Goal: Task Accomplishment & Management: Complete application form

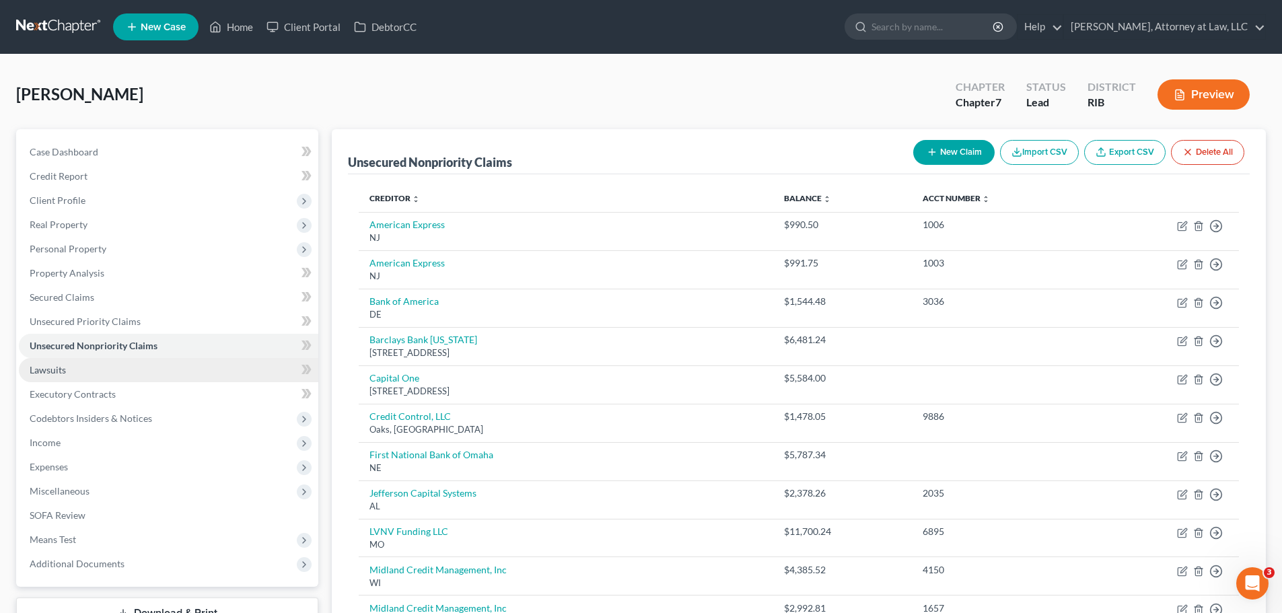
click at [166, 374] on link "Lawsuits" at bounding box center [169, 370] width 300 height 24
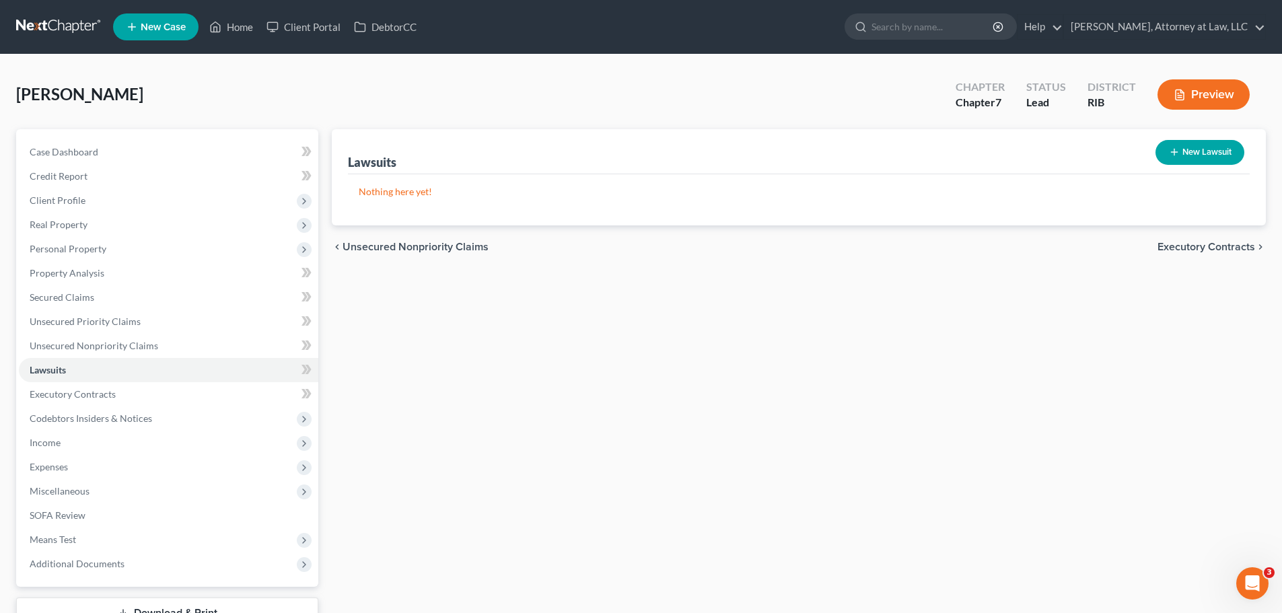
click at [1190, 150] on button "New Lawsuit" at bounding box center [1200, 152] width 89 height 25
select select "0"
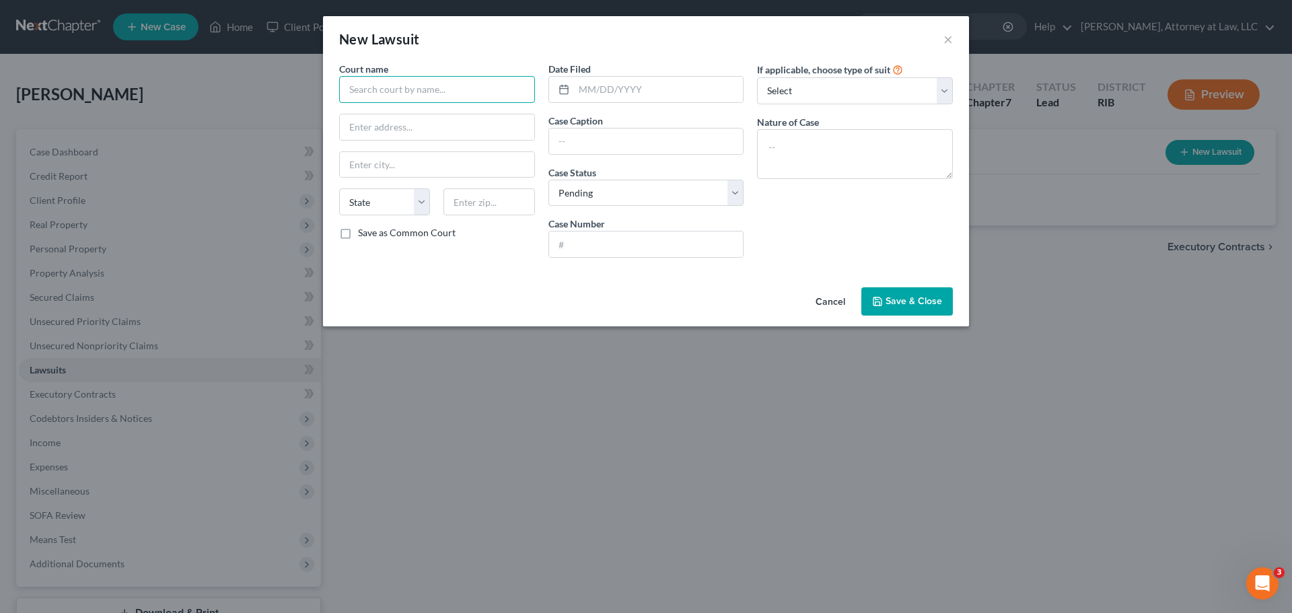
click at [444, 90] on input "text" at bounding box center [437, 89] width 196 height 27
click at [508, 92] on input "text" at bounding box center [437, 89] width 196 height 27
type input "3rd Division District Court RI"
type input "[DATE]"
click at [635, 139] on input "text" at bounding box center [646, 142] width 195 height 26
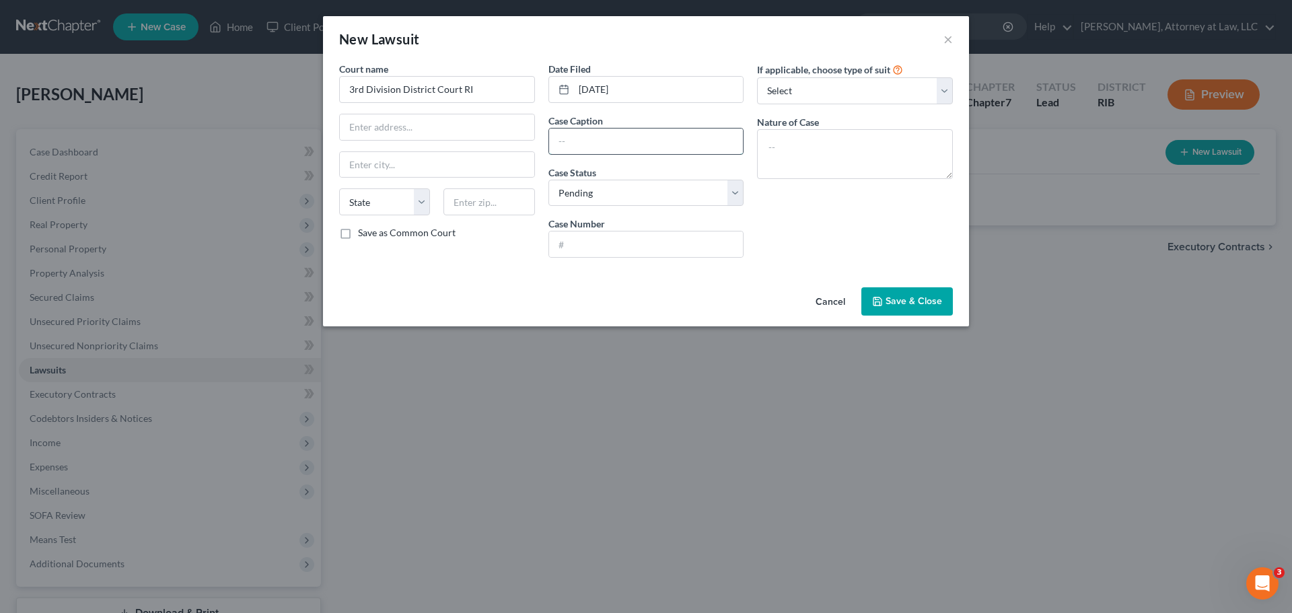
paste input "DISCOVER BANK v. [PERSON_NAME]"
type input "DISCOVER BANK v. [PERSON_NAME]"
click at [941, 94] on select "Select Repossession Garnishment Foreclosure Attached, Seized, Or Levied Other" at bounding box center [855, 90] width 196 height 27
select select "4"
click at [757, 77] on select "Select Repossession Garnishment Foreclosure Attached, Seized, Or Levied Other" at bounding box center [855, 90] width 196 height 27
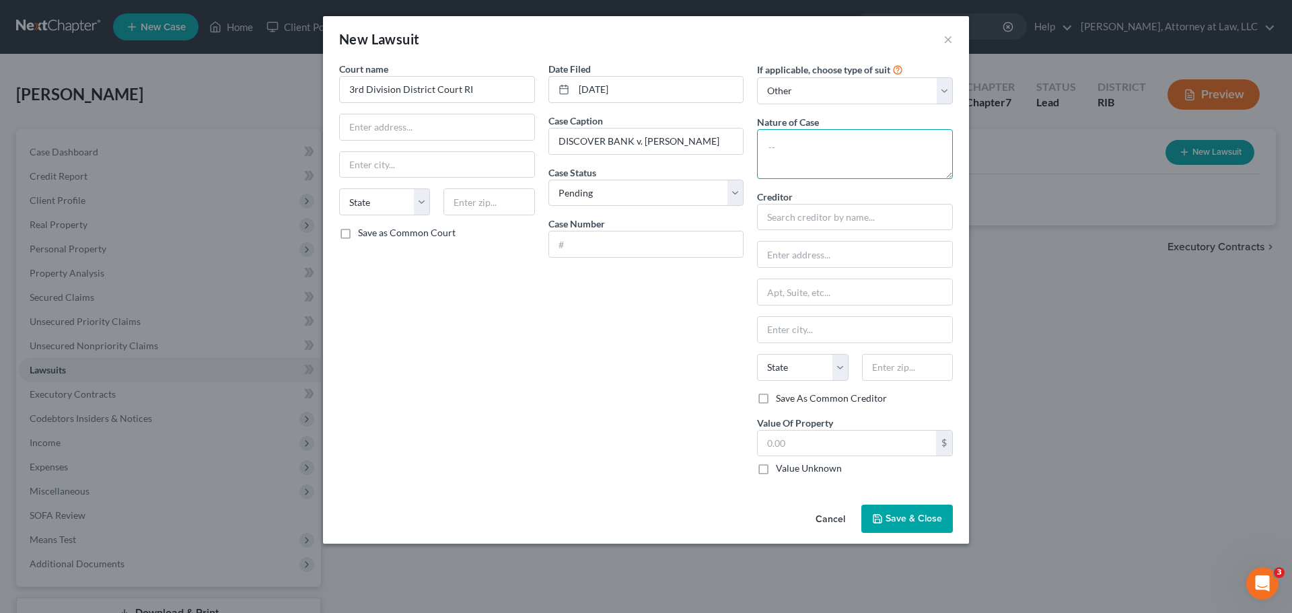
click at [845, 168] on textarea at bounding box center [855, 154] width 196 height 50
type textarea "Small claims"
click at [861, 217] on input "text" at bounding box center [855, 217] width 196 height 27
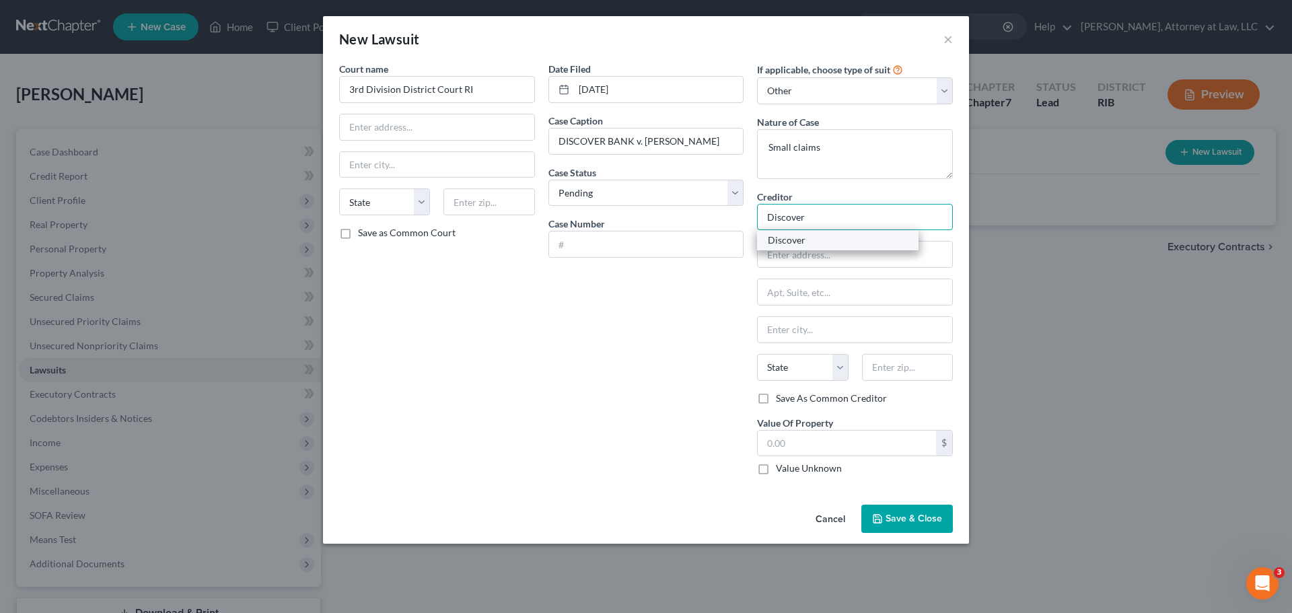
type input "Discover"
click at [839, 244] on div "Discover" at bounding box center [838, 240] width 140 height 13
type input "PO Box 15316"
type input "Wilmington"
select select "7"
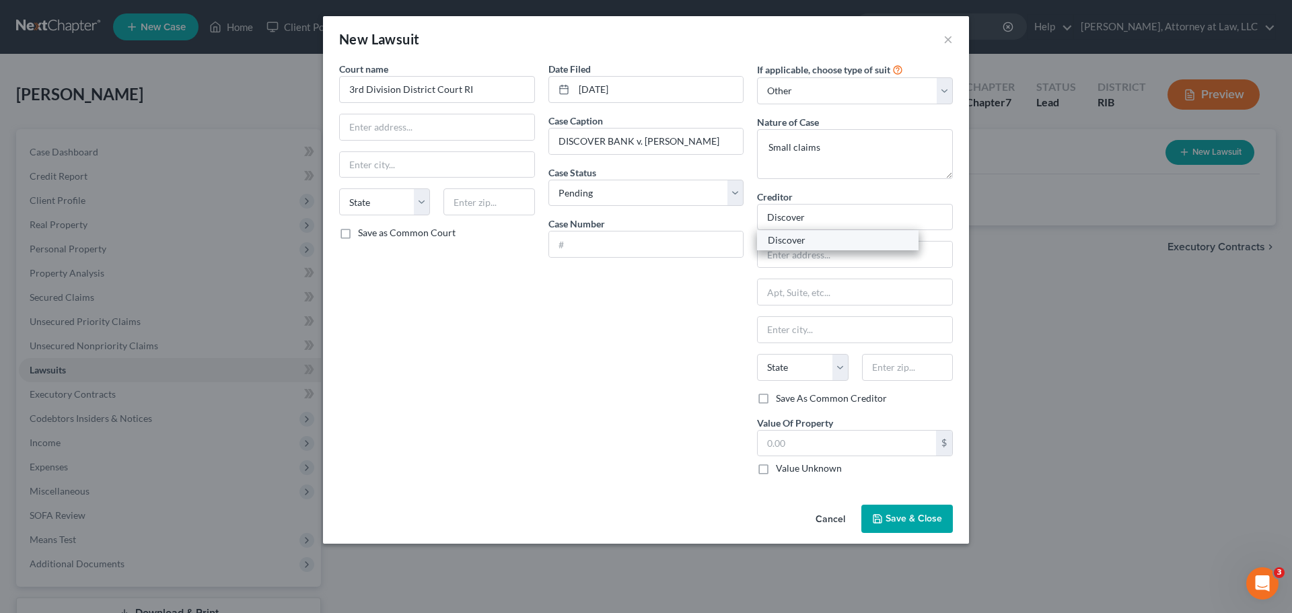
type input "19859"
click at [465, 124] on input "text" at bounding box center [437, 127] width 195 height 26
type input "[STREET_ADDRESS]"
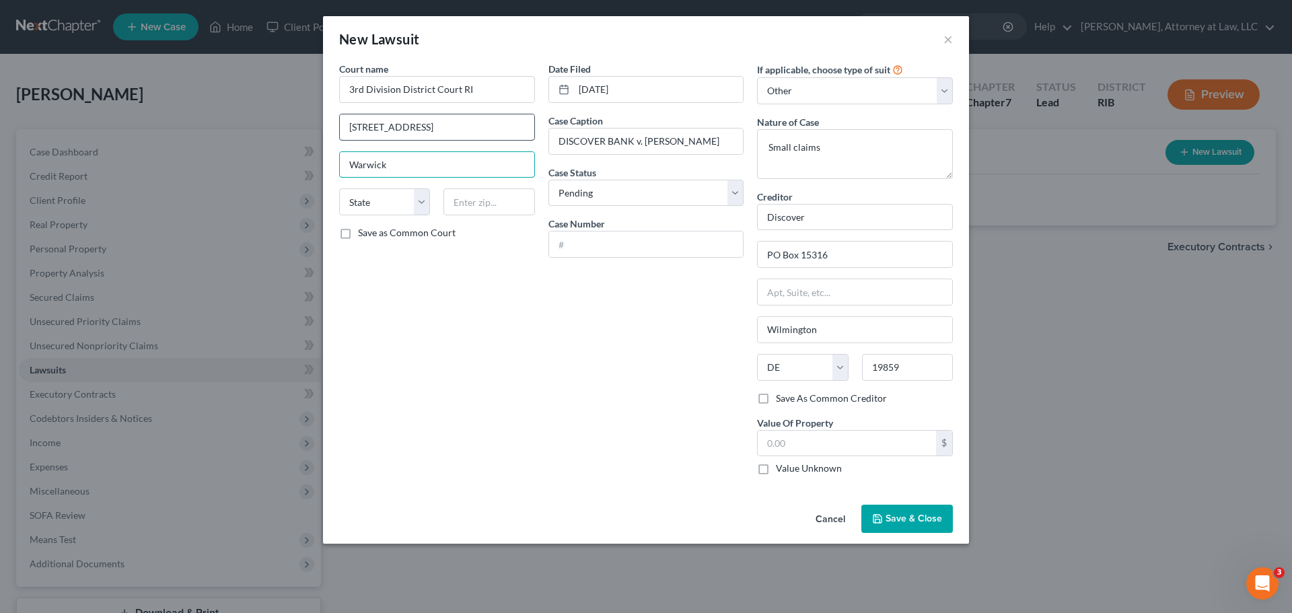
type input "Warwick"
select select "41"
type input "02886"
click at [358, 238] on label "Save as Common Court" at bounding box center [407, 232] width 98 height 13
click at [363, 235] on input "Save as Common Court" at bounding box center [367, 230] width 9 height 9
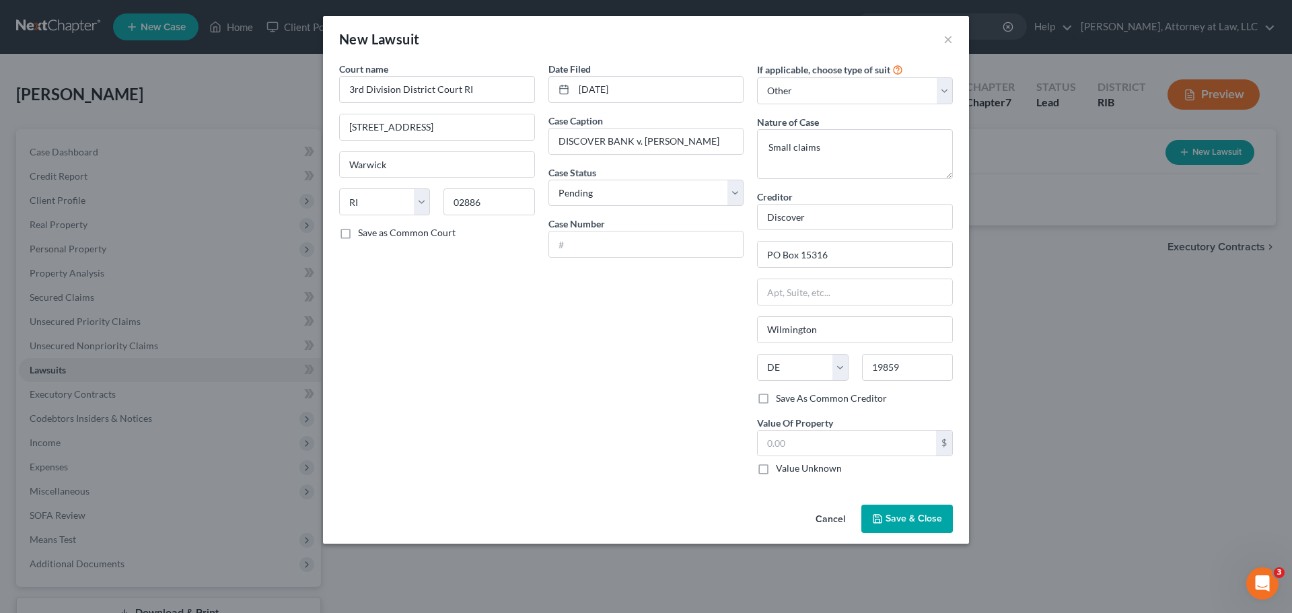
checkbox input "true"
click at [688, 238] on input "text" at bounding box center [646, 245] width 195 height 26
paste input "3CA-2025-02209"
type input "3CA-2025-02209"
click at [907, 508] on button "Save & Close" at bounding box center [908, 519] width 92 height 28
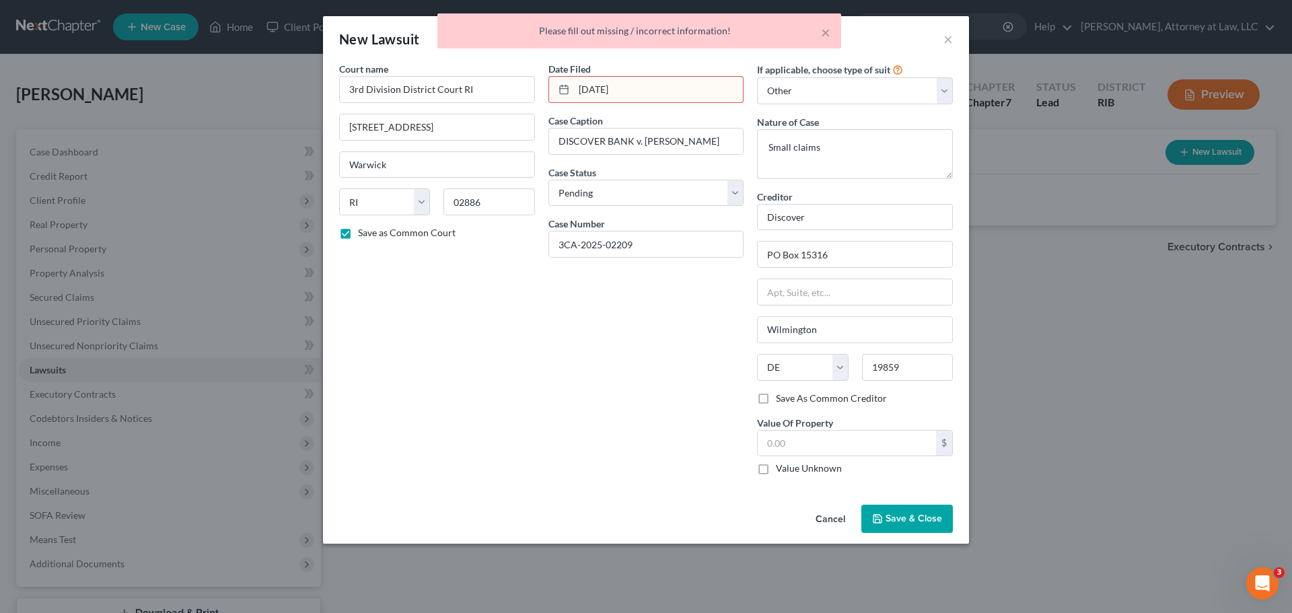
click at [566, 89] on line at bounding box center [564, 89] width 8 height 0
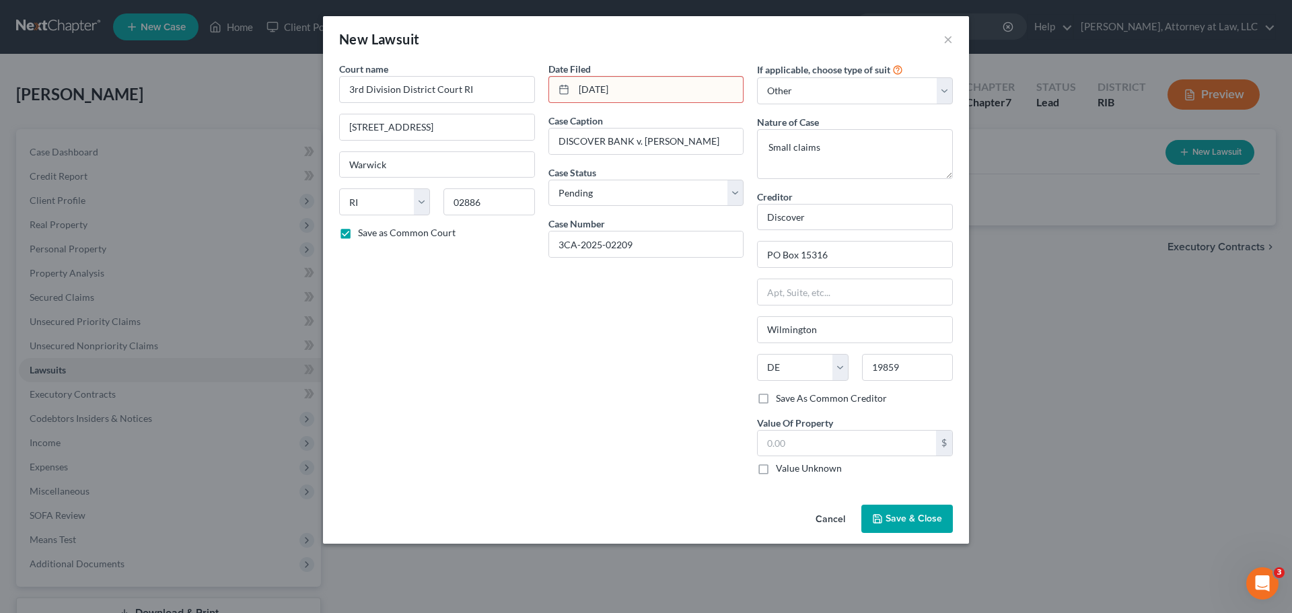
click at [602, 91] on input "[DATE]" at bounding box center [659, 90] width 170 height 26
click at [605, 91] on input "[DATE]" at bounding box center [659, 90] width 170 height 26
type input "[DATE]"
click at [895, 516] on span "Save & Close" at bounding box center [914, 518] width 57 height 11
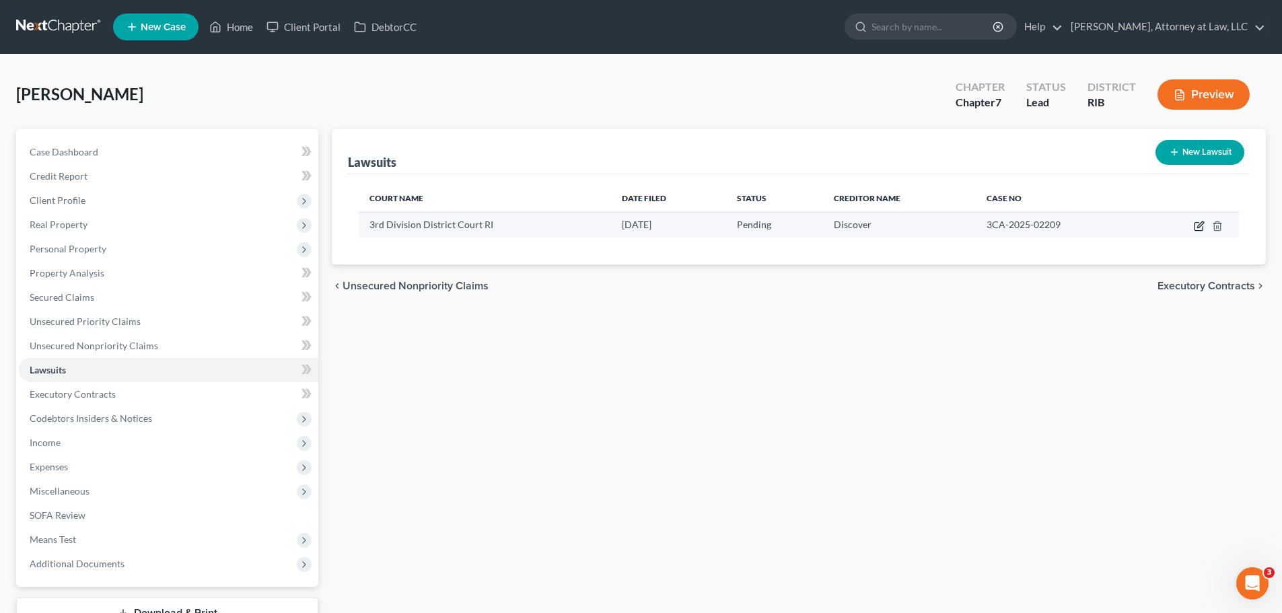
click at [1200, 230] on icon "button" at bounding box center [1199, 226] width 11 height 11
select select "41"
select select "0"
select select "4"
select select "7"
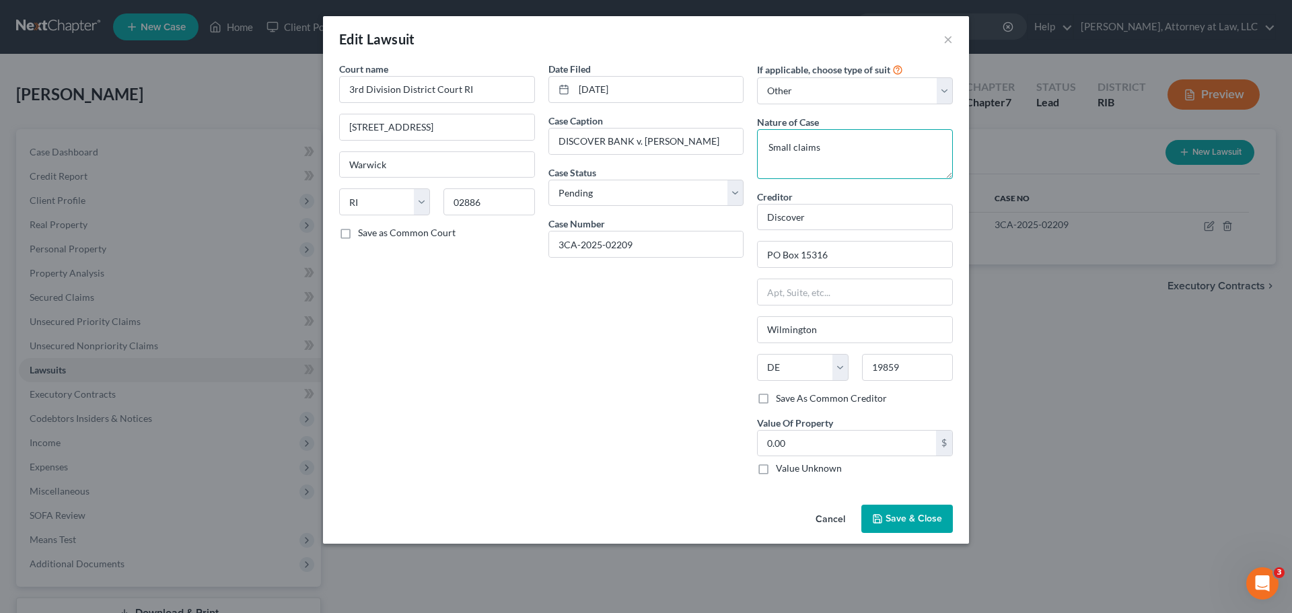
drag, startPoint x: 826, startPoint y: 150, endPoint x: 699, endPoint y: 160, distance: 127.0
click at [701, 160] on div "Court name * 3rd Division District Court RI [GEOGRAPHIC_DATA] [GEOGRAPHIC_DATA]…" at bounding box center [646, 274] width 627 height 424
type textarea "Book Account"
click at [911, 510] on button "Save & Close" at bounding box center [908, 519] width 92 height 28
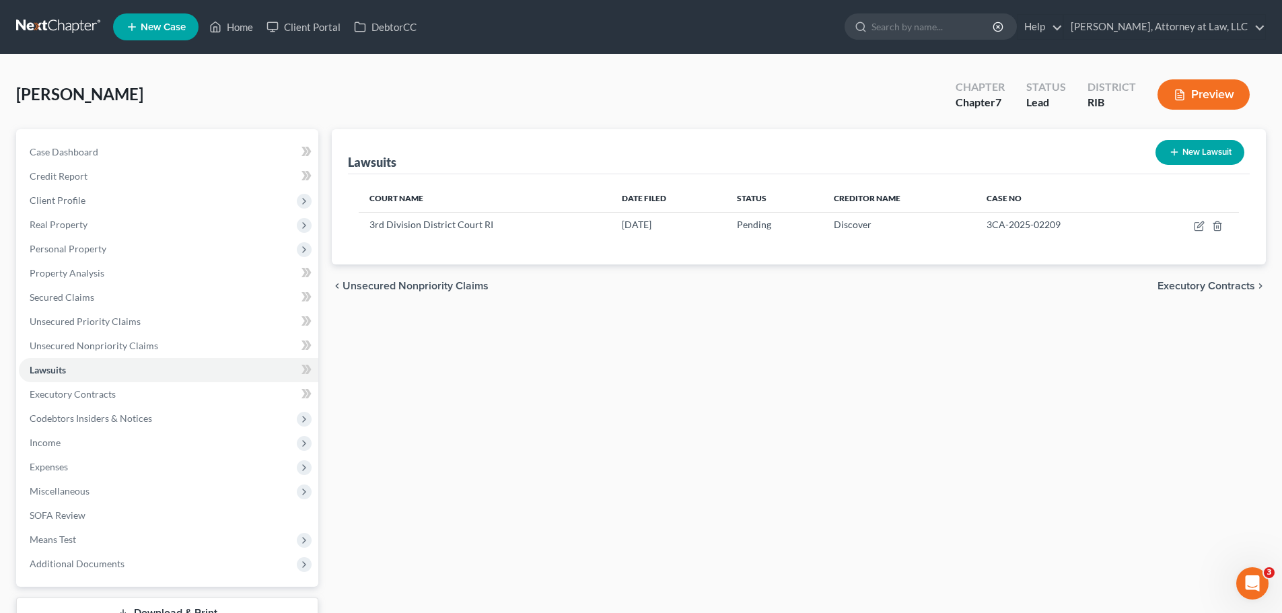
click at [1190, 151] on button "New Lawsuit" at bounding box center [1200, 152] width 89 height 25
select select "0"
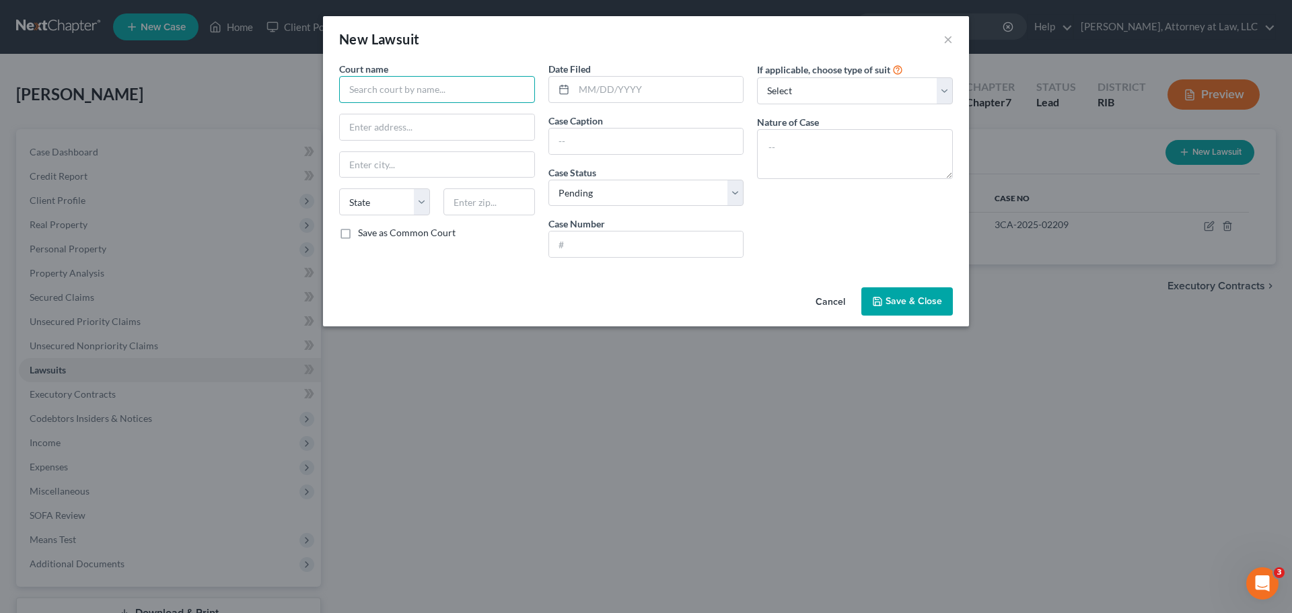
click at [491, 89] on input "text" at bounding box center [437, 89] width 196 height 27
click at [459, 114] on div "3rd Division District Court RI" at bounding box center [420, 112] width 140 height 13
type input "3rd Division District Court RI"
type input "[STREET_ADDRESS]"
type input "Warwick"
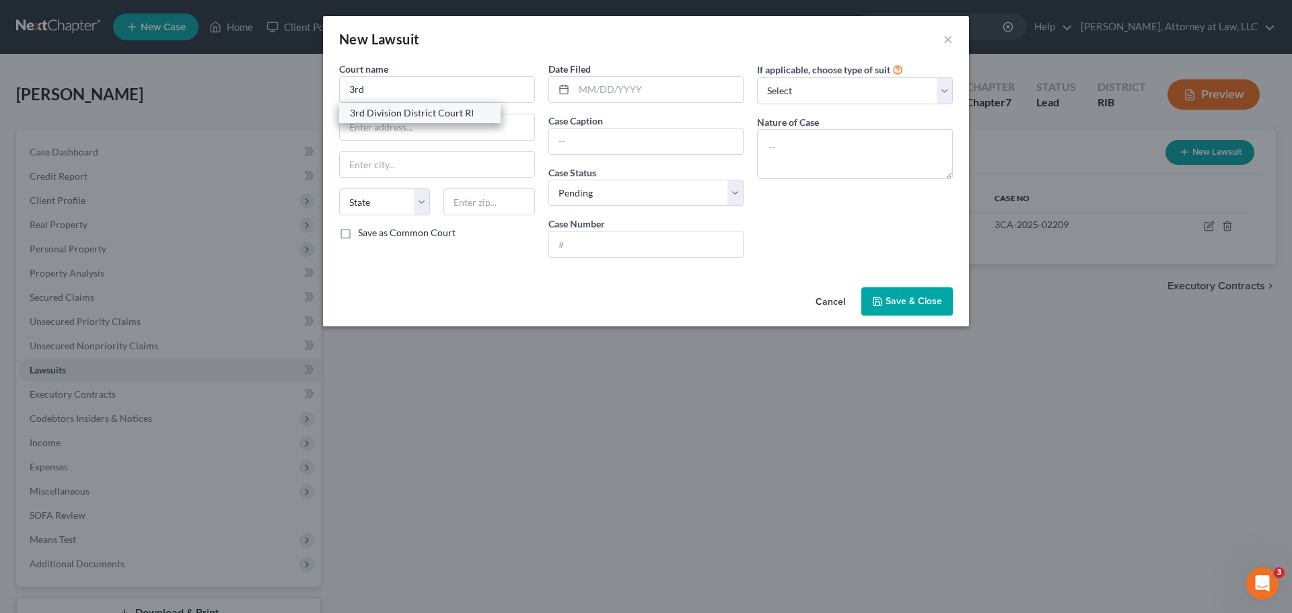
select select "41"
type input "02886"
click at [627, 138] on input "text" at bounding box center [646, 142] width 195 height 26
click at [653, 252] on input "text" at bounding box center [646, 245] width 195 height 26
paste input "3CA-2025-02488"
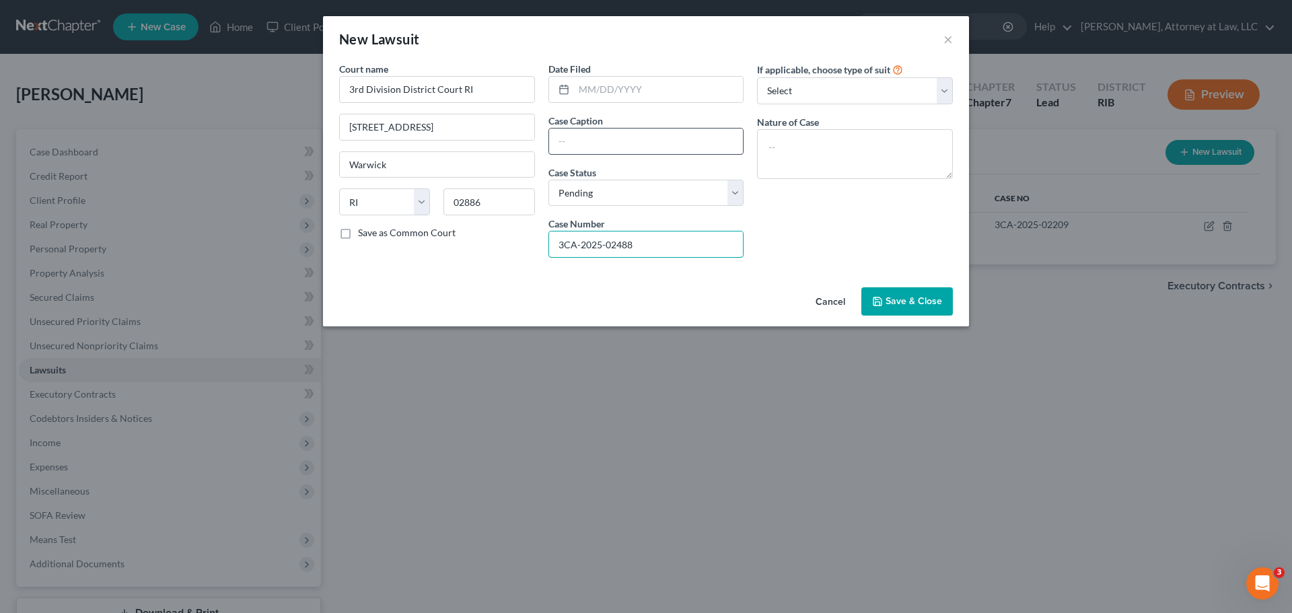
type input "3CA-2025-02488"
click at [612, 147] on input "text" at bounding box center [646, 142] width 195 height 26
type input "Capital One NA v. [PERSON_NAME]"
click at [798, 93] on select "Select Repossession Garnishment Foreclosure Attached, Seized, Or Levied Other" at bounding box center [855, 90] width 196 height 27
select select "4"
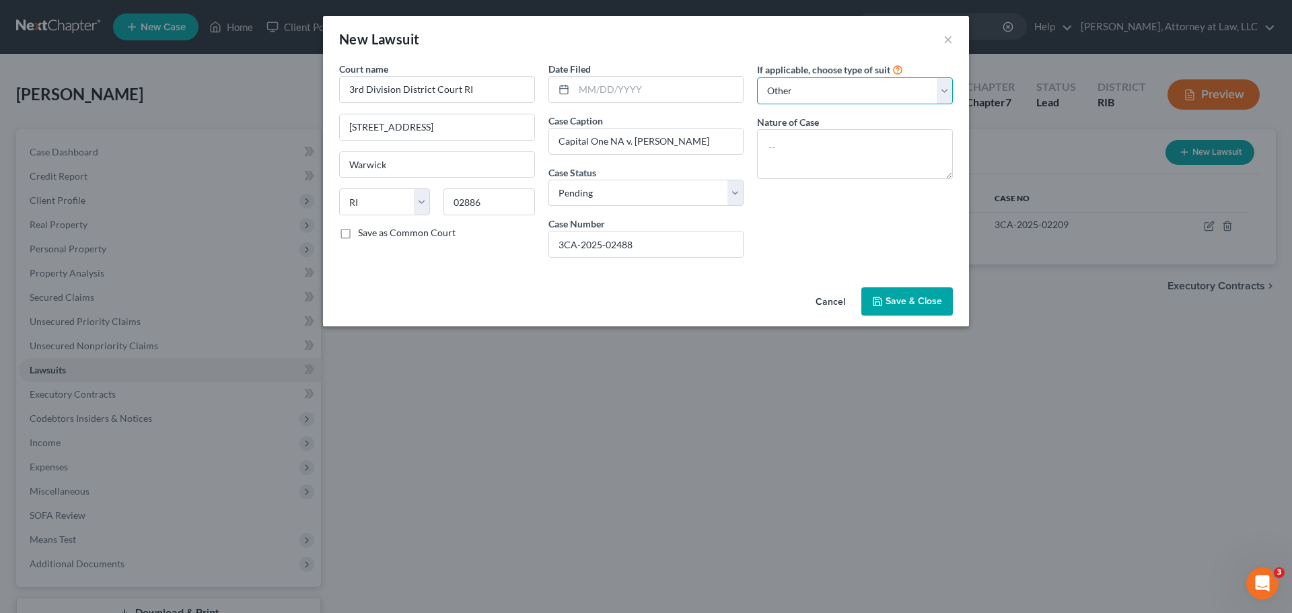
click at [757, 77] on select "Select Repossession Garnishment Foreclosure Attached, Seized, Or Levied Other" at bounding box center [855, 90] width 196 height 27
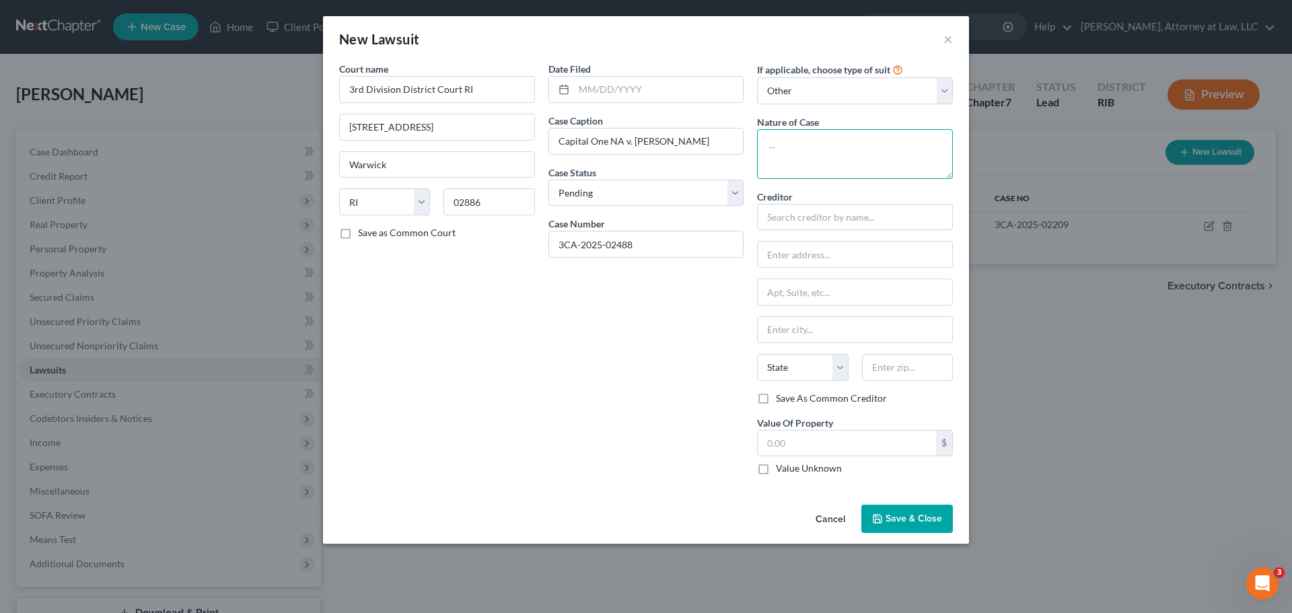
click at [819, 145] on textarea at bounding box center [855, 154] width 196 height 50
type textarea "Book Account"
click at [668, 89] on input "text" at bounding box center [659, 90] width 170 height 26
paste input "[DATE]"
type input "[DATE]"
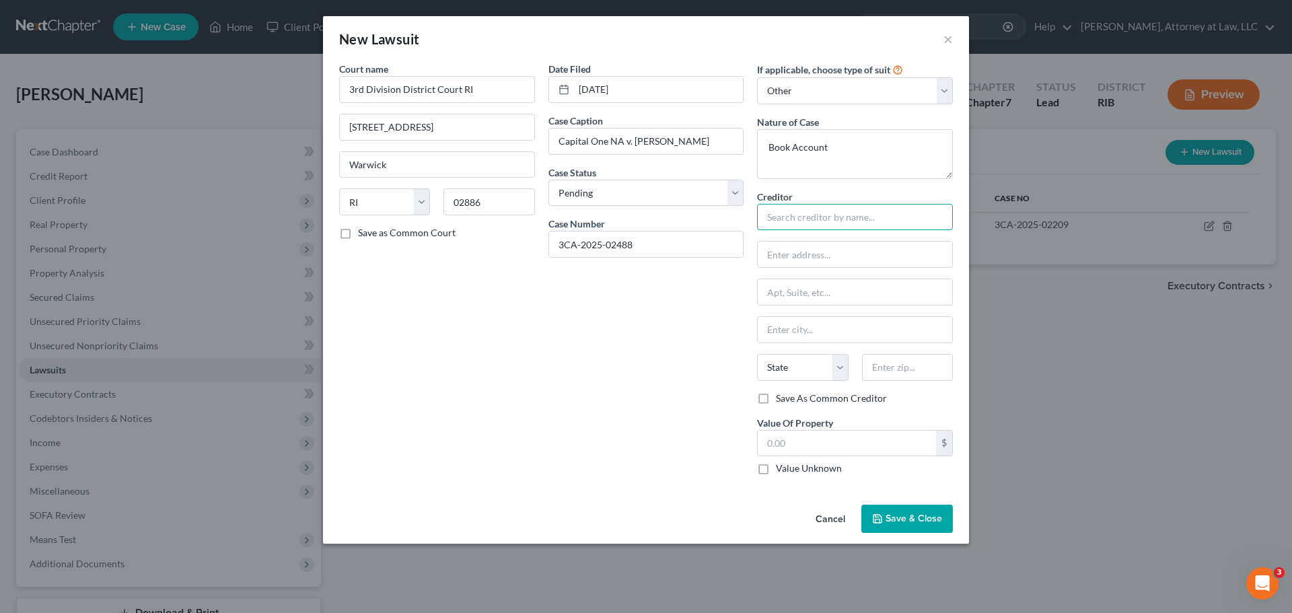
click at [823, 216] on input "text" at bounding box center [855, 217] width 196 height 27
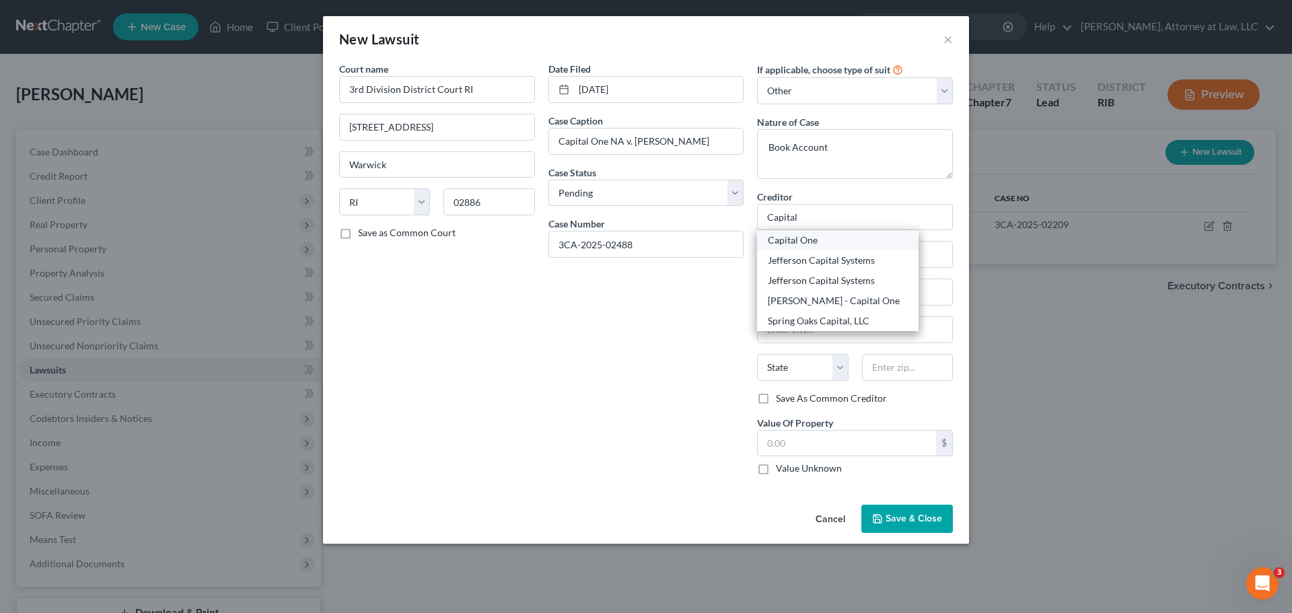
click at [828, 238] on div "Capital One" at bounding box center [838, 240] width 140 height 13
type input "Capital One"
type input "Attn: Bankruptcy"
type input "P.O. Box 30285"
type input "[GEOGRAPHIC_DATA]"
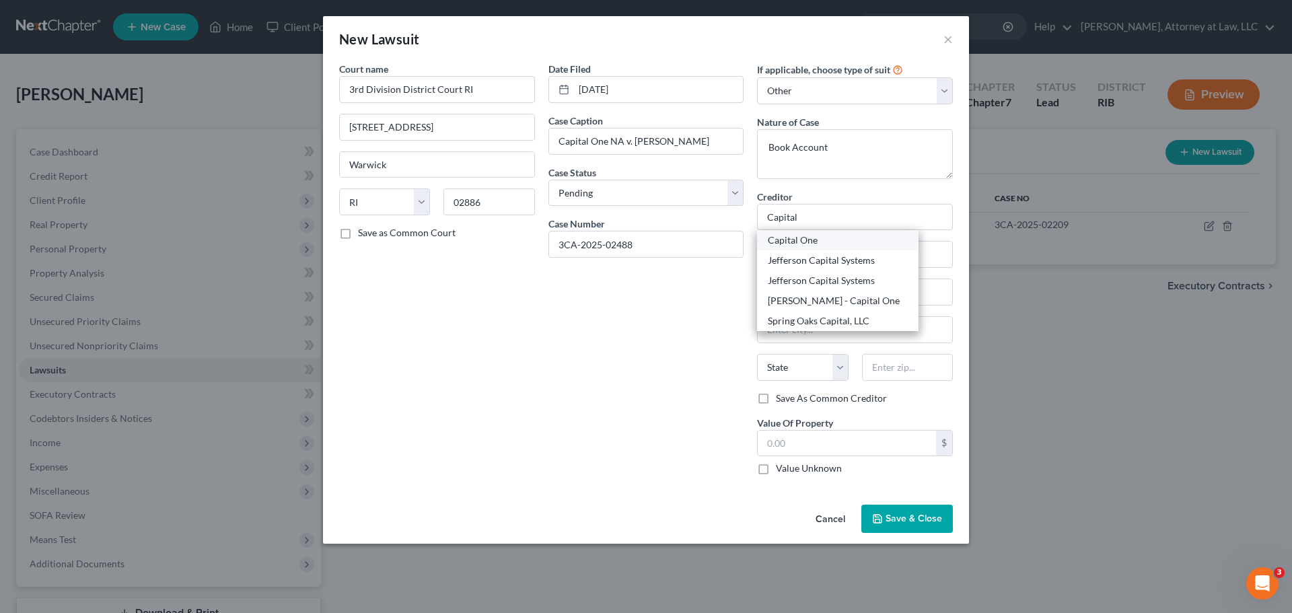
select select "46"
type input "84130"
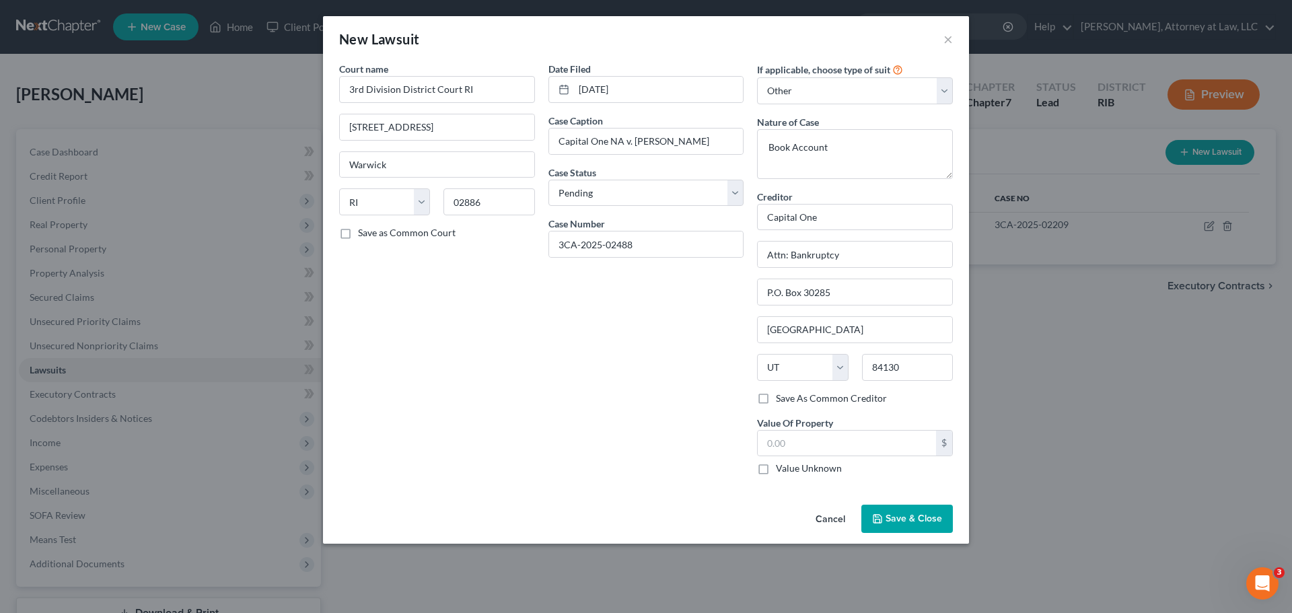
click at [889, 522] on span "Save & Close" at bounding box center [914, 518] width 57 height 11
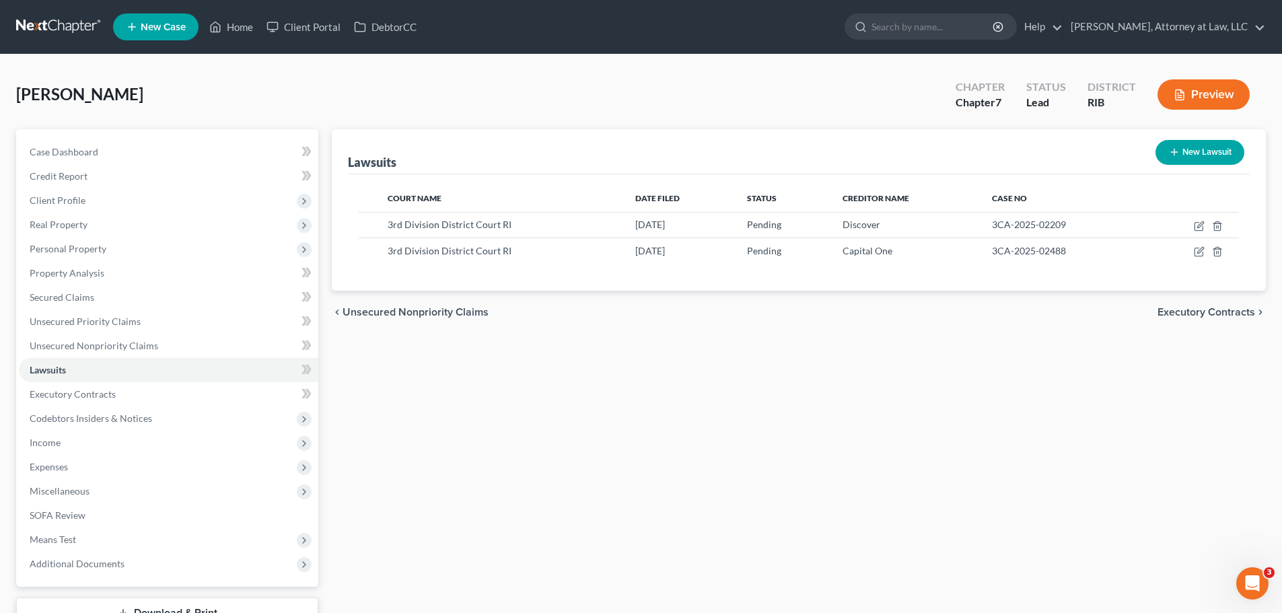
click at [1211, 155] on button "New Lawsuit" at bounding box center [1200, 152] width 89 height 25
select select "0"
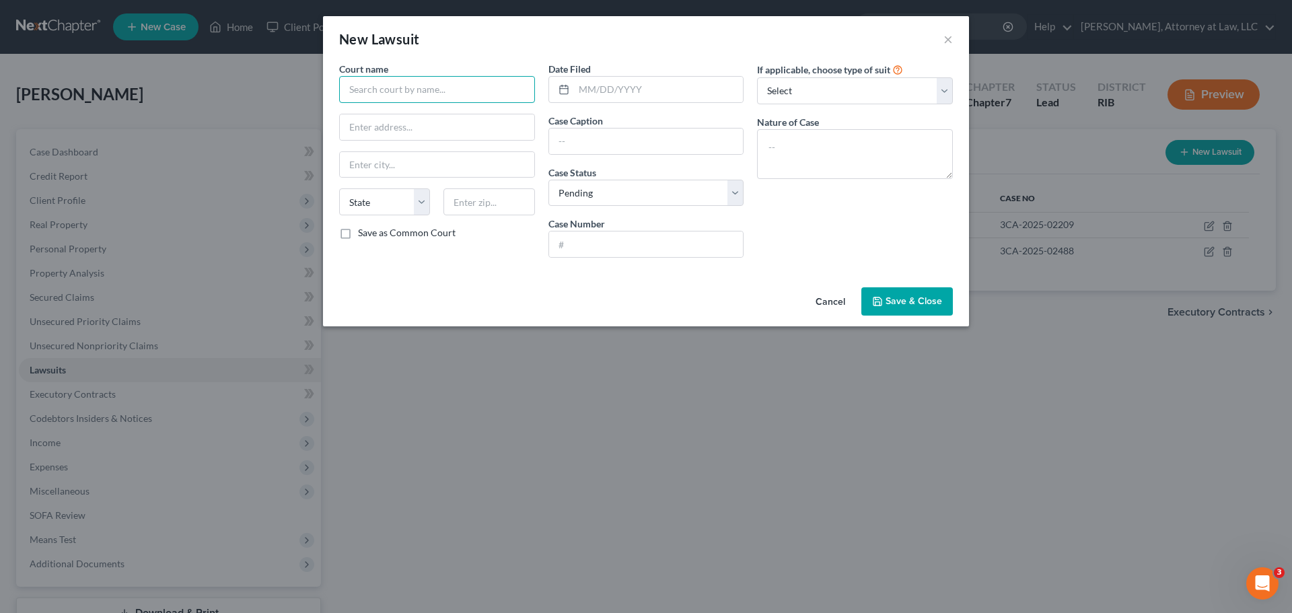
click at [409, 94] on input "text" at bounding box center [437, 89] width 196 height 27
click at [420, 112] on div "3rd Division District Court RI" at bounding box center [420, 112] width 140 height 13
type input "3rd Division District Court RI"
type input "[STREET_ADDRESS]"
type input "Warwick"
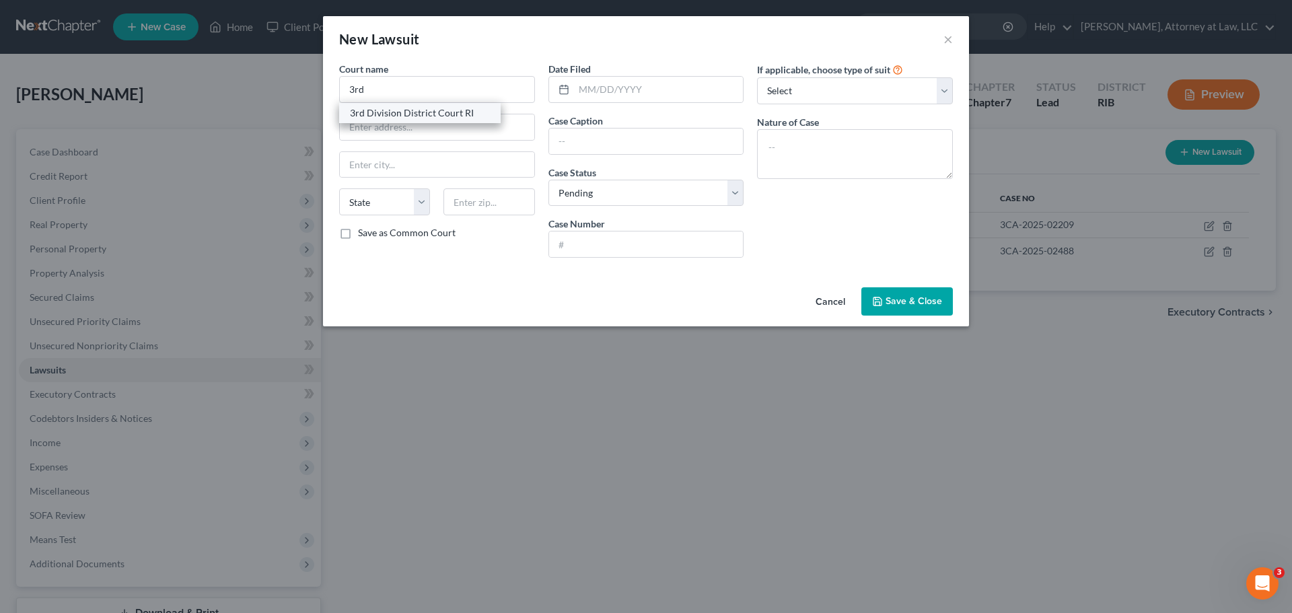
select select "41"
type input "02886"
click at [631, 238] on input "text" at bounding box center [646, 245] width 195 height 26
paste input "3CA-2025-07517"
type input "3CA-2025-07517"
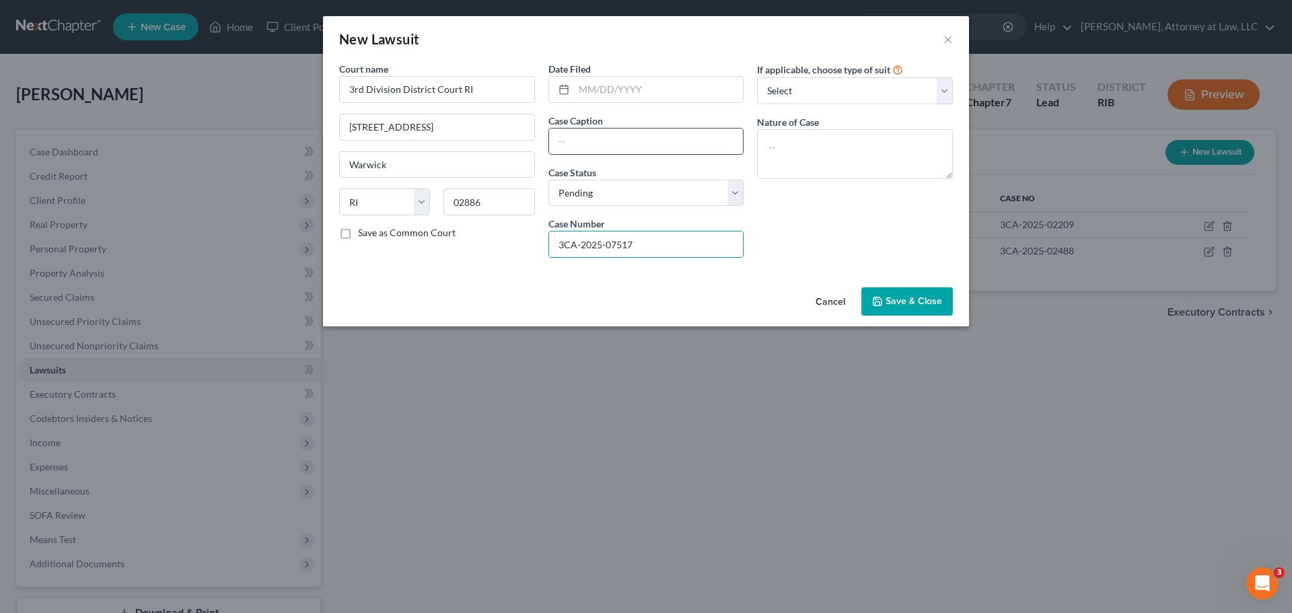
click at [602, 147] on input "text" at bounding box center [646, 142] width 195 height 26
type input "Midland Credit Mgmt v [PERSON_NAME]"
click at [796, 143] on textarea at bounding box center [855, 154] width 196 height 50
type textarea "V"
type textarea "Book Account"
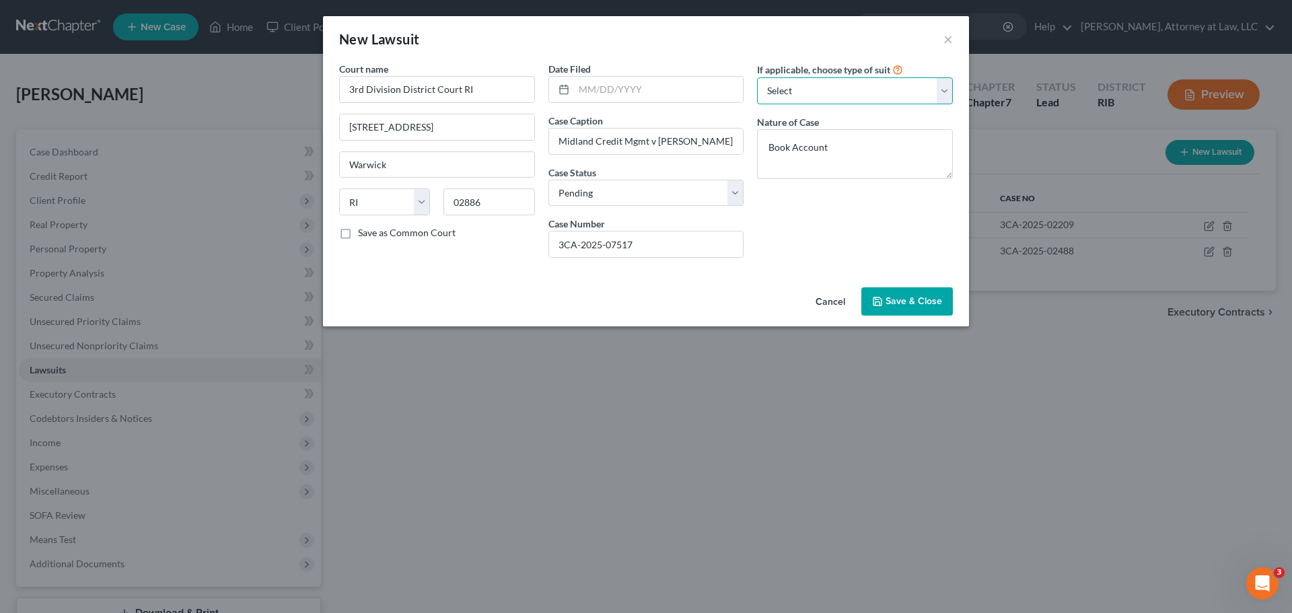
click at [804, 88] on select "Select Repossession Garnishment Foreclosure Attached, Seized, Or Levied Other" at bounding box center [855, 90] width 196 height 27
select select "4"
click at [757, 77] on select "Select Repossession Garnishment Foreclosure Attached, Seized, Or Levied Other" at bounding box center [855, 90] width 196 height 27
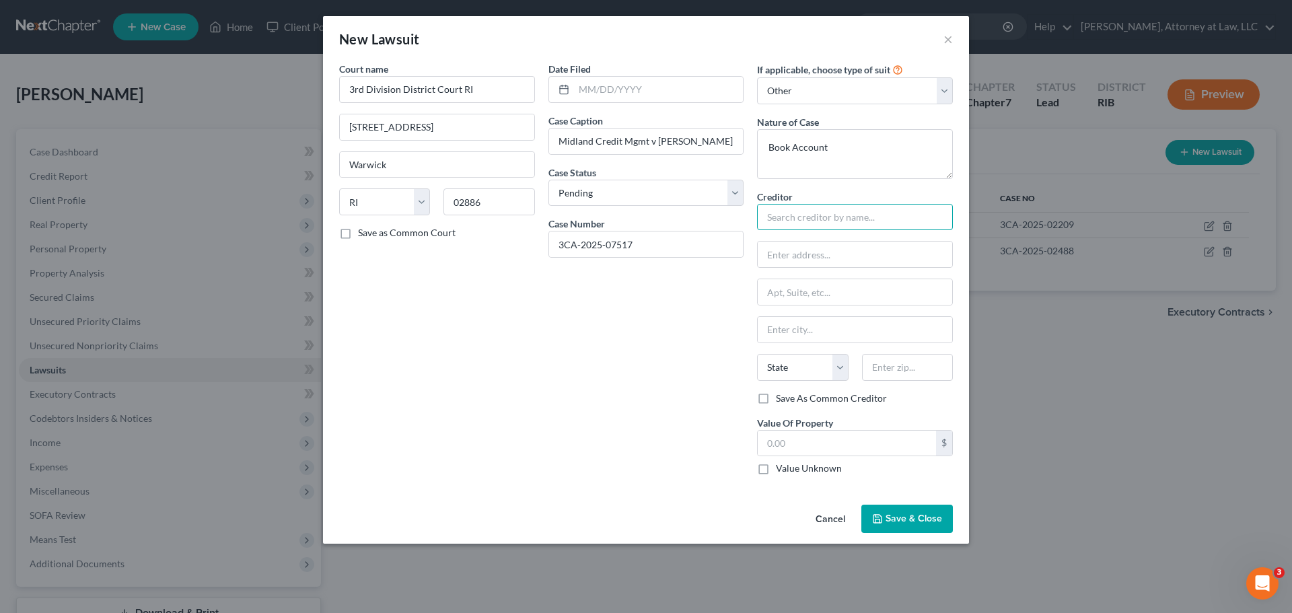
click at [902, 209] on input "text" at bounding box center [855, 217] width 196 height 27
click at [864, 239] on div "Midland Credit Mgmt" at bounding box center [838, 240] width 140 height 13
type input "Midland Credit Mgmt"
type input "PO Box 939069"
type input "[GEOGRAPHIC_DATA]"
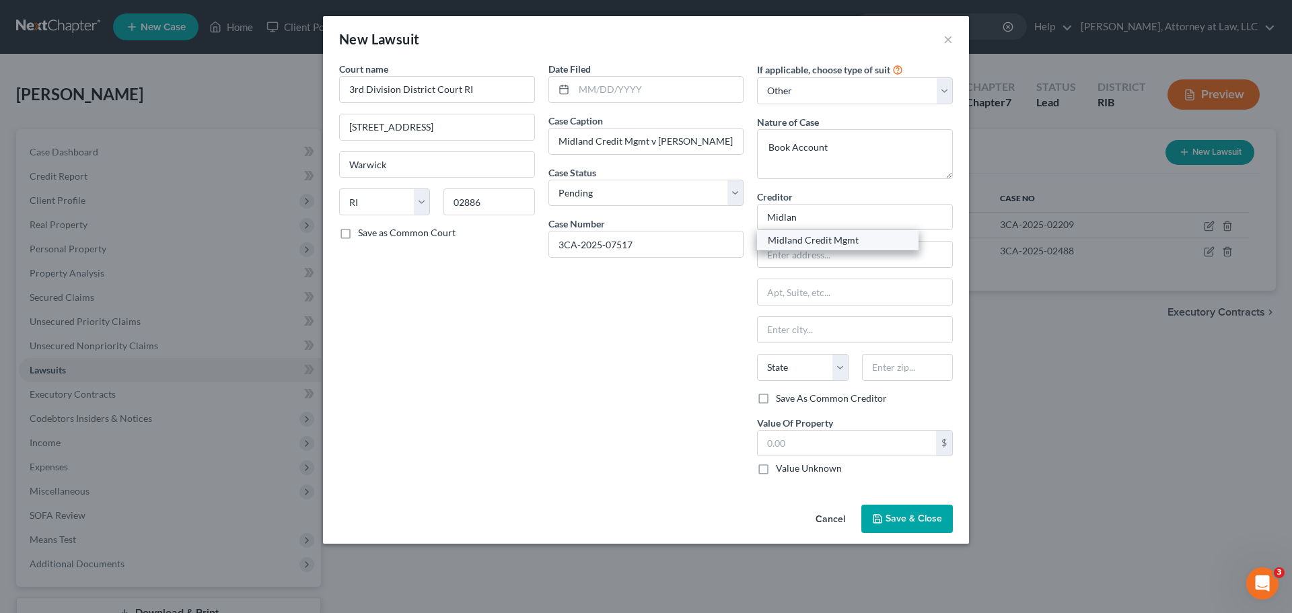
select select "4"
type input "92193"
click at [922, 516] on span "Save & Close" at bounding box center [914, 518] width 57 height 11
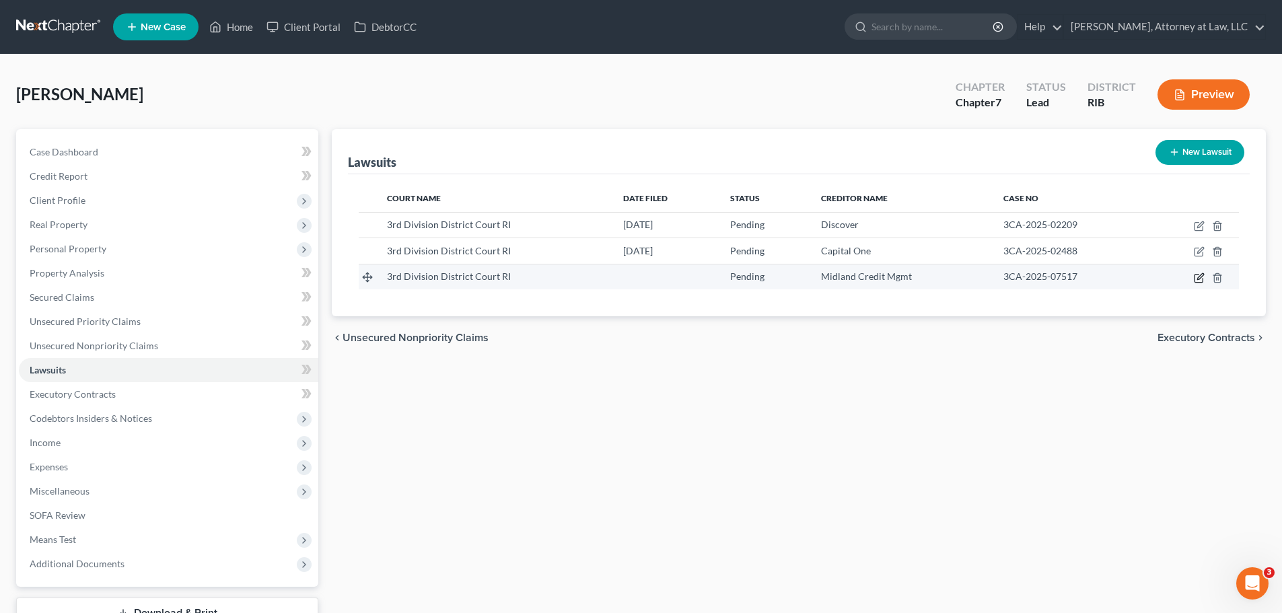
click at [1197, 280] on icon "button" at bounding box center [1199, 278] width 11 height 11
select select "41"
select select "0"
select select "4"
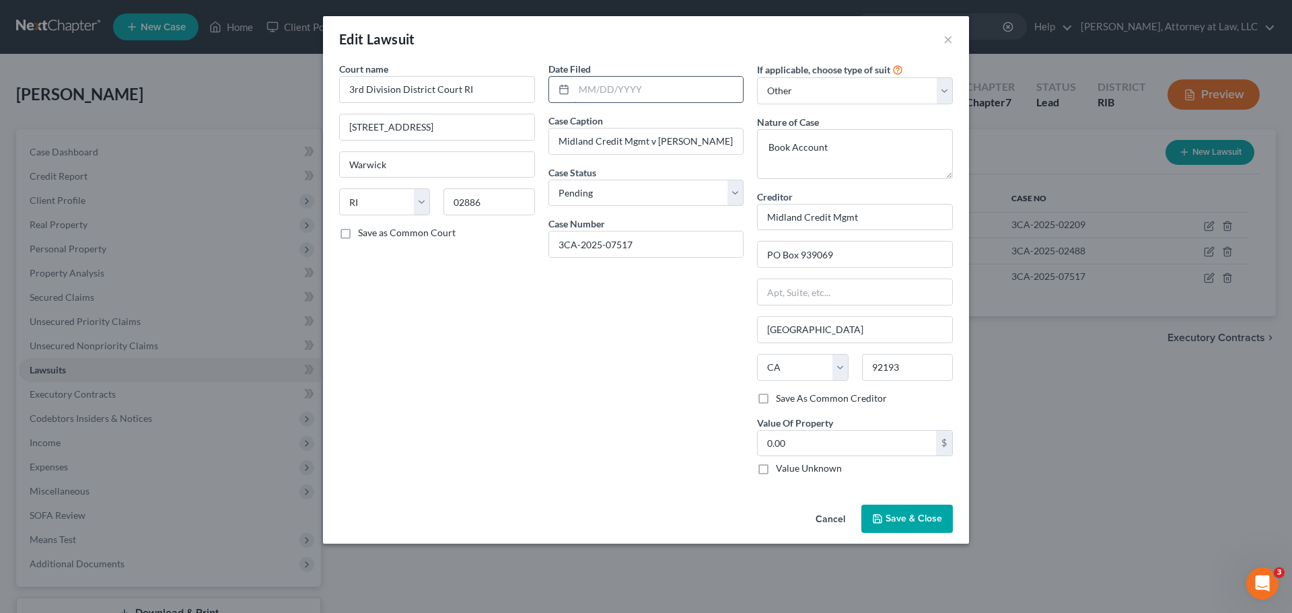
click at [585, 90] on input "text" at bounding box center [659, 90] width 170 height 26
paste input "[DATE]"
type input "[DATE]"
click at [899, 521] on span "Save & Close" at bounding box center [914, 518] width 57 height 11
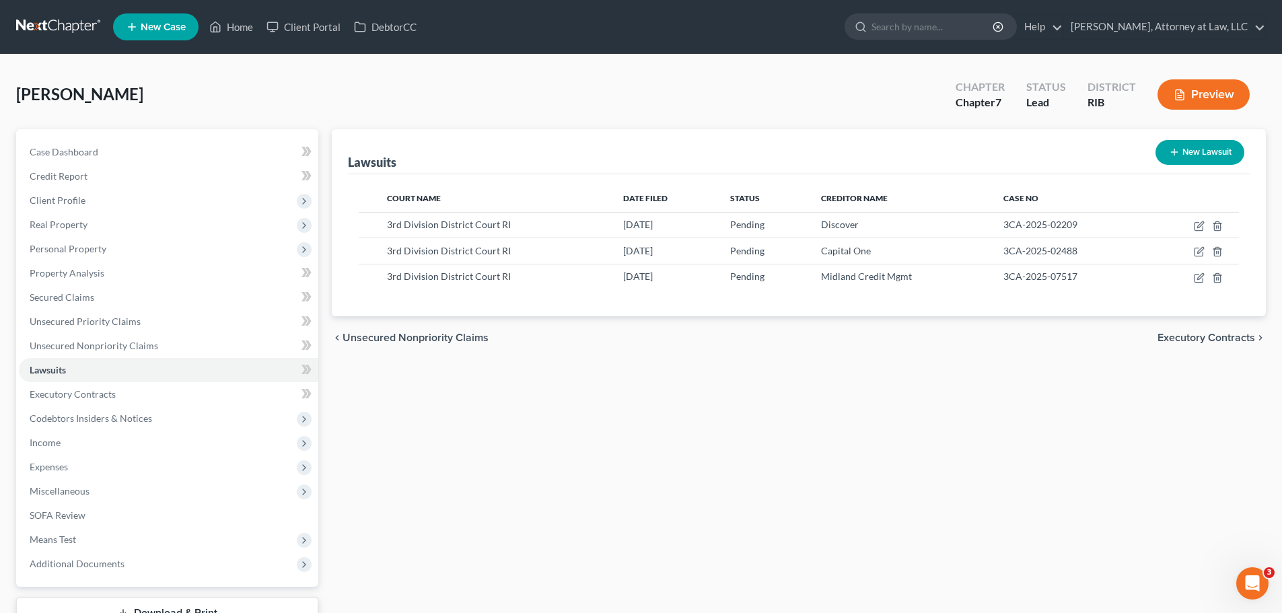
click at [1179, 145] on button "New Lawsuit" at bounding box center [1200, 152] width 89 height 25
select select "0"
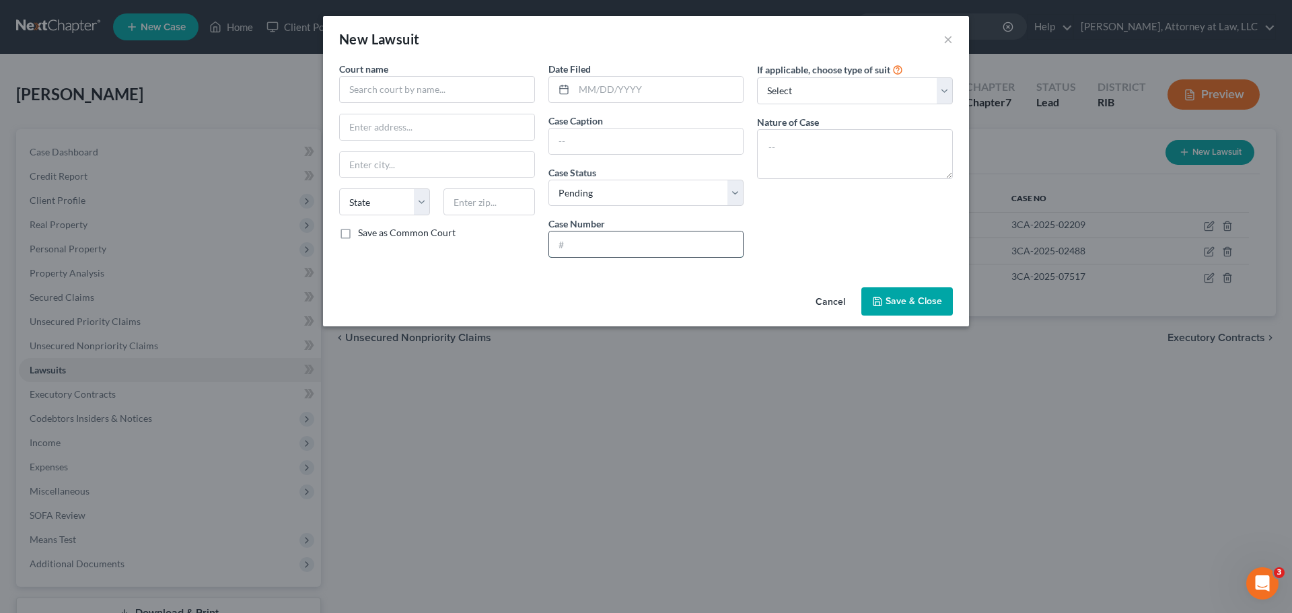
click at [625, 242] on input "text" at bounding box center [646, 245] width 195 height 26
paste input "3CA-2024-07178"
type input "3CA-2024-07178"
click at [472, 92] on input "text" at bounding box center [437, 89] width 196 height 27
click at [453, 118] on div "3rd Division District Court RI" at bounding box center [420, 112] width 140 height 13
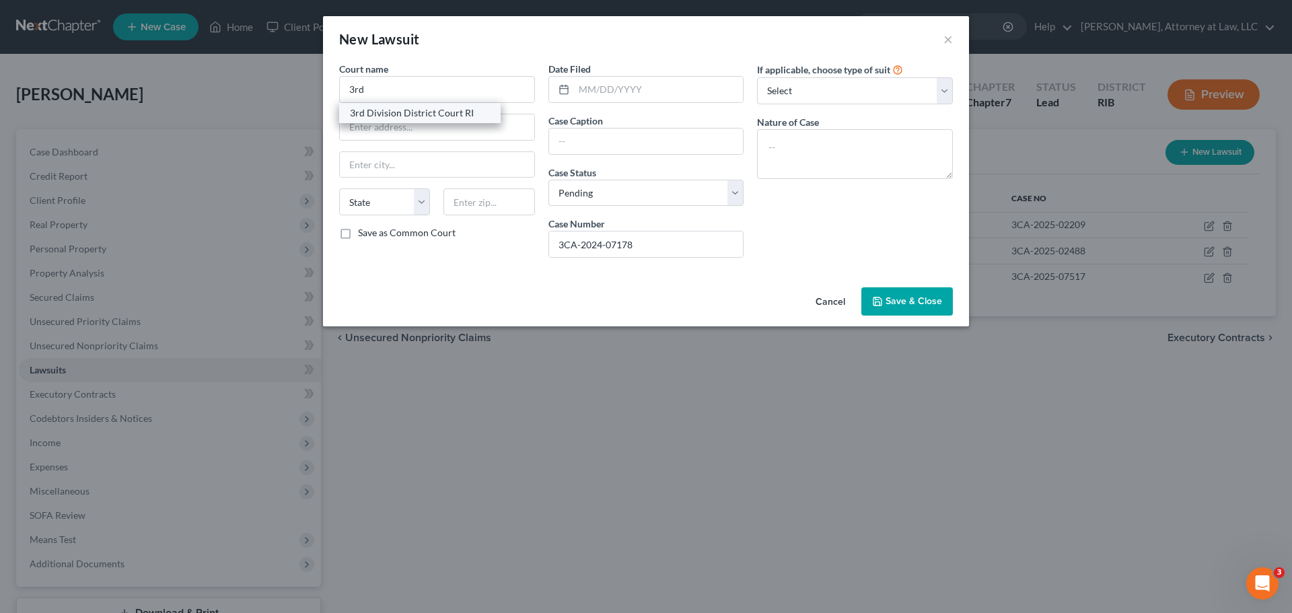
type input "3rd Division District Court RI"
type input "[STREET_ADDRESS]"
type input "Warwick"
select select "41"
type input "02886"
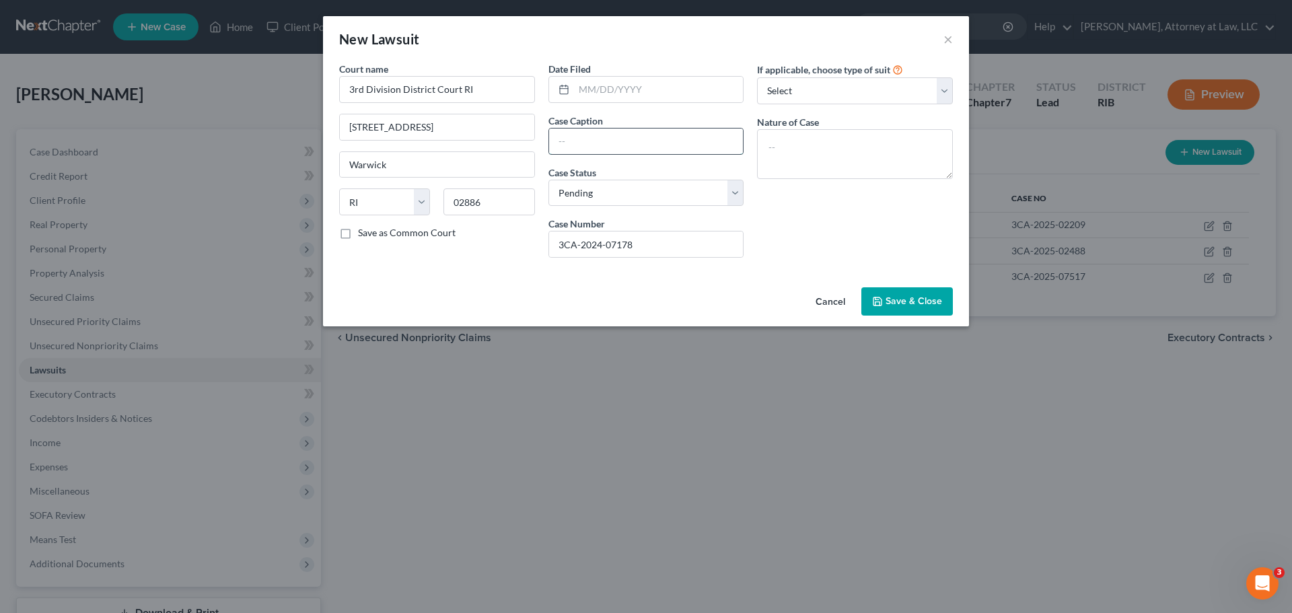
click at [660, 139] on input "text" at bounding box center [646, 142] width 195 height 26
paste input "BARCLAYS BANK [US_STATE] v. [PERSON_NAME]"
type input "BARCLAYS BANK [US_STATE] v. [PERSON_NAME]"
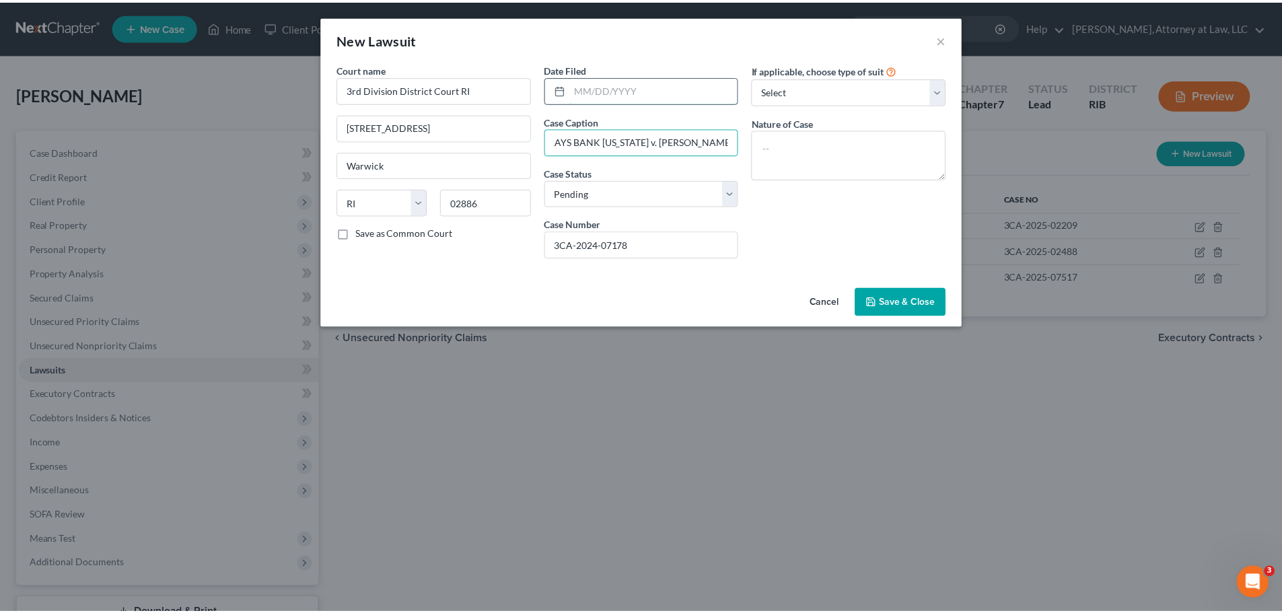
scroll to position [0, 0]
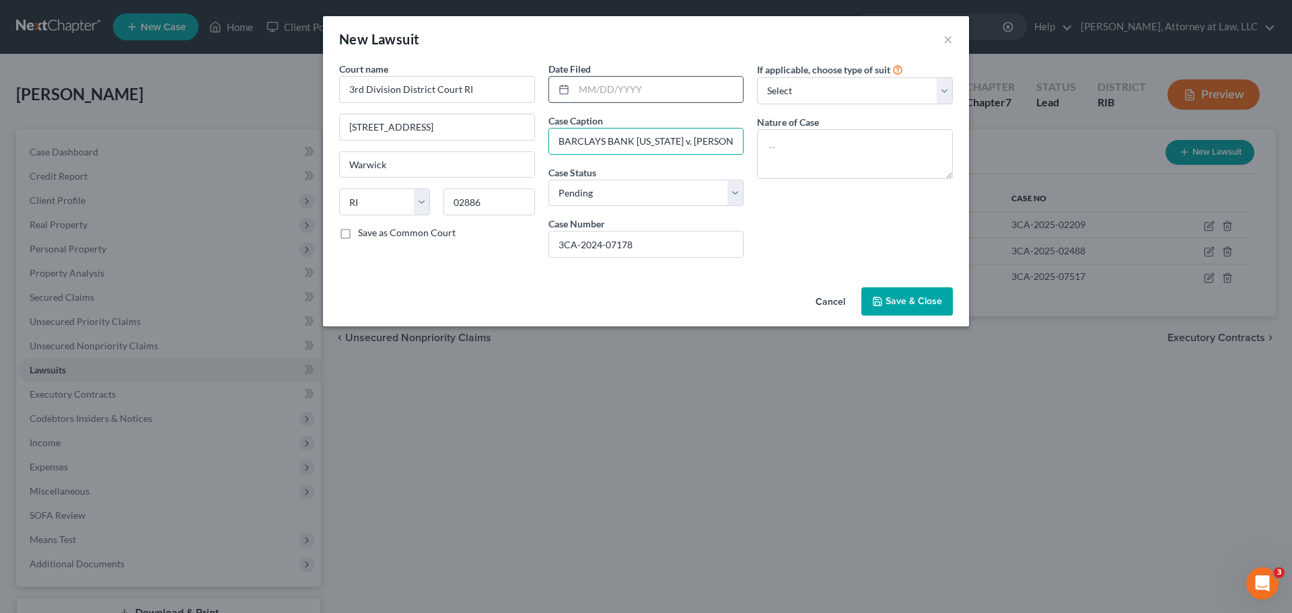
click at [649, 96] on input "text" at bounding box center [659, 90] width 170 height 26
type input "[DATE]"
click at [834, 90] on select "Select Repossession Garnishment Foreclosure Attached, Seized, Or Levied Other" at bounding box center [855, 90] width 196 height 27
select select "1"
click at [757, 77] on select "Select Repossession Garnishment Foreclosure Attached, Seized, Or Levied Other" at bounding box center [855, 90] width 196 height 27
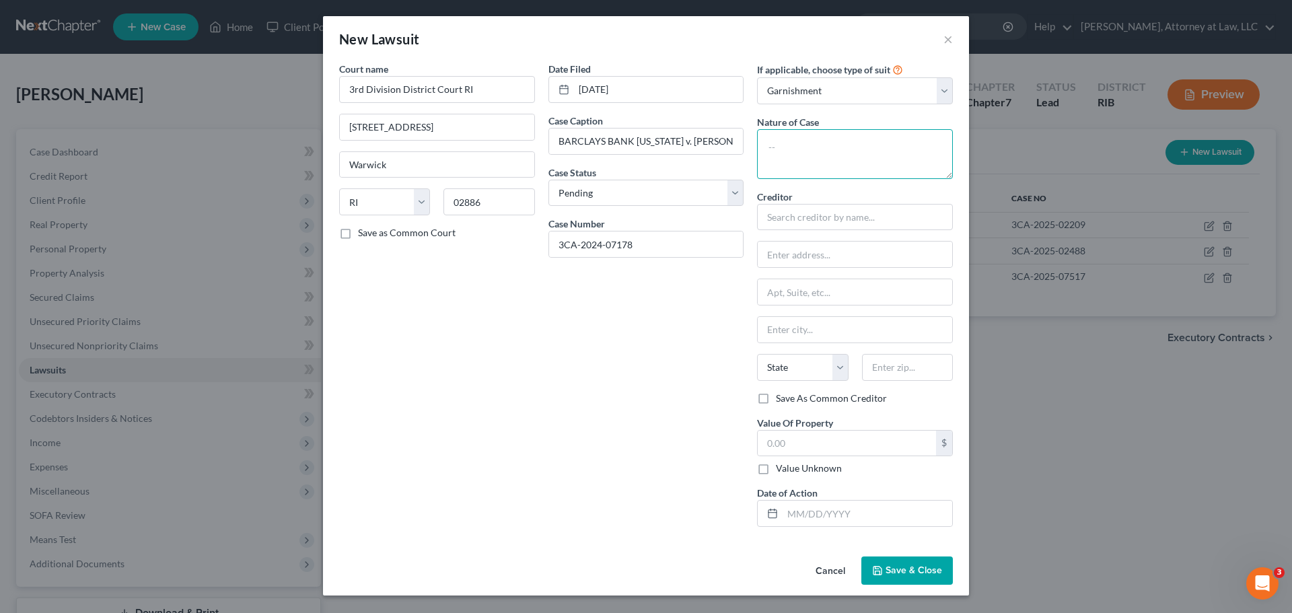
click at [822, 145] on textarea at bounding box center [855, 154] width 196 height 50
type textarea "Book Account"
type input "b"
click at [924, 568] on span "Save & Close" at bounding box center [914, 570] width 57 height 11
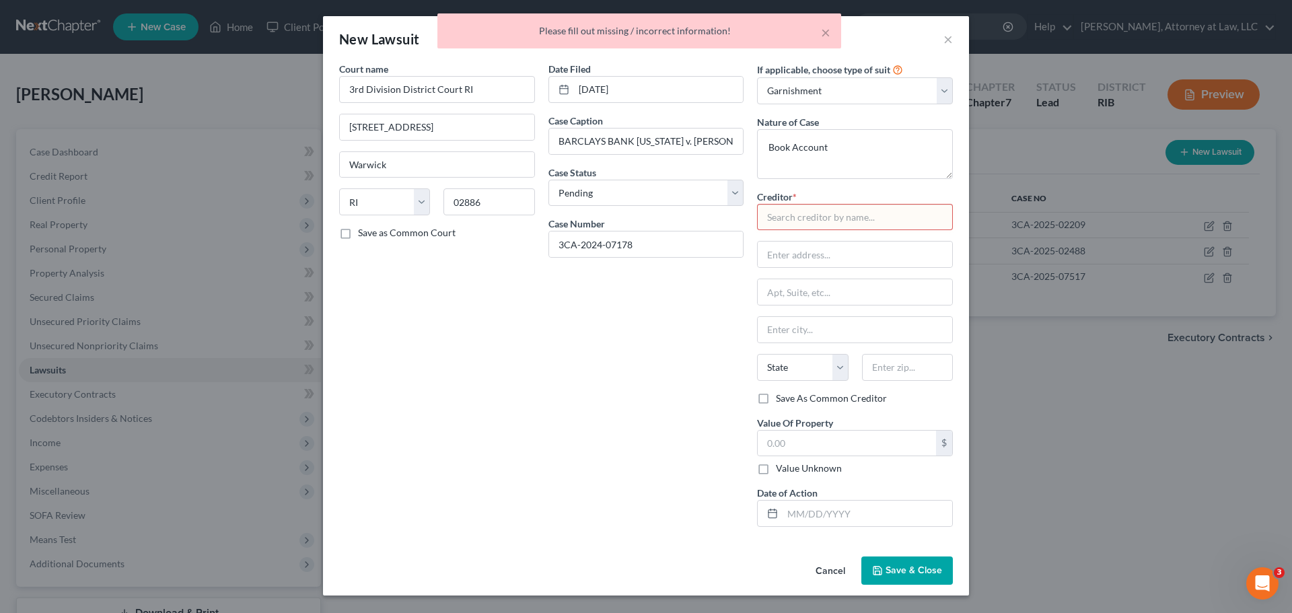
click at [790, 218] on input "text" at bounding box center [855, 217] width 196 height 27
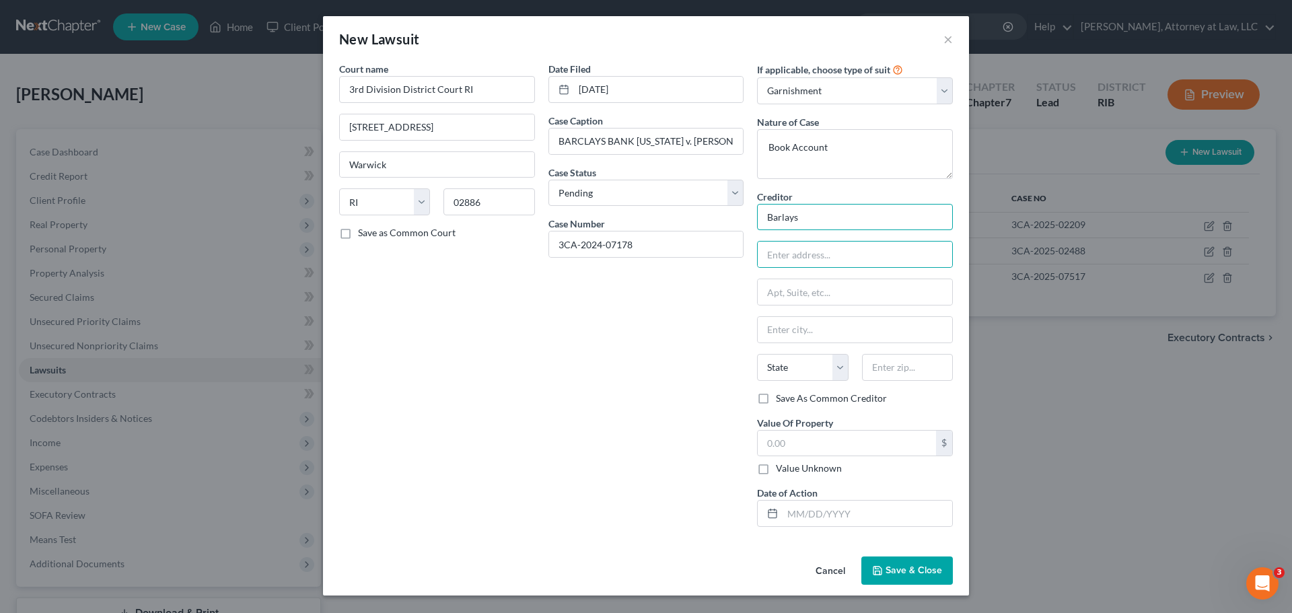
click at [779, 226] on input "Barlays" at bounding box center [855, 217] width 196 height 27
type input "Barclays"
click at [920, 572] on span "Save & Close" at bounding box center [914, 570] width 57 height 11
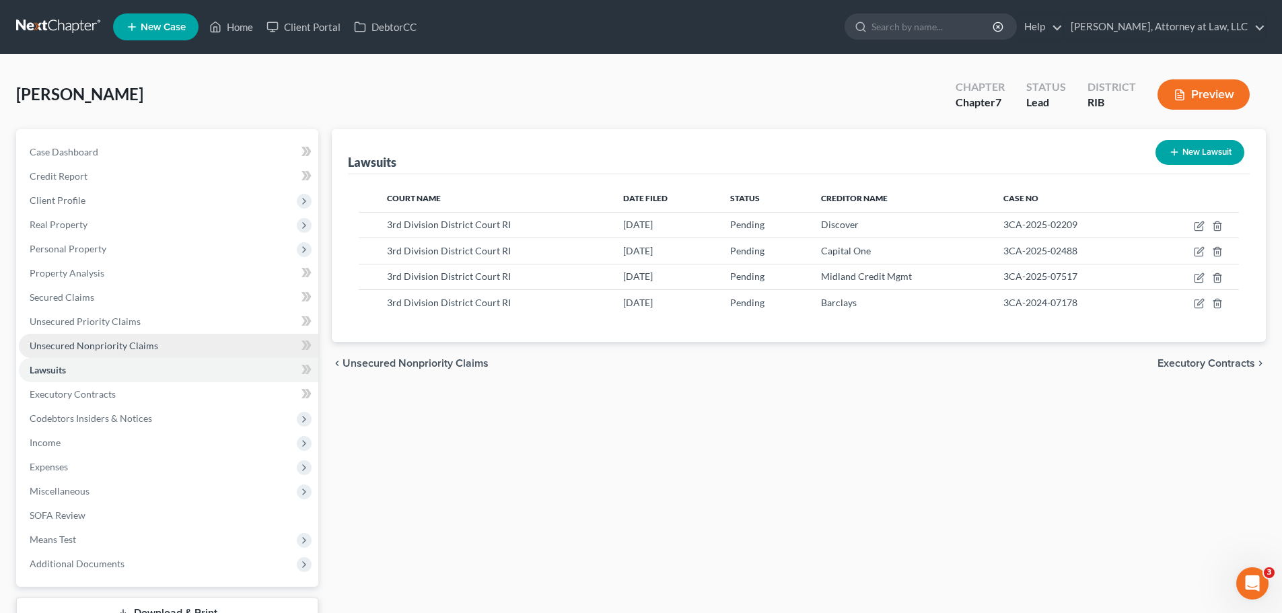
click at [260, 350] on link "Unsecured Nonpriority Claims" at bounding box center [169, 346] width 300 height 24
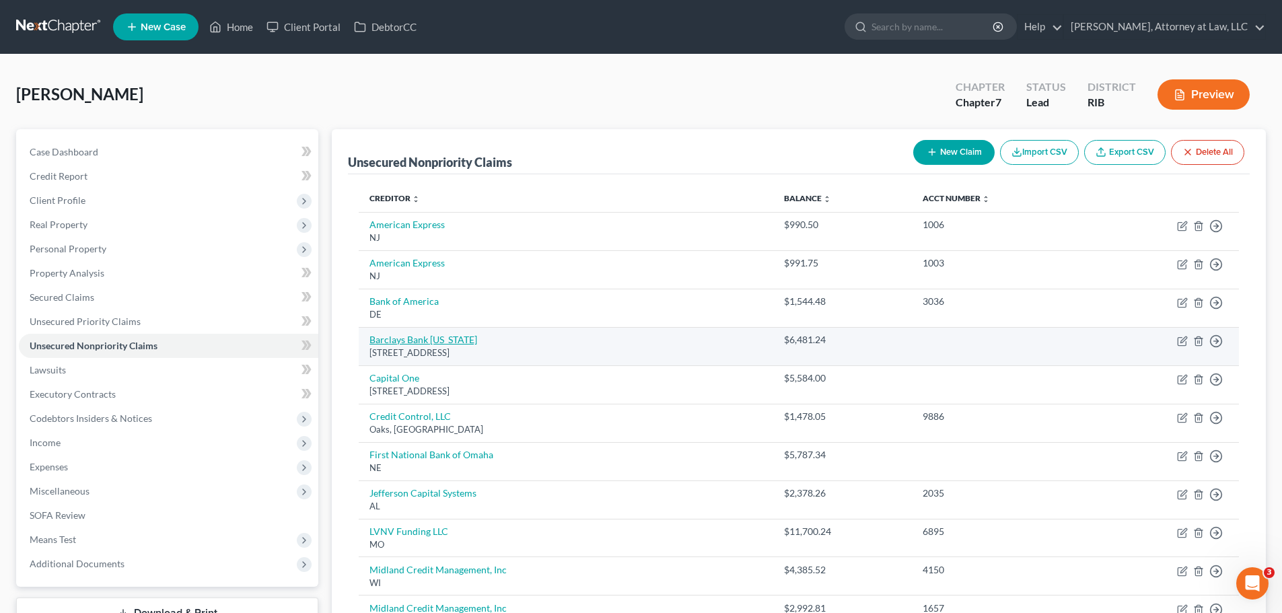
click at [409, 336] on link "Barclays Bank [US_STATE]" at bounding box center [424, 339] width 108 height 11
select select "7"
select select "2"
select select "0"
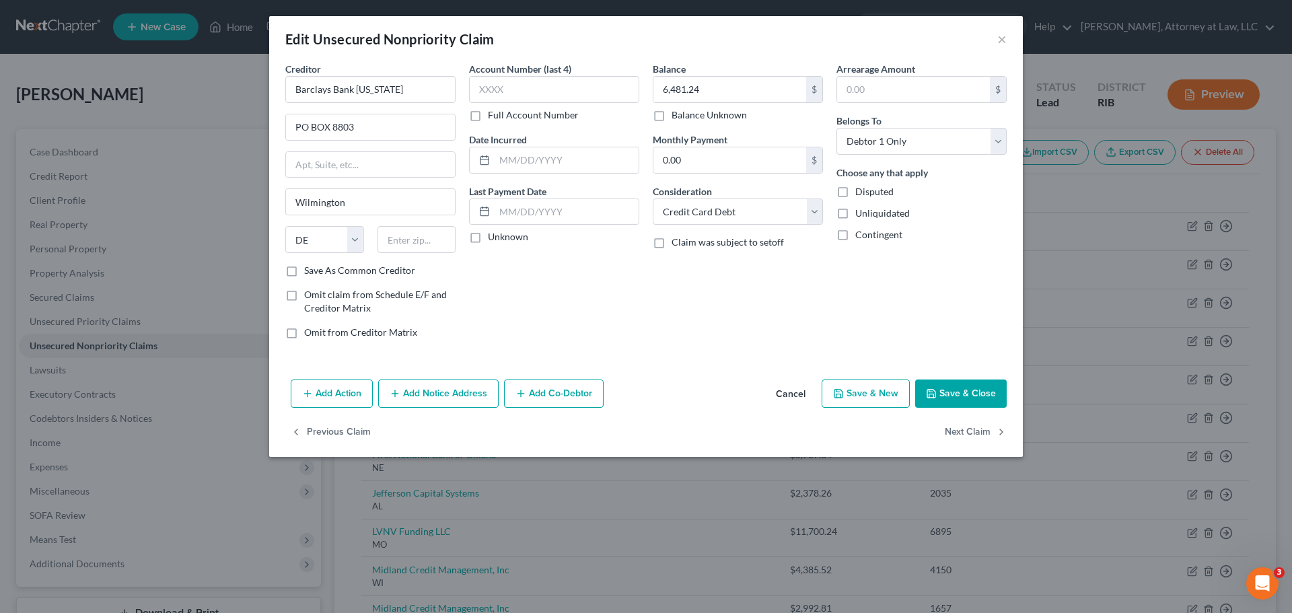
click at [304, 268] on label "Save As Common Creditor" at bounding box center [359, 270] width 111 height 13
click at [310, 268] on input "Save As Common Creditor" at bounding box center [314, 268] width 9 height 9
click at [955, 387] on button "Save & Close" at bounding box center [961, 394] width 92 height 28
checkbox input "false"
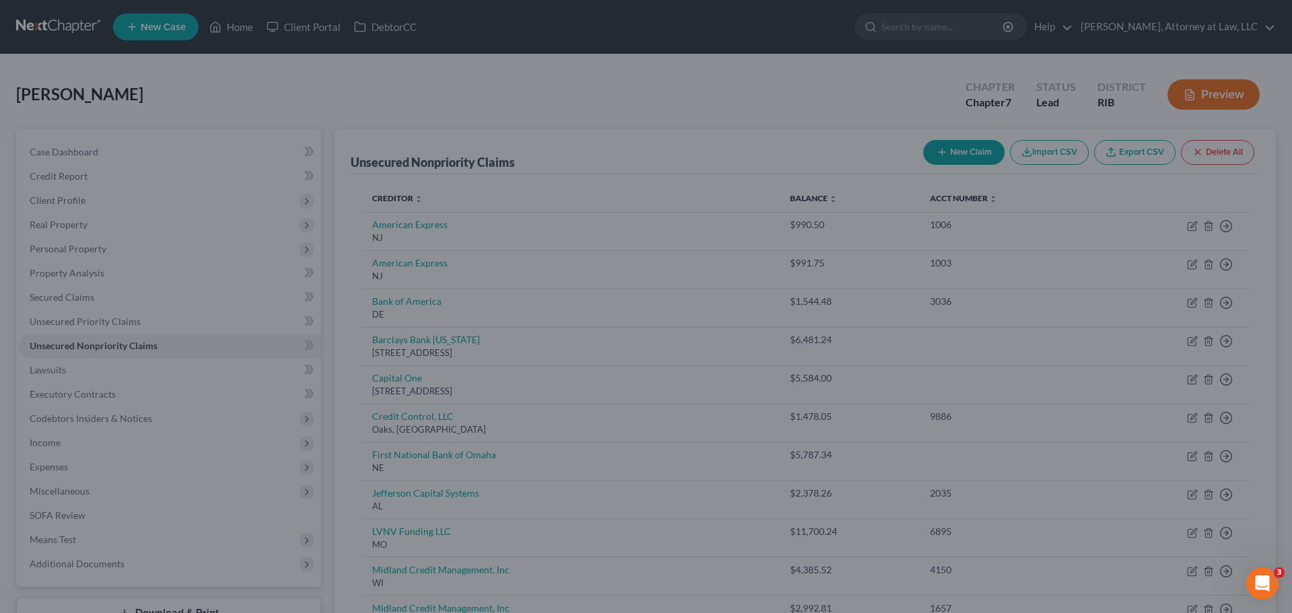
type input "0"
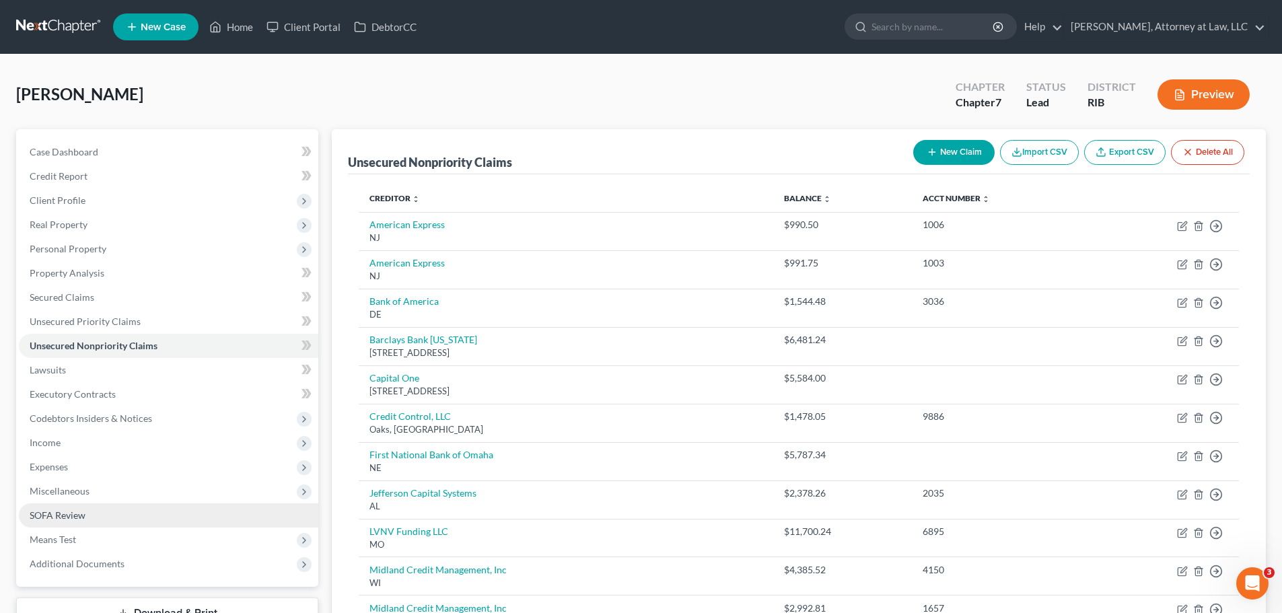
click at [155, 514] on link "SOFA Review" at bounding box center [169, 516] width 300 height 24
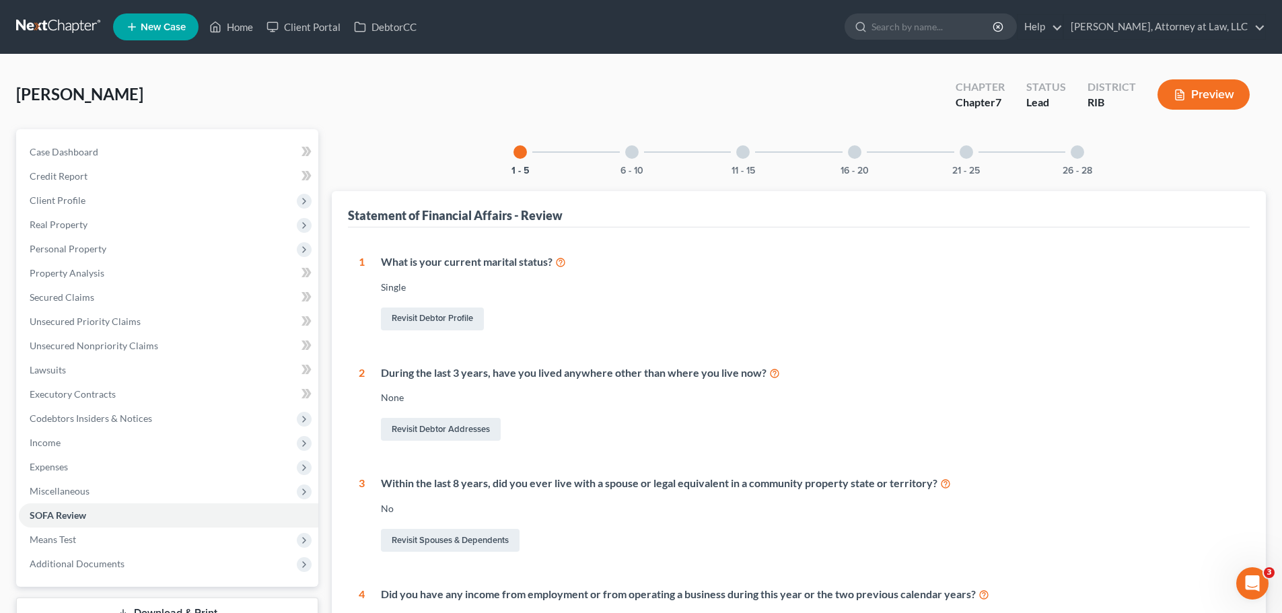
click at [635, 158] on div at bounding box center [631, 151] width 13 height 13
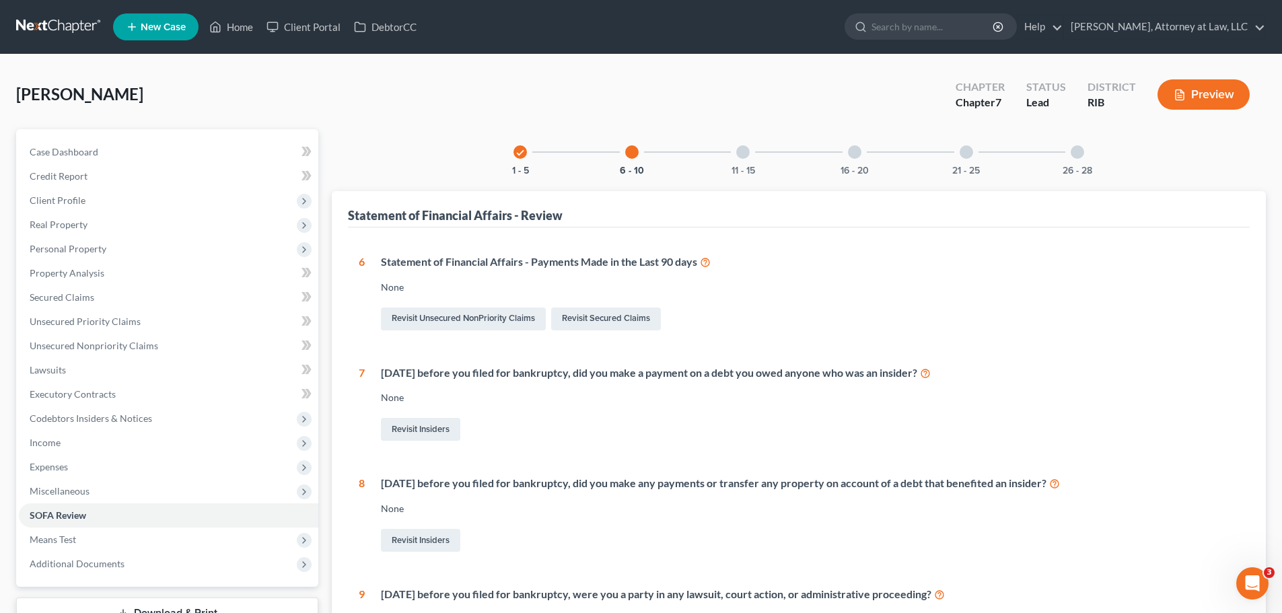
click at [753, 337] on div "6 Statement of Financial Affairs - Payments Made in the Last 90 days None Revis…" at bounding box center [799, 575] width 880 height 642
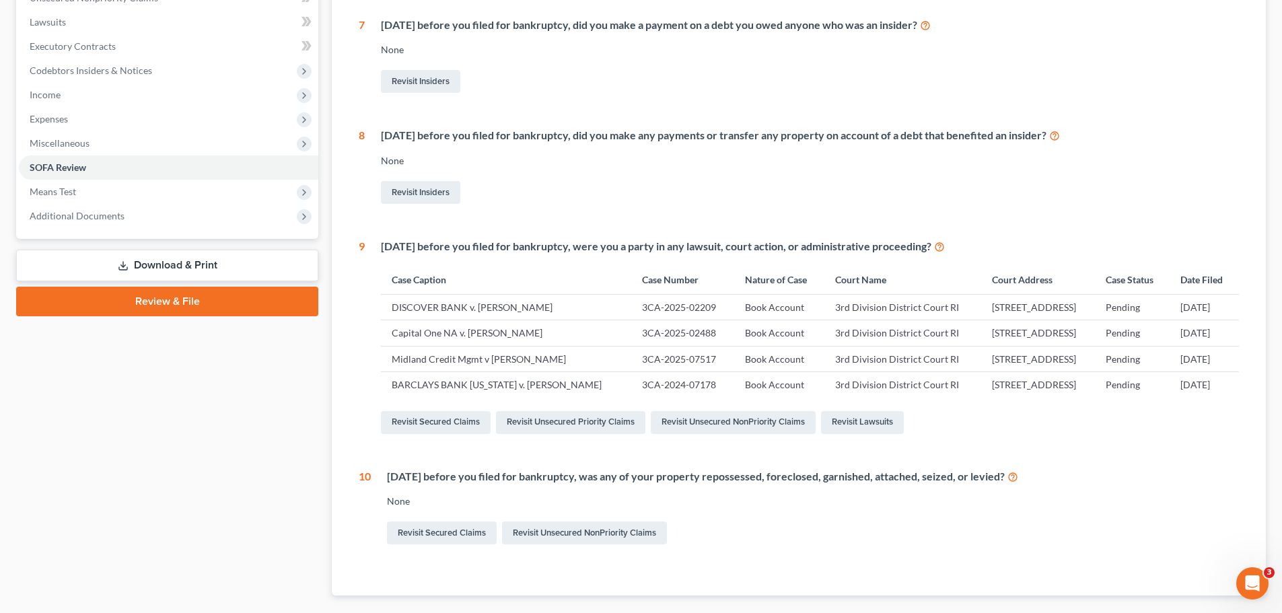
scroll to position [377, 0]
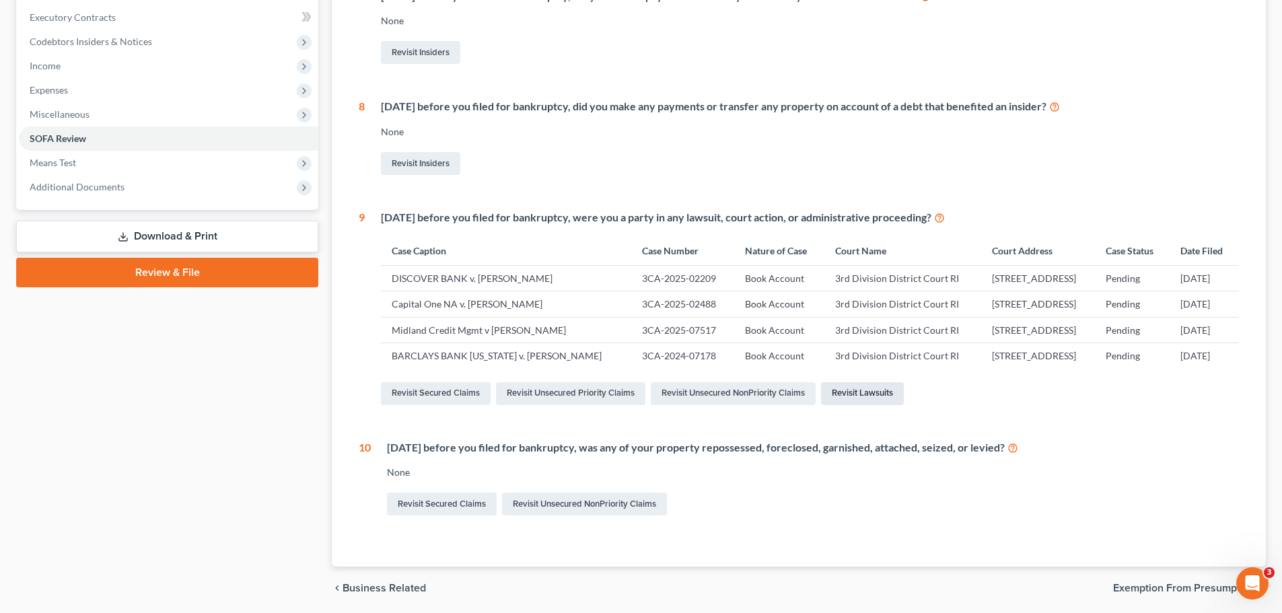
click at [860, 405] on link "Revisit Lawsuits" at bounding box center [862, 393] width 83 height 23
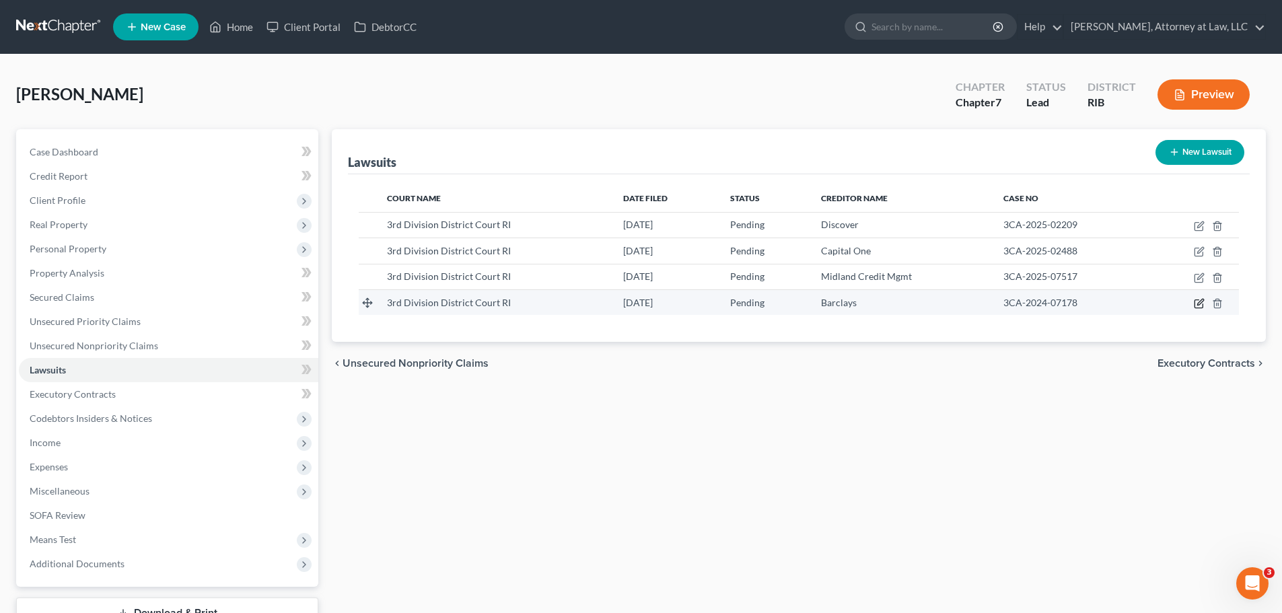
click at [1202, 304] on icon "button" at bounding box center [1201, 302] width 6 height 6
select select "41"
select select "0"
select select "1"
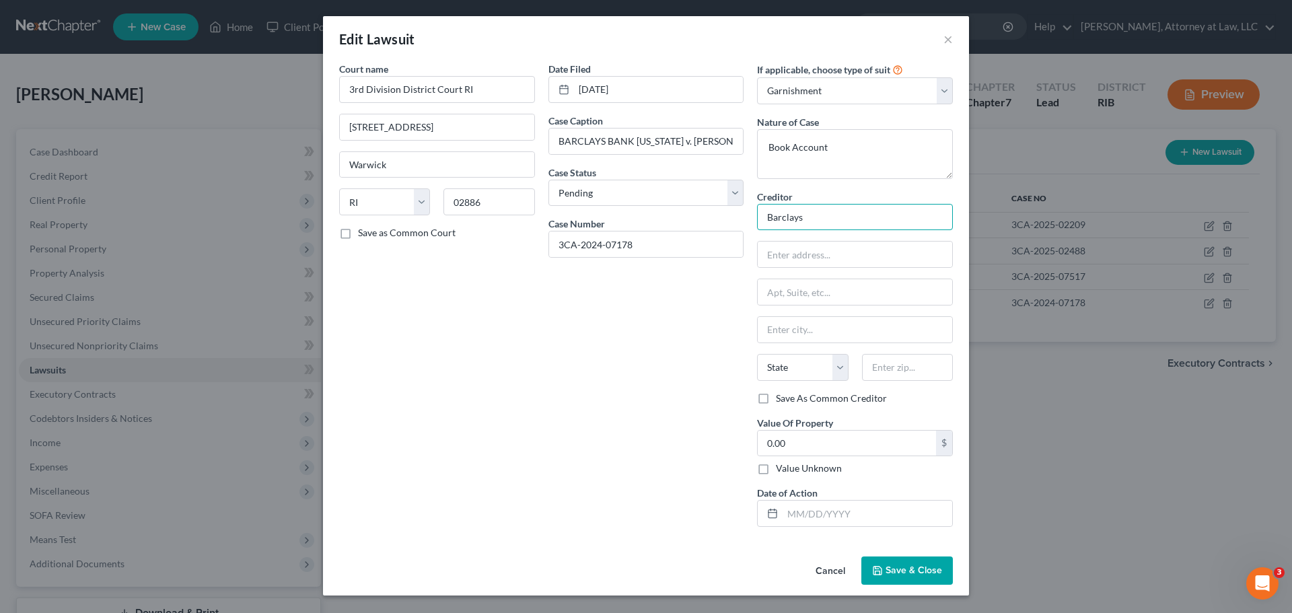
click at [818, 221] on input "Barclays" at bounding box center [855, 217] width 196 height 27
click at [828, 238] on div "Barclays Bank [US_STATE]" at bounding box center [838, 240] width 140 height 13
type input "Barclays Bank [US_STATE]"
type input "PO BOX 8803"
type input "Wilmington"
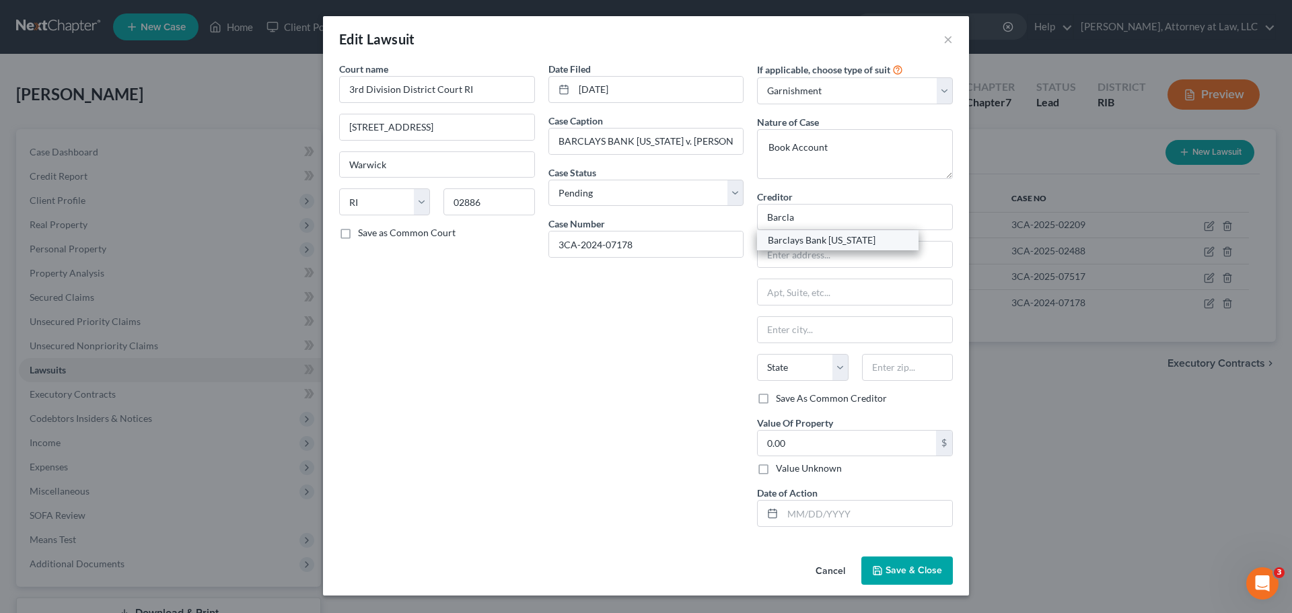
select select "7"
click at [909, 565] on span "Save & Close" at bounding box center [914, 570] width 57 height 11
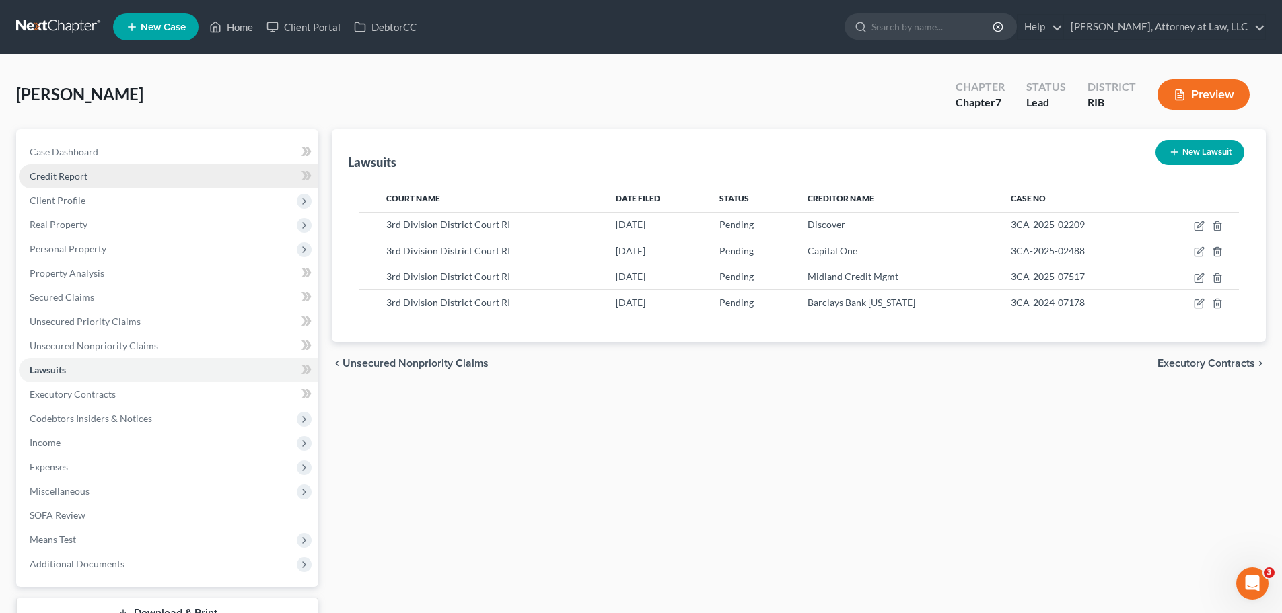
click at [110, 172] on link "Credit Report" at bounding box center [169, 176] width 300 height 24
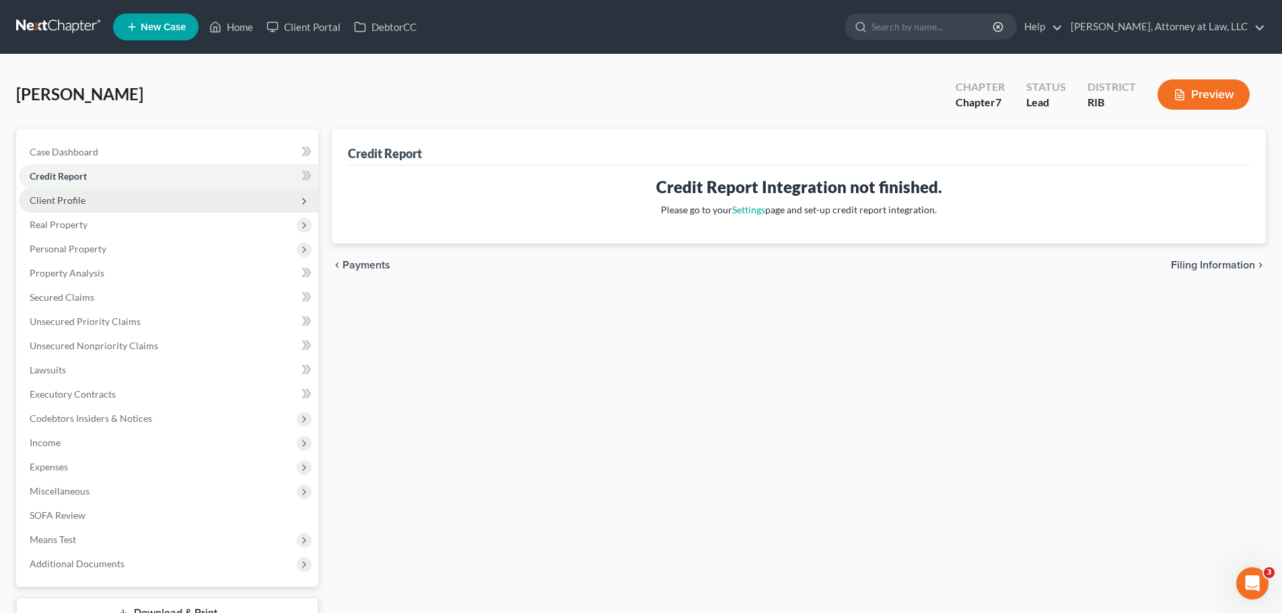
click at [102, 202] on span "Client Profile" at bounding box center [169, 200] width 300 height 24
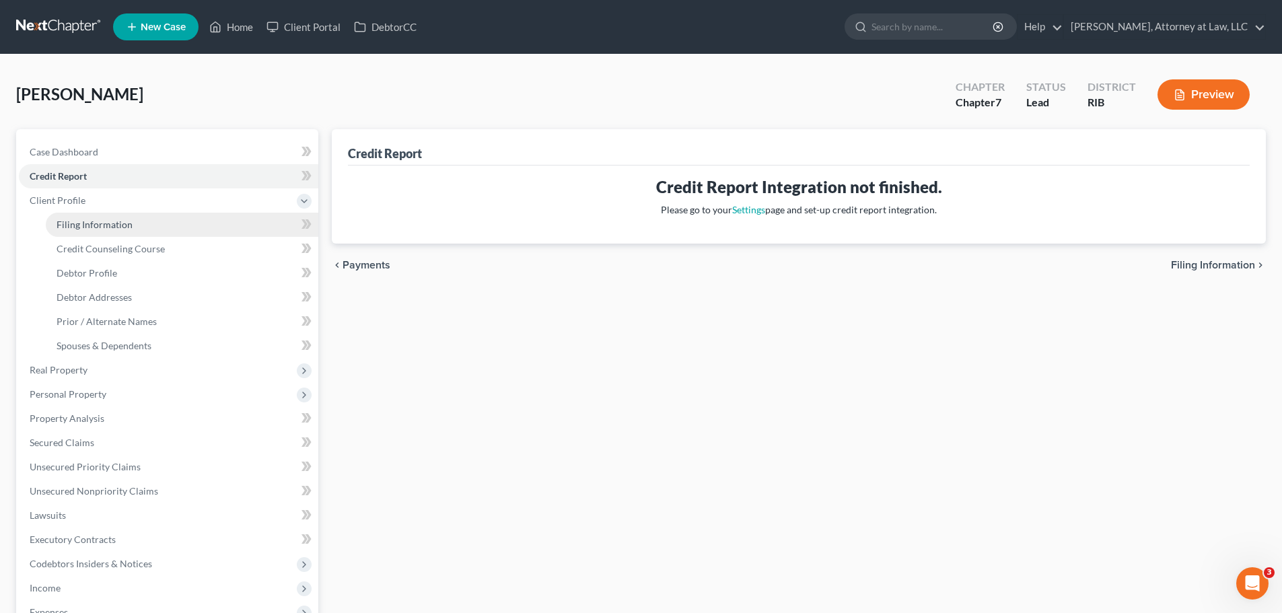
click at [131, 226] on link "Filing Information" at bounding box center [182, 225] width 273 height 24
select select "1"
select select "0"
select select "71"
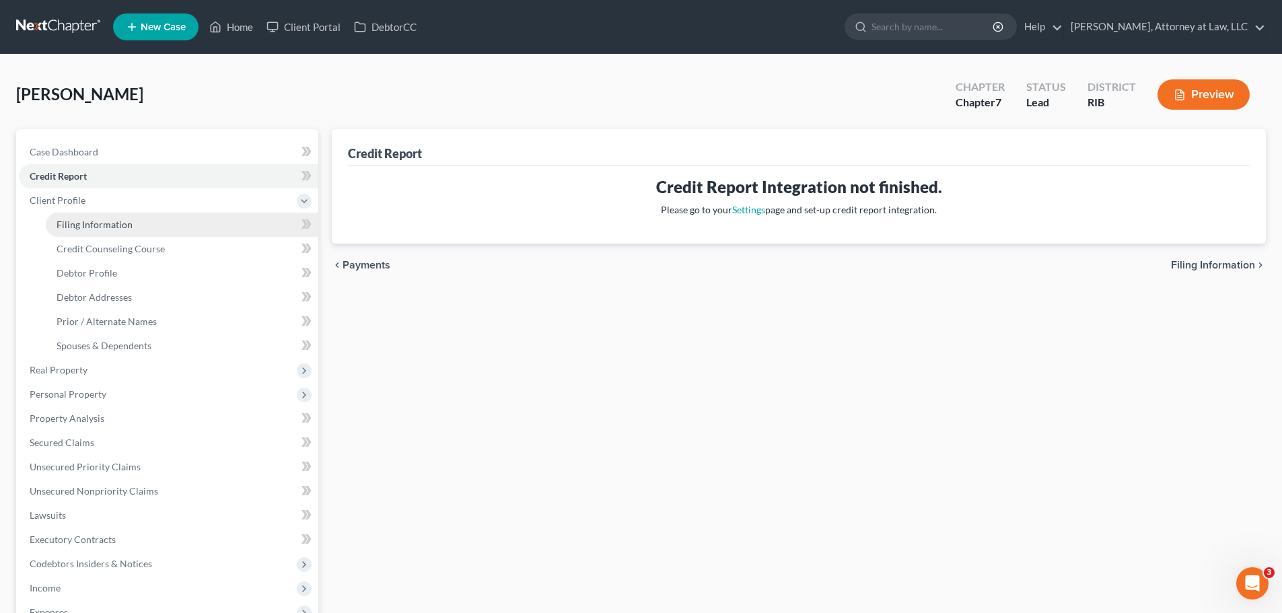
select select "0"
select select "41"
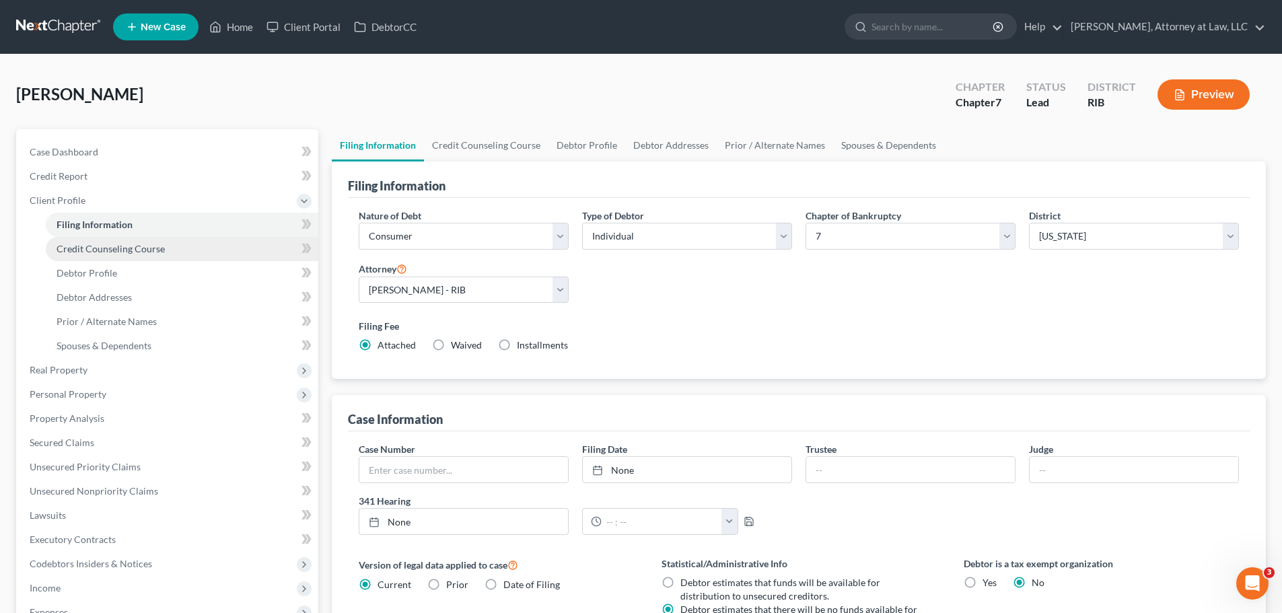
click at [165, 248] on link "Credit Counseling Course" at bounding box center [182, 249] width 273 height 24
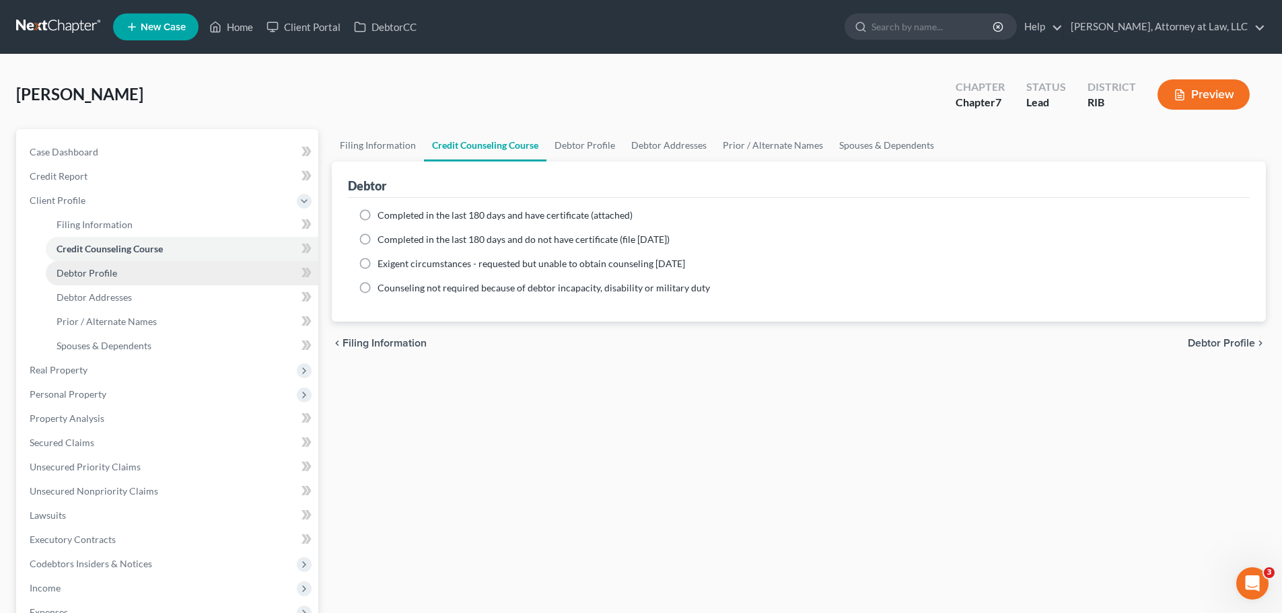
click at [118, 277] on link "Debtor Profile" at bounding box center [182, 273] width 273 height 24
select select "0"
select select "2"
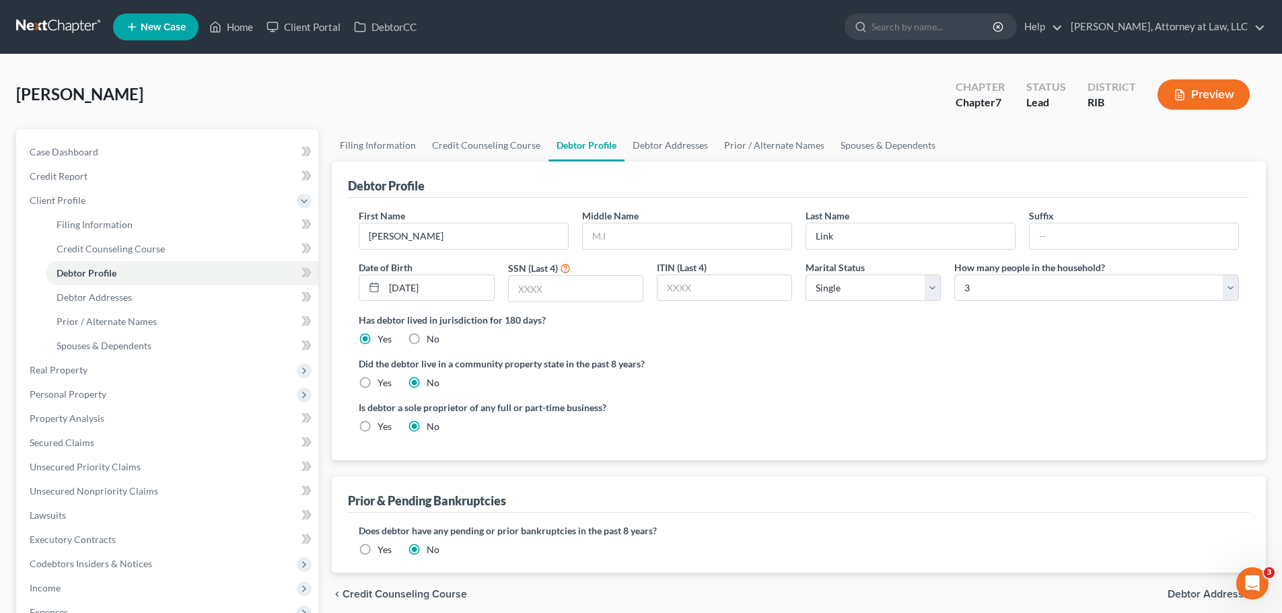
scroll to position [12, 0]
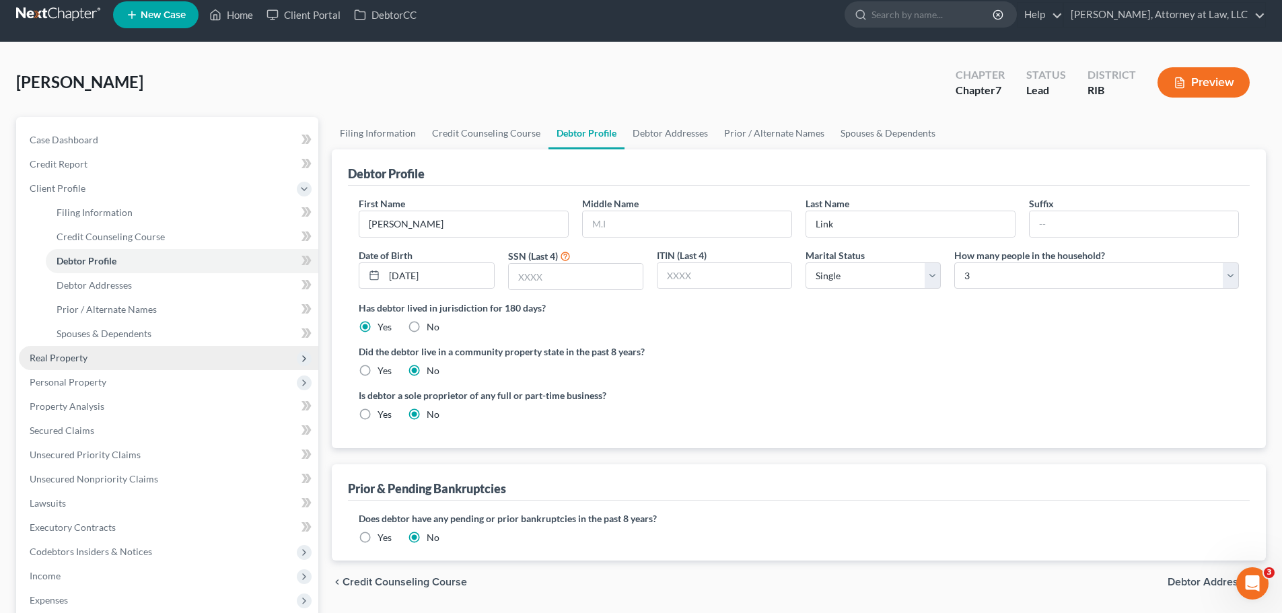
click at [149, 353] on span "Real Property" at bounding box center [169, 358] width 300 height 24
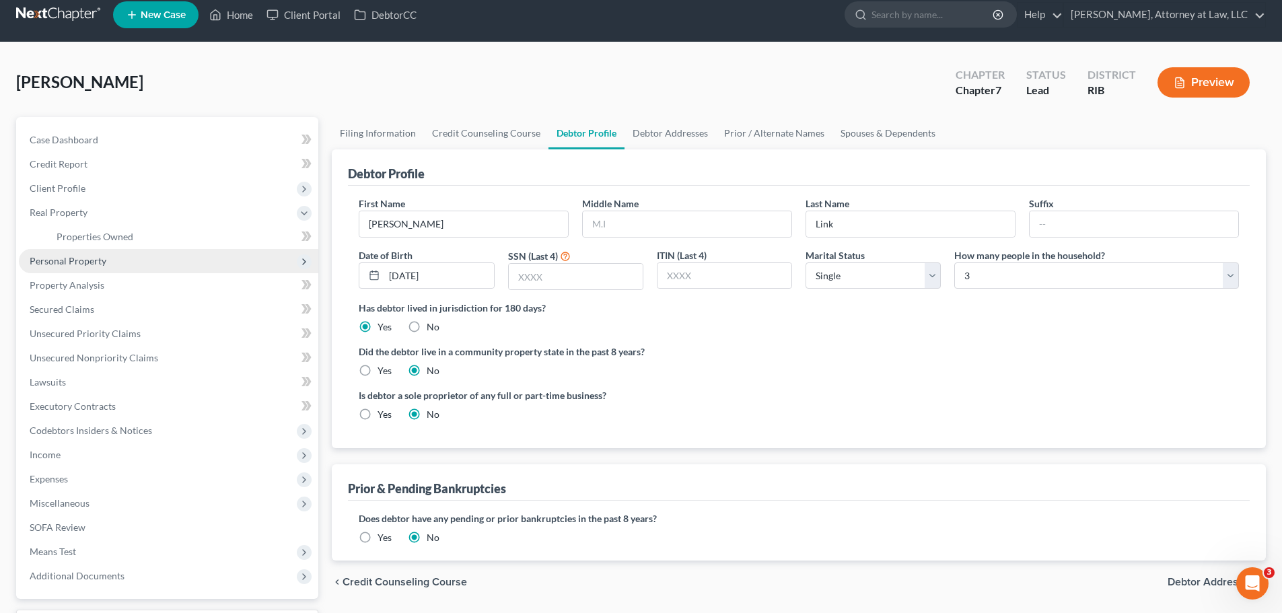
click at [134, 256] on span "Personal Property" at bounding box center [169, 261] width 300 height 24
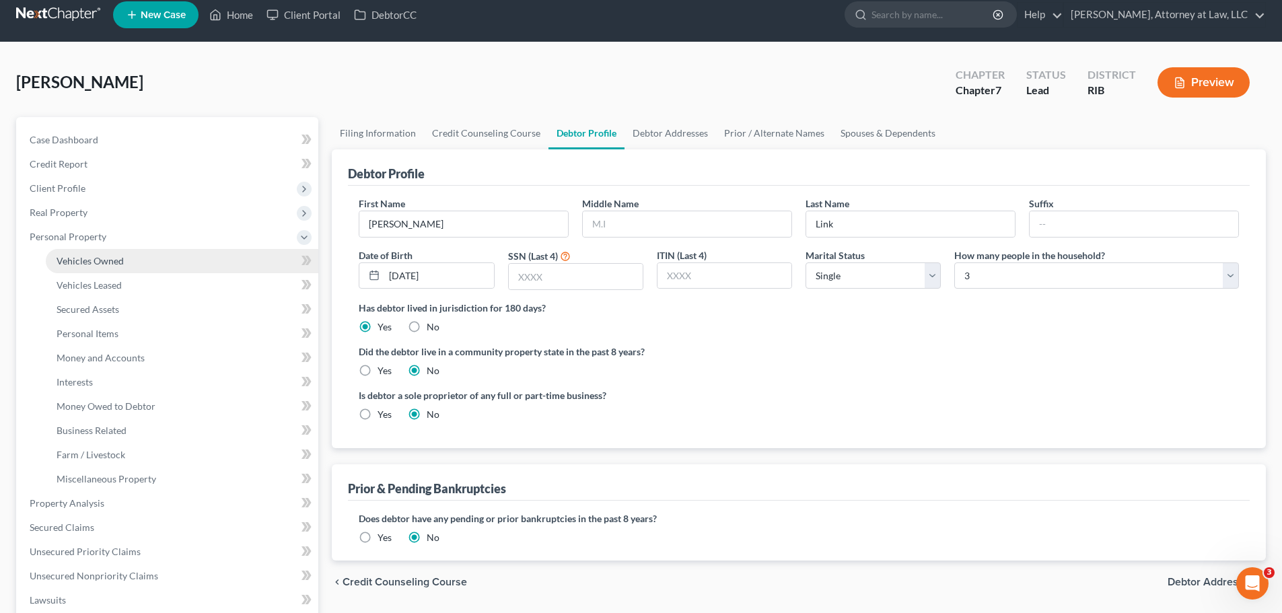
click at [128, 263] on link "Vehicles Owned" at bounding box center [182, 261] width 273 height 24
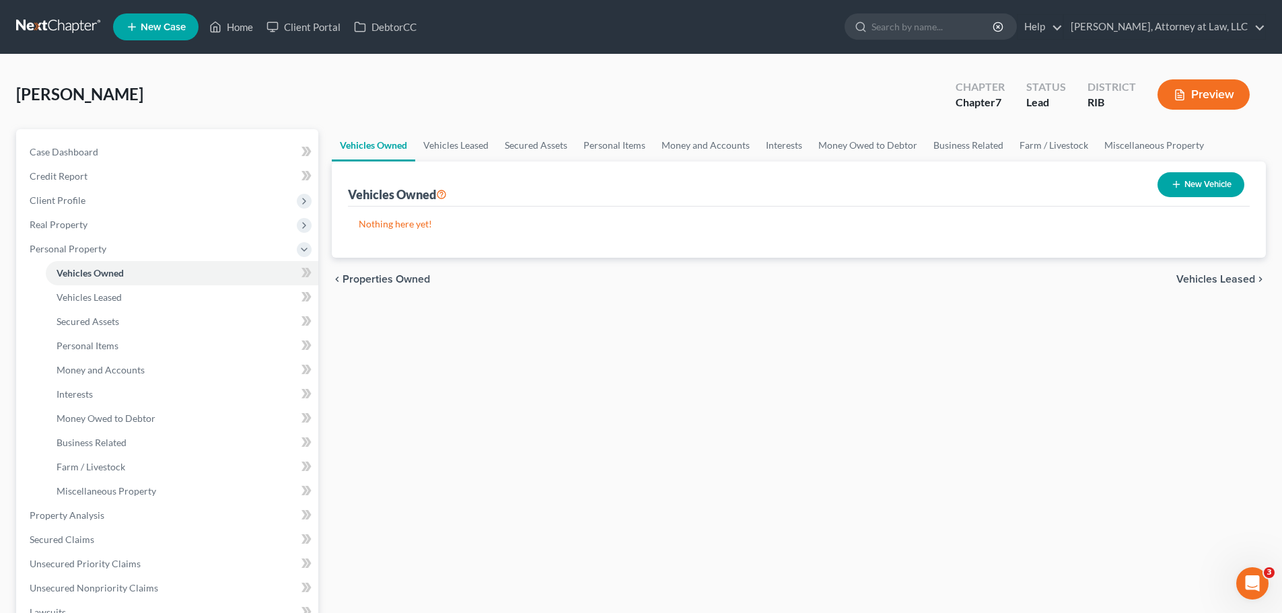
click at [1189, 182] on button "New Vehicle" at bounding box center [1201, 184] width 87 height 25
select select "0"
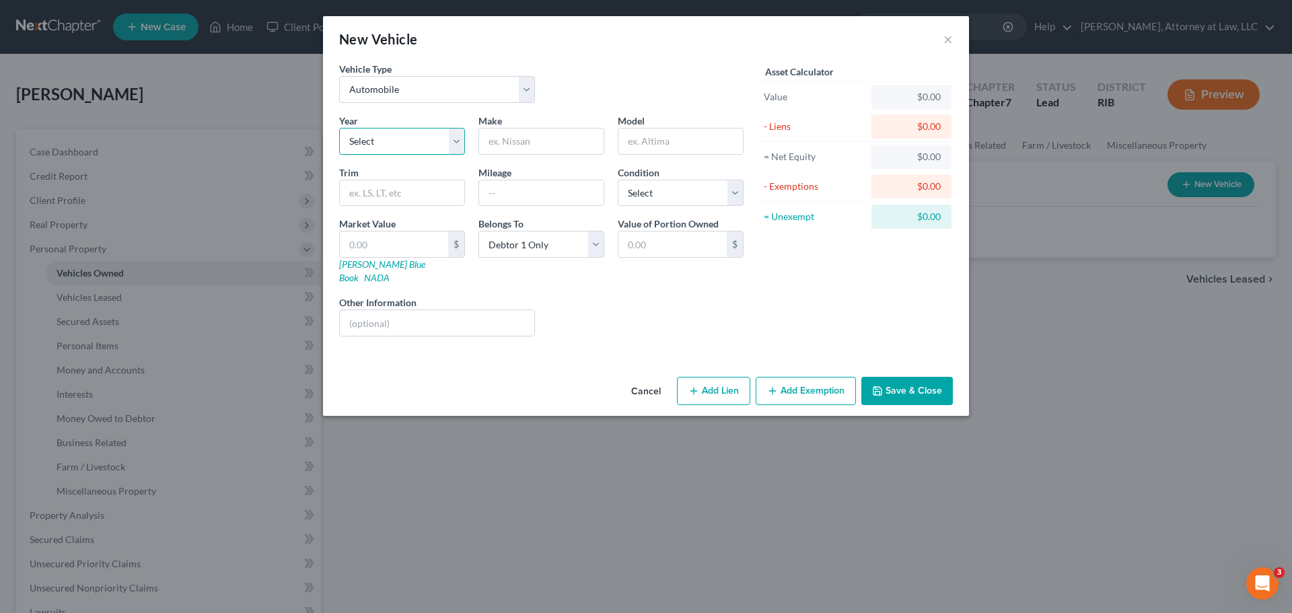
click at [452, 146] on select "Select 2026 2025 2024 2023 2022 2021 2020 2019 2018 2017 2016 2015 2014 2013 20…" at bounding box center [402, 141] width 126 height 27
select select "8"
click at [339, 128] on select "Select 2026 2025 2024 2023 2022 2021 2020 2019 2018 2017 2016 2015 2014 2013 20…" at bounding box center [402, 141] width 126 height 27
click at [542, 139] on input "text" at bounding box center [541, 142] width 125 height 26
type input "Toyota Highlander"
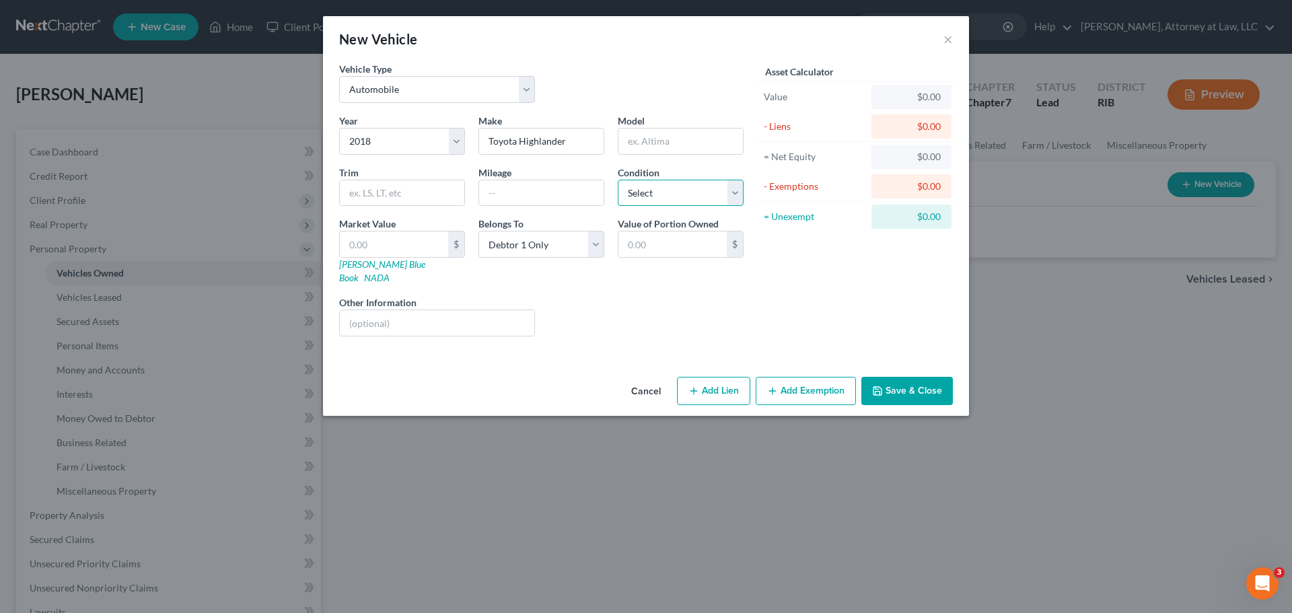
click at [732, 193] on select "Select Excellent Very Good Good Fair Poor" at bounding box center [681, 193] width 126 height 27
select select "2"
click at [618, 180] on select "Select Excellent Very Good Good Fair Poor" at bounding box center [681, 193] width 126 height 27
click at [570, 193] on input "text" at bounding box center [541, 193] width 125 height 26
type input "131995"
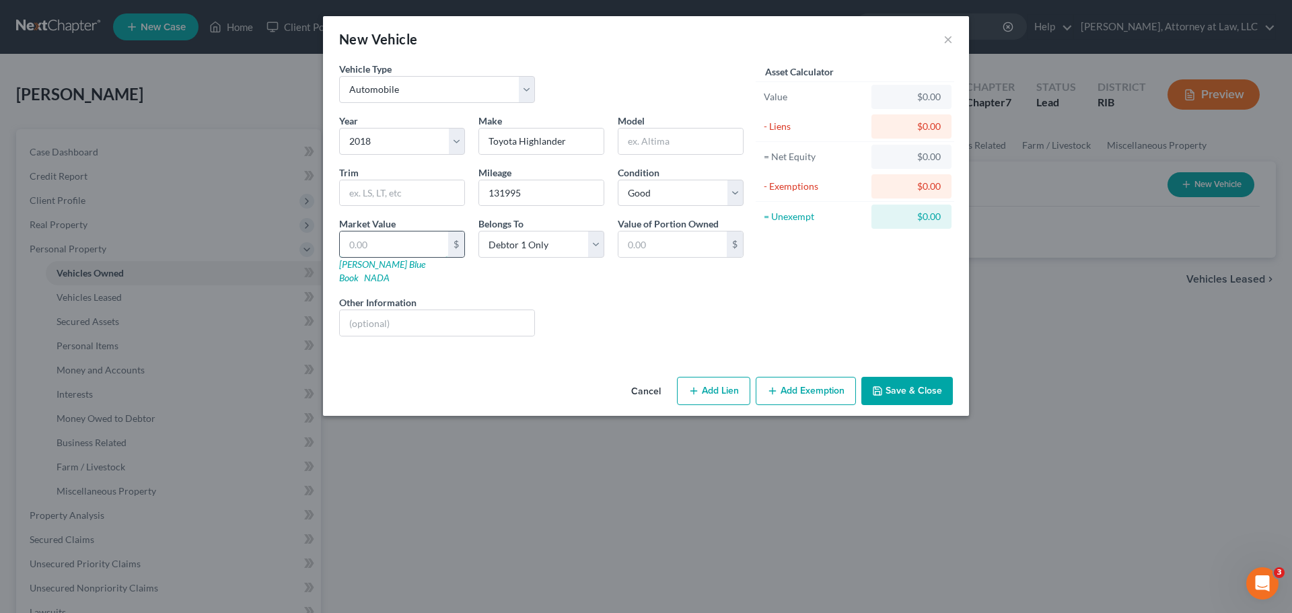
click at [419, 244] on input "text" at bounding box center [394, 245] width 108 height 26
type input "1"
type input "1.00"
type input "15"
type input "15.00"
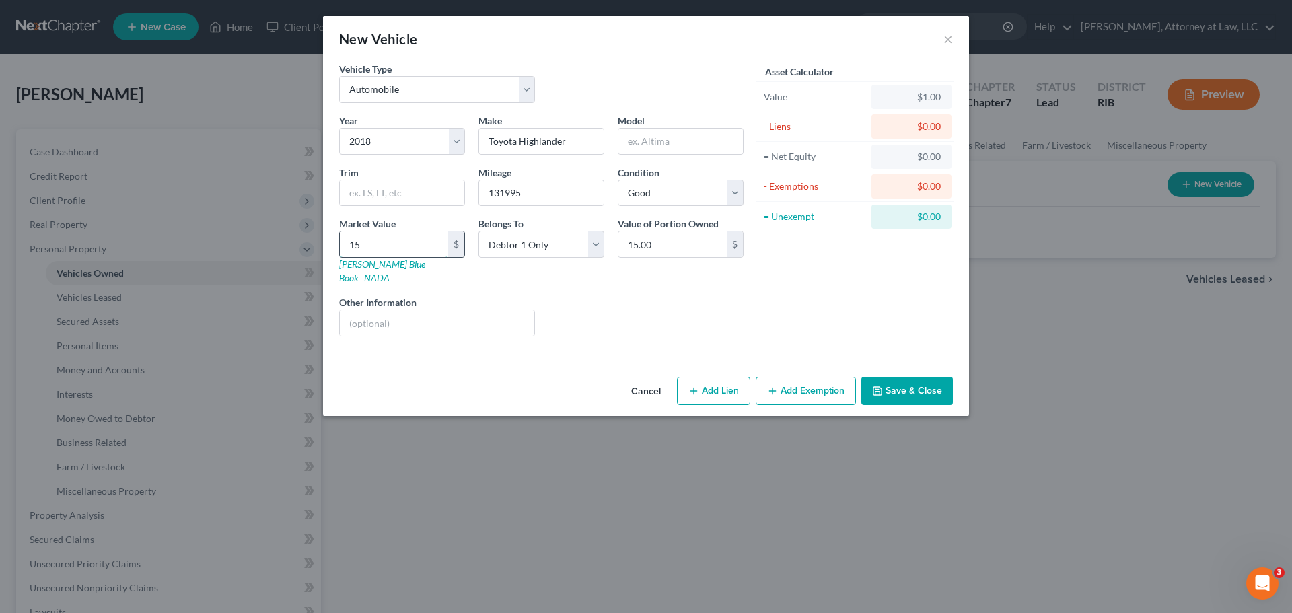
type input "150"
type input "150.00"
type input "1500"
type input "1,500.00"
type input "1,5000"
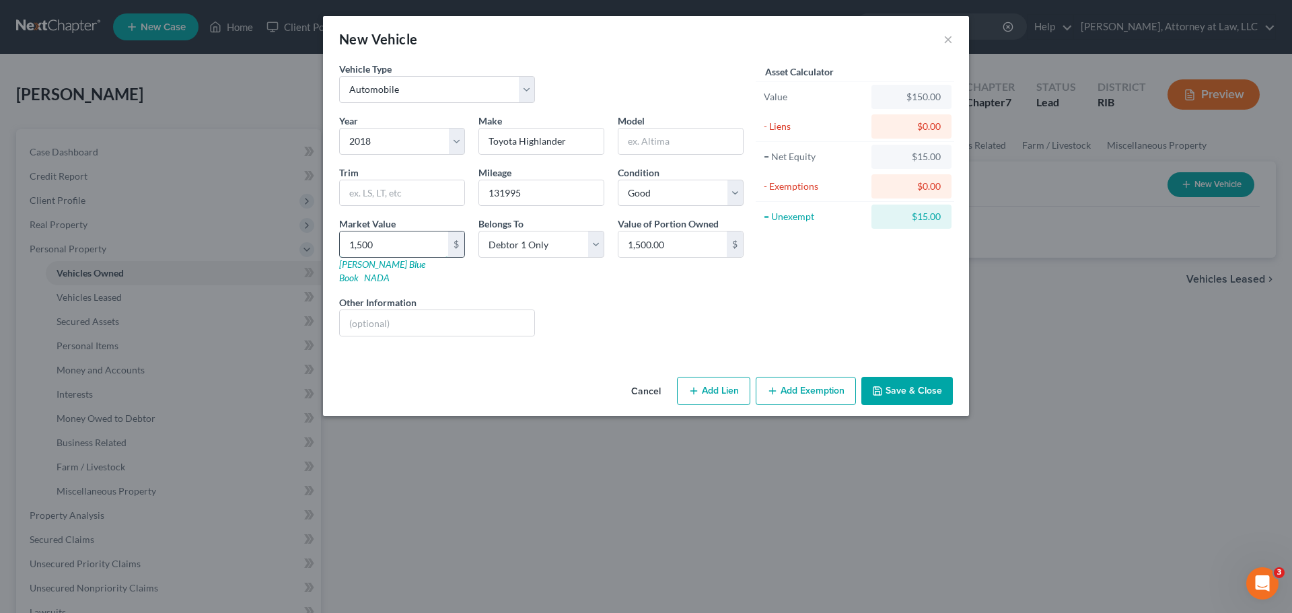
type input "15,000.00"
type input "15,000"
click at [708, 384] on button "Add Lien" at bounding box center [713, 391] width 73 height 28
select select "0"
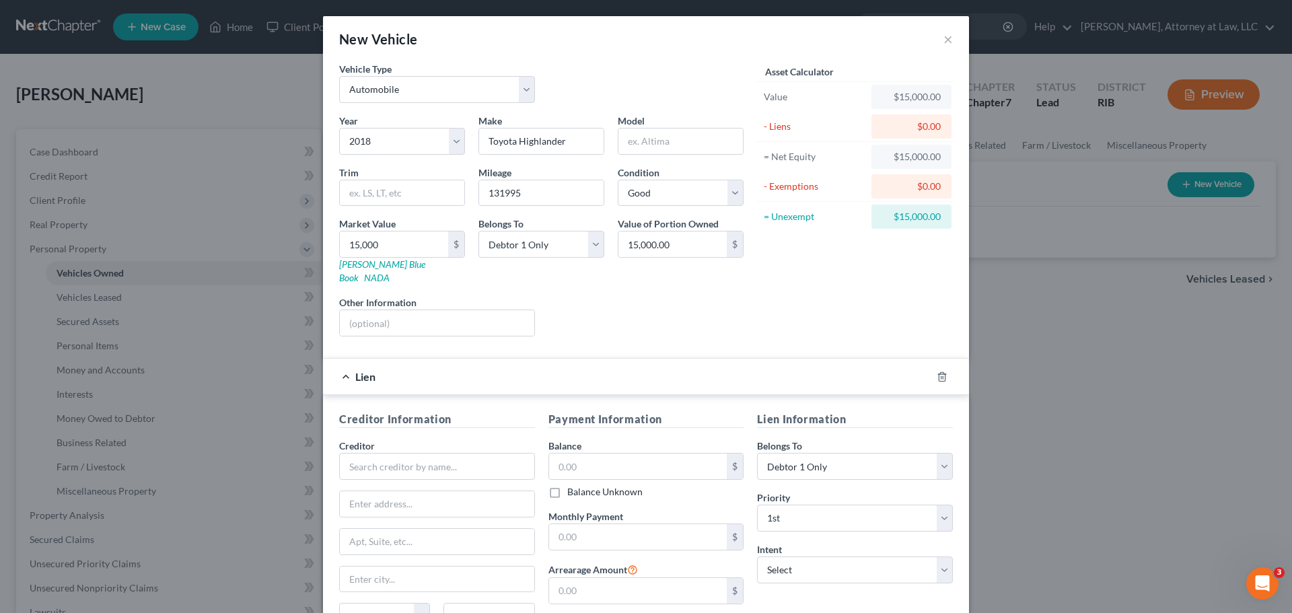
drag, startPoint x: 1282, startPoint y: 248, endPoint x: 1292, endPoint y: 283, distance: 35.8
click at [1282, 283] on div "New Vehicle × Vehicle Type Select Automobile Truck Trailer Watercraft Aircraft …" at bounding box center [646, 306] width 1292 height 613
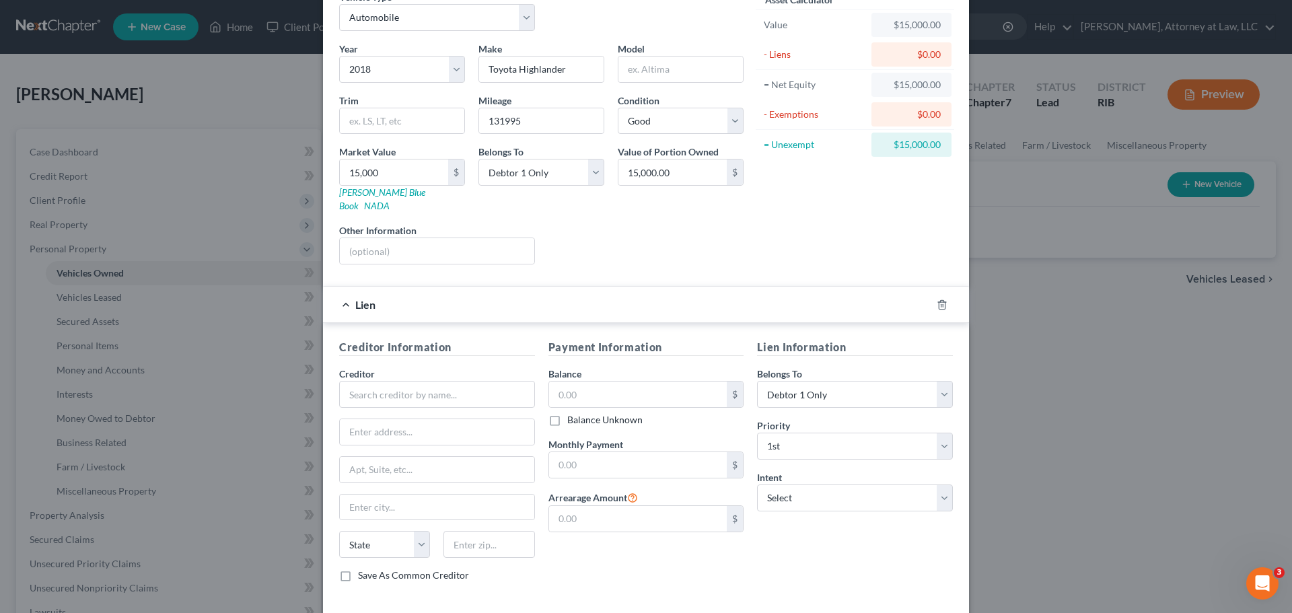
scroll to position [123, 0]
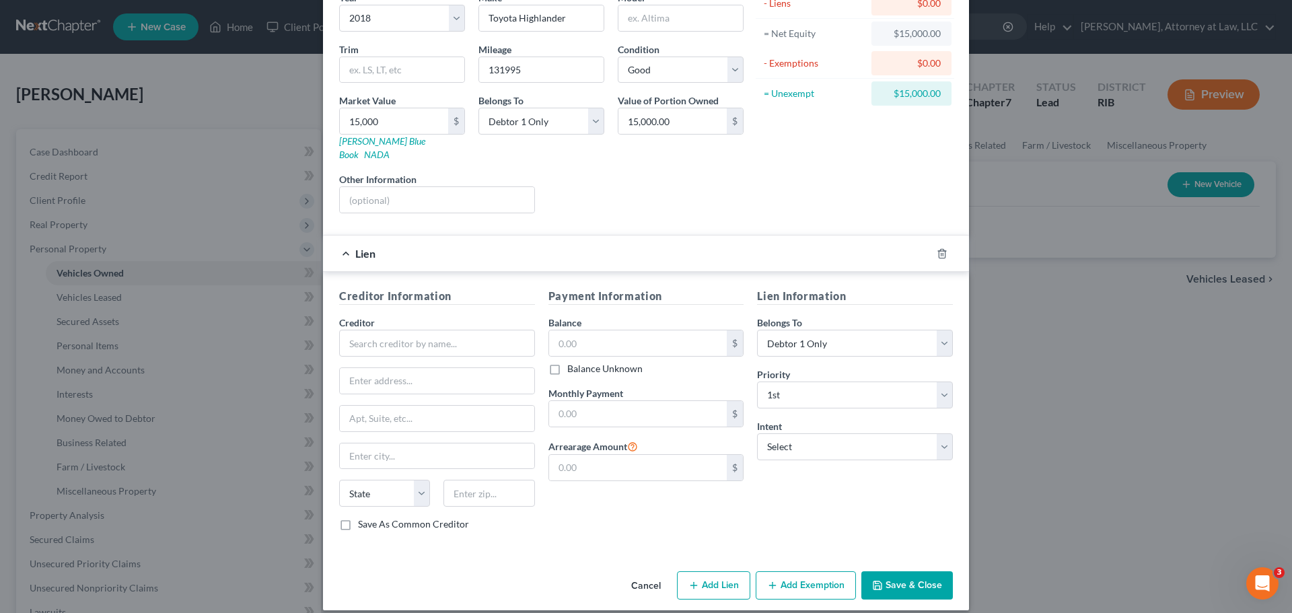
click at [897, 573] on button "Save & Close" at bounding box center [908, 585] width 92 height 28
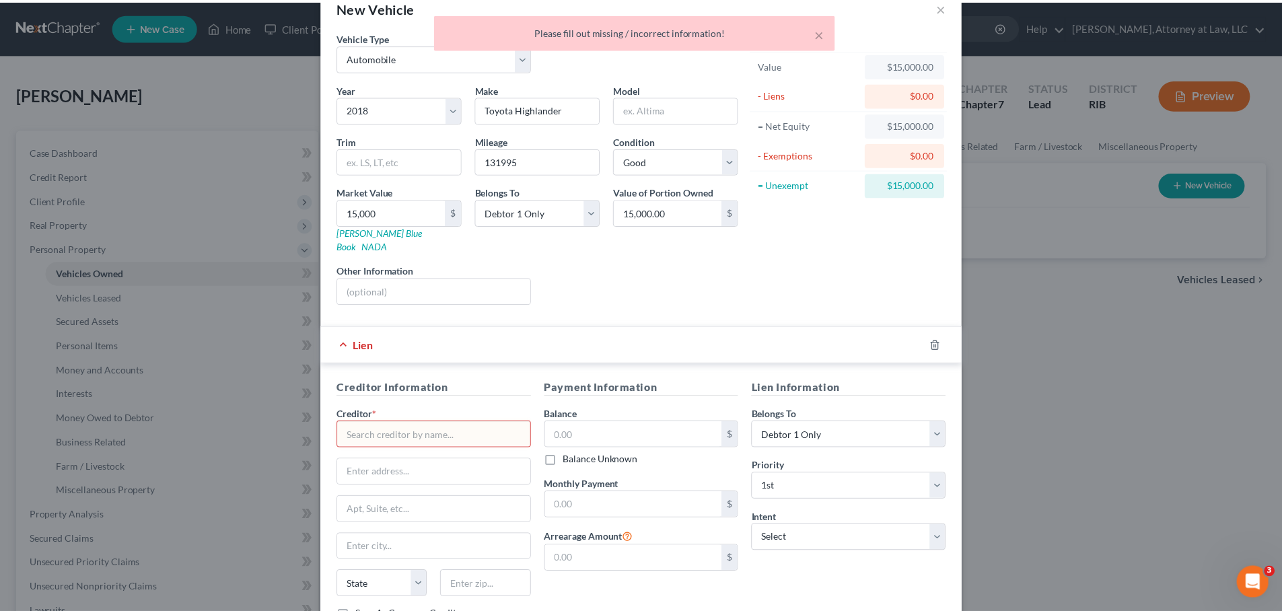
scroll to position [0, 0]
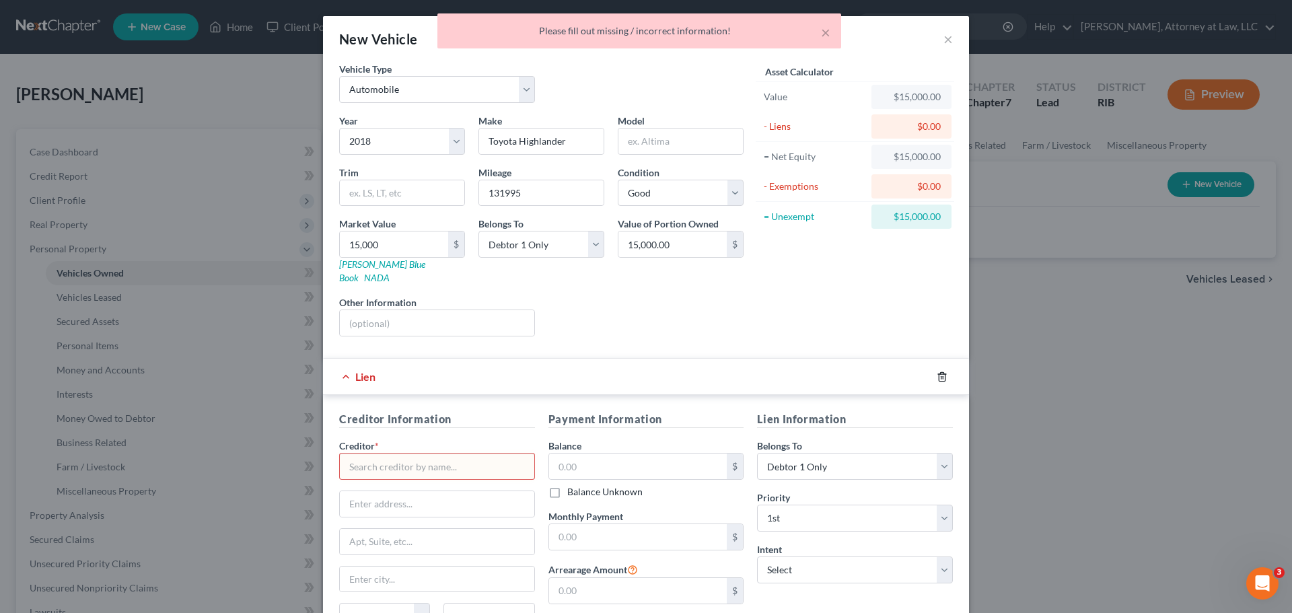
click at [937, 372] on icon "button" at bounding box center [942, 377] width 11 height 11
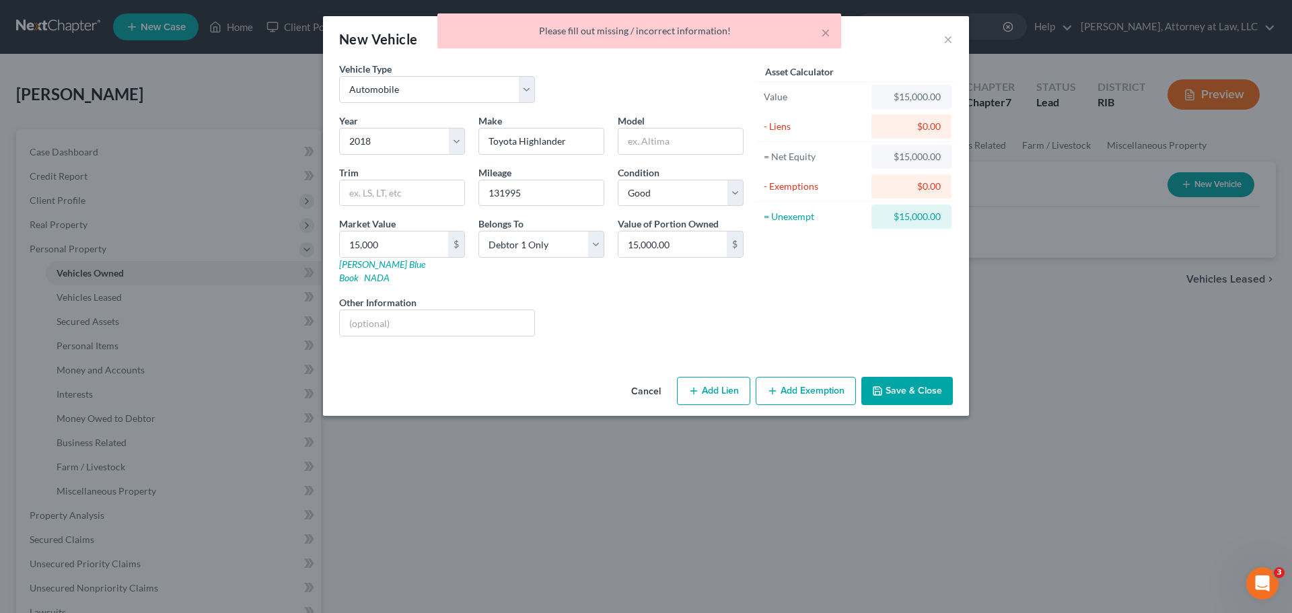
click at [915, 377] on button "Save & Close" at bounding box center [908, 391] width 92 height 28
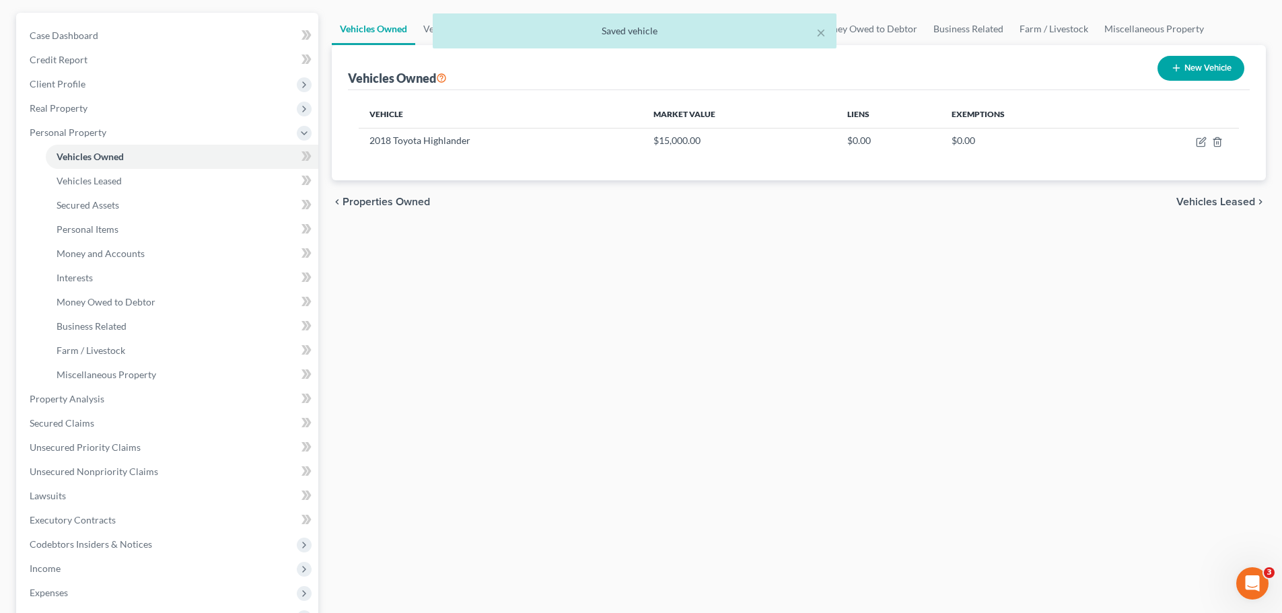
scroll to position [133, 0]
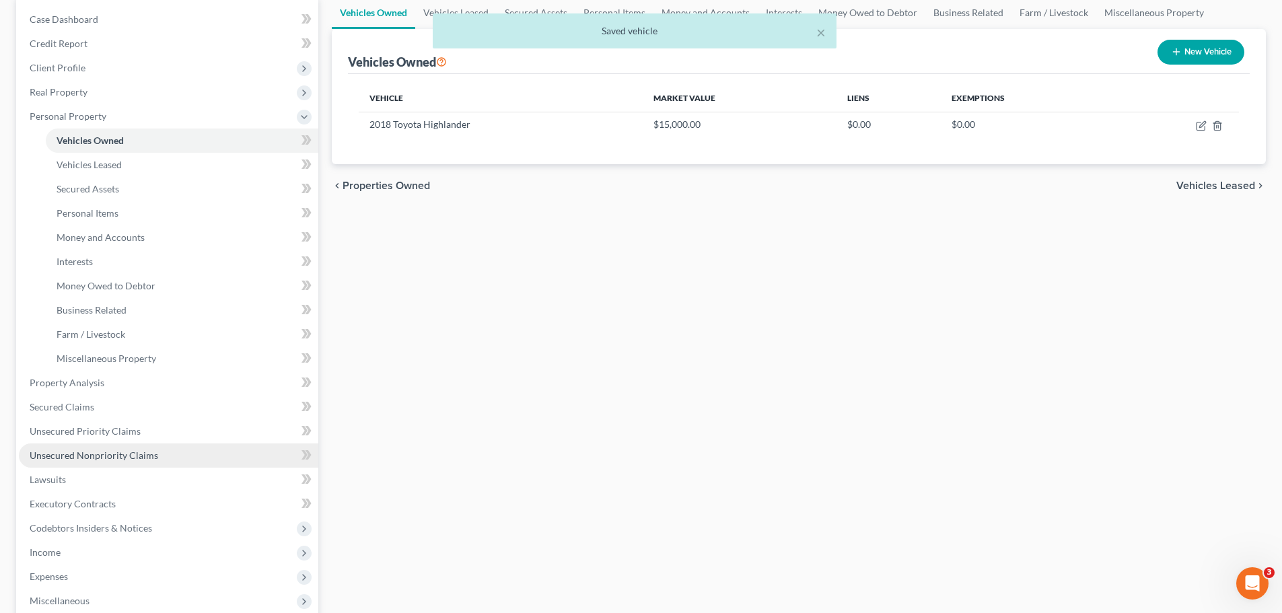
click at [208, 461] on link "Unsecured Nonpriority Claims" at bounding box center [169, 456] width 300 height 24
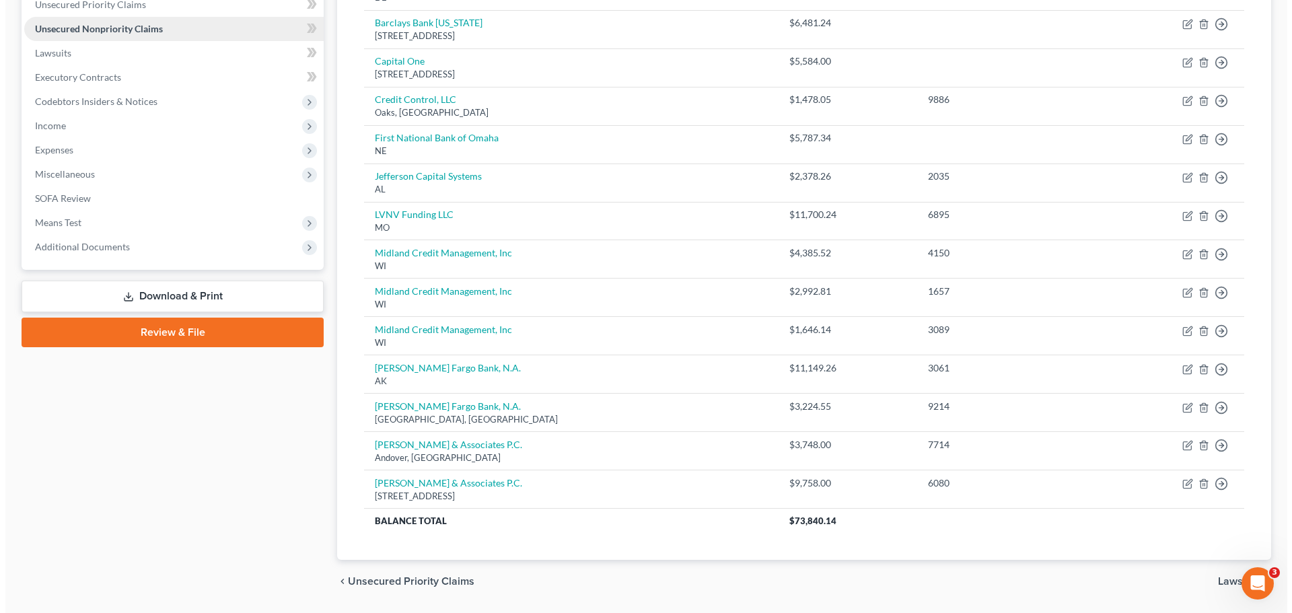
scroll to position [323, 0]
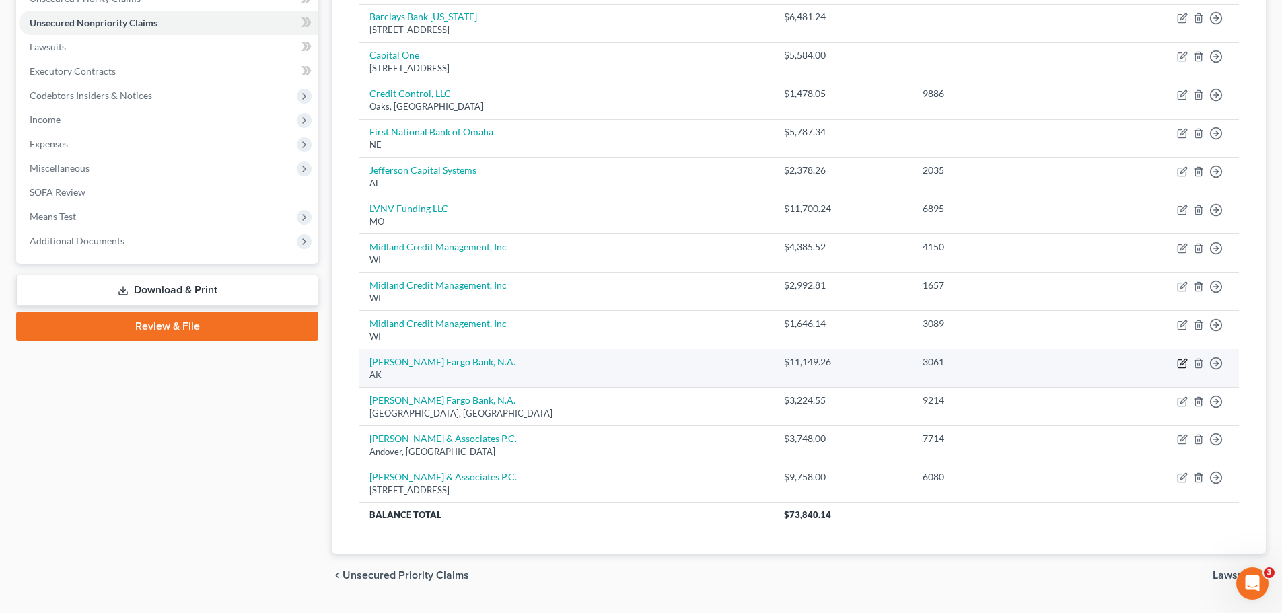
click at [1179, 362] on icon "button" at bounding box center [1182, 363] width 11 height 11
select select "1"
select select "14"
select select "0"
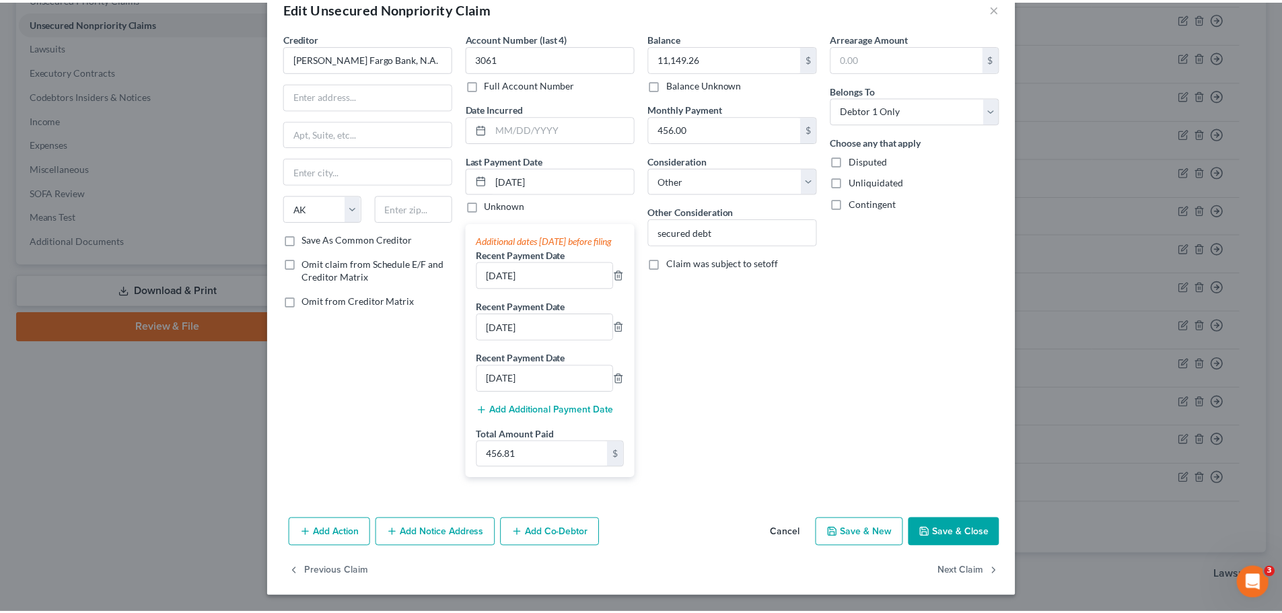
scroll to position [0, 0]
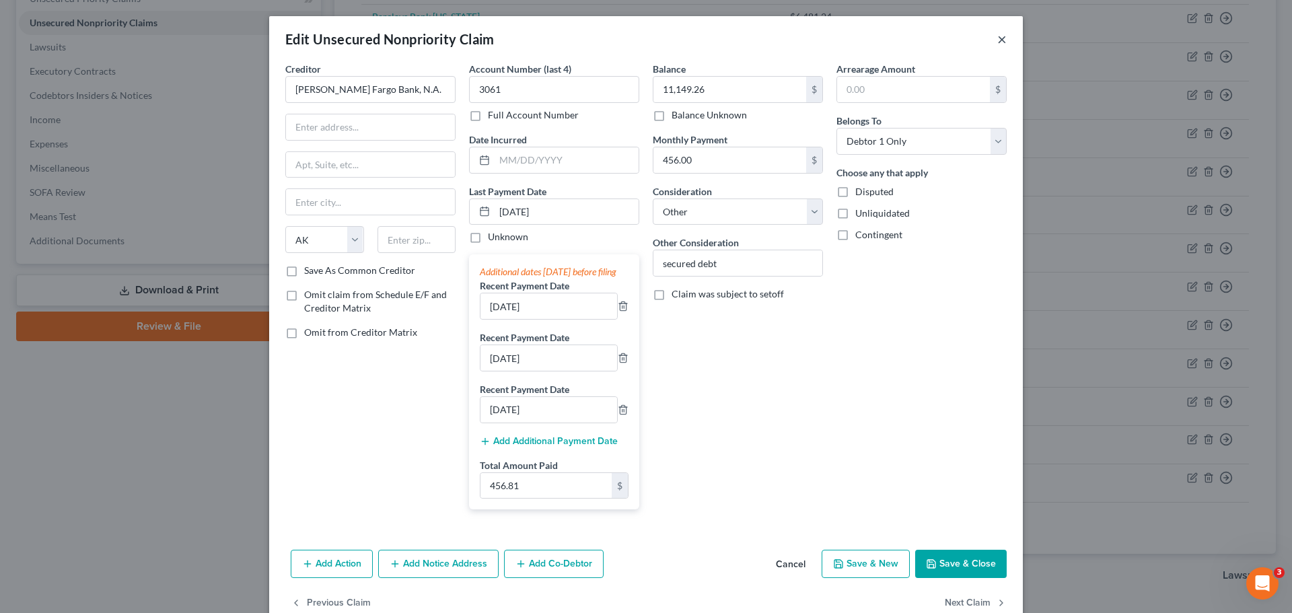
click at [999, 40] on button "×" at bounding box center [1002, 39] width 9 height 16
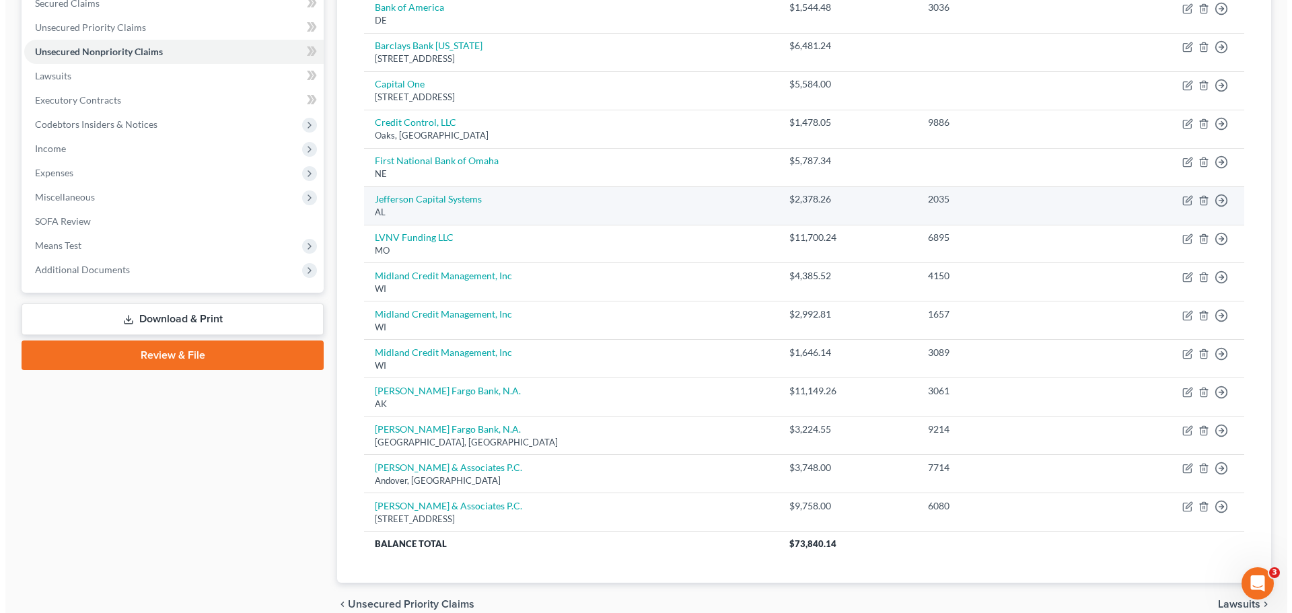
scroll to position [358, 0]
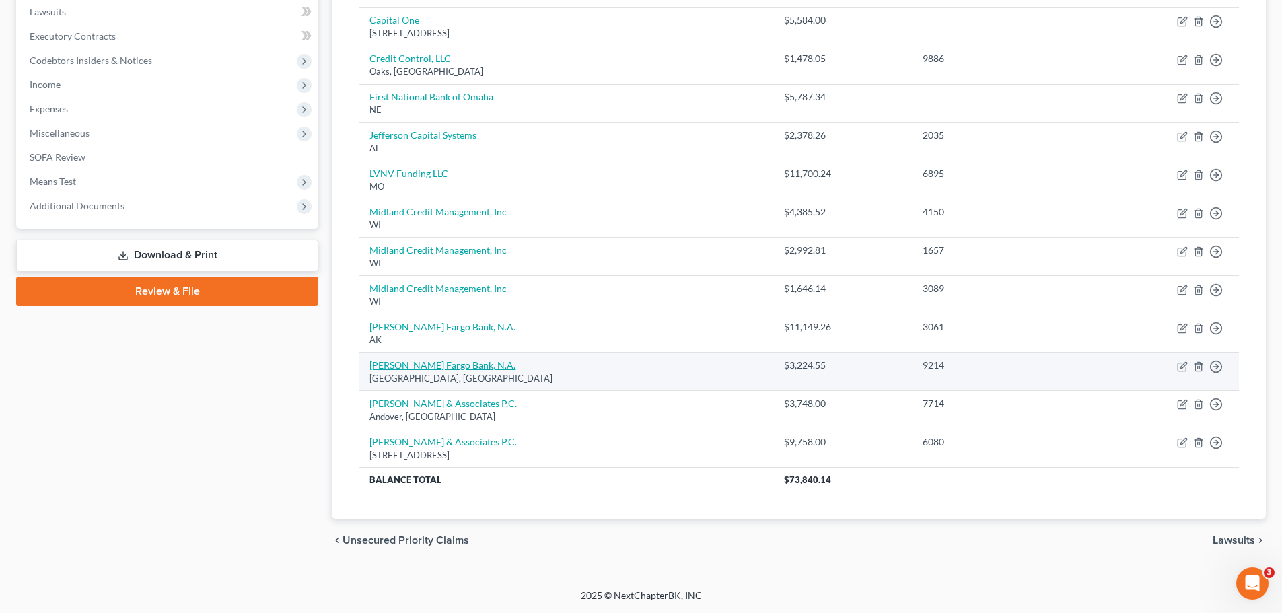
click at [438, 369] on link "[PERSON_NAME] Fargo Bank, N.A." at bounding box center [443, 364] width 146 height 11
select select "43"
select select "2"
select select "0"
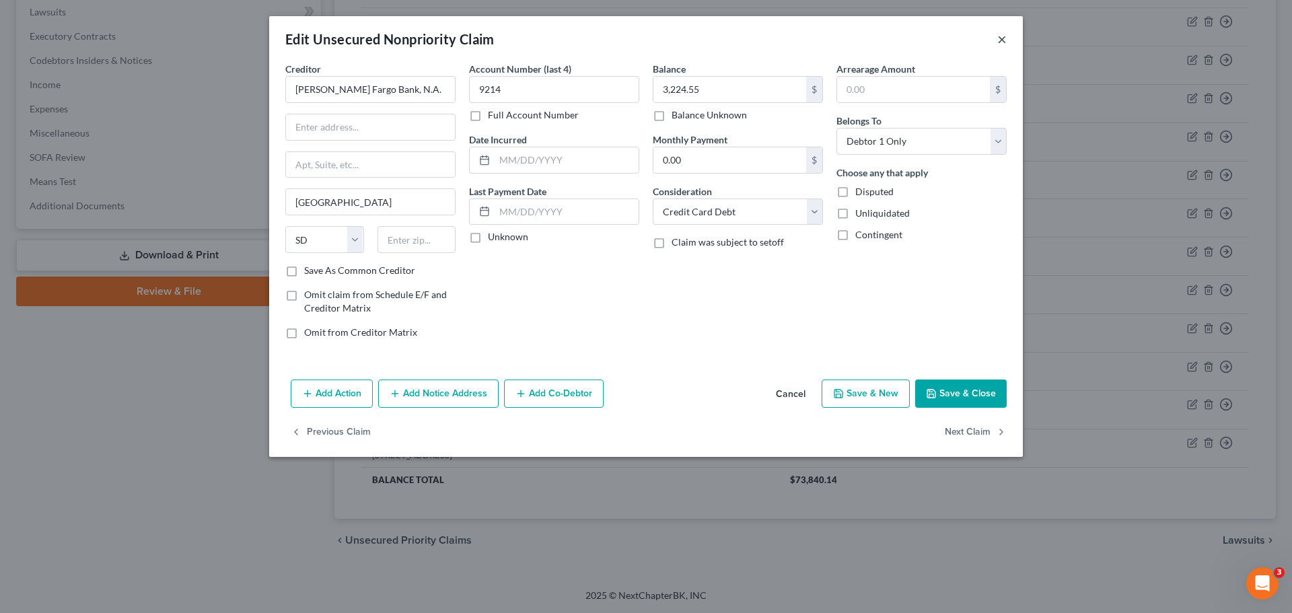
click at [1002, 42] on button "×" at bounding box center [1002, 39] width 9 height 16
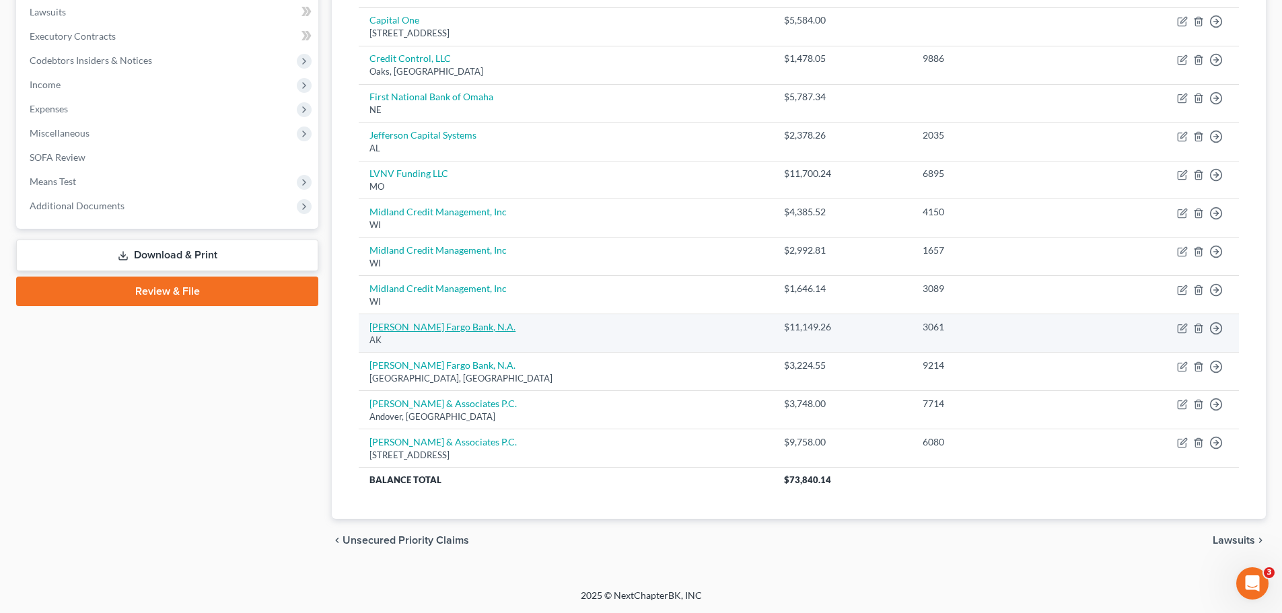
click at [448, 328] on link "[PERSON_NAME] Fargo Bank, N.A." at bounding box center [443, 326] width 146 height 11
select select "1"
select select "14"
select select "0"
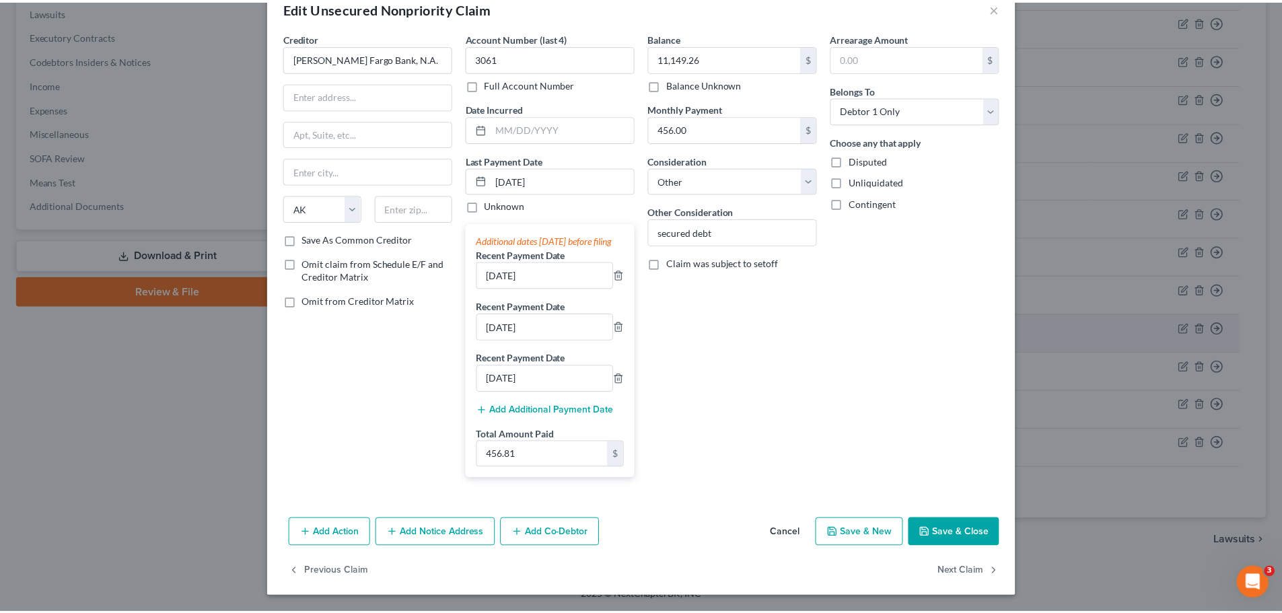
scroll to position [0, 0]
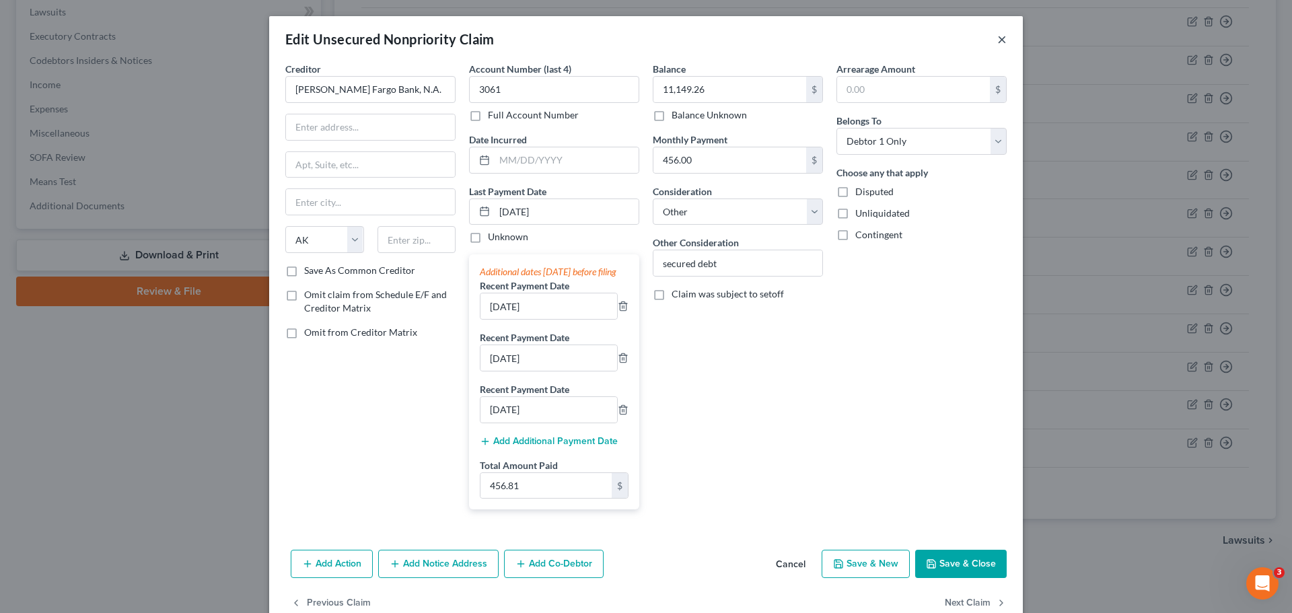
click at [1002, 44] on button "×" at bounding box center [1002, 39] width 9 height 16
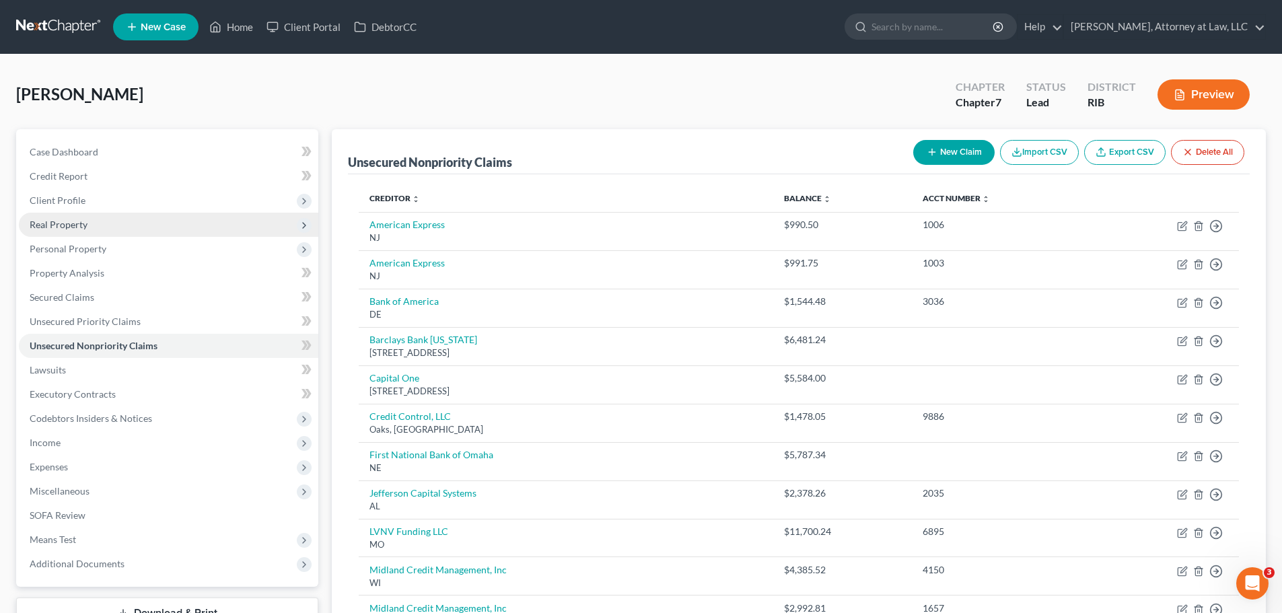
click at [108, 226] on span "Real Property" at bounding box center [169, 225] width 300 height 24
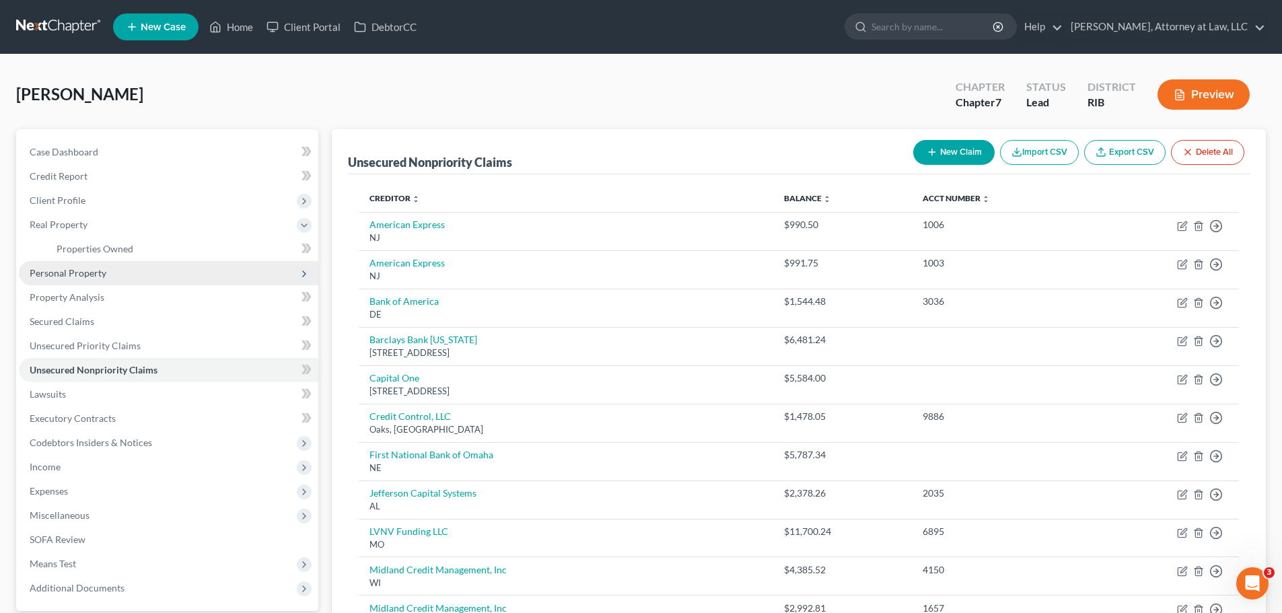
click at [144, 271] on span "Personal Property" at bounding box center [169, 273] width 300 height 24
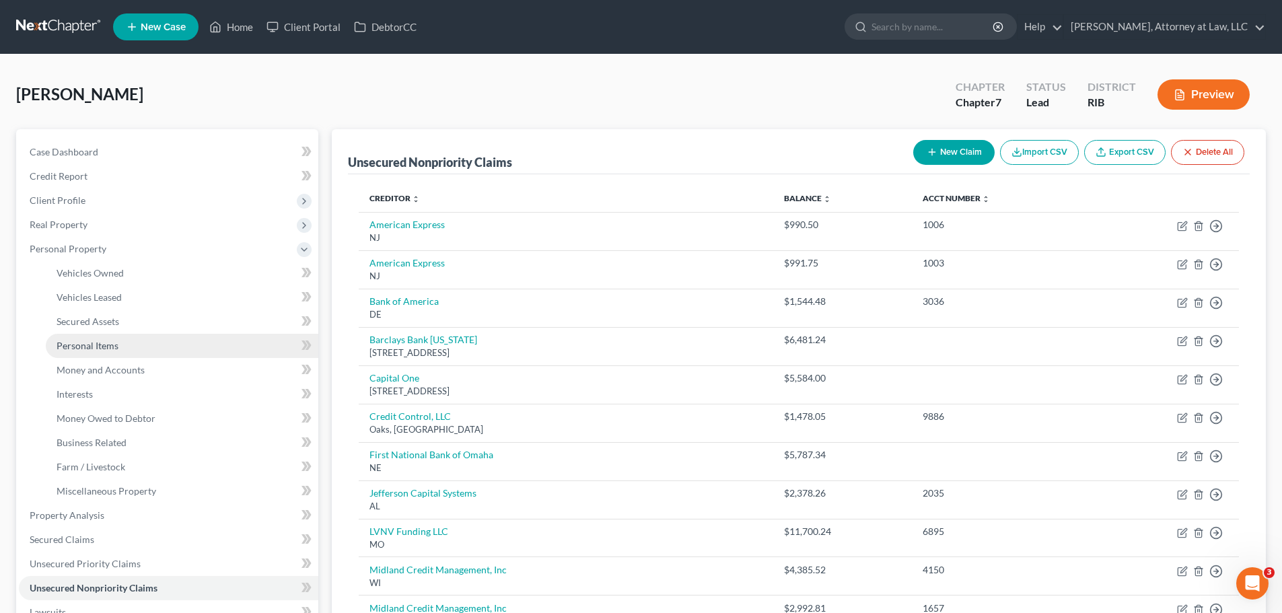
click at [219, 347] on link "Personal Items" at bounding box center [182, 346] width 273 height 24
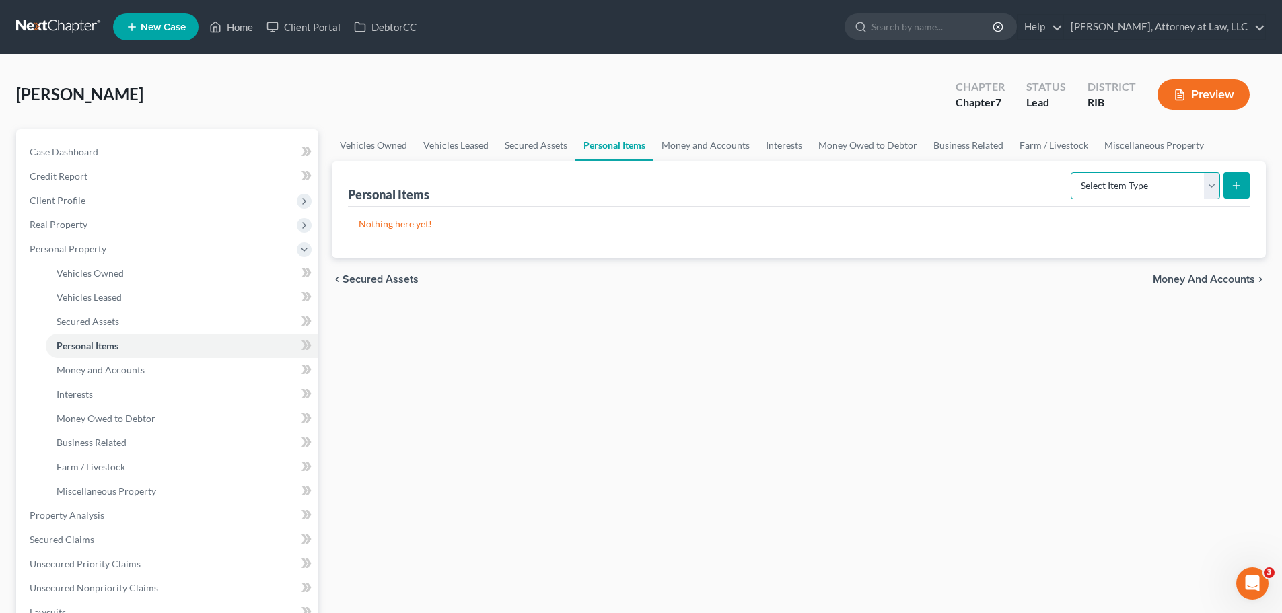
click at [1212, 188] on select "Select Item Type Clothing Collectibles Of Value Electronics Firearms Household …" at bounding box center [1145, 185] width 149 height 27
select select "other"
click at [1072, 172] on select "Select Item Type Clothing Collectibles Of Value Electronics Firearms Household …" at bounding box center [1145, 185] width 149 height 27
click at [1237, 186] on line "submit" at bounding box center [1237, 186] width 6 height 0
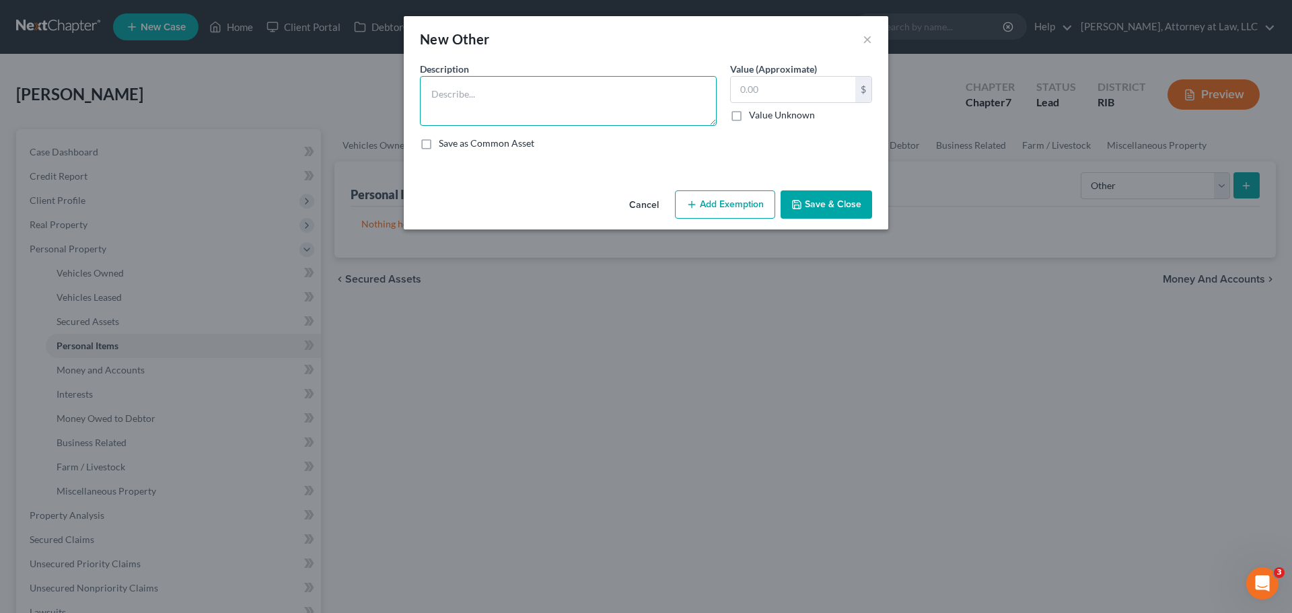
click at [480, 104] on textarea at bounding box center [568, 101] width 297 height 50
type textarea "Furniture"
click at [742, 94] on input "text" at bounding box center [793, 90] width 125 height 26
type input "4,000"
click at [796, 211] on button "Save & Close" at bounding box center [827, 204] width 92 height 28
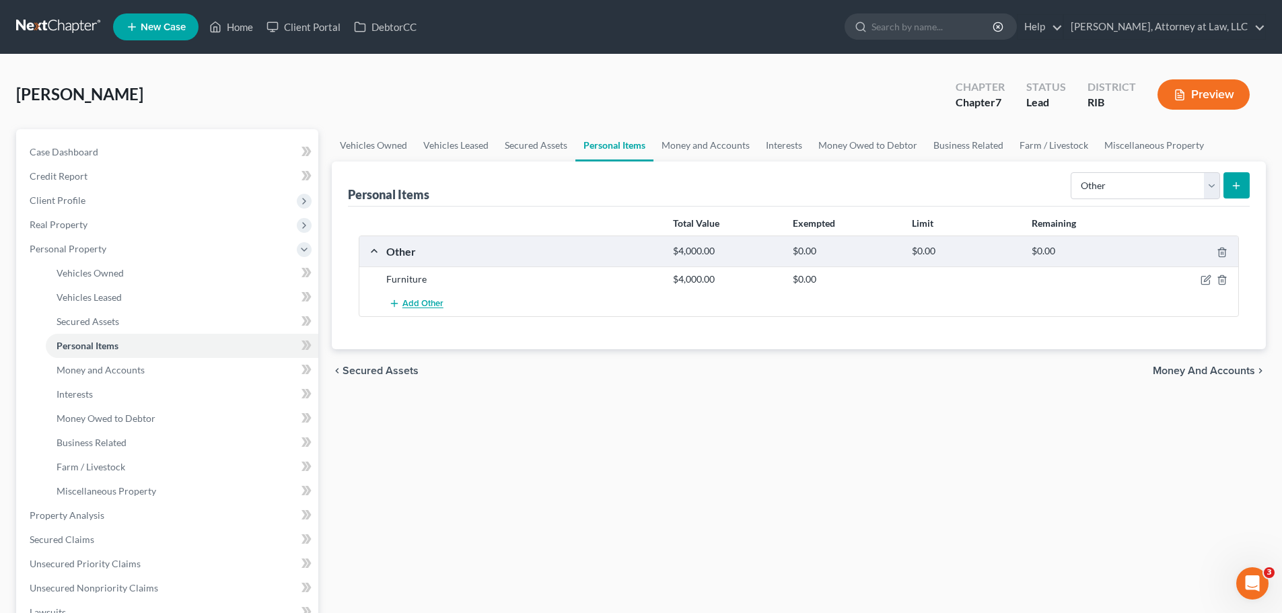
click at [439, 300] on span "Add Other" at bounding box center [423, 304] width 41 height 11
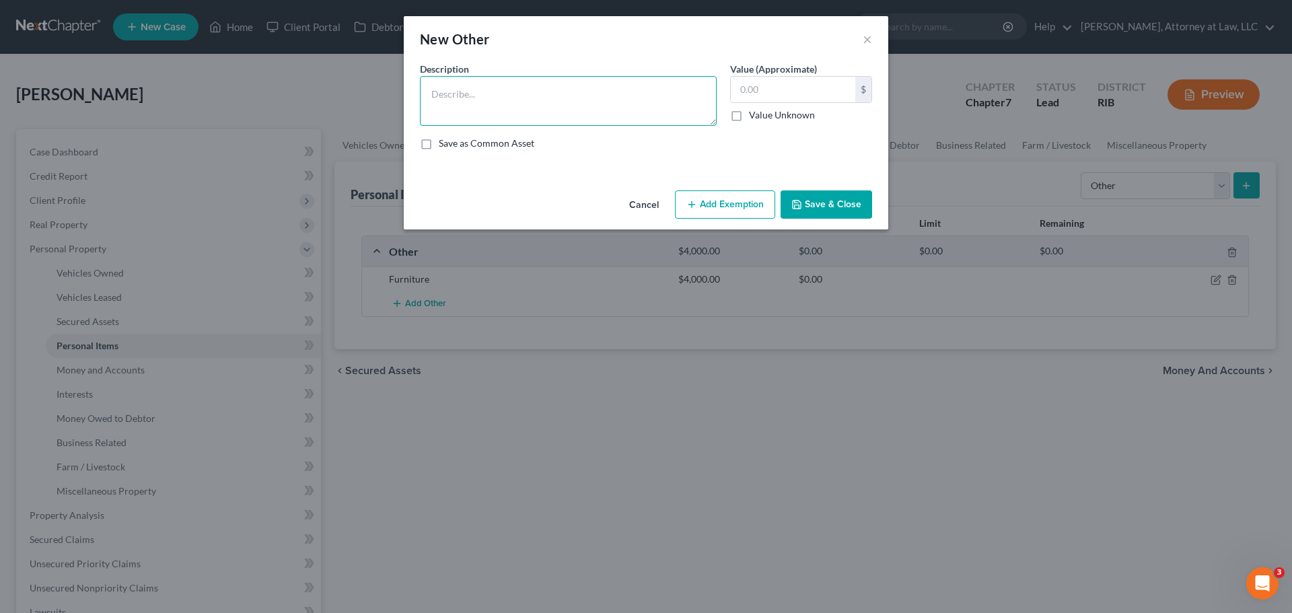
click at [446, 86] on textarea at bounding box center [568, 101] width 297 height 50
type textarea "Clothing"
type input "2,000"
click at [812, 199] on button "Save & Close" at bounding box center [827, 204] width 92 height 28
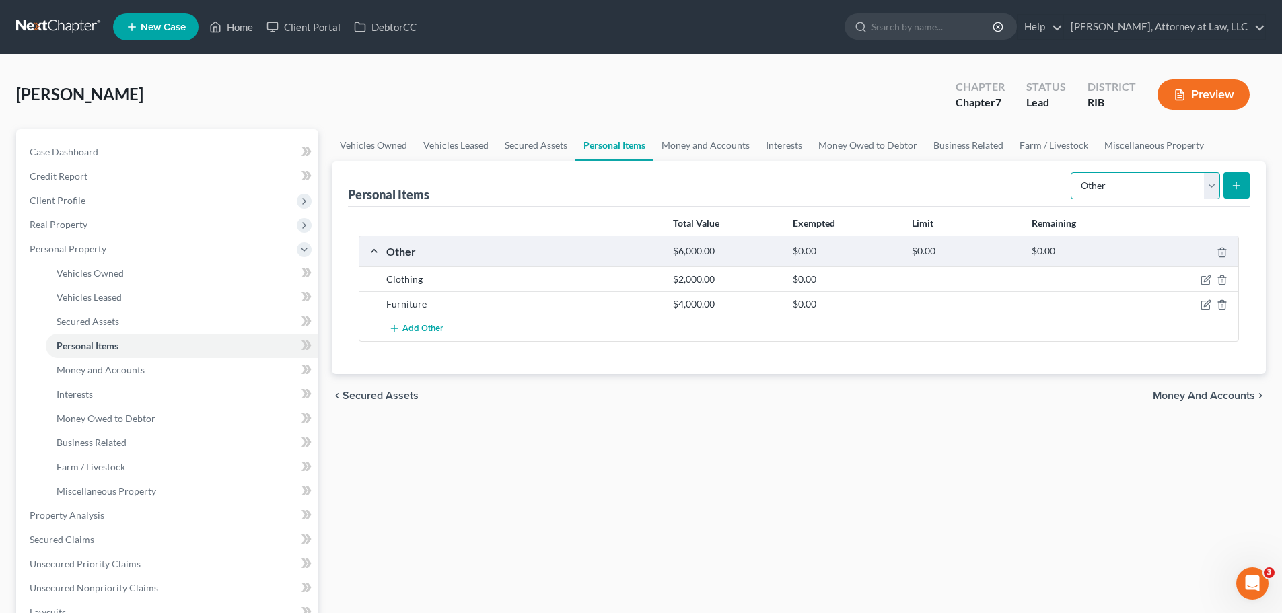
click at [1208, 189] on select "Select Item Type Clothing Collectibles Of Value Electronics Firearms Household …" at bounding box center [1145, 185] width 149 height 27
select select "electronics"
click at [1072, 172] on select "Select Item Type Clothing Collectibles Of Value Electronics Firearms Household …" at bounding box center [1145, 185] width 149 height 27
click at [1245, 186] on button "submit" at bounding box center [1237, 185] width 26 height 26
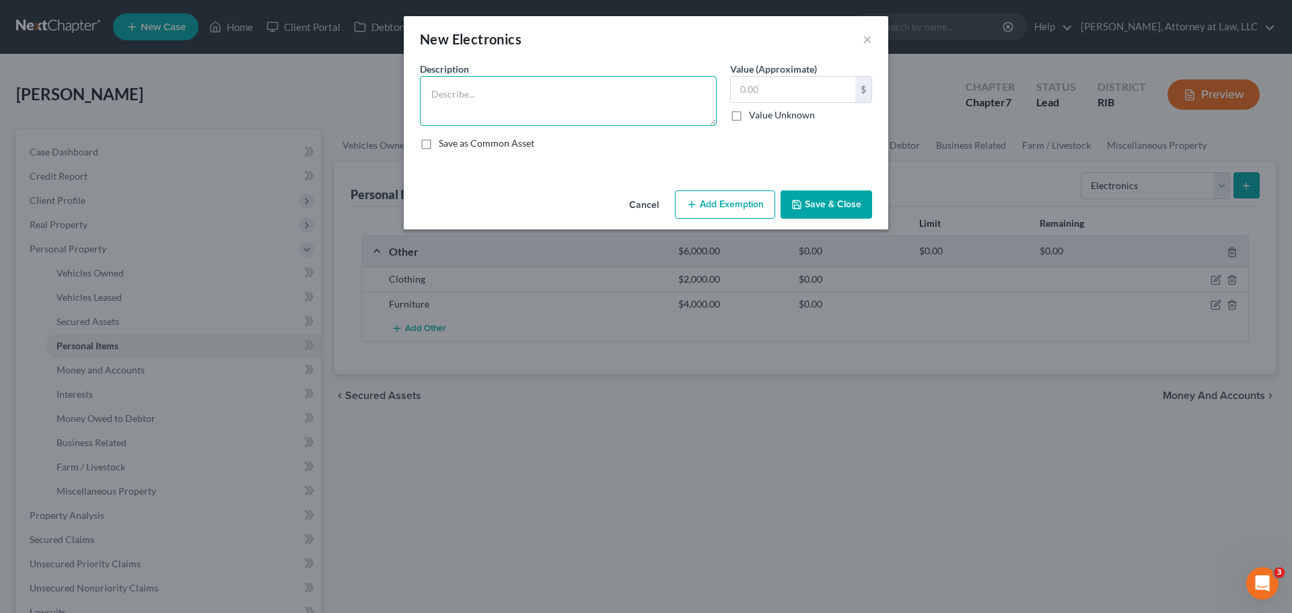
click at [615, 101] on textarea at bounding box center [568, 101] width 297 height 50
type textarea "E"
type textarea "C"
type textarea "Laptop, tv, etc"
click at [770, 94] on input "text" at bounding box center [793, 90] width 125 height 26
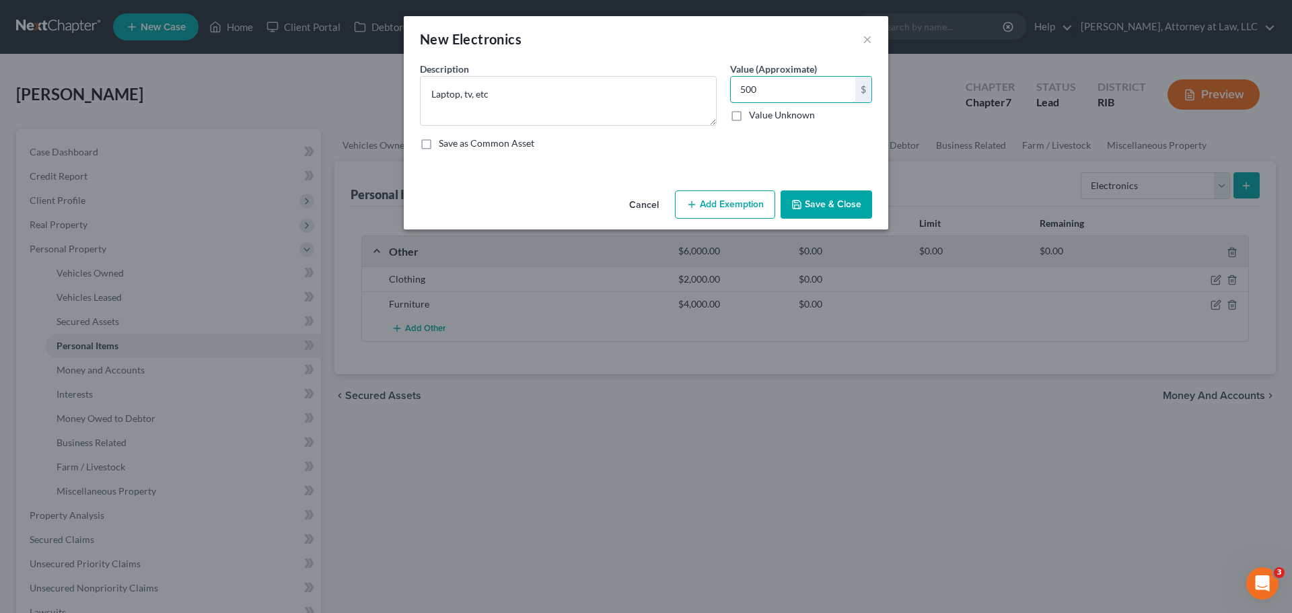
type input "500"
click at [806, 201] on button "Save & Close" at bounding box center [827, 204] width 92 height 28
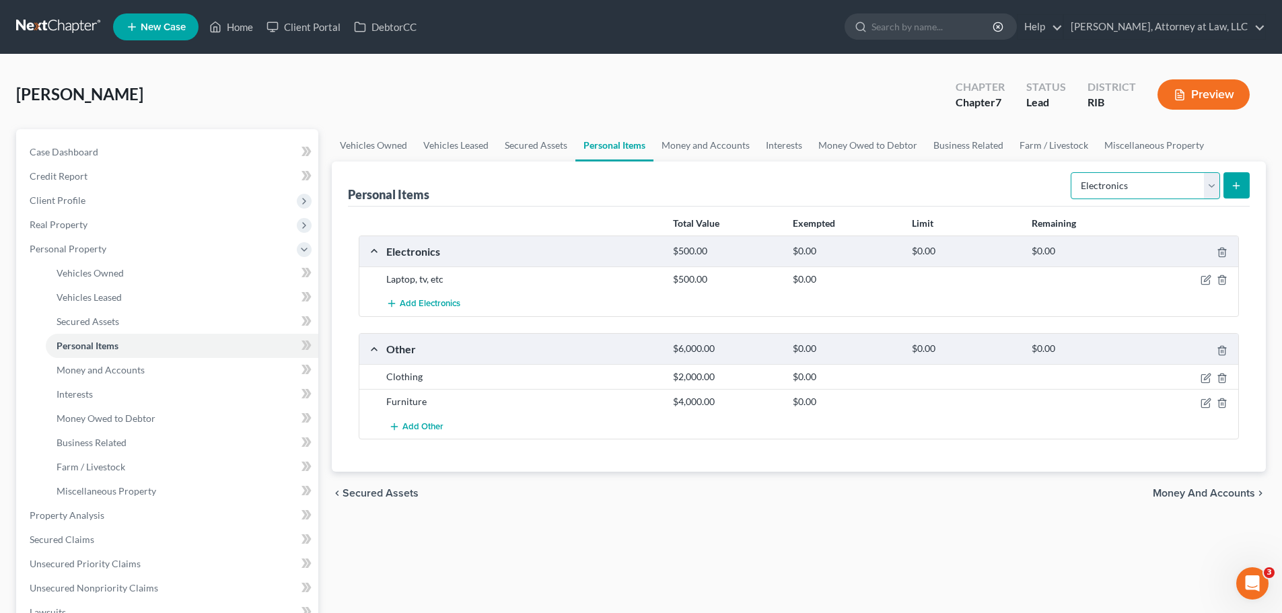
click at [1210, 189] on select "Select Item Type Clothing Collectibles Of Value Electronics Firearms Household …" at bounding box center [1145, 185] width 149 height 27
select select "jewelry"
click at [1072, 172] on select "Select Item Type Clothing Collectibles Of Value Electronics Firearms Household …" at bounding box center [1145, 185] width 149 height 27
click at [1228, 187] on button "submit" at bounding box center [1237, 185] width 26 height 26
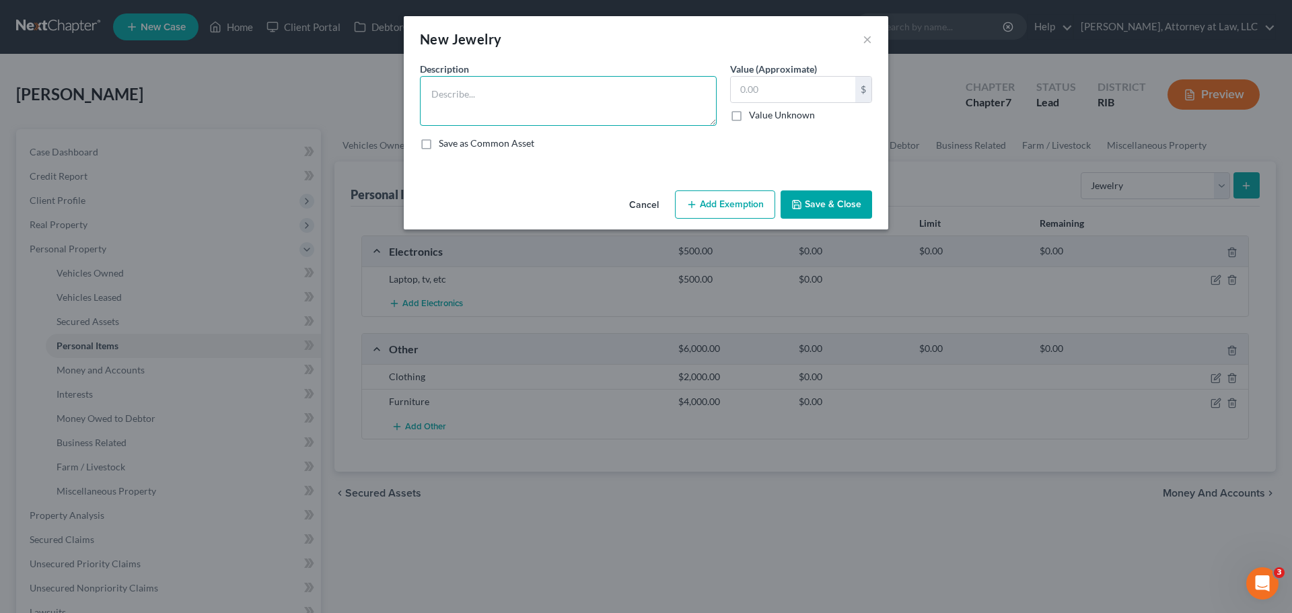
click at [637, 93] on textarea at bounding box center [568, 101] width 297 height 50
type textarea "Misc jewerly, dia earring, ring"
type input "1,500"
click at [850, 210] on button "Save & Close" at bounding box center [827, 204] width 92 height 28
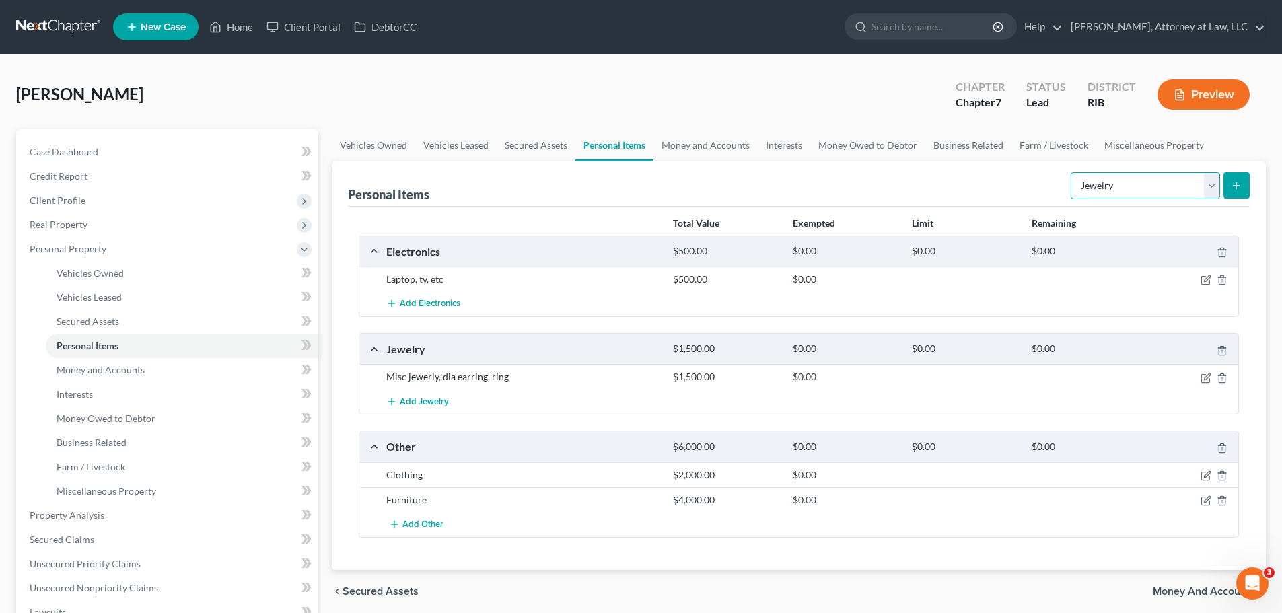
click at [1214, 184] on select "Select Item Type Clothing Collectibles Of Value Electronics Firearms Household …" at bounding box center [1145, 185] width 149 height 27
select select "pets"
click at [1072, 172] on select "Select Item Type Clothing Collectibles Of Value Electronics Firearms Household …" at bounding box center [1145, 185] width 149 height 27
click at [1233, 184] on icon "submit" at bounding box center [1236, 185] width 11 height 11
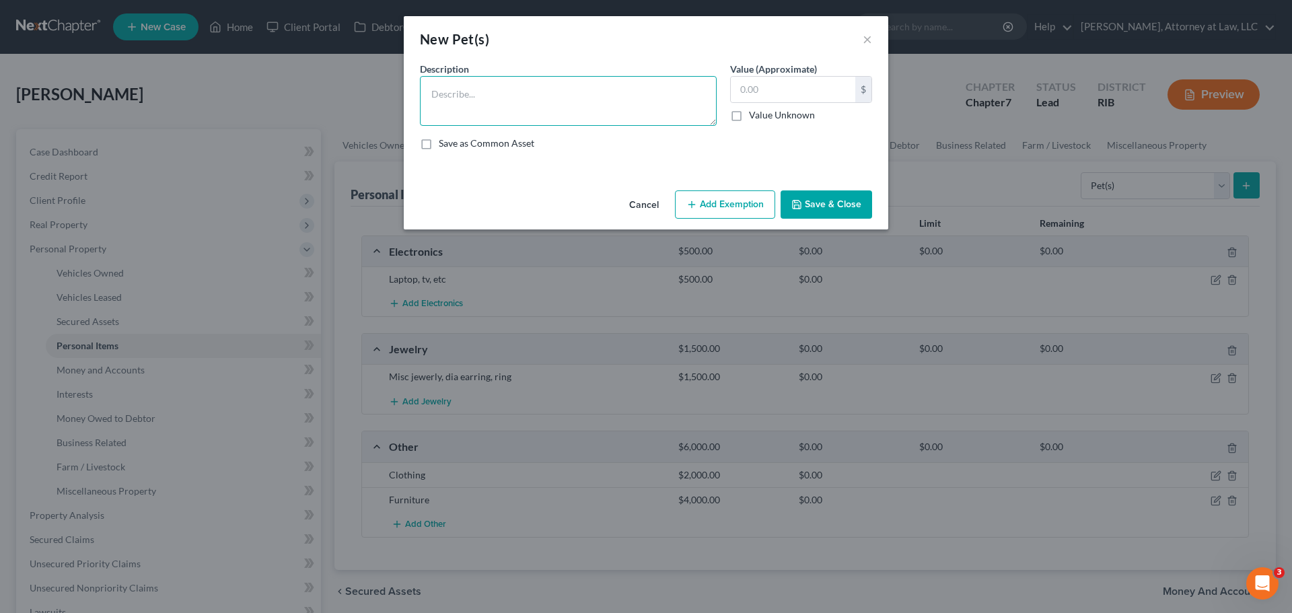
click at [504, 106] on textarea at bounding box center [568, 101] width 297 height 50
type textarea "Dog"
type input "5"
click at [808, 207] on button "Save & Close" at bounding box center [827, 204] width 92 height 28
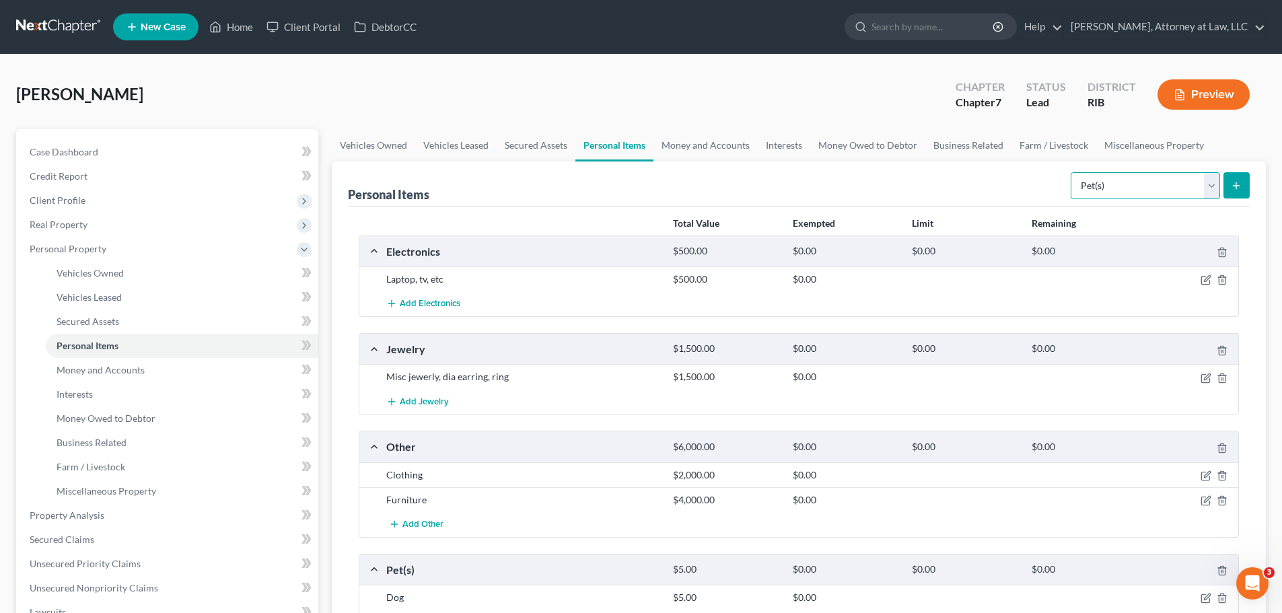
click at [1212, 186] on select "Select Item Type Clothing Collectibles Of Value Electronics Firearms Household …" at bounding box center [1145, 185] width 149 height 27
click at [1031, 199] on div "Personal Items Select Item Type Clothing Collectibles Of Value Electronics Fire…" at bounding box center [799, 184] width 902 height 45
click at [705, 151] on link "Money and Accounts" at bounding box center [706, 145] width 104 height 32
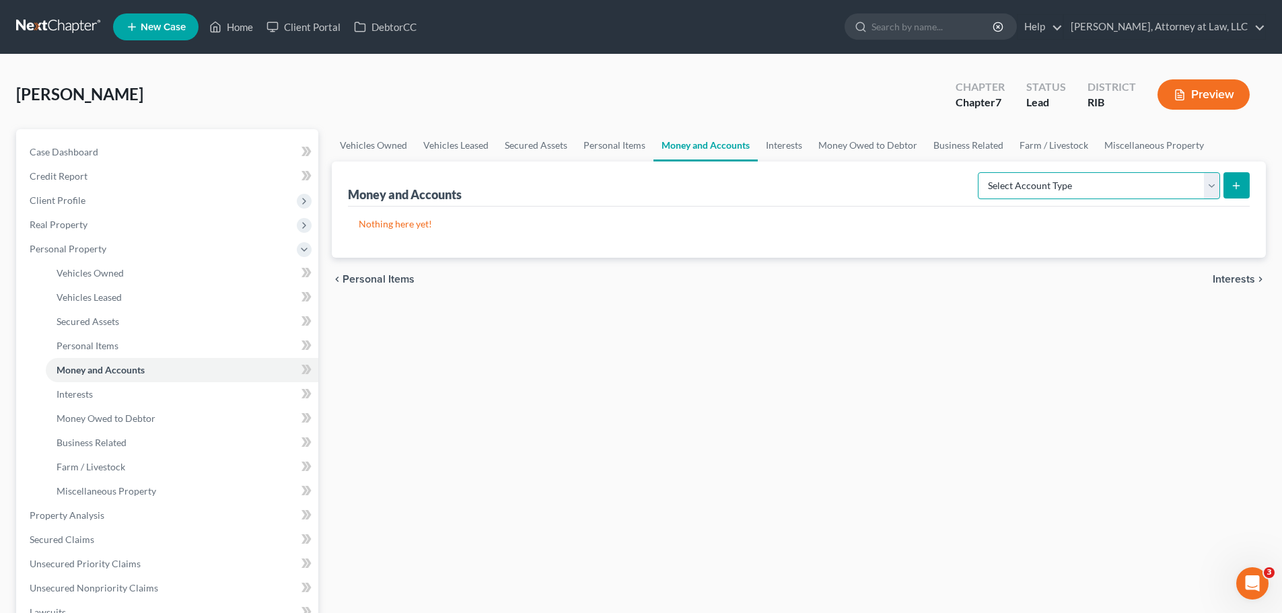
click at [1216, 185] on select "Select Account Type Brokerage Cash on Hand Certificates of Deposit Checking Acc…" at bounding box center [1099, 185] width 242 height 27
click at [981, 172] on select "Select Account Type Brokerage Cash on Hand Certificates of Deposit Checking Acc…" at bounding box center [1099, 185] width 242 height 27
click at [1208, 183] on select "Select Account Type Brokerage Cash on Hand Certificates of Deposit Checking Acc…" at bounding box center [1099, 185] width 242 height 27
click at [981, 172] on select "Select Account Type Brokerage Cash on Hand Certificates of Deposit Checking Acc…" at bounding box center [1099, 185] width 242 height 27
click at [1212, 188] on select "Select Account Type Brokerage Cash on Hand Certificates of Deposit Checking Acc…" at bounding box center [1099, 185] width 242 height 27
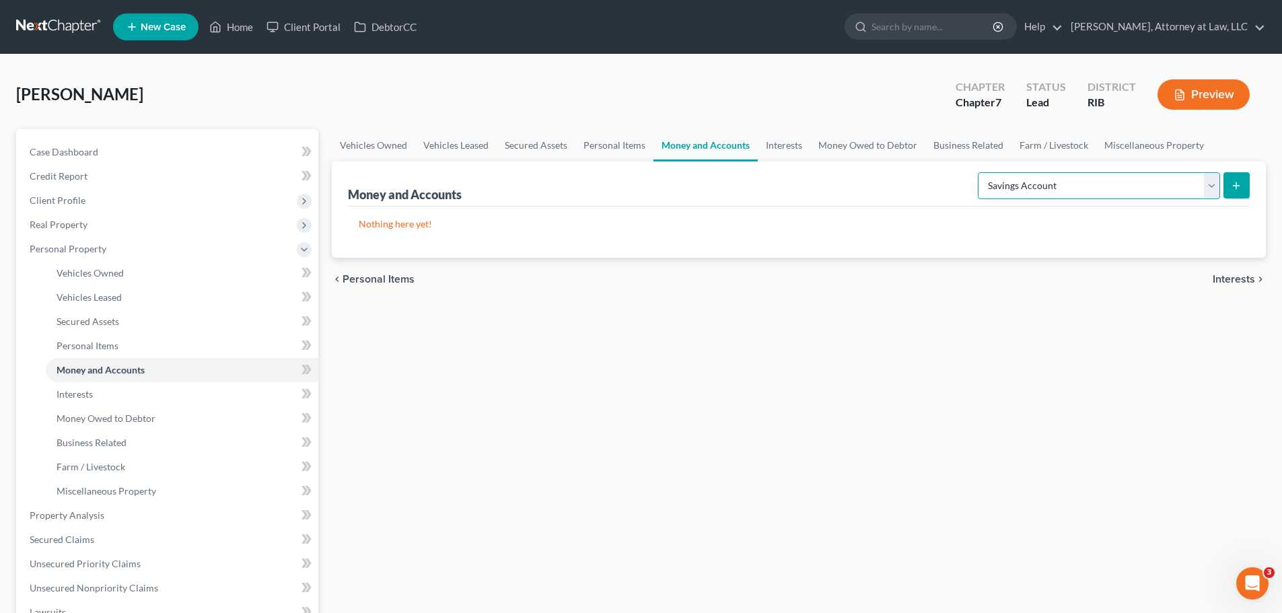
select select "checking"
click at [981, 172] on select "Select Account Type Brokerage Cash on Hand Certificates of Deposit Checking Acc…" at bounding box center [1099, 185] width 242 height 27
click at [1237, 186] on line "submit" at bounding box center [1237, 186] width 6 height 0
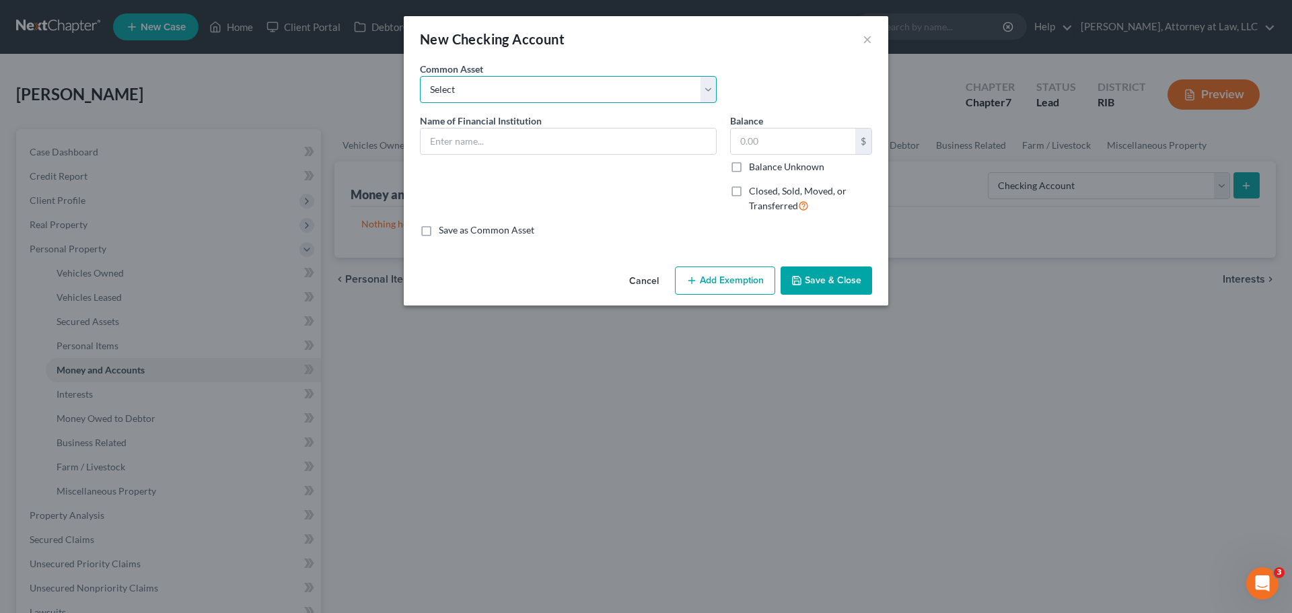
click at [705, 86] on select "Select Chase Bannk" at bounding box center [568, 89] width 297 height 27
click at [739, 69] on div "Common Asset Select Chase Bannk" at bounding box center [646, 88] width 466 height 52
click at [651, 141] on input "text" at bounding box center [569, 142] width 296 height 26
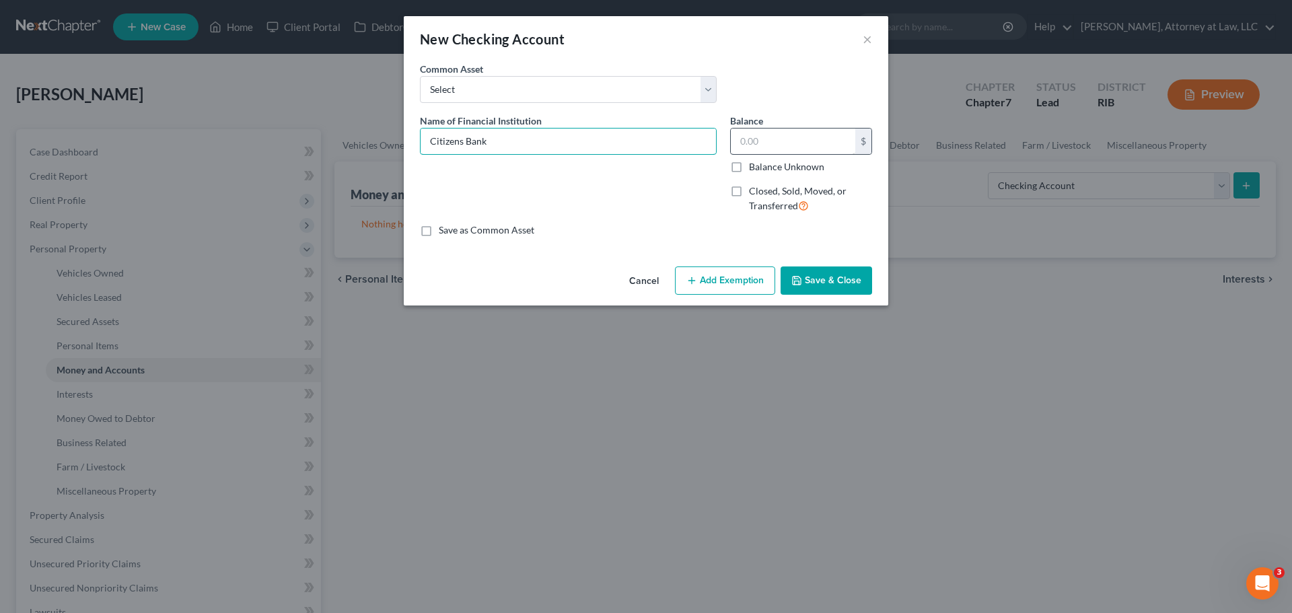
type input "Citizens Bank"
click at [788, 135] on input "text" at bounding box center [793, 142] width 125 height 26
click at [712, 87] on select "Select Chase Bannk" at bounding box center [568, 89] width 297 height 27
drag, startPoint x: 784, startPoint y: 76, endPoint x: 802, endPoint y: 108, distance: 37.4
click at [784, 76] on div "Common Asset Select Chase Bannk" at bounding box center [646, 88] width 466 height 52
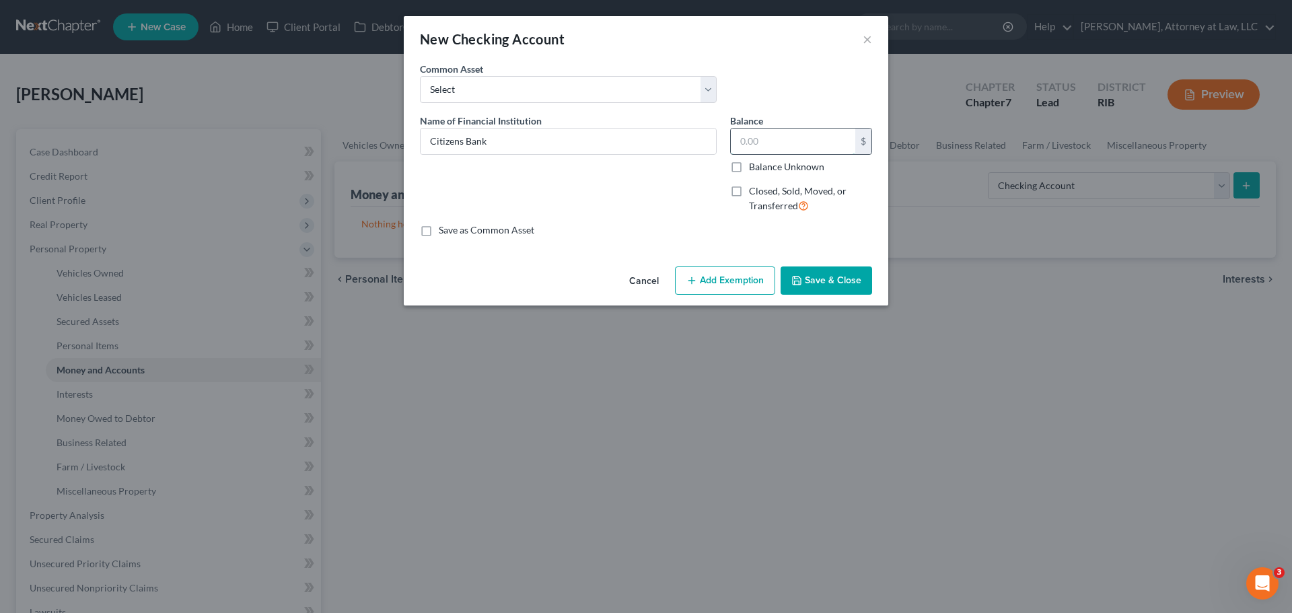
click at [781, 143] on input "text" at bounding box center [793, 142] width 125 height 26
type input "83"
click at [812, 279] on button "Save & Close" at bounding box center [827, 281] width 92 height 28
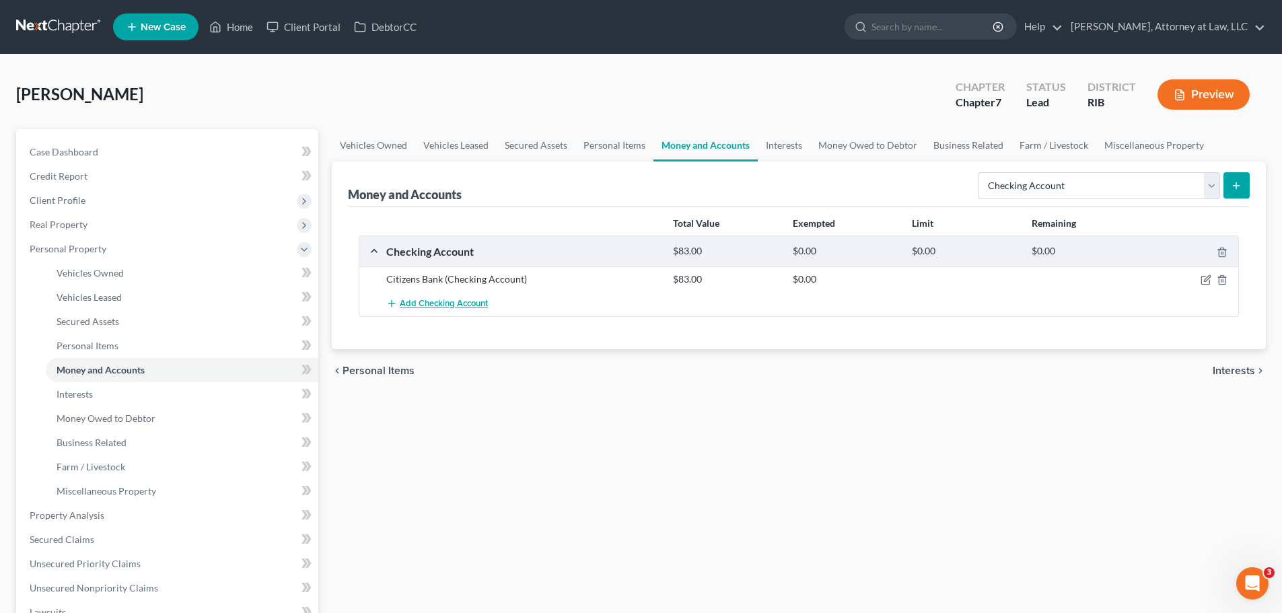
click at [456, 301] on span "Add Checking Account" at bounding box center [444, 304] width 88 height 11
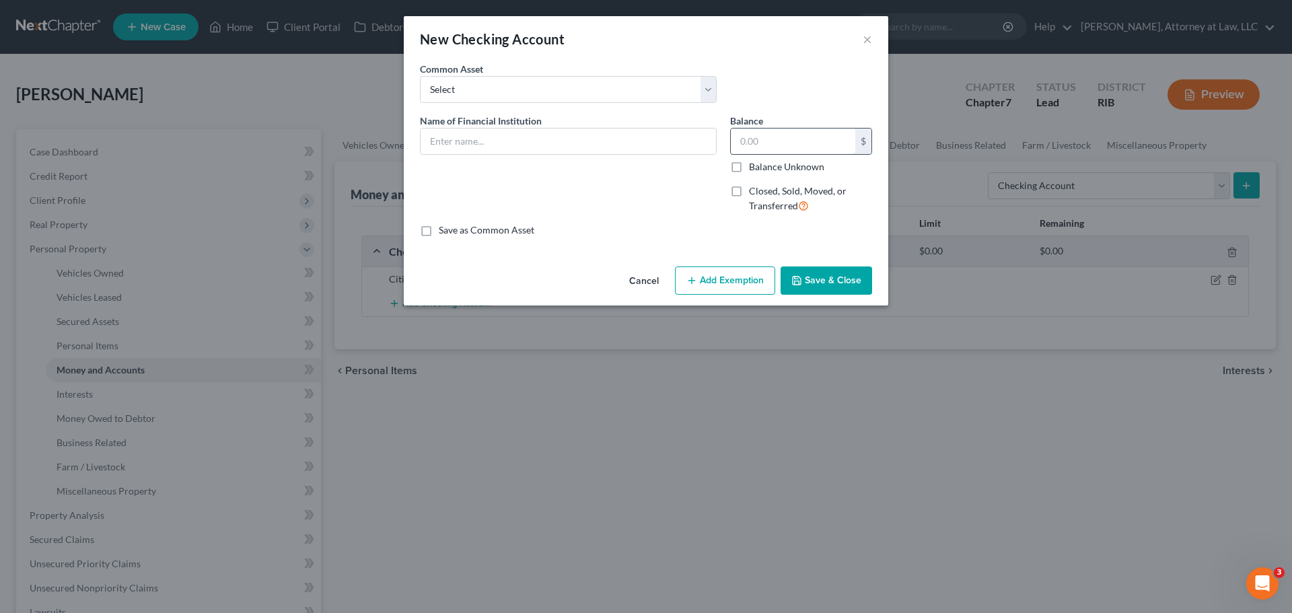
click at [762, 142] on input "text" at bounding box center [793, 142] width 125 height 26
type input "1,500"
click at [644, 145] on input "text" at bounding box center [569, 142] width 296 height 26
drag, startPoint x: 707, startPoint y: 92, endPoint x: 687, endPoint y: 92, distance: 19.5
click at [707, 92] on select "Select Chase Bannk" at bounding box center [568, 89] width 297 height 27
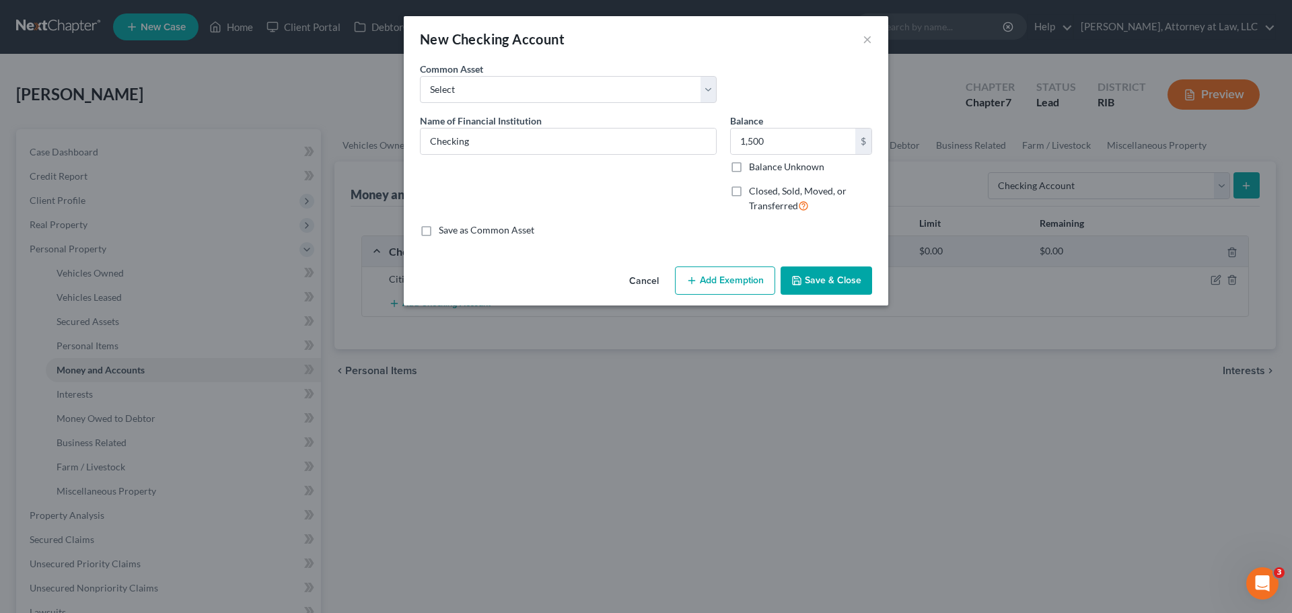
click at [757, 80] on div "Common Asset Select Chase Bannk" at bounding box center [646, 88] width 466 height 52
click at [561, 147] on input "Checking" at bounding box center [569, 142] width 296 height 26
type input "Checking 2"
click at [805, 278] on button "Save & Close" at bounding box center [827, 281] width 92 height 28
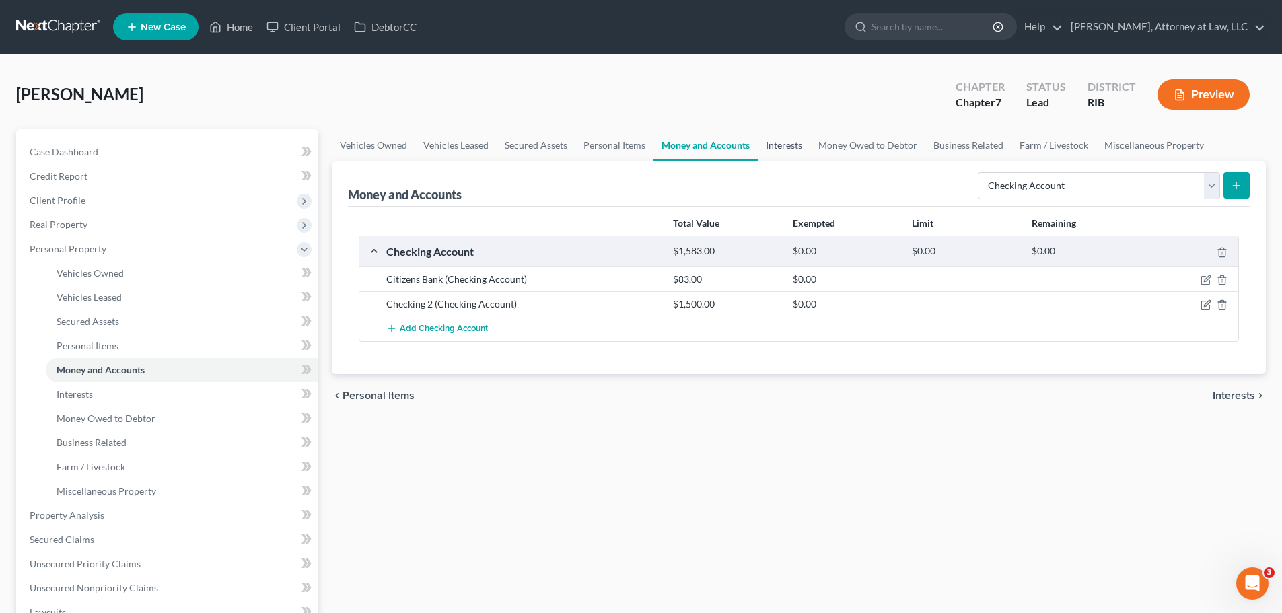
click at [781, 149] on link "Interests" at bounding box center [784, 145] width 53 height 32
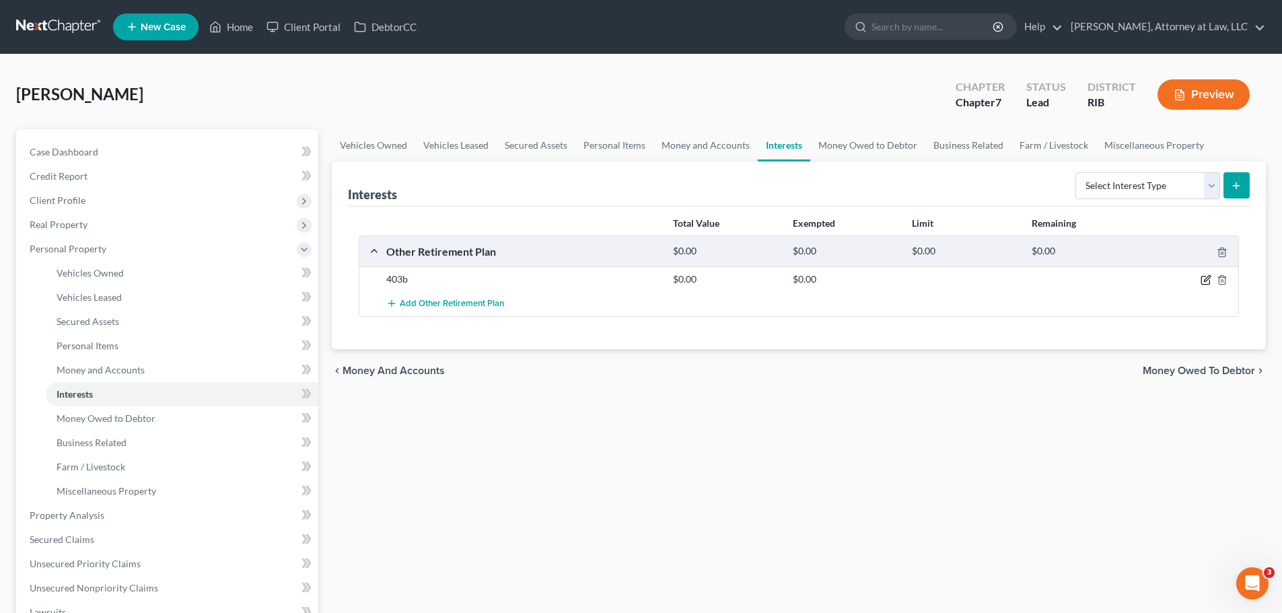
click at [1208, 279] on icon "button" at bounding box center [1206, 280] width 11 height 11
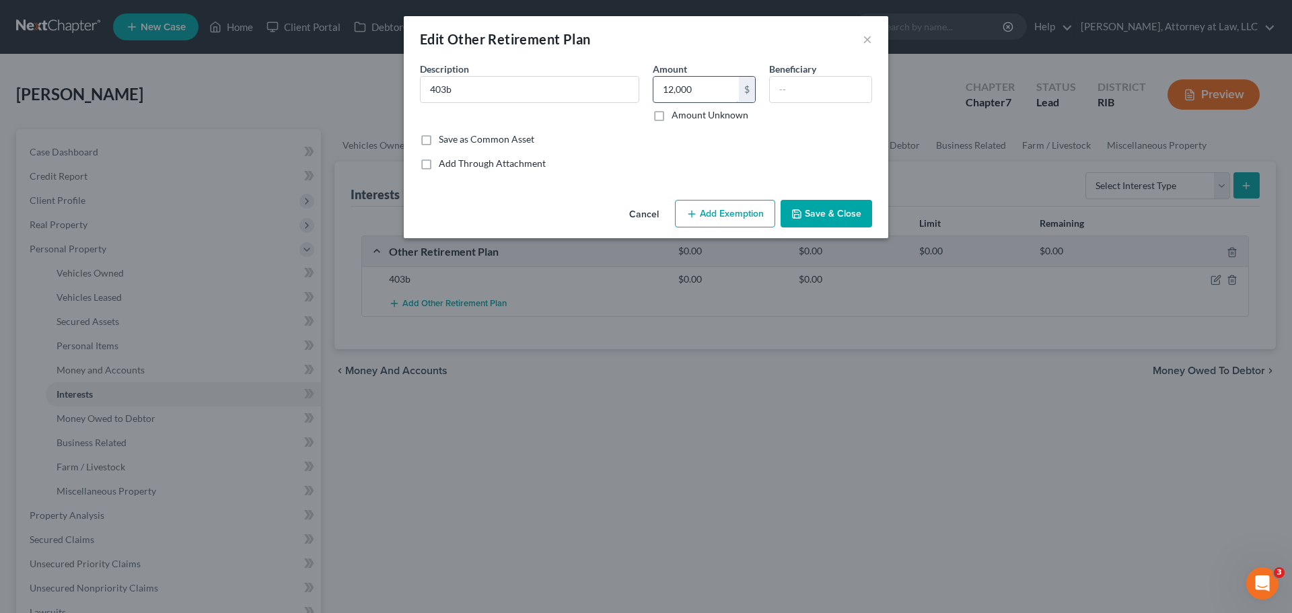
type input "12,000"
click at [805, 217] on button "Save & Close" at bounding box center [827, 214] width 92 height 28
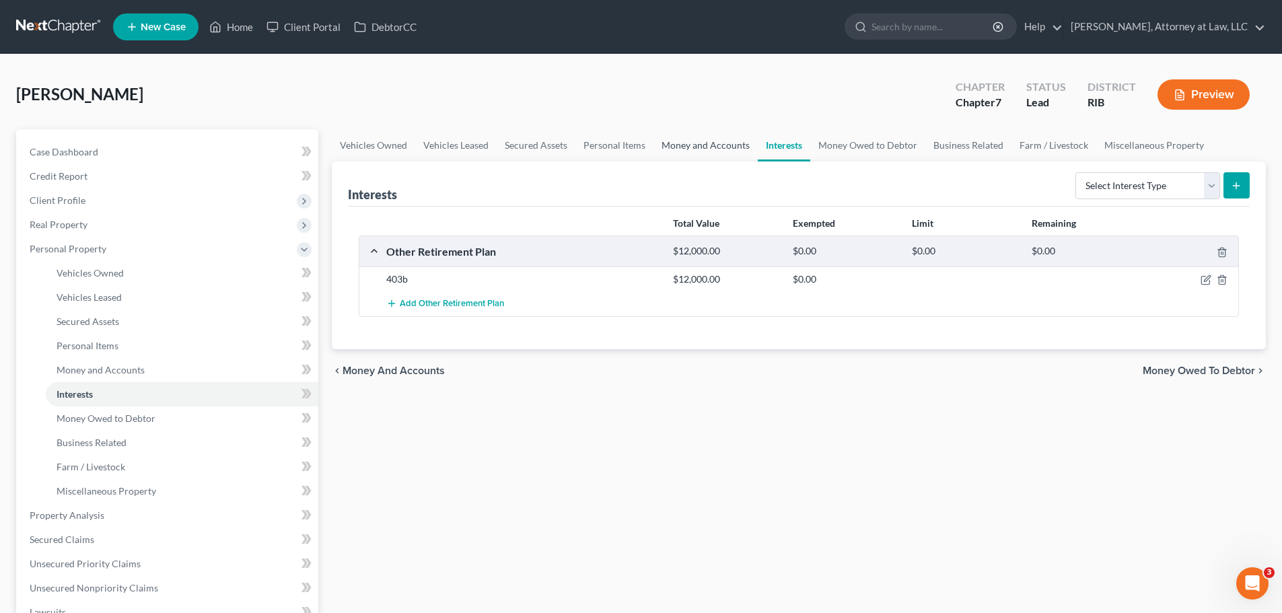
drag, startPoint x: 684, startPoint y: 145, endPoint x: 699, endPoint y: 147, distance: 14.9
click at [684, 145] on link "Money and Accounts" at bounding box center [706, 145] width 104 height 32
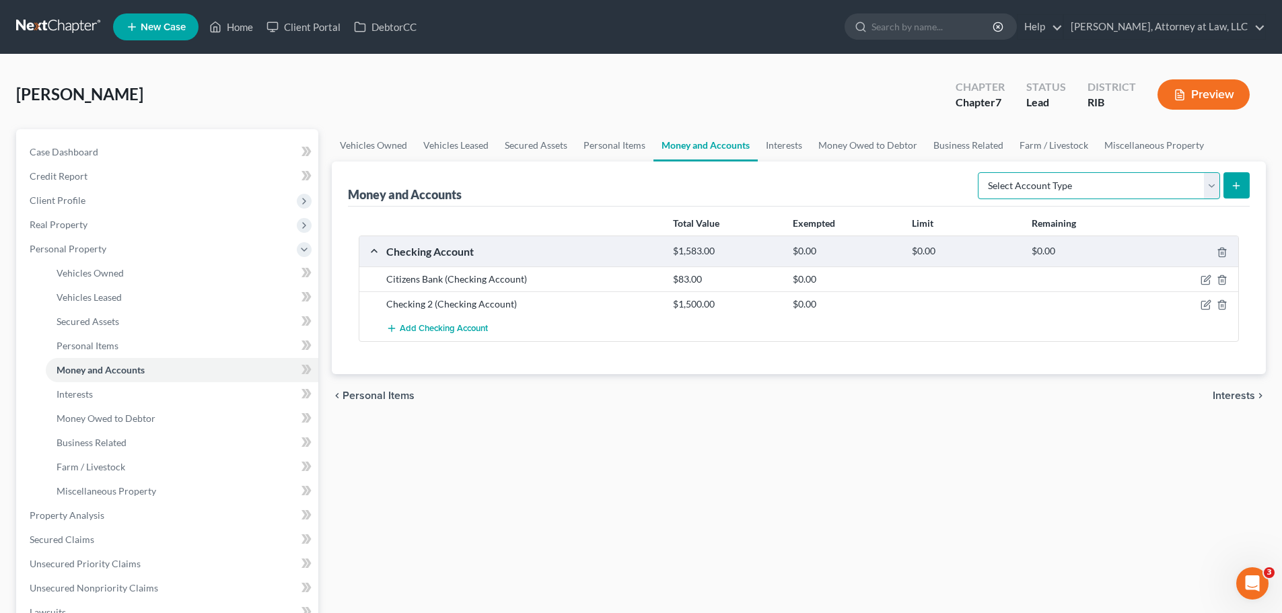
click at [1213, 186] on select "Select Account Type Brokerage Cash on Hand Certificates of Deposit Checking Acc…" at bounding box center [1099, 185] width 242 height 27
select select "cash_on_hand"
click at [981, 172] on select "Select Account Type Brokerage Cash on Hand Certificates of Deposit Checking Acc…" at bounding box center [1099, 185] width 242 height 27
click at [1235, 185] on icon "submit" at bounding box center [1236, 185] width 11 height 11
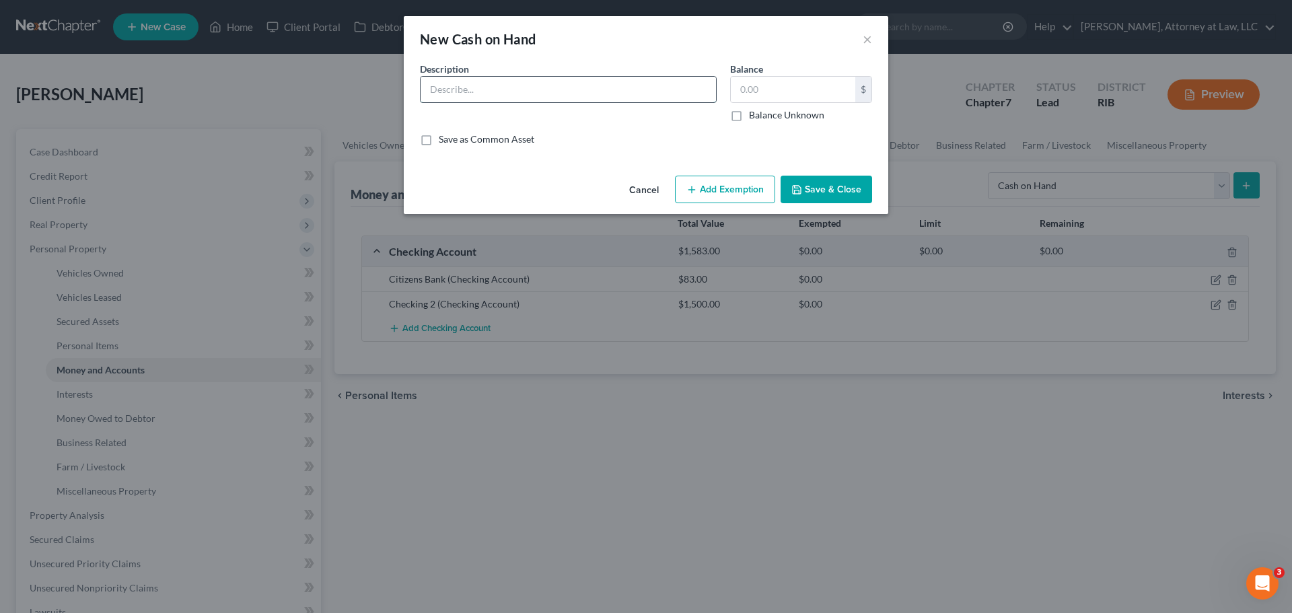
click at [536, 90] on input "text" at bounding box center [569, 90] width 296 height 26
type input "Cash"
type input "20"
click at [817, 188] on button "Save & Close" at bounding box center [827, 190] width 92 height 28
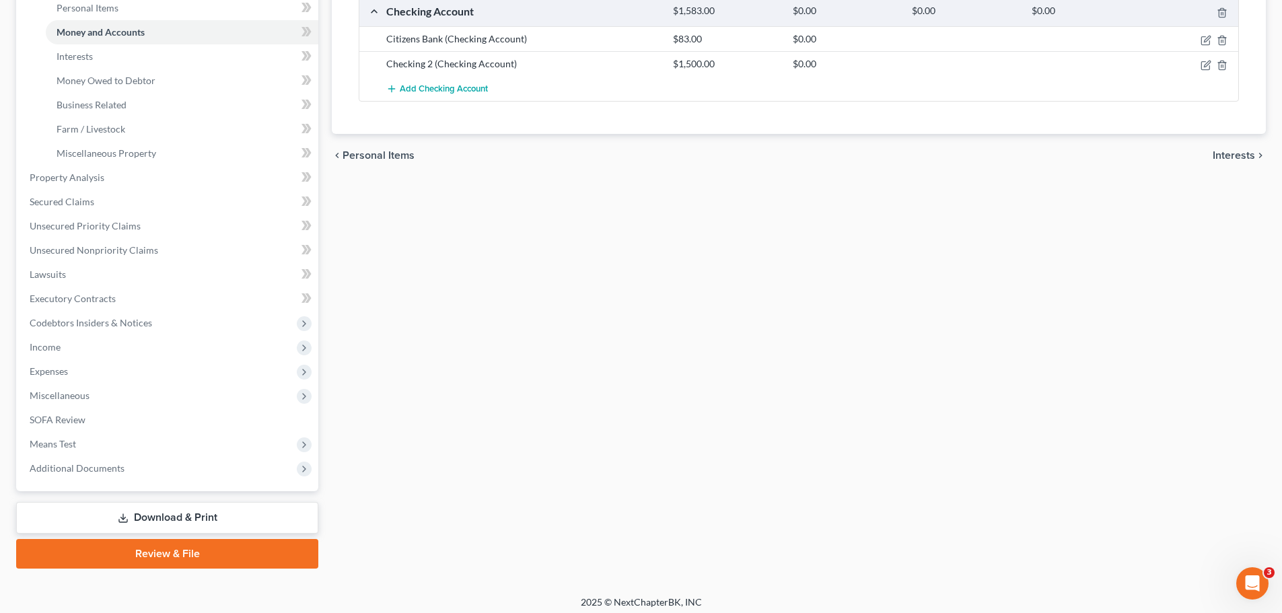
scroll to position [345, 0]
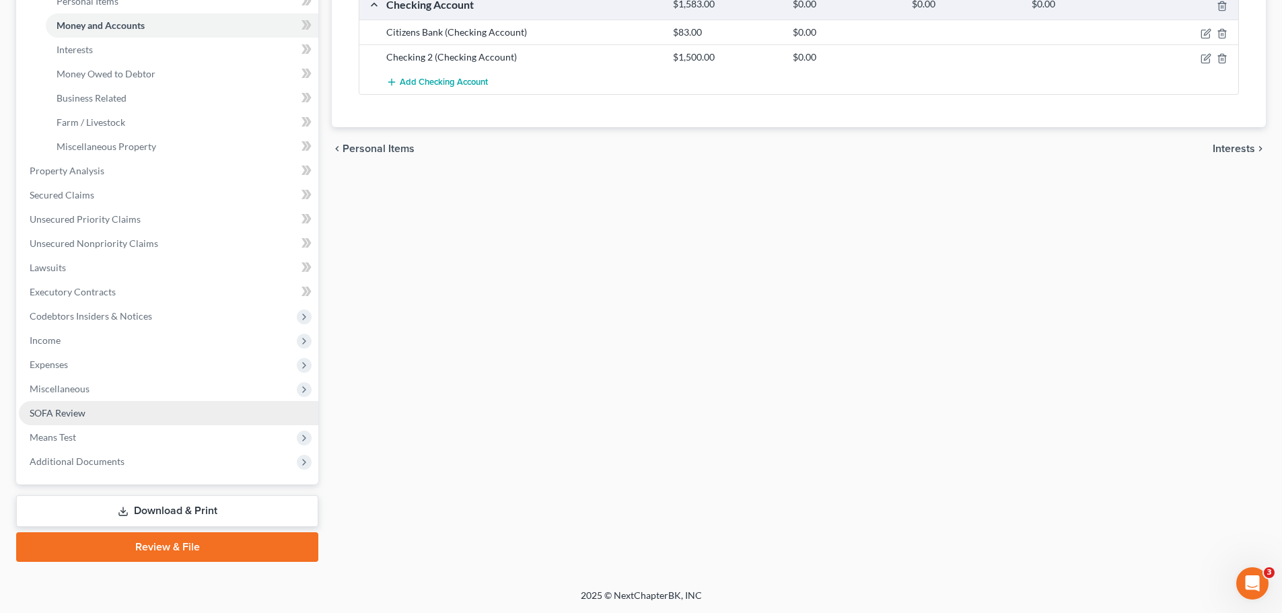
click at [93, 417] on link "SOFA Review" at bounding box center [169, 413] width 300 height 24
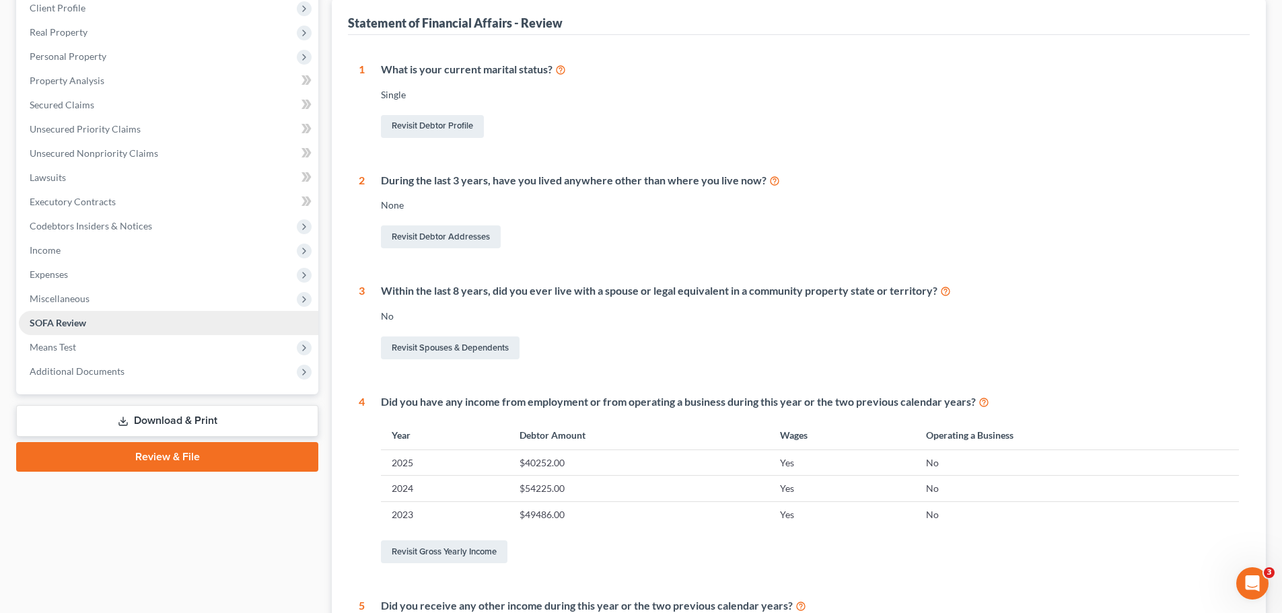
scroll to position [189, 0]
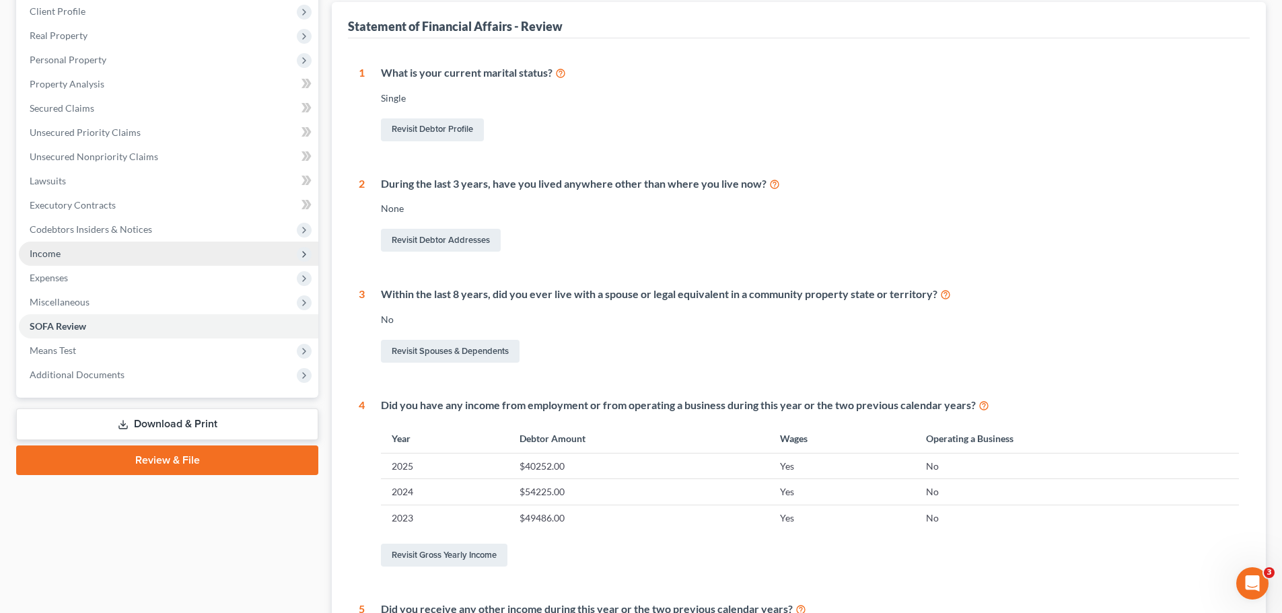
click at [306, 255] on icon at bounding box center [304, 254] width 11 height 11
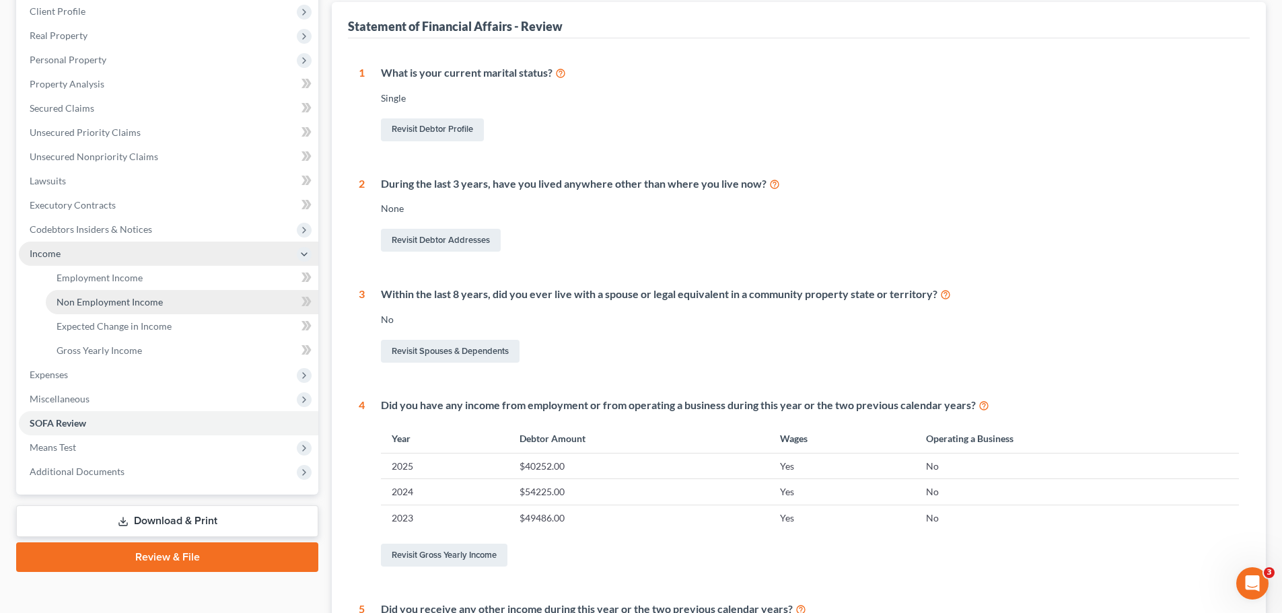
click at [233, 304] on link "Non Employment Income" at bounding box center [182, 302] width 273 height 24
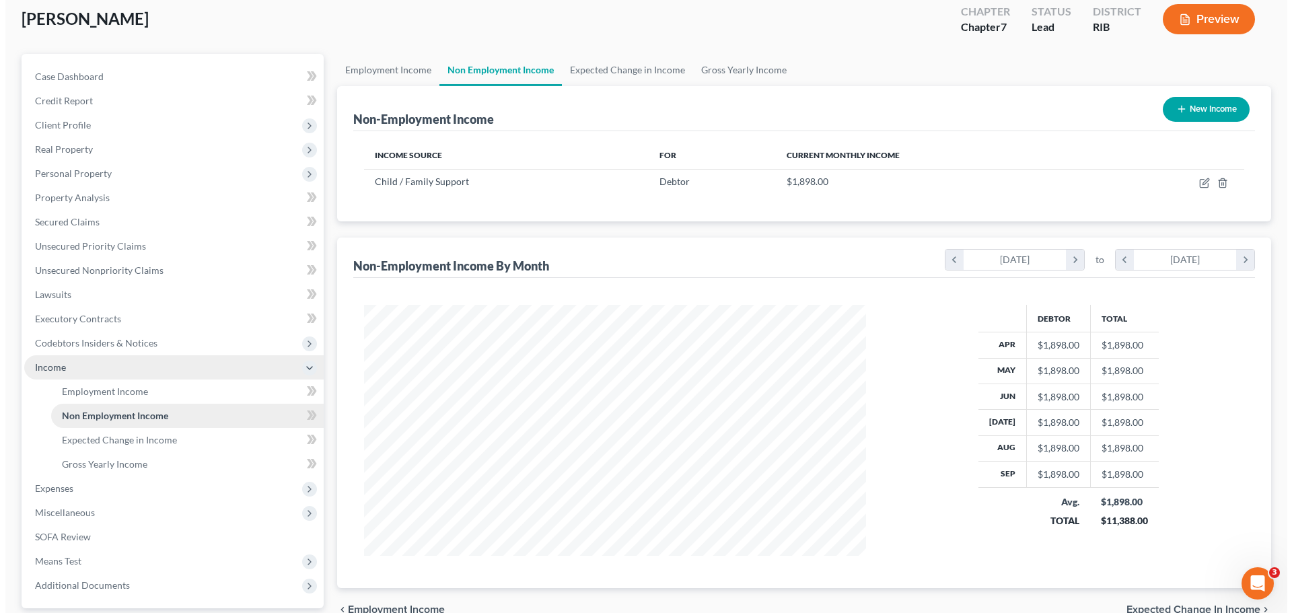
scroll to position [77, 0]
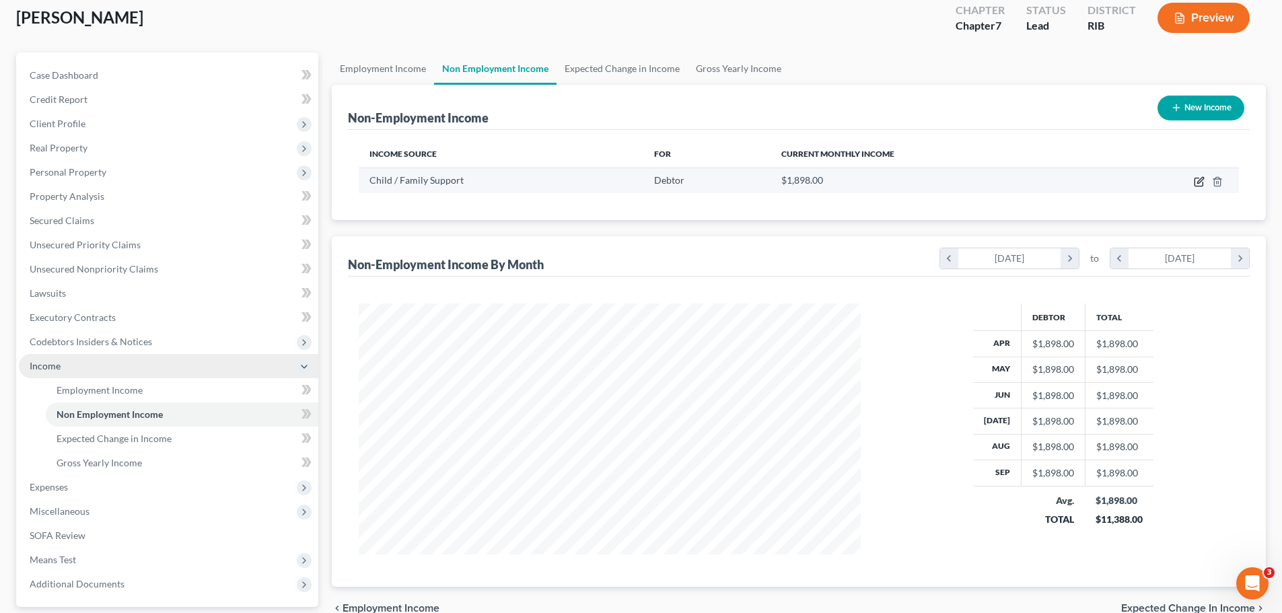
click at [1201, 180] on icon "button" at bounding box center [1199, 181] width 11 height 11
select select "7"
select select "3"
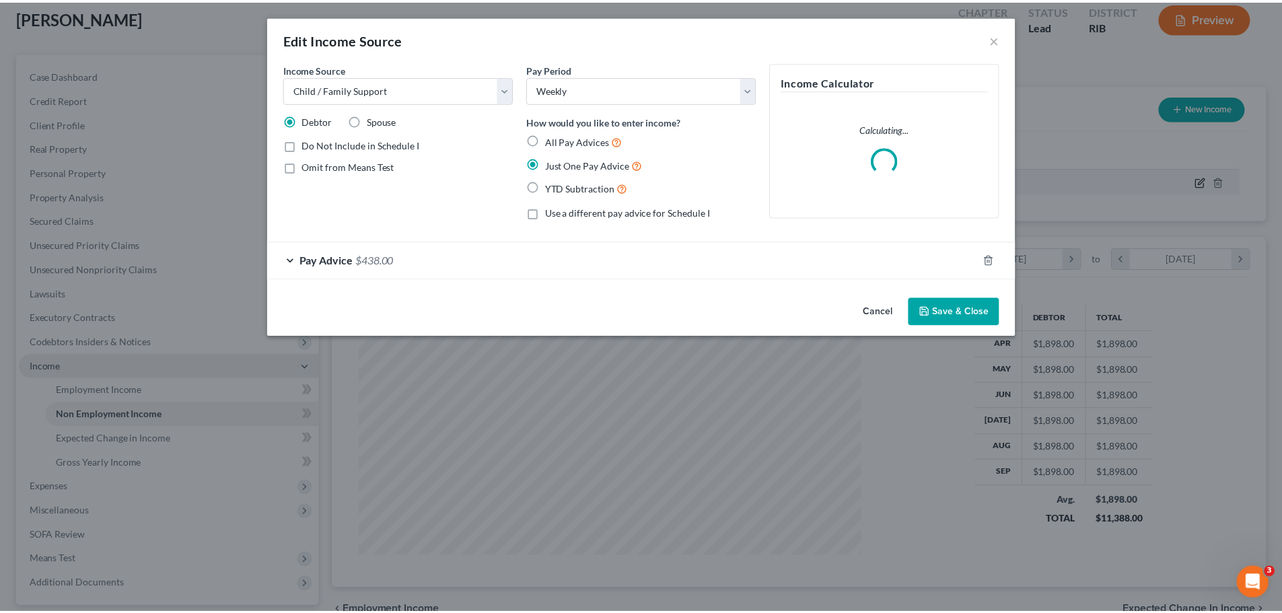
scroll to position [253, 534]
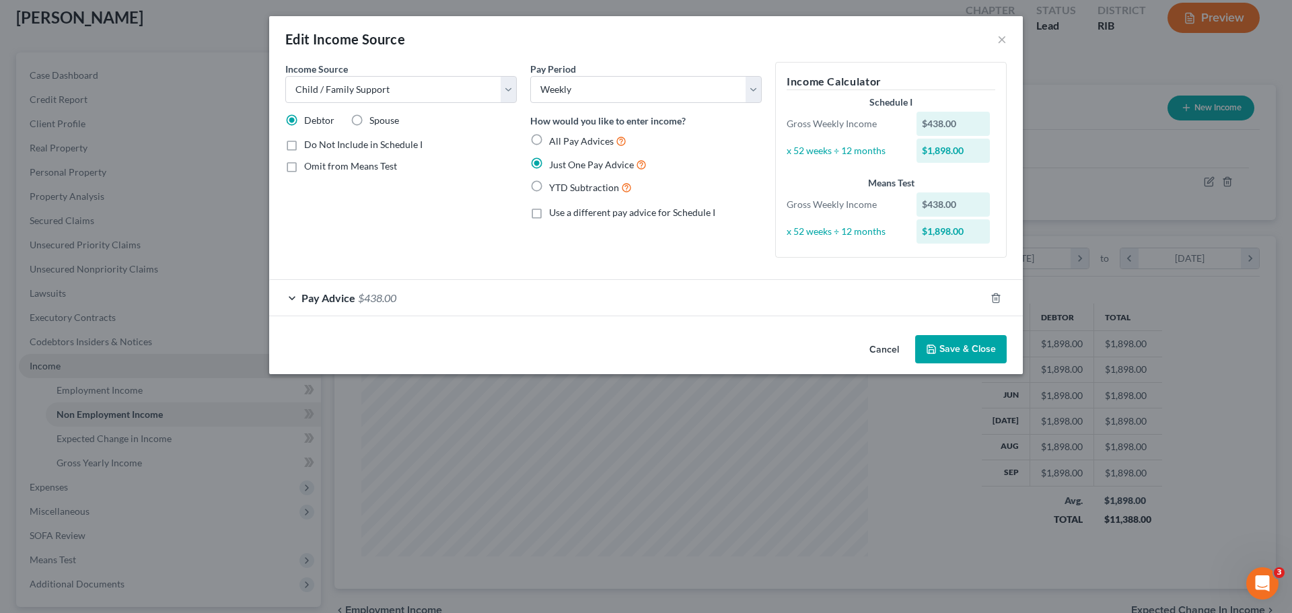
click at [886, 345] on button "Cancel" at bounding box center [884, 350] width 51 height 27
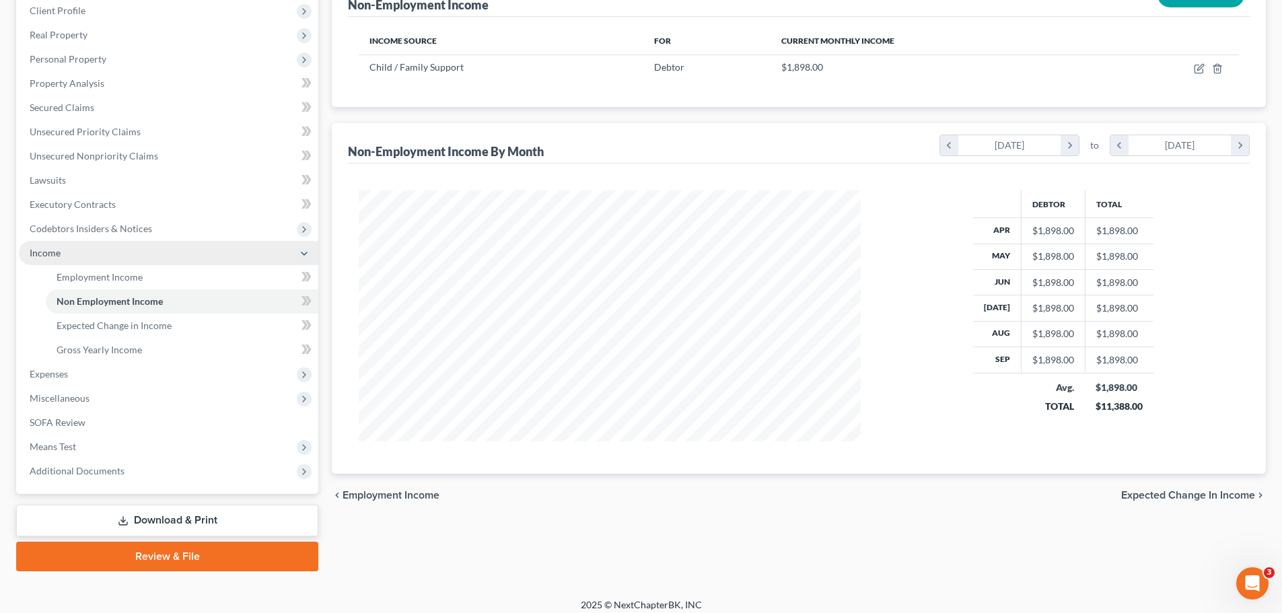
scroll to position [199, 0]
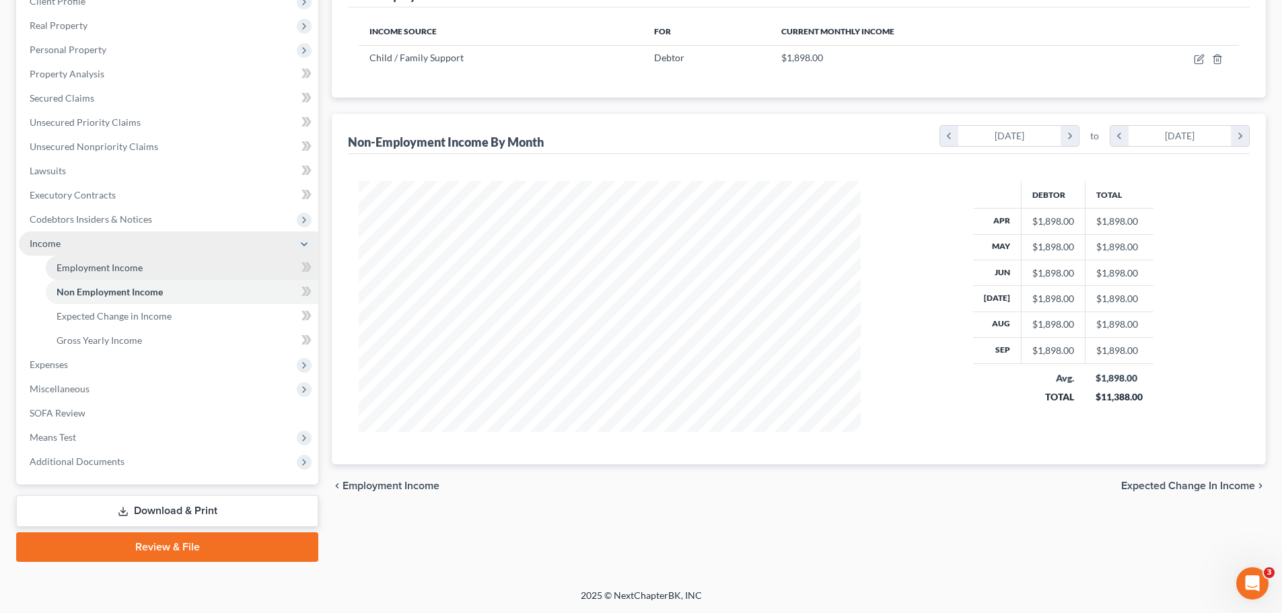
click at [256, 271] on link "Employment Income" at bounding box center [182, 268] width 273 height 24
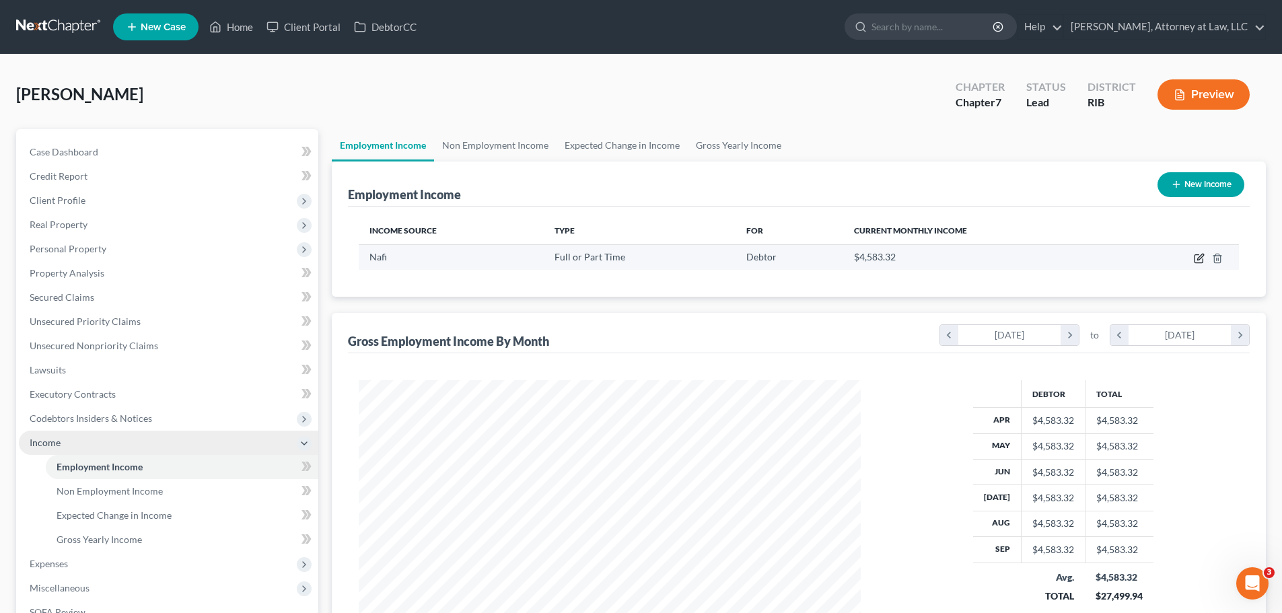
click at [1199, 258] on icon "button" at bounding box center [1201, 257] width 6 height 6
select select "0"
select select "41"
select select "2"
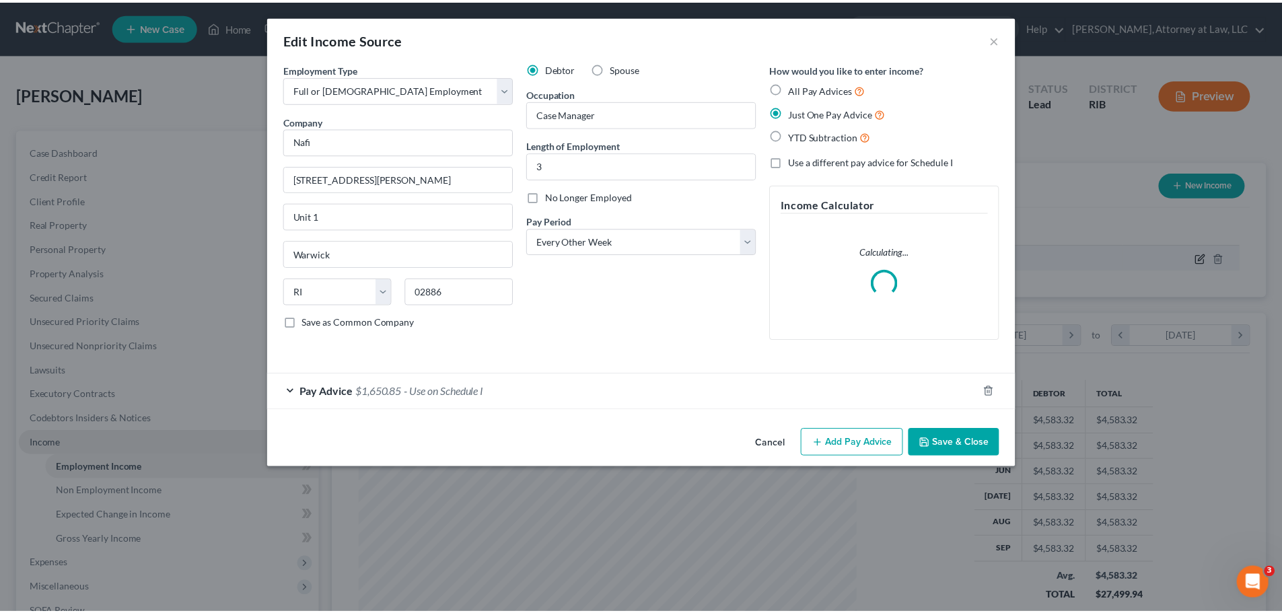
scroll to position [253, 534]
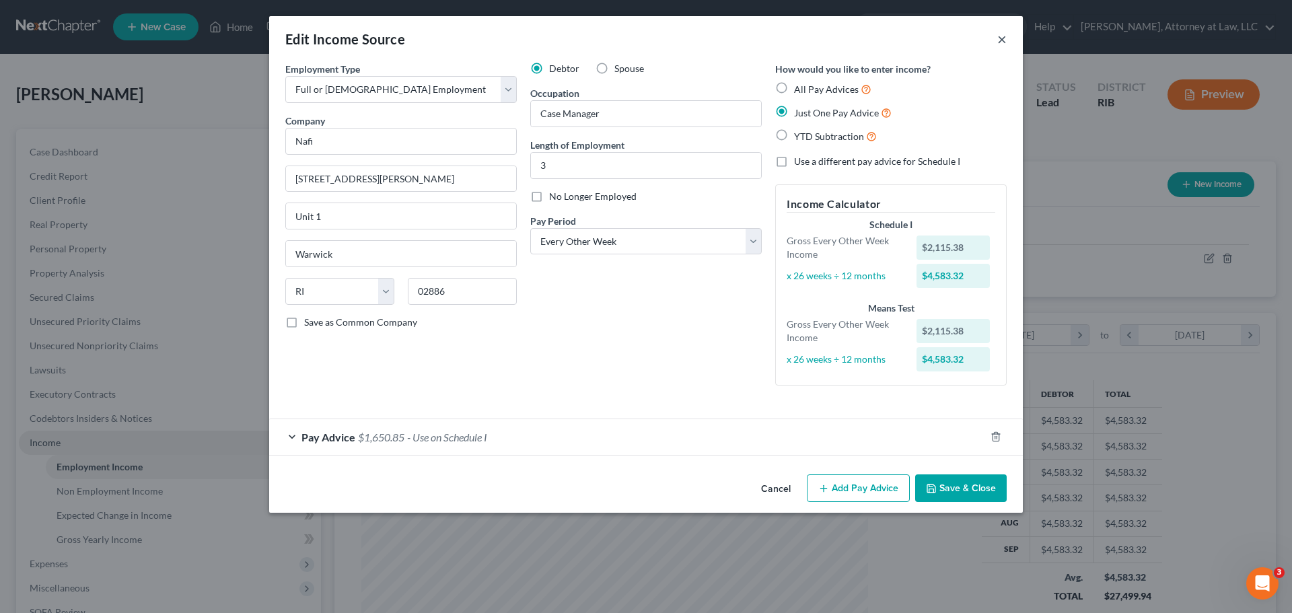
click at [1004, 38] on button "×" at bounding box center [1002, 39] width 9 height 16
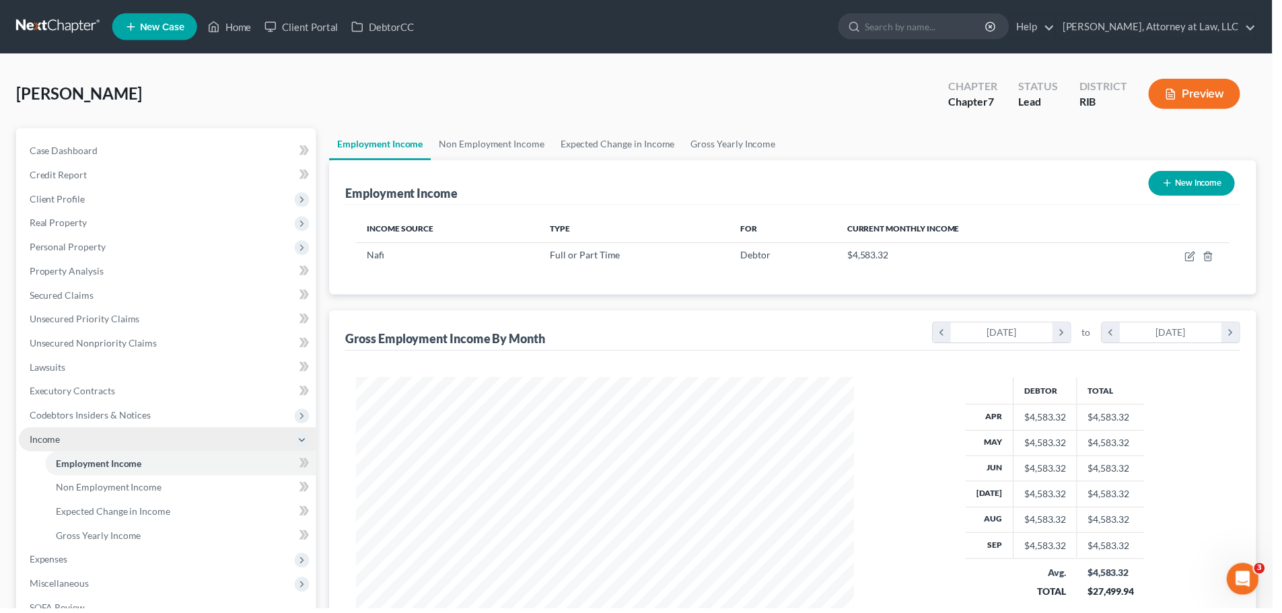
scroll to position [672887, 672609]
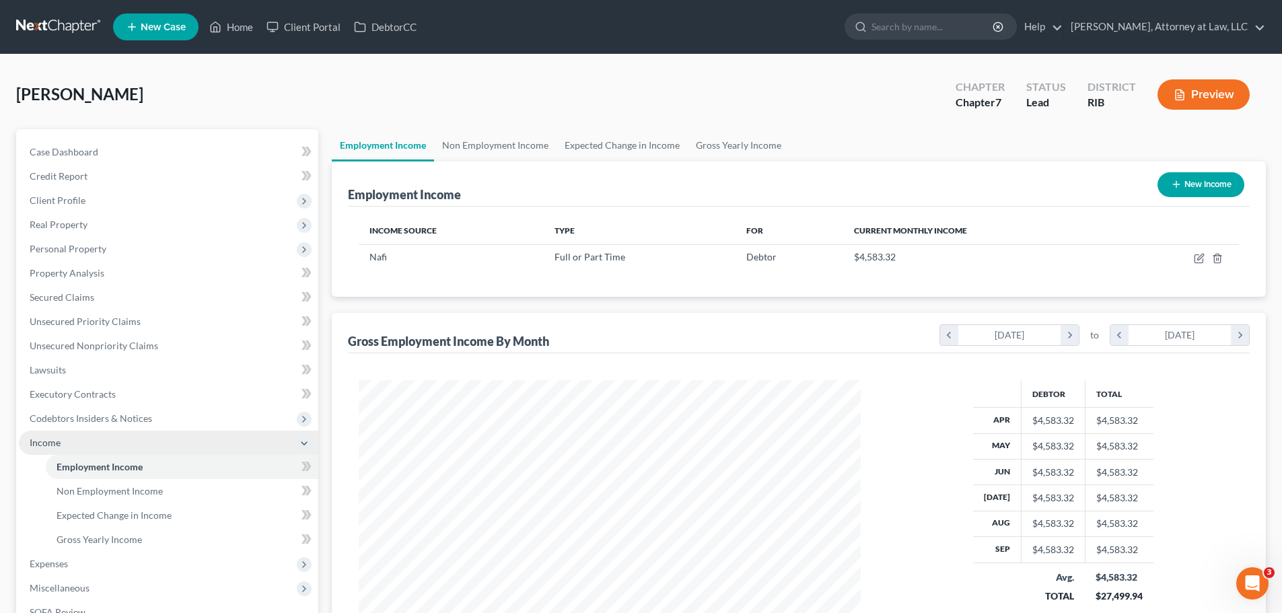
click at [763, 79] on div "Link, [PERSON_NAME] Upgraded Chapter Chapter 7 Status Lead District RIB Preview" at bounding box center [641, 100] width 1250 height 59
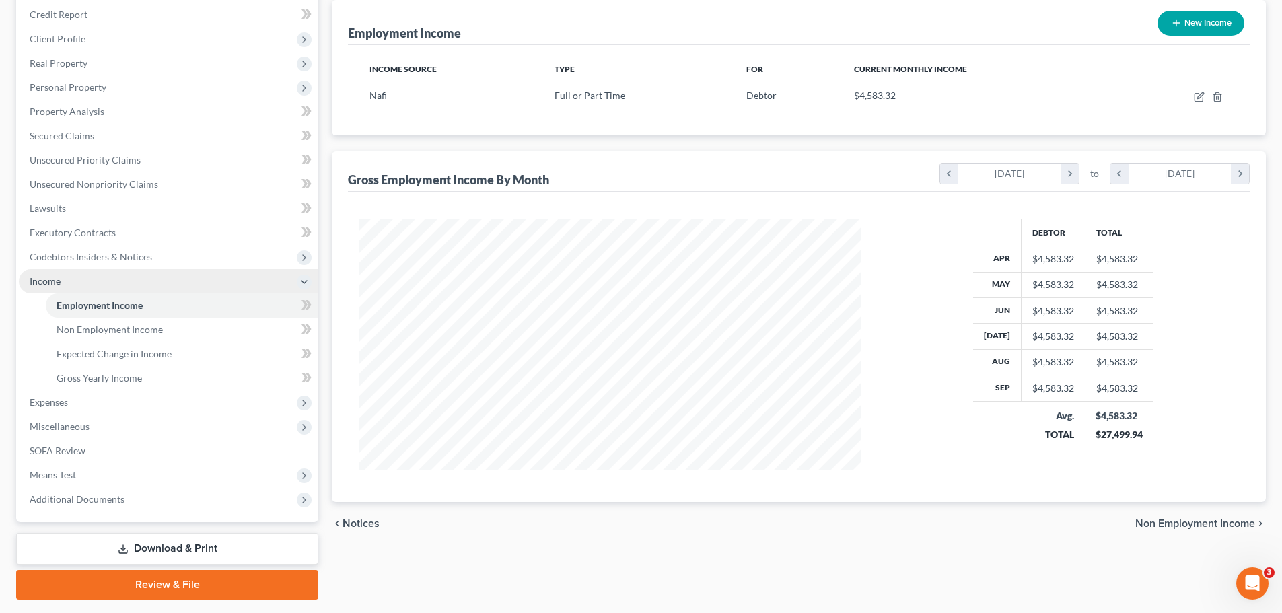
scroll to position [199, 0]
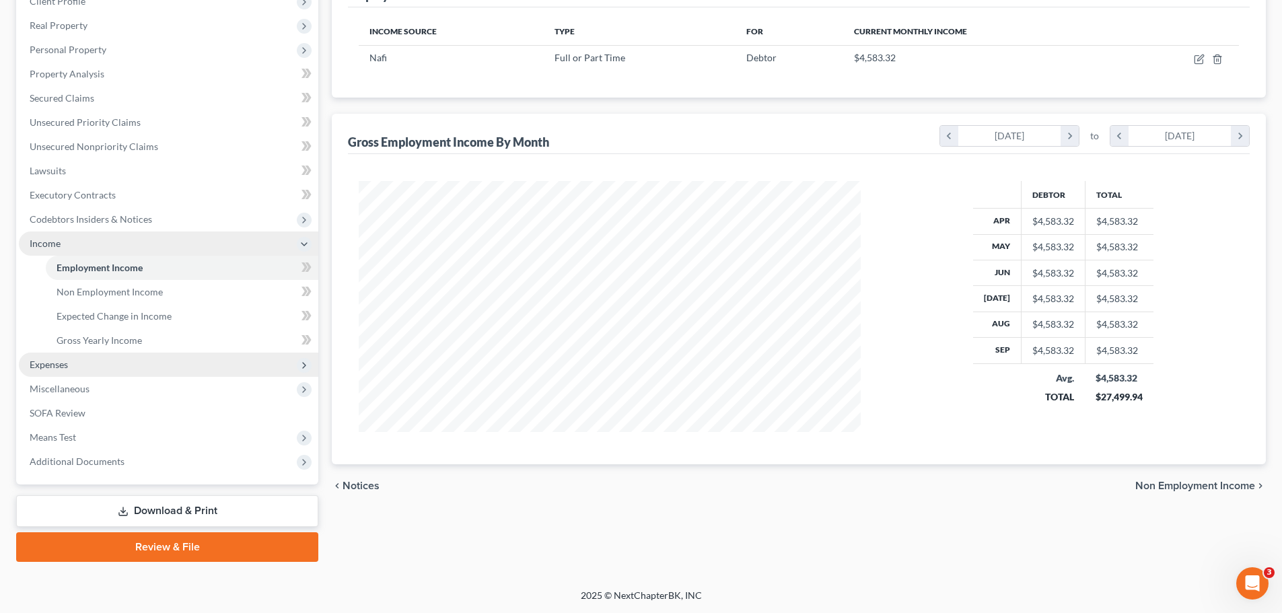
click at [197, 369] on span "Expenses" at bounding box center [169, 365] width 300 height 24
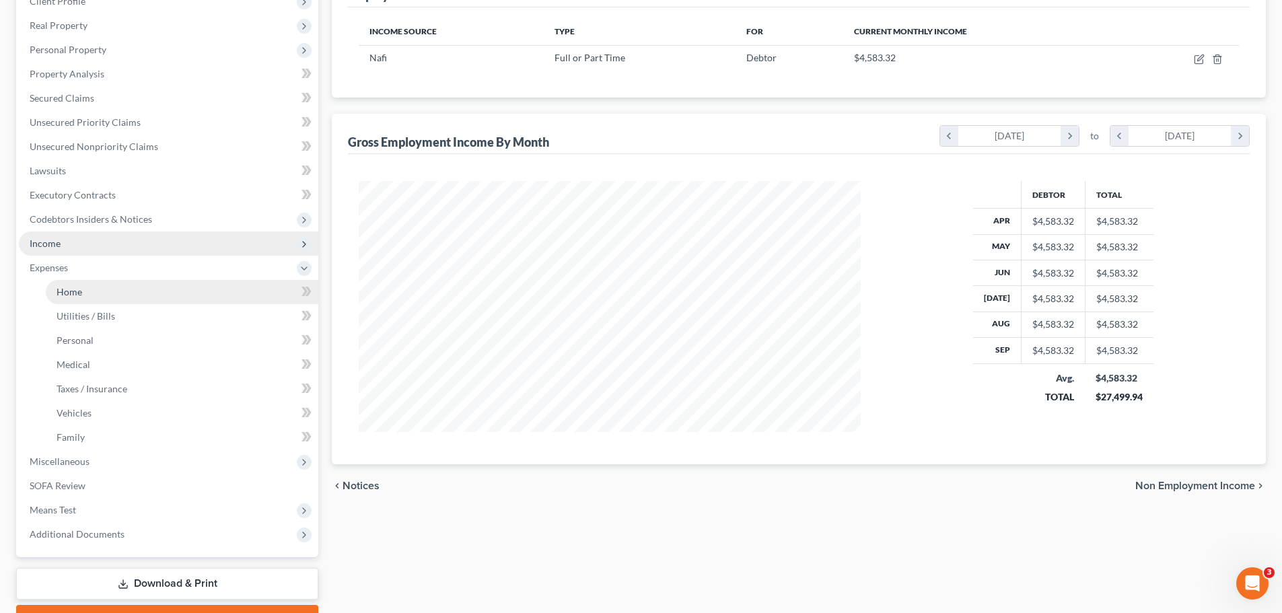
click at [228, 295] on link "Home" at bounding box center [182, 292] width 273 height 24
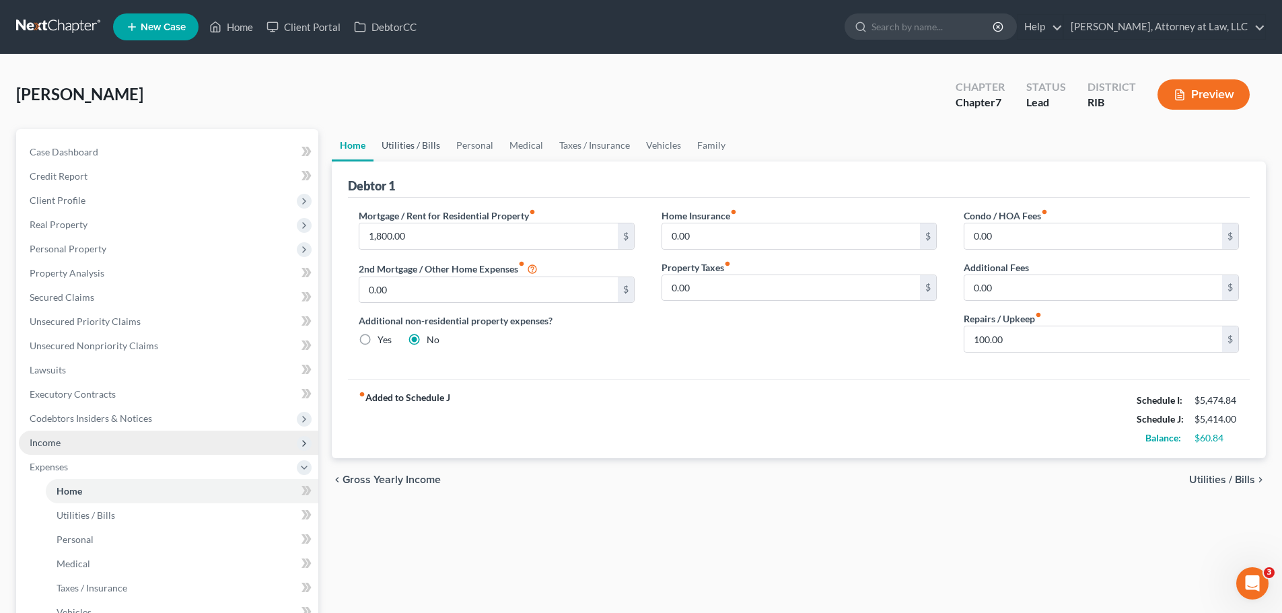
click at [410, 149] on link "Utilities / Bills" at bounding box center [411, 145] width 75 height 32
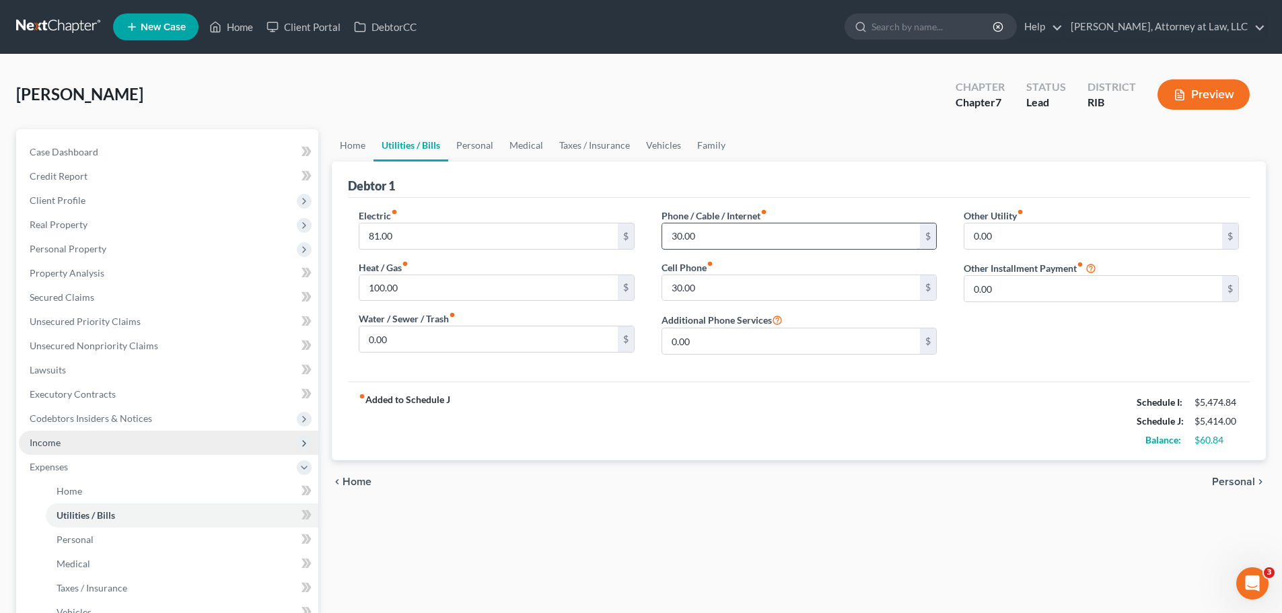
click at [678, 237] on input "30.00" at bounding box center [791, 236] width 258 height 26
type input "38.00"
click at [728, 290] on input "30.00" at bounding box center [791, 288] width 258 height 26
click at [676, 289] on input "30.00" at bounding box center [791, 288] width 258 height 26
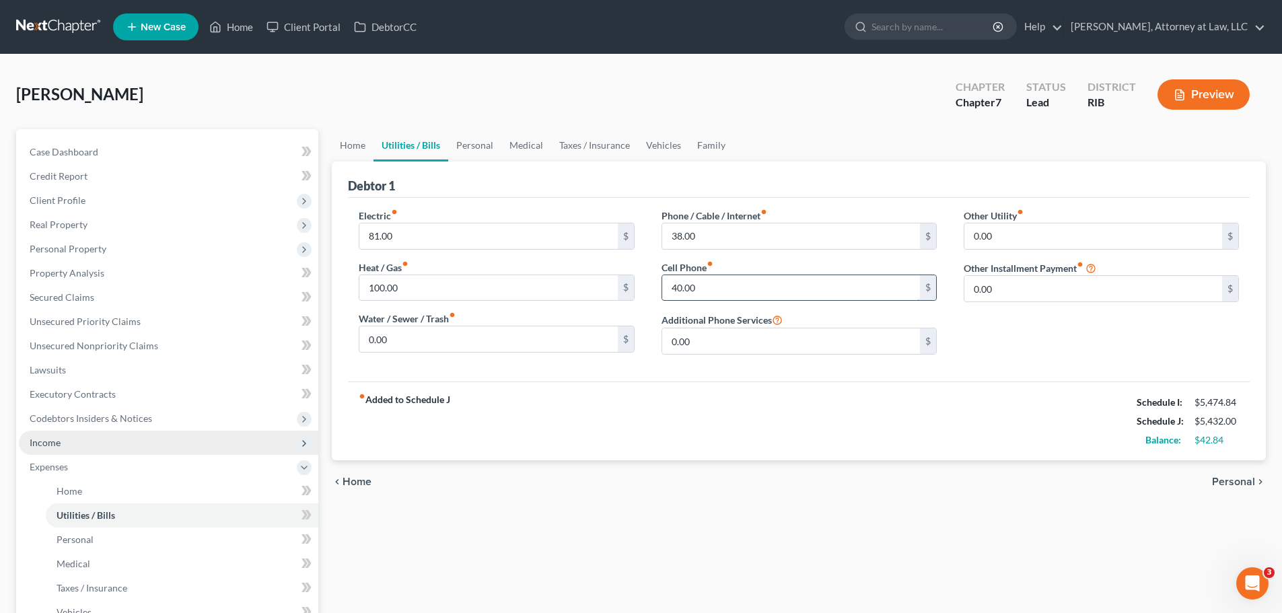
type input "40.00"
click at [992, 328] on div "Other Utility fiber_manual_record 0.00 $ Other Installment Payment fiber_manual…" at bounding box center [1101, 287] width 302 height 157
click at [478, 151] on link "Personal" at bounding box center [474, 145] width 53 height 32
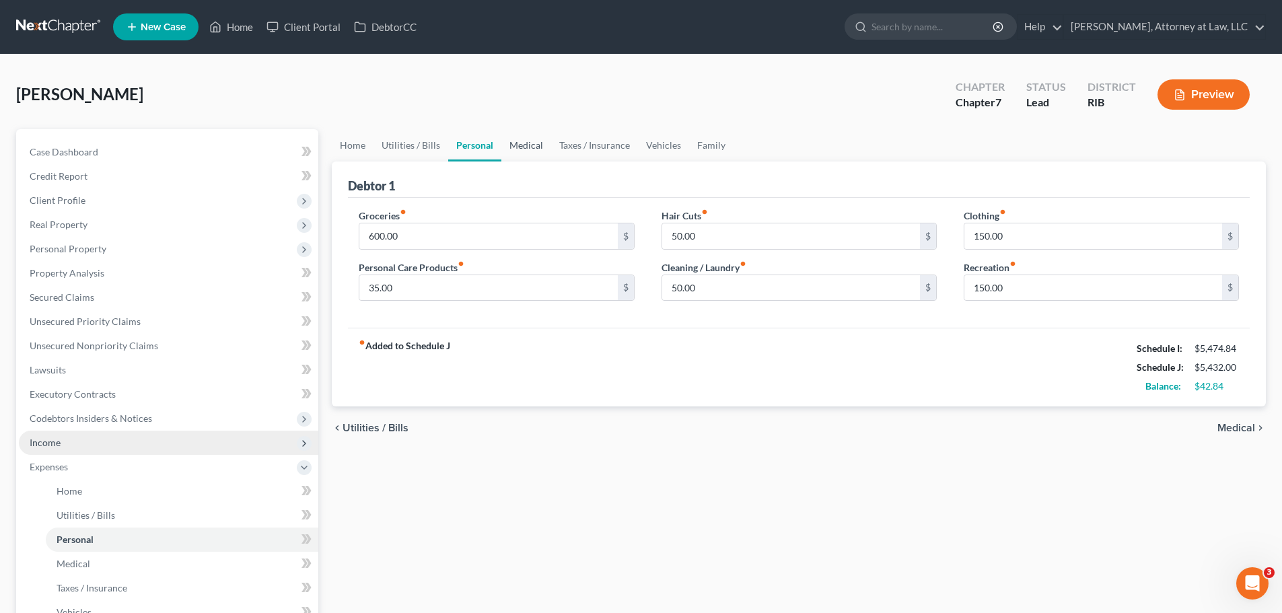
click at [527, 142] on link "Medical" at bounding box center [526, 145] width 50 height 32
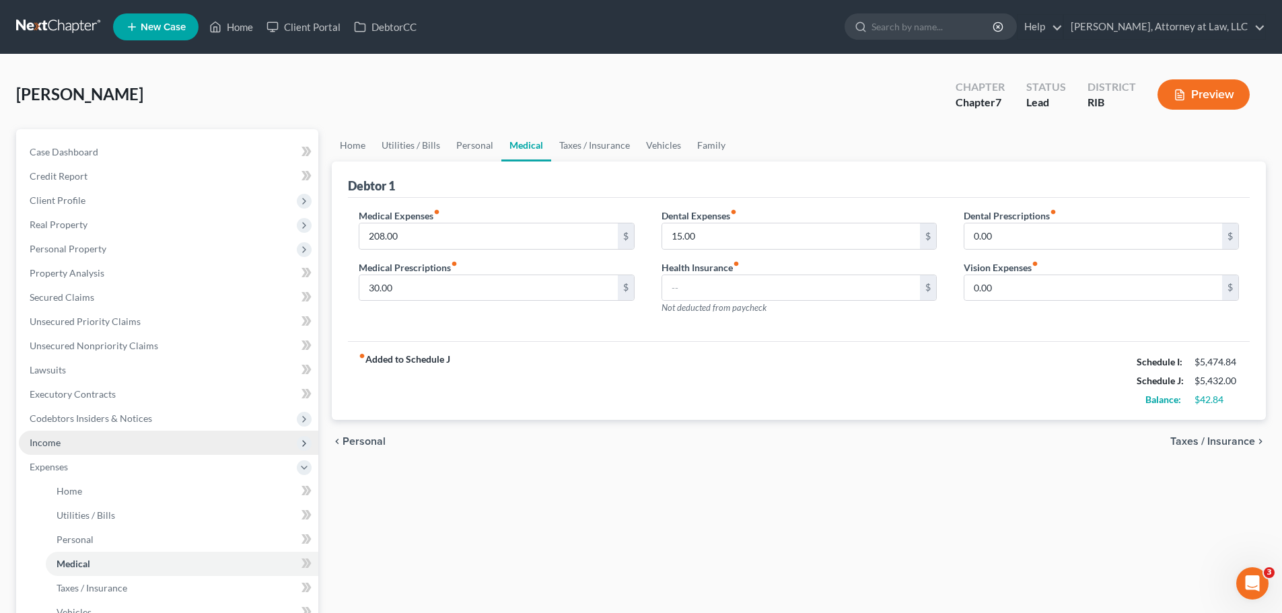
click at [594, 327] on div "Medical Expenses fiber_manual_record 208.00 $ Medical Prescriptions fiber_manua…" at bounding box center [799, 270] width 902 height 144
click at [702, 238] on input "15.00" at bounding box center [791, 236] width 258 height 26
type input "100"
click at [478, 234] on input "text" at bounding box center [488, 236] width 258 height 26
click at [999, 236] on input "0.00" at bounding box center [1094, 236] width 258 height 26
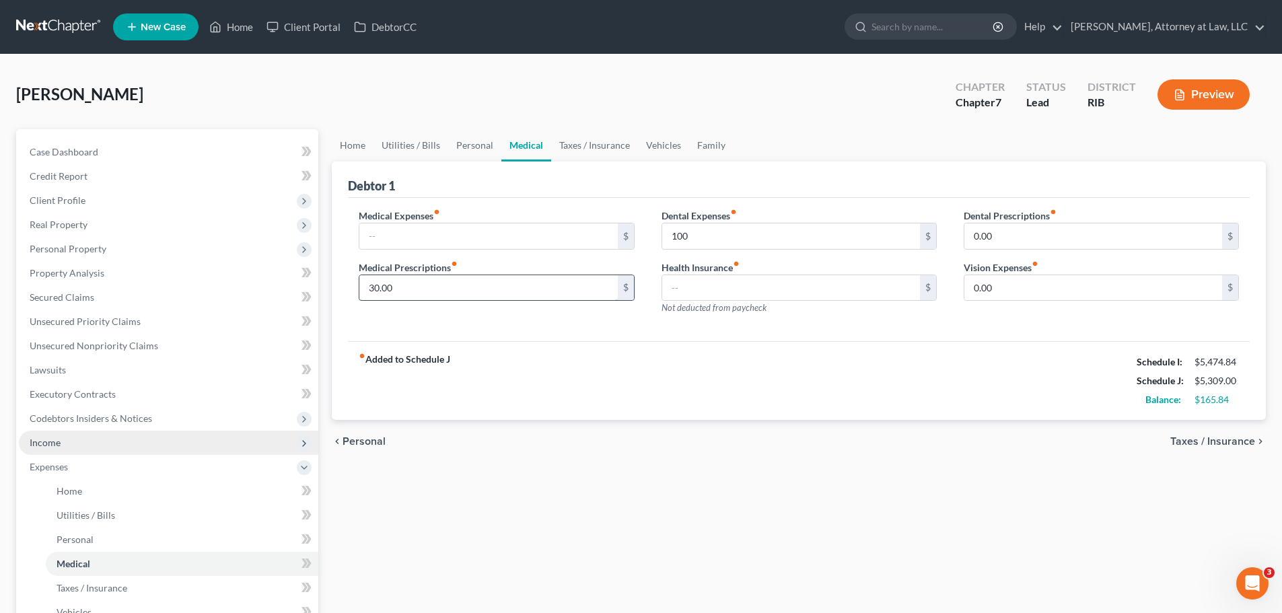
click at [378, 287] on input "30.00" at bounding box center [488, 288] width 258 height 26
type input "40"
click at [380, 240] on input "text" at bounding box center [488, 236] width 258 height 26
type input "5"
click at [591, 143] on link "Taxes / Insurance" at bounding box center [594, 145] width 87 height 32
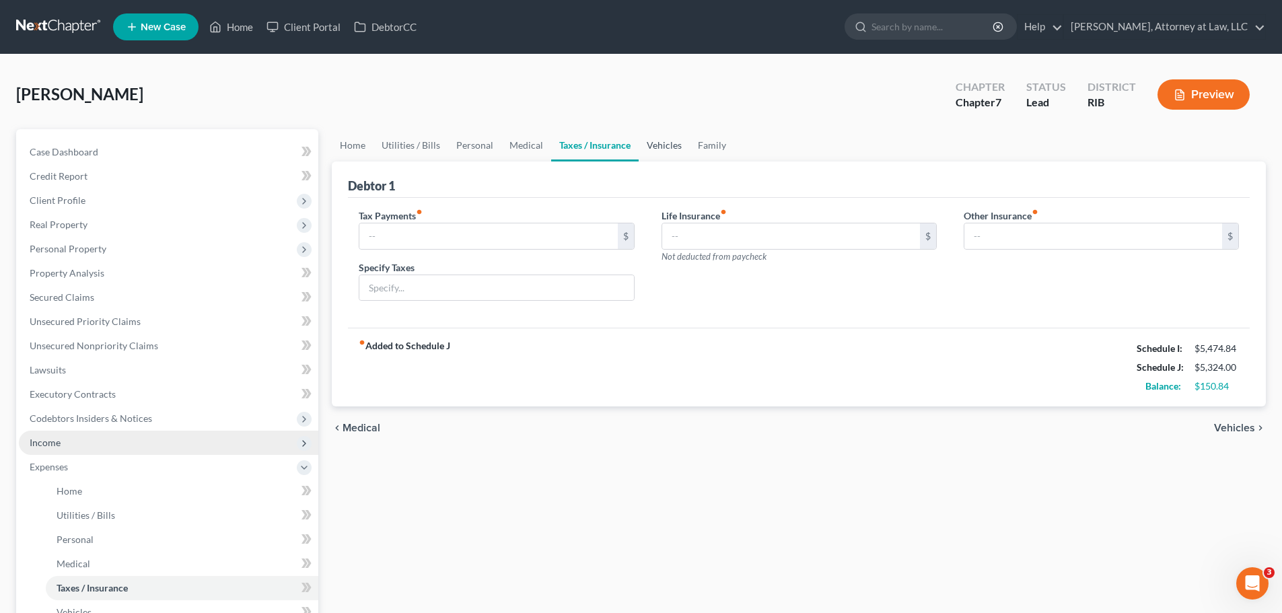
click at [662, 150] on link "Vehicles" at bounding box center [664, 145] width 51 height 32
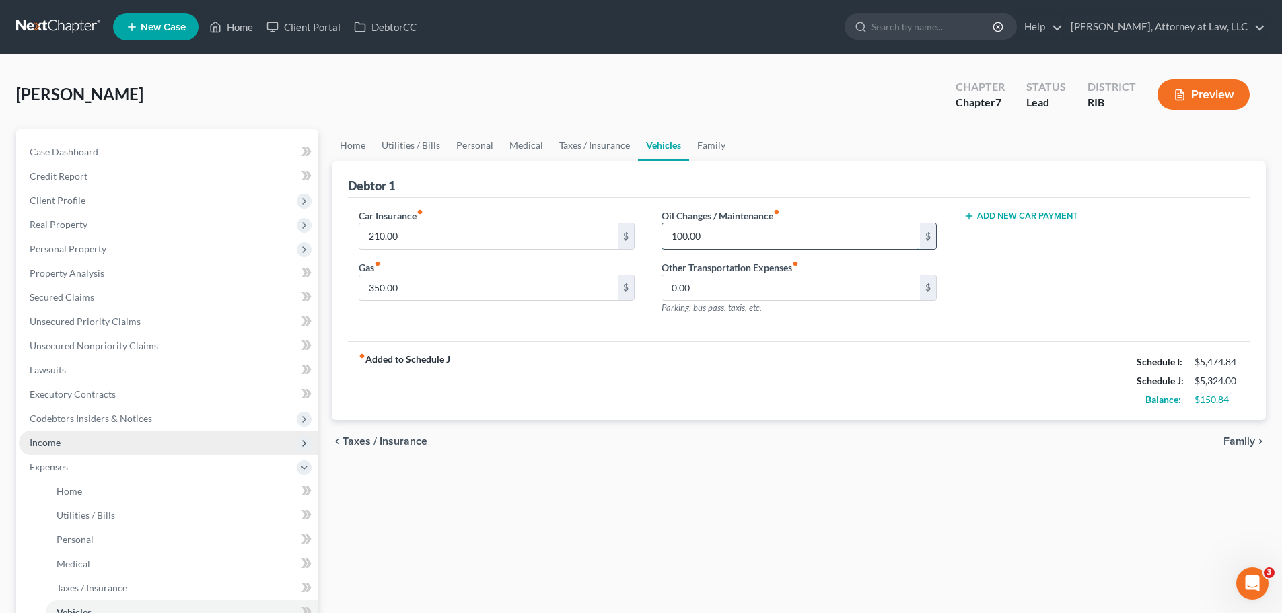
click at [742, 238] on input "100.00" at bounding box center [791, 236] width 258 height 26
click at [986, 216] on button "Add New Car Payment" at bounding box center [1021, 216] width 114 height 11
click at [1007, 241] on input "text" at bounding box center [1082, 236] width 234 height 26
type input "456"
click at [707, 147] on link "Family" at bounding box center [711, 145] width 44 height 32
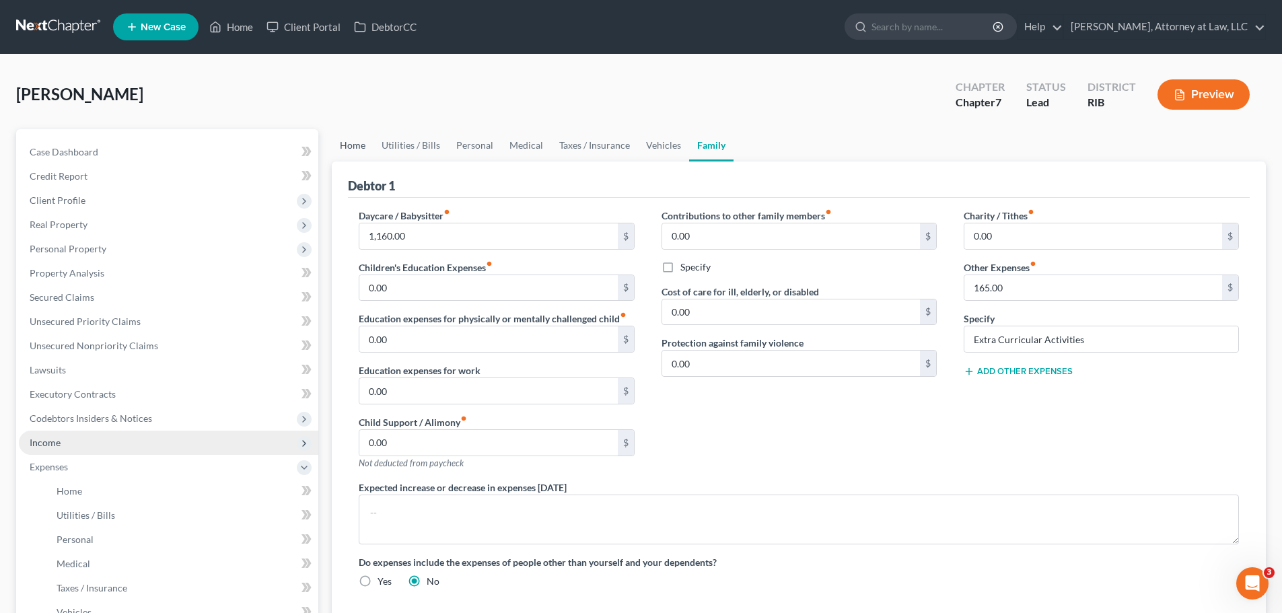
click at [349, 150] on link "Home" at bounding box center [353, 145] width 42 height 32
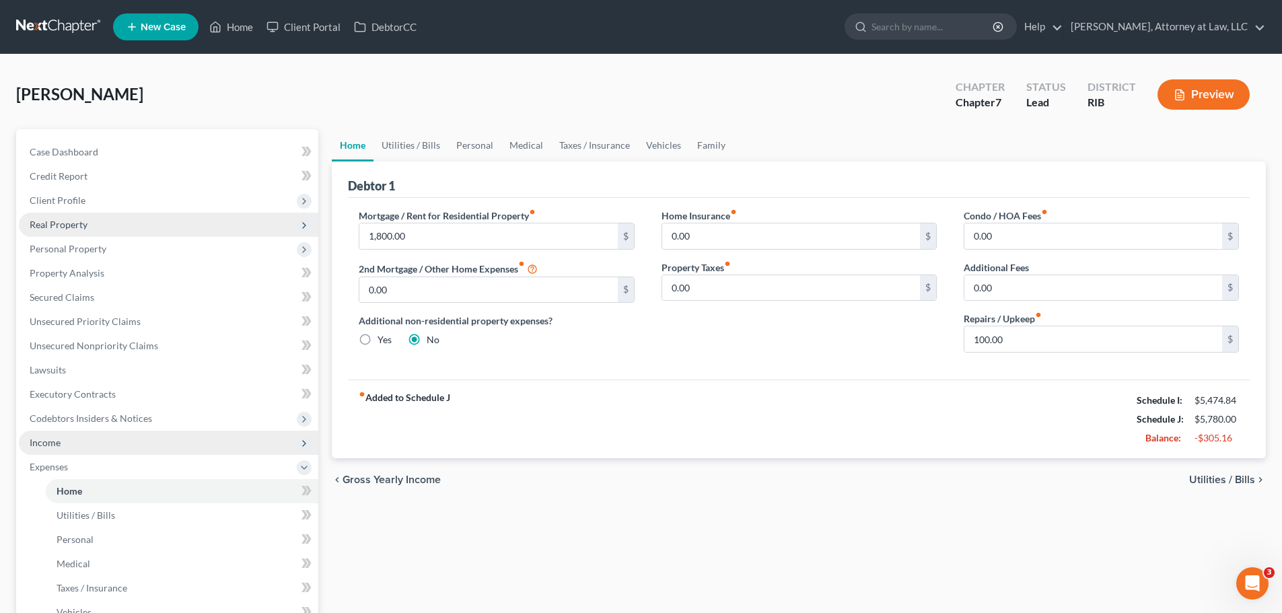
click at [128, 230] on span "Real Property" at bounding box center [169, 225] width 300 height 24
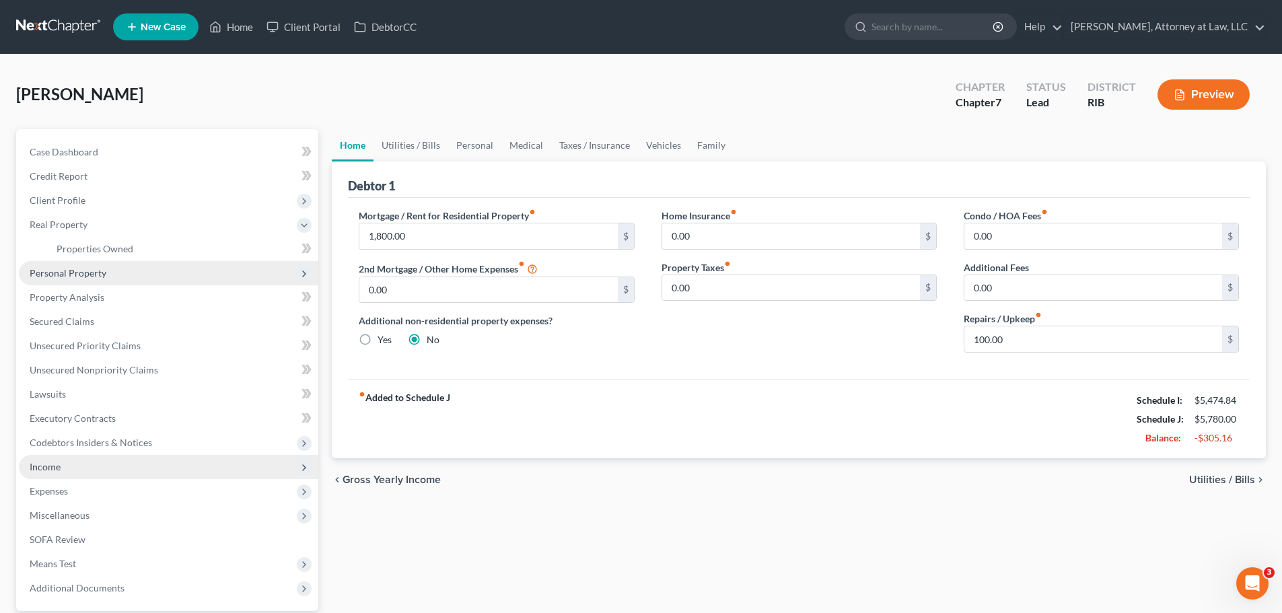
click at [126, 272] on span "Personal Property" at bounding box center [169, 273] width 300 height 24
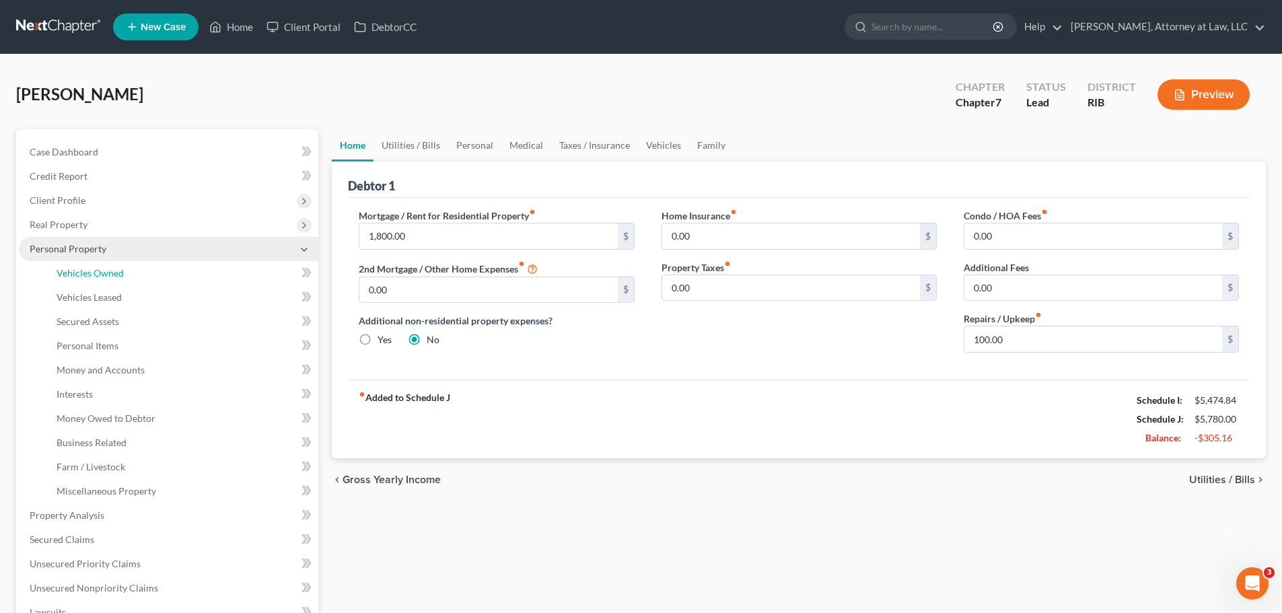
click at [126, 272] on link "Vehicles Owned" at bounding box center [182, 273] width 273 height 24
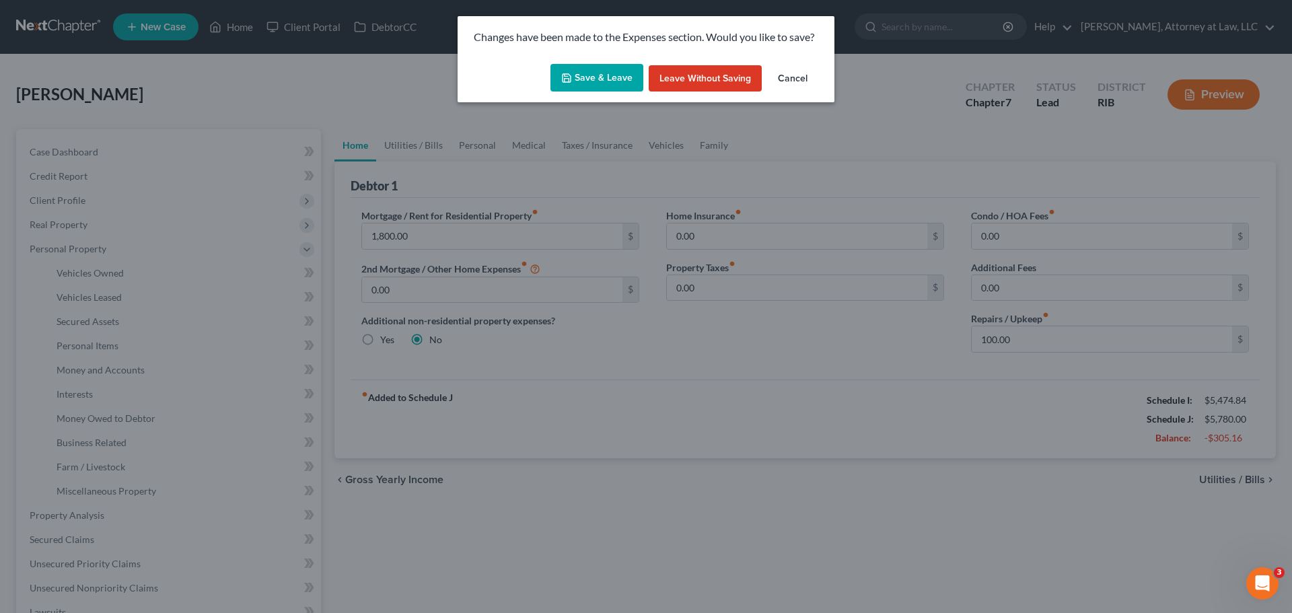
click at [582, 77] on button "Save & Leave" at bounding box center [597, 78] width 93 height 28
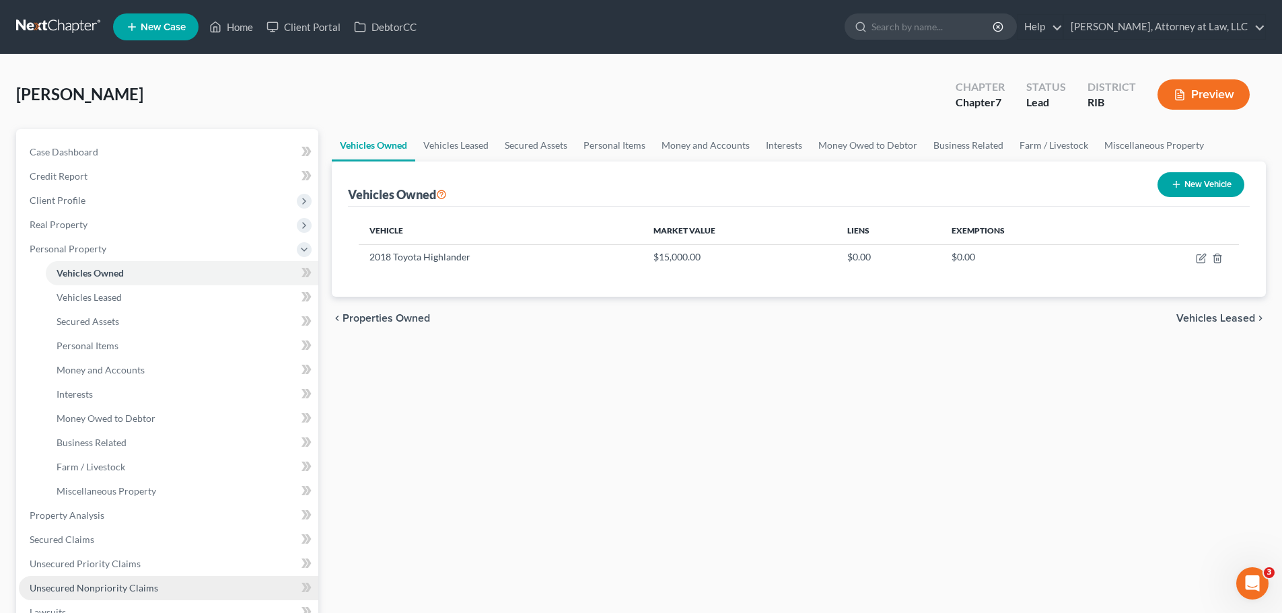
click at [147, 582] on span "Unsecured Nonpriority Claims" at bounding box center [94, 587] width 129 height 11
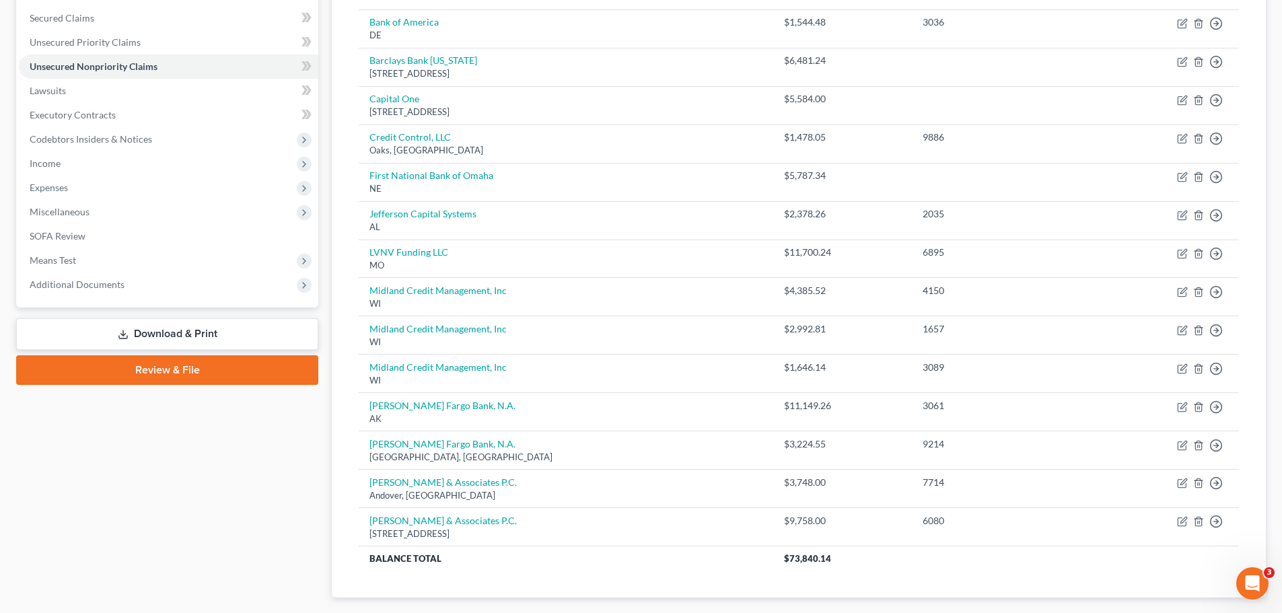
scroll to position [291, 0]
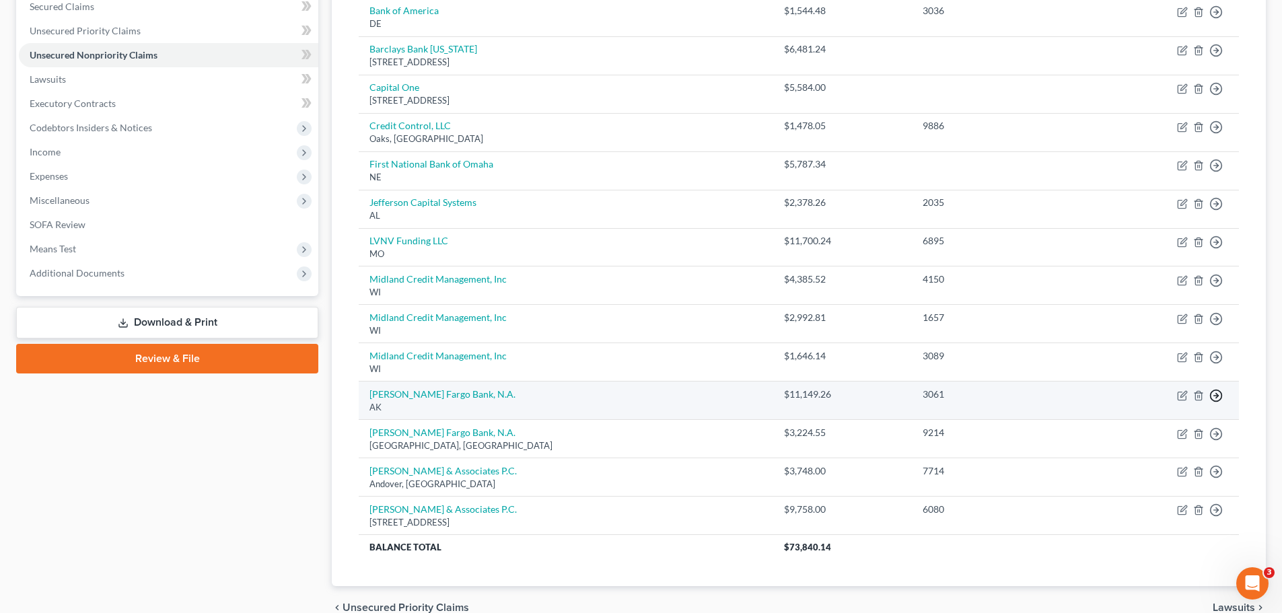
click at [1214, 392] on icon "button" at bounding box center [1216, 395] width 13 height 13
click at [1160, 408] on link "Move to D" at bounding box center [1155, 405] width 112 height 23
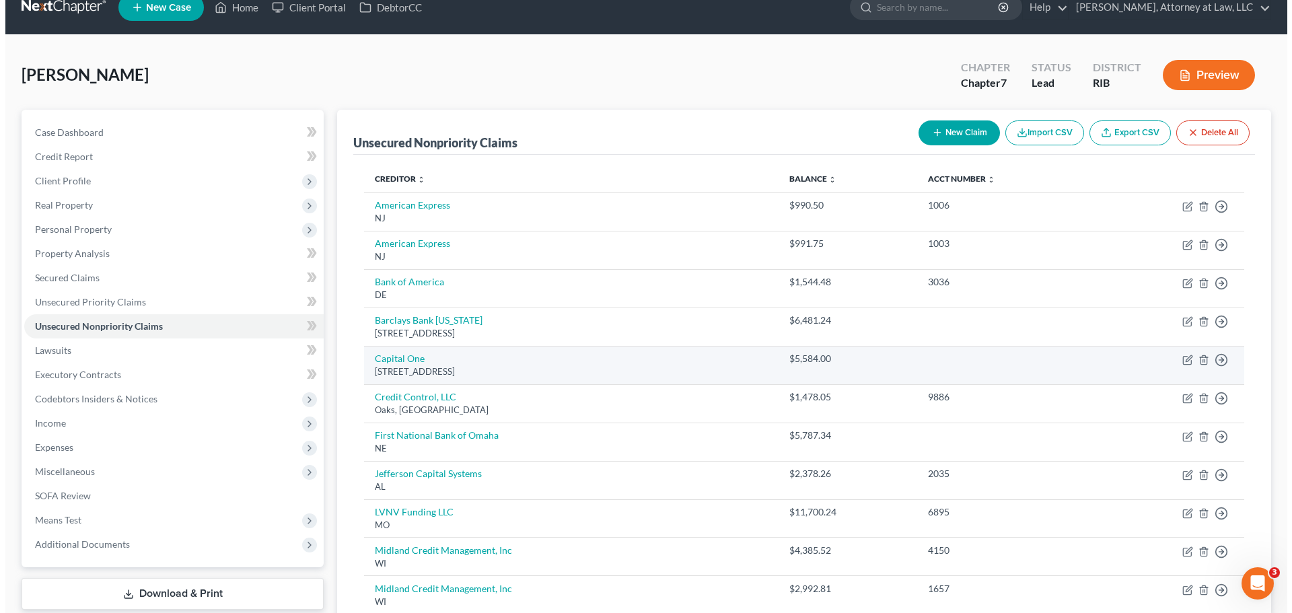
scroll to position [0, 0]
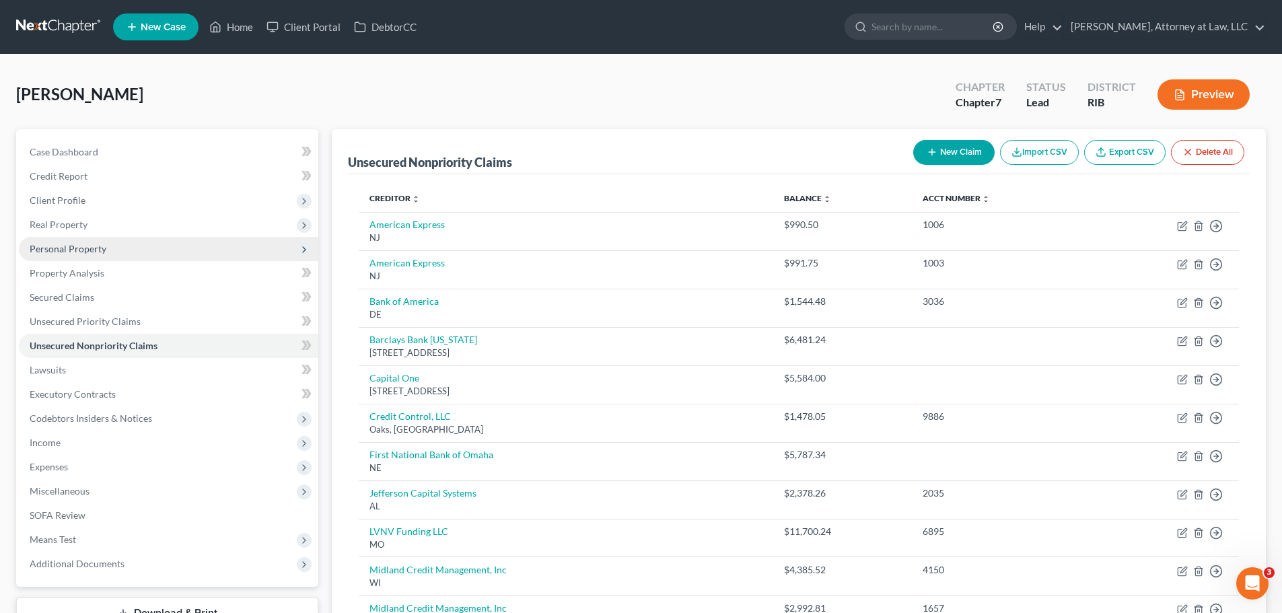
click at [166, 245] on span "Personal Property" at bounding box center [169, 249] width 300 height 24
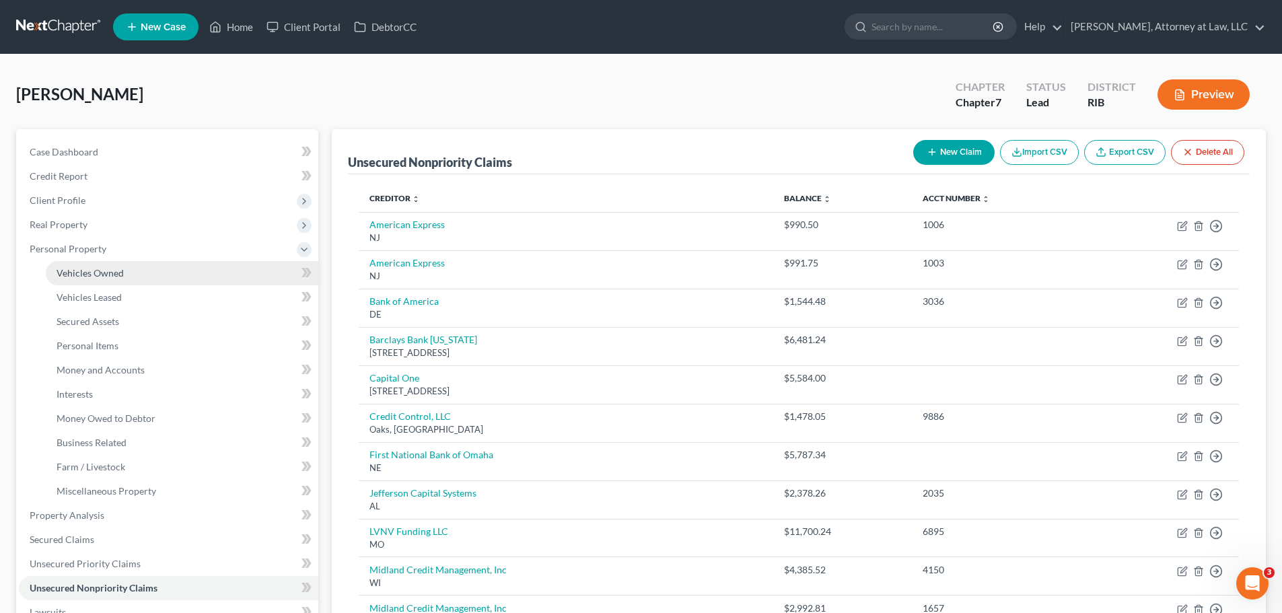
click at [160, 275] on link "Vehicles Owned" at bounding box center [182, 273] width 273 height 24
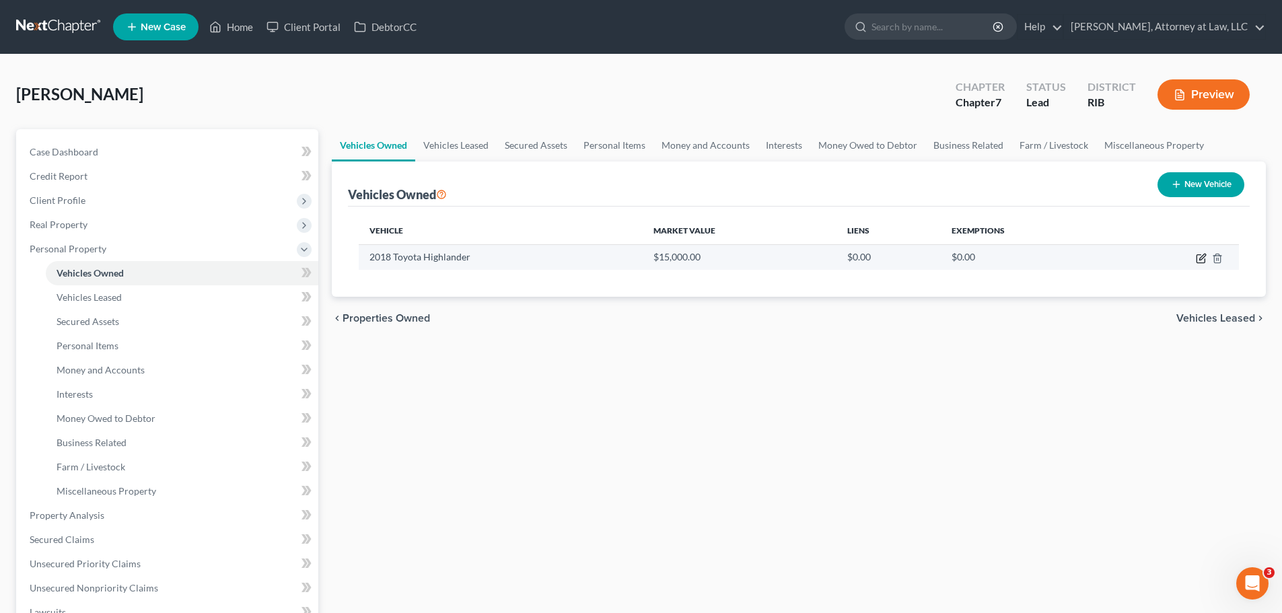
click at [1200, 258] on icon "button" at bounding box center [1203, 257] width 6 height 6
select select "0"
select select "8"
select select "2"
select select "0"
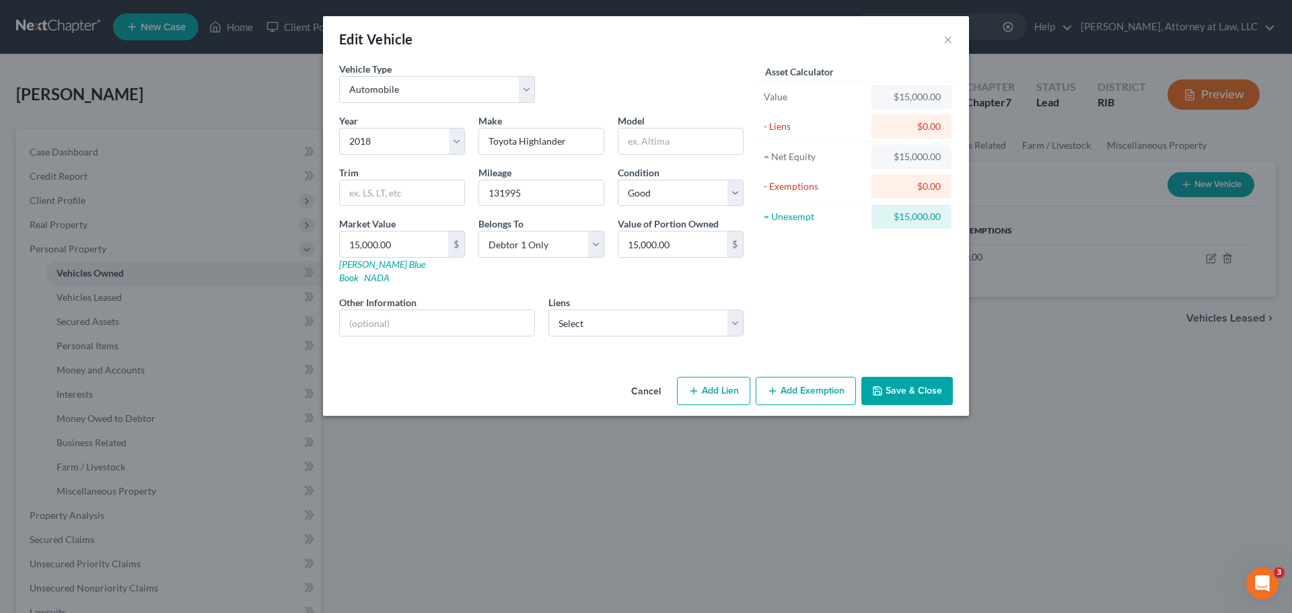
click at [730, 377] on button "Add Lien" at bounding box center [713, 391] width 73 height 28
select select "0"
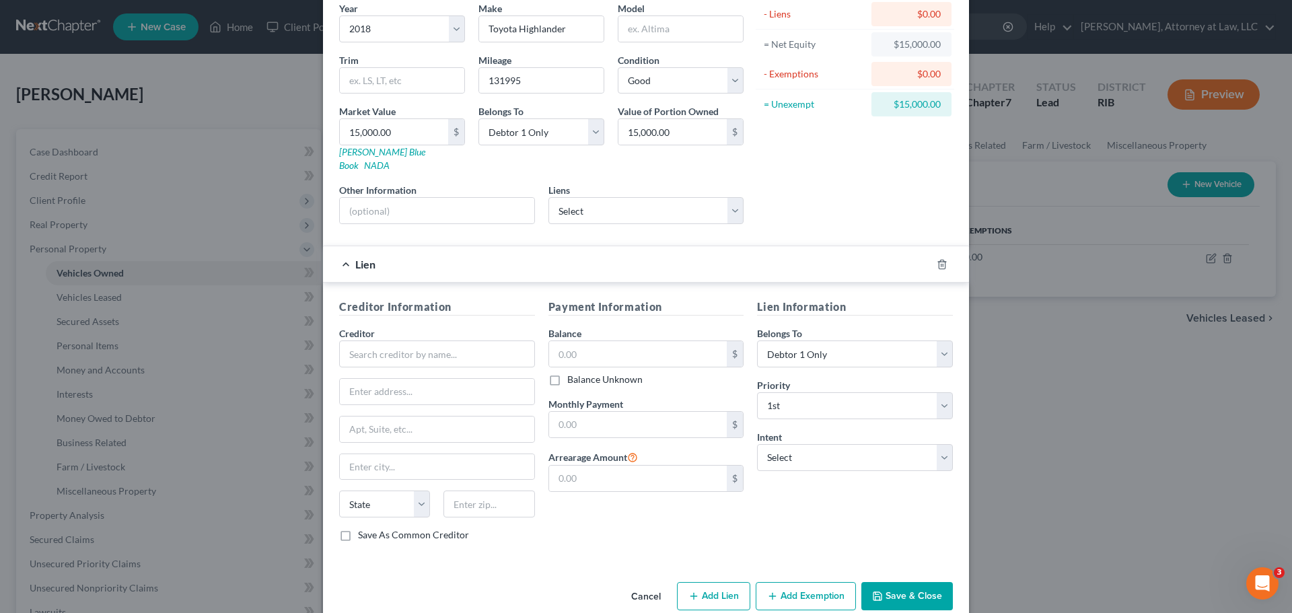
scroll to position [110, 0]
click at [732, 202] on select "Select [PERSON_NAME] Fargo Bank, N.A. - $11,149.26" at bounding box center [647, 212] width 196 height 27
select select "1"
select select "0"
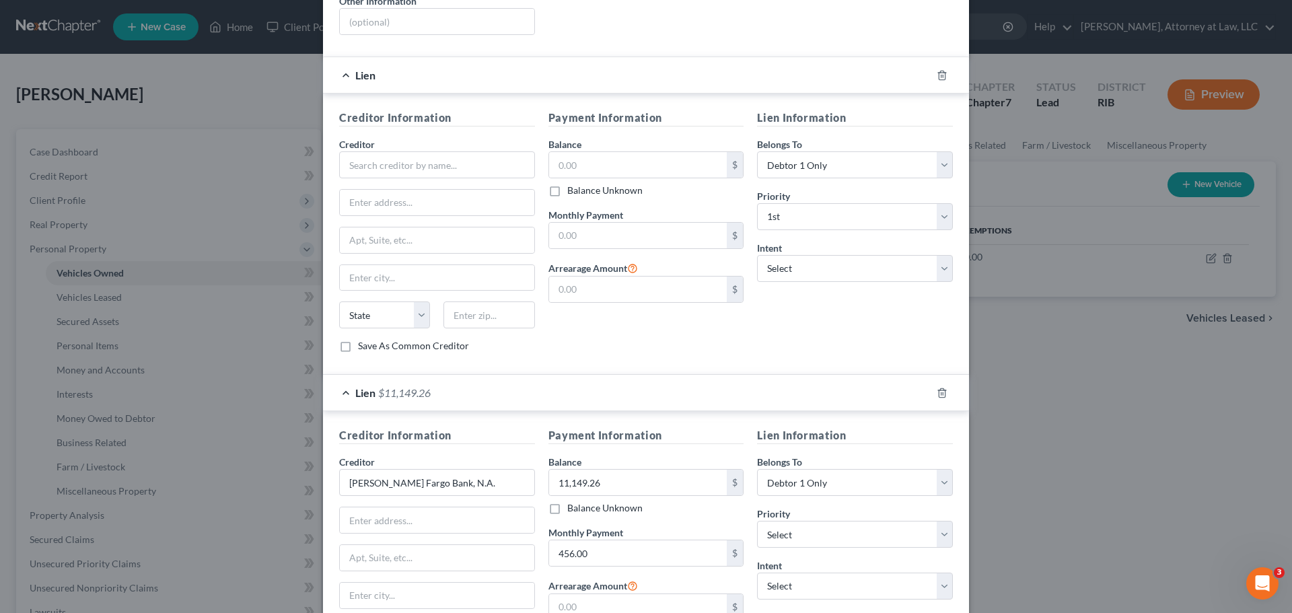
scroll to position [306, 0]
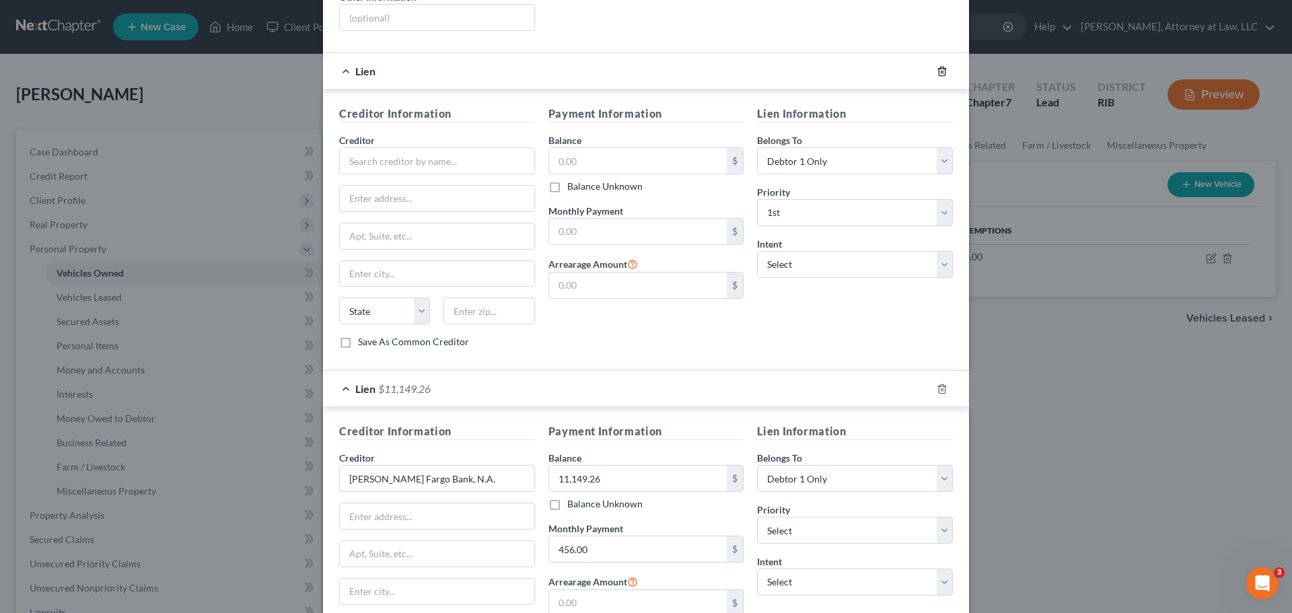
click at [943, 71] on line "button" at bounding box center [943, 72] width 0 height 3
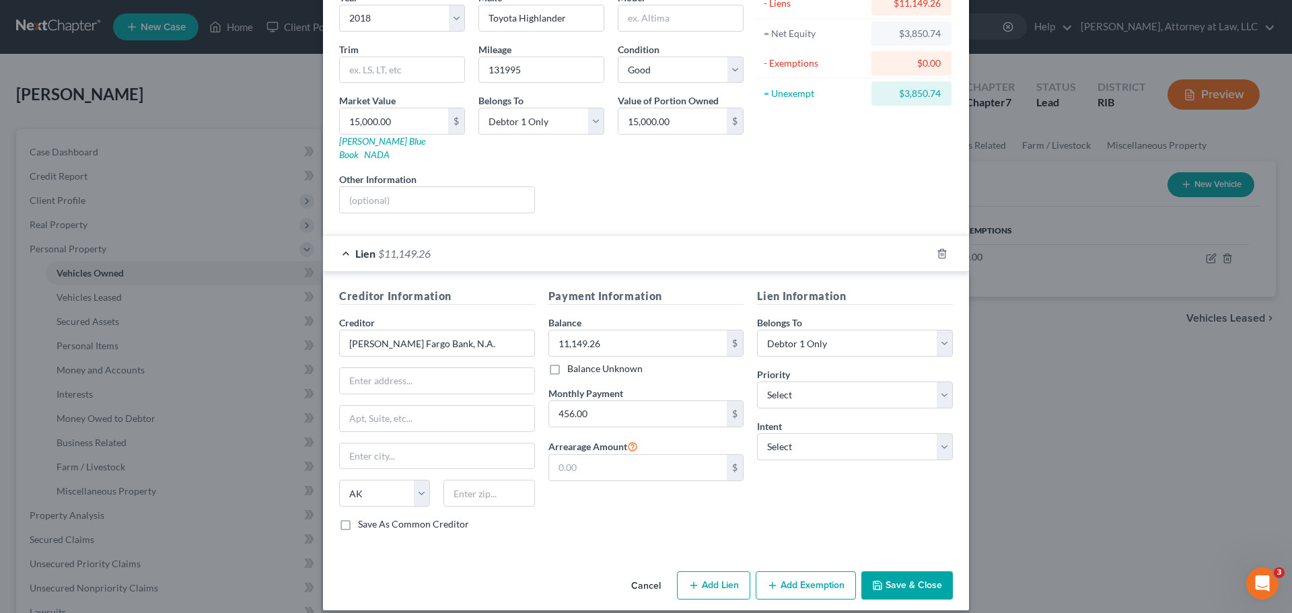
scroll to position [122, 0]
click at [941, 436] on select "Select Surrender Redeem Reaffirm Avoid Other" at bounding box center [855, 448] width 196 height 27
select select "4"
click at [757, 435] on select "Select Surrender Redeem Reaffirm Avoid Other" at bounding box center [855, 448] width 196 height 27
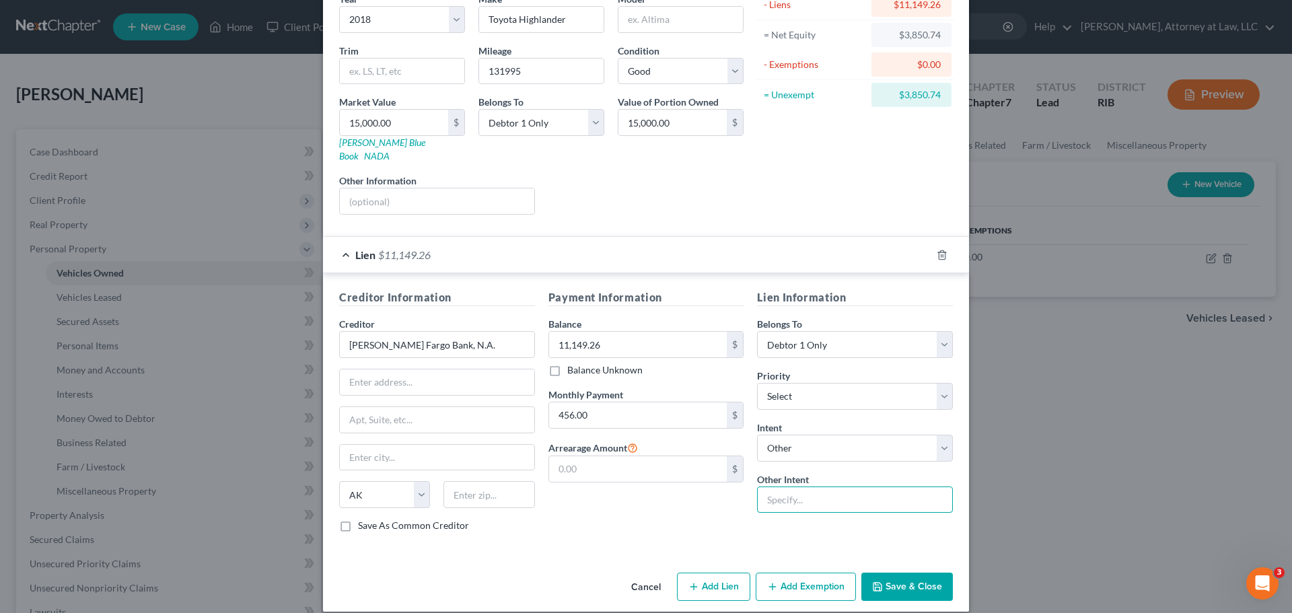
click at [814, 488] on input "text" at bounding box center [855, 500] width 196 height 27
type input "Pay and keep"
click at [889, 576] on button "Save & Close" at bounding box center [908, 587] width 92 height 28
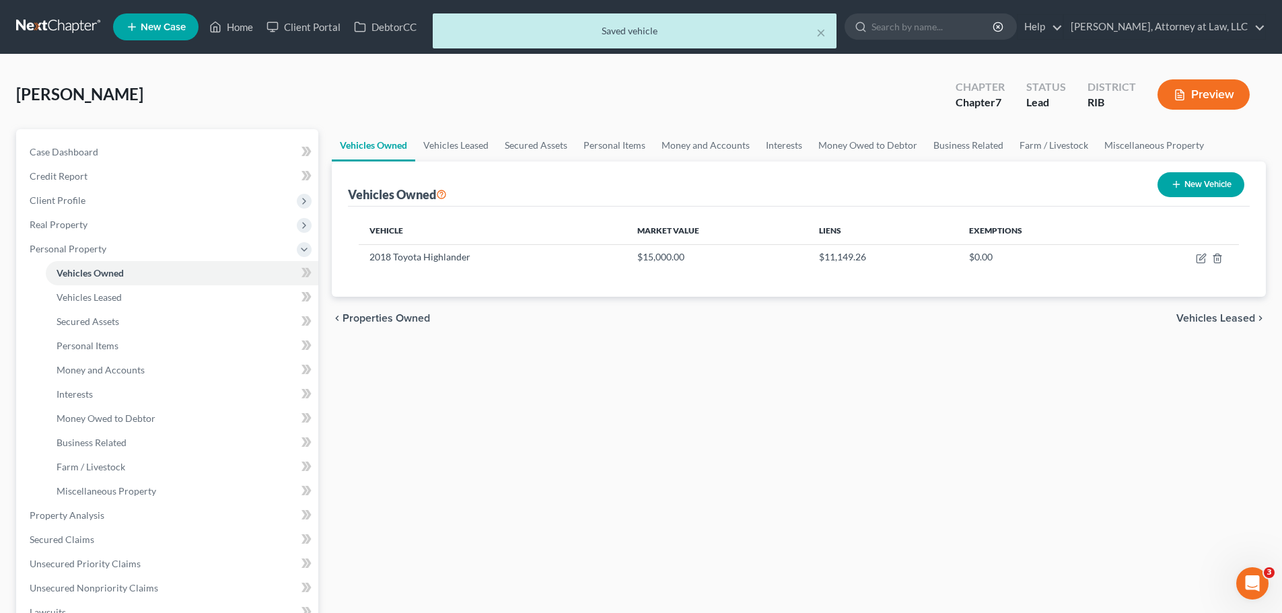
click at [321, 34] on div "× Saved vehicle" at bounding box center [634, 34] width 1282 height 42
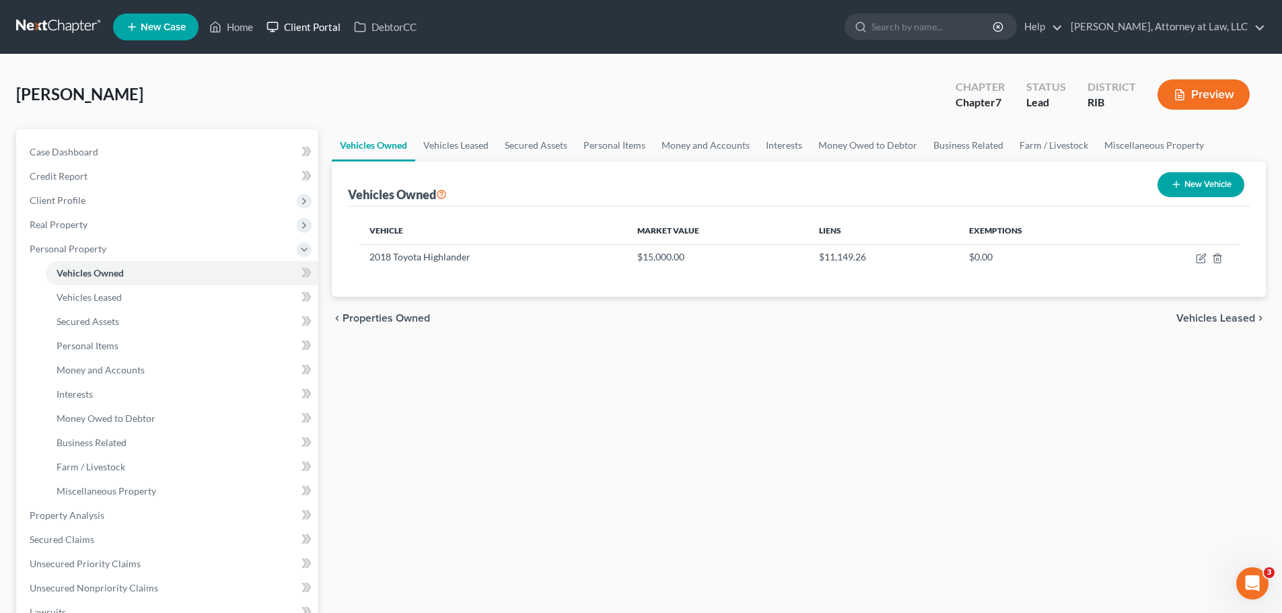
click at [306, 23] on link "Client Portal" at bounding box center [304, 27] width 88 height 24
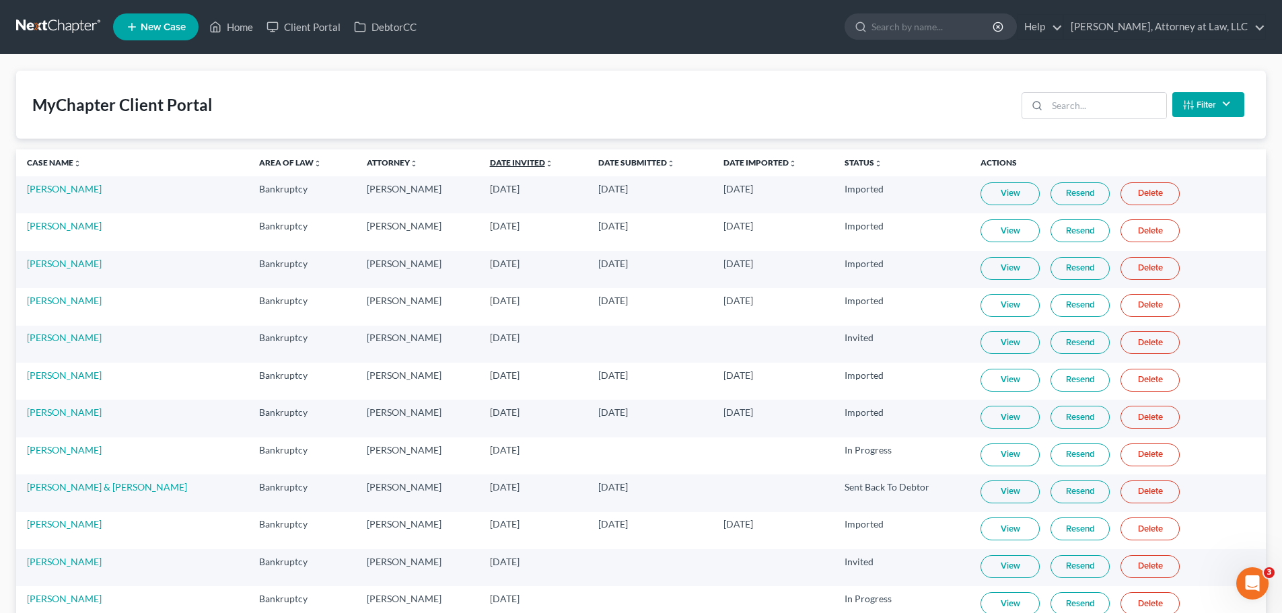
click at [490, 158] on link "Date Invited unfold_more expand_more expand_less" at bounding box center [521, 163] width 63 height 10
click at [489, 158] on link "Date Invited unfold_more expand_more expand_less" at bounding box center [521, 163] width 65 height 10
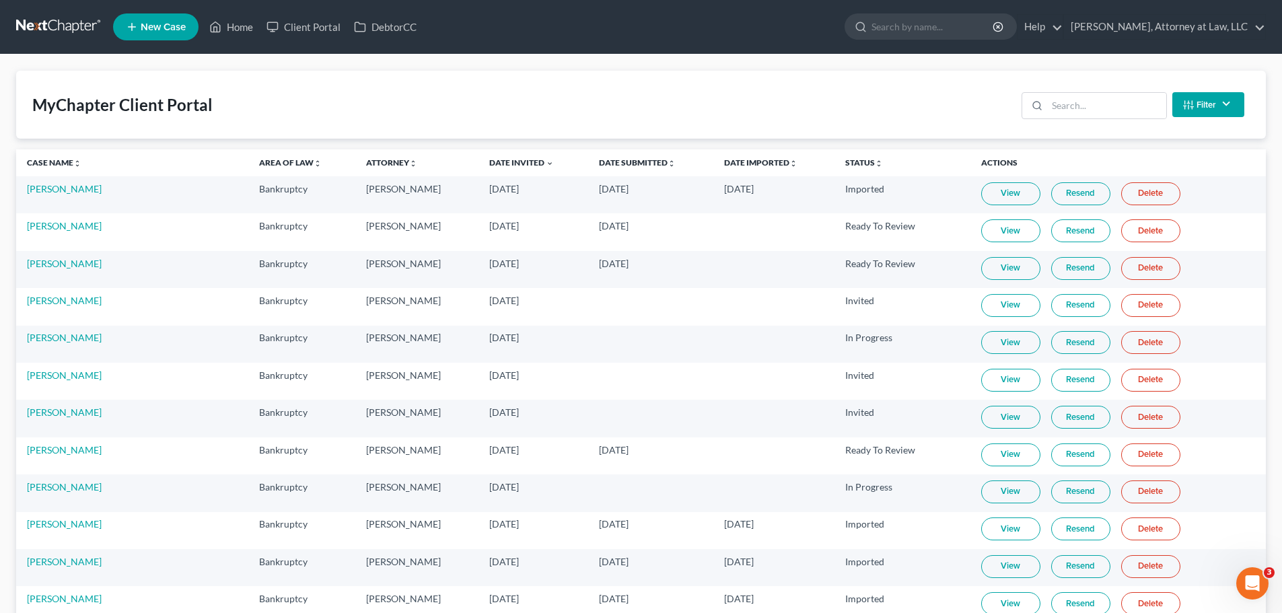
click at [992, 191] on link "View" at bounding box center [1010, 193] width 59 height 23
click at [246, 26] on link "Home" at bounding box center [231, 27] width 57 height 24
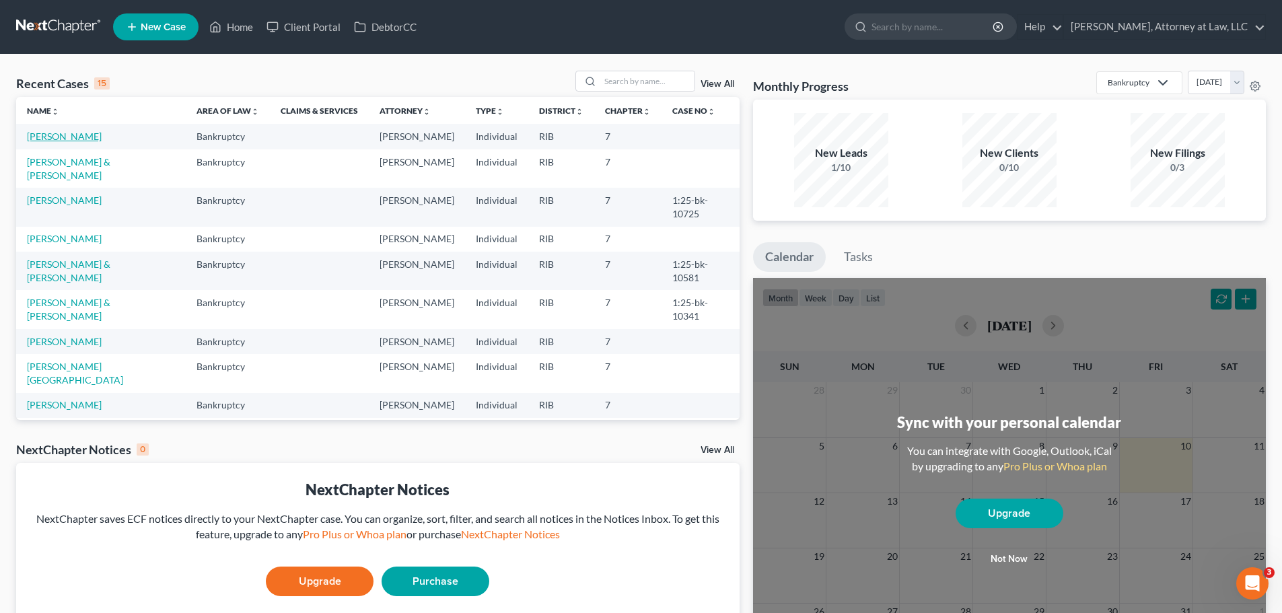
click at [68, 134] on link "[PERSON_NAME]" at bounding box center [64, 136] width 75 height 11
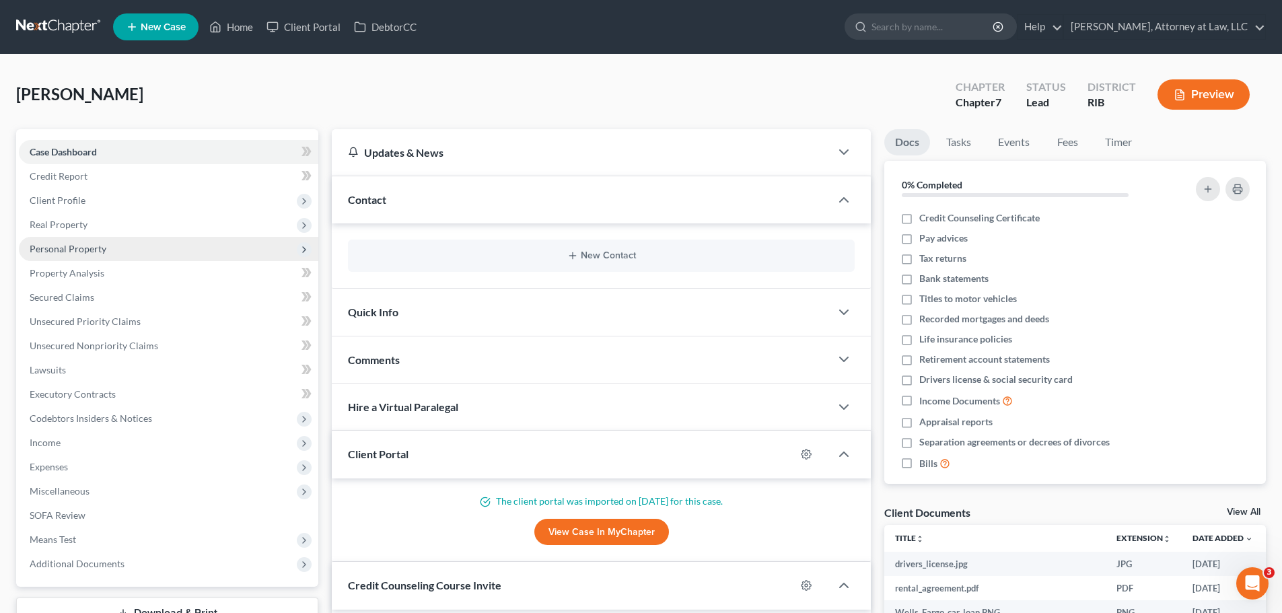
click at [129, 251] on span "Personal Property" at bounding box center [169, 249] width 300 height 24
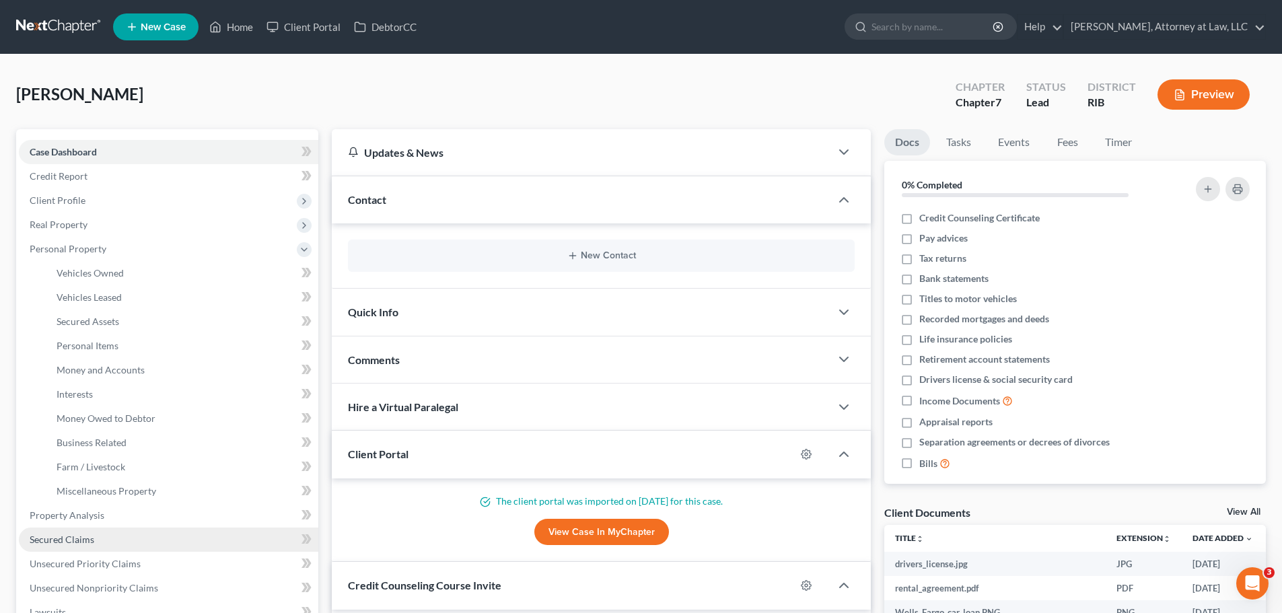
click at [114, 535] on link "Secured Claims" at bounding box center [169, 540] width 300 height 24
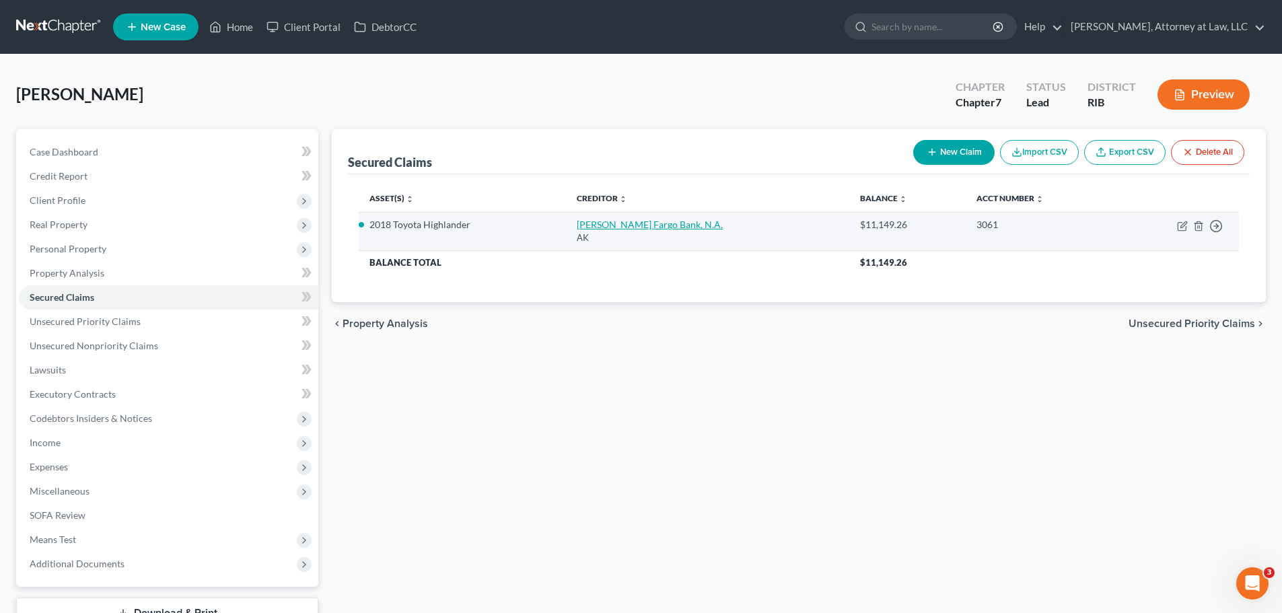
click at [654, 222] on link "[PERSON_NAME] Fargo Bank, N.A." at bounding box center [650, 224] width 146 height 11
select select "1"
select select "4"
select select "9"
select select "4"
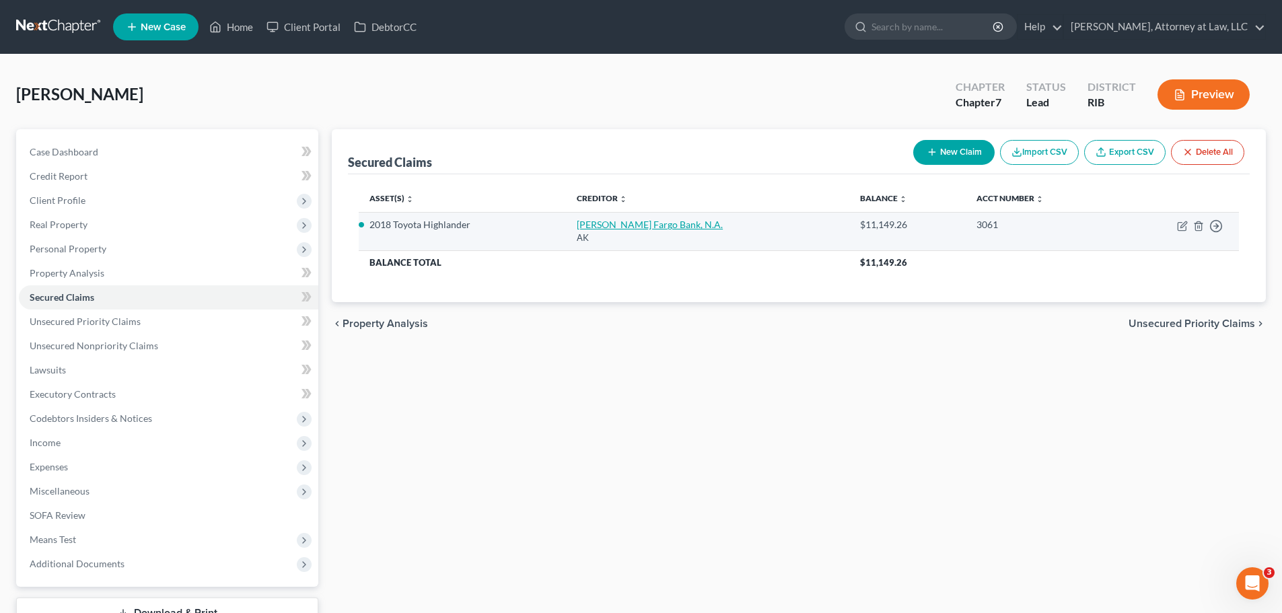
select select "0"
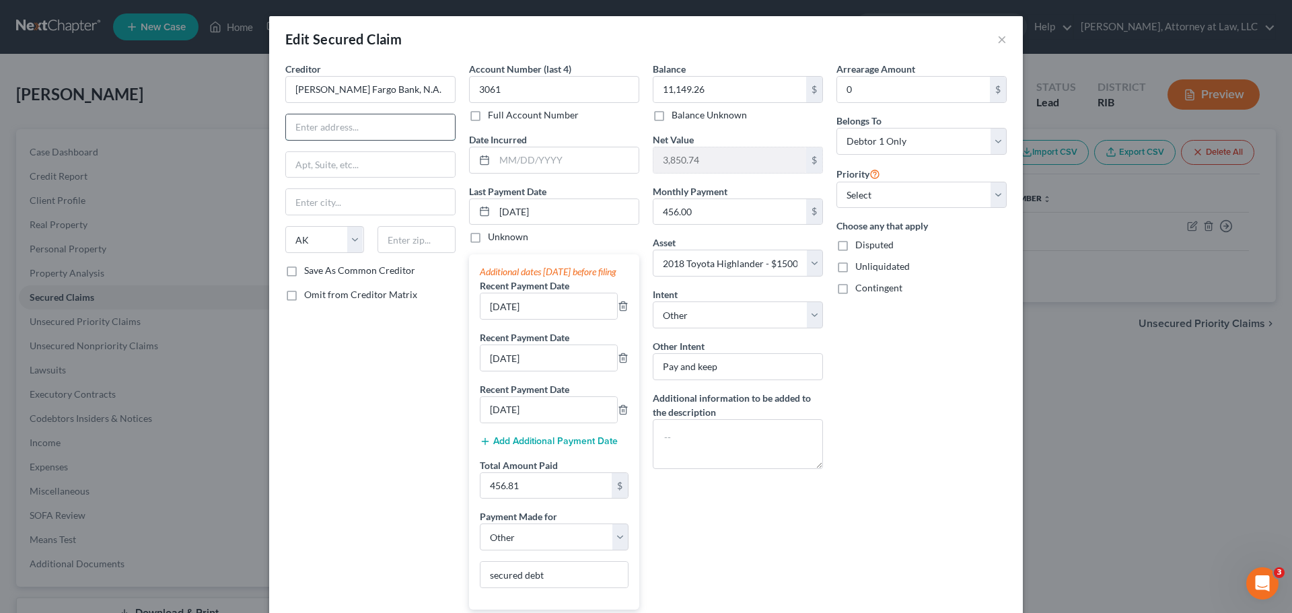
click at [391, 123] on input "text" at bounding box center [370, 127] width 169 height 26
click at [397, 88] on input "[PERSON_NAME] Fargo Bank, N.A." at bounding box center [370, 89] width 170 height 27
type input "[PERSON_NAME] Fargo Auto"
type input "PO Box 17900"
click at [407, 244] on input "text" at bounding box center [417, 239] width 79 height 27
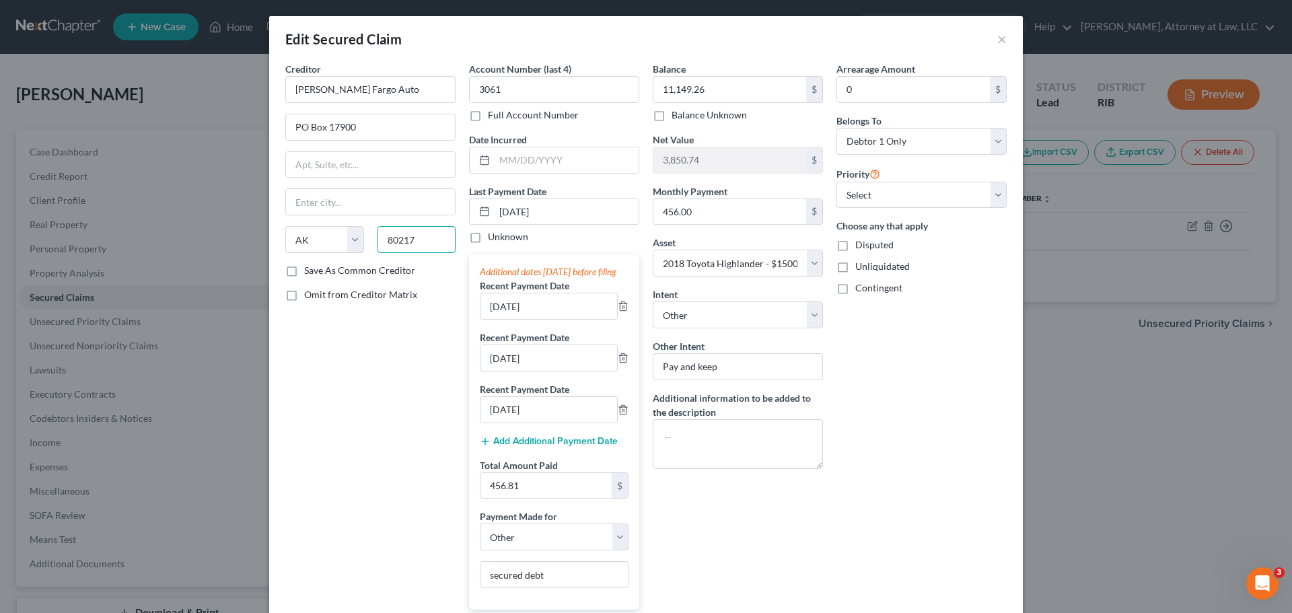
type input "80217"
type input "[GEOGRAPHIC_DATA]"
select select "5"
click at [304, 265] on label "Save As Common Creditor" at bounding box center [359, 270] width 111 height 13
click at [310, 265] on input "Save As Common Creditor" at bounding box center [314, 268] width 9 height 9
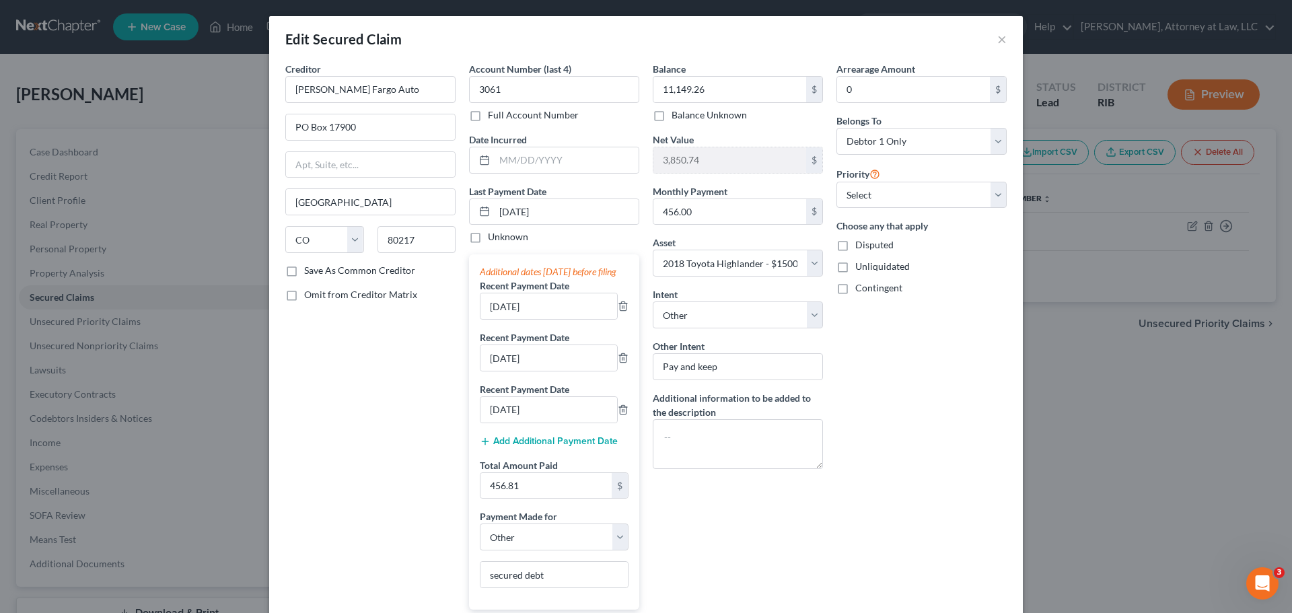
checkbox input "true"
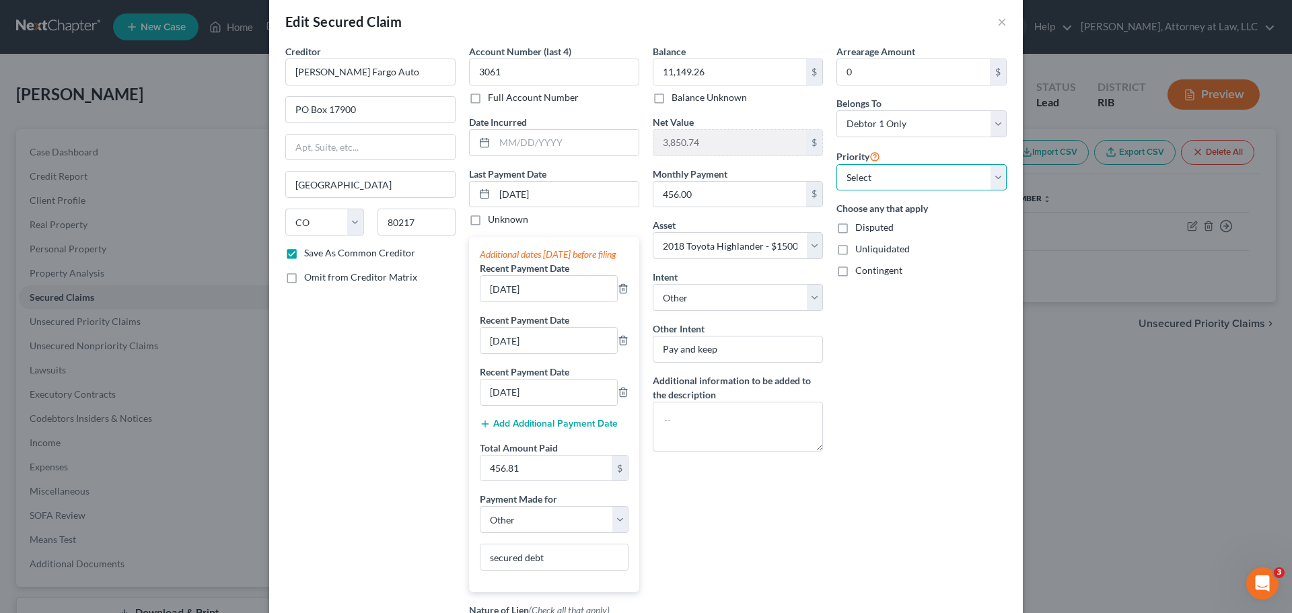
click at [991, 199] on div "Arrearage Amount 0 $ Belongs To * Select Debtor 1 Only Debtor 2 Only Debtor 1 A…" at bounding box center [922, 384] width 184 height 681
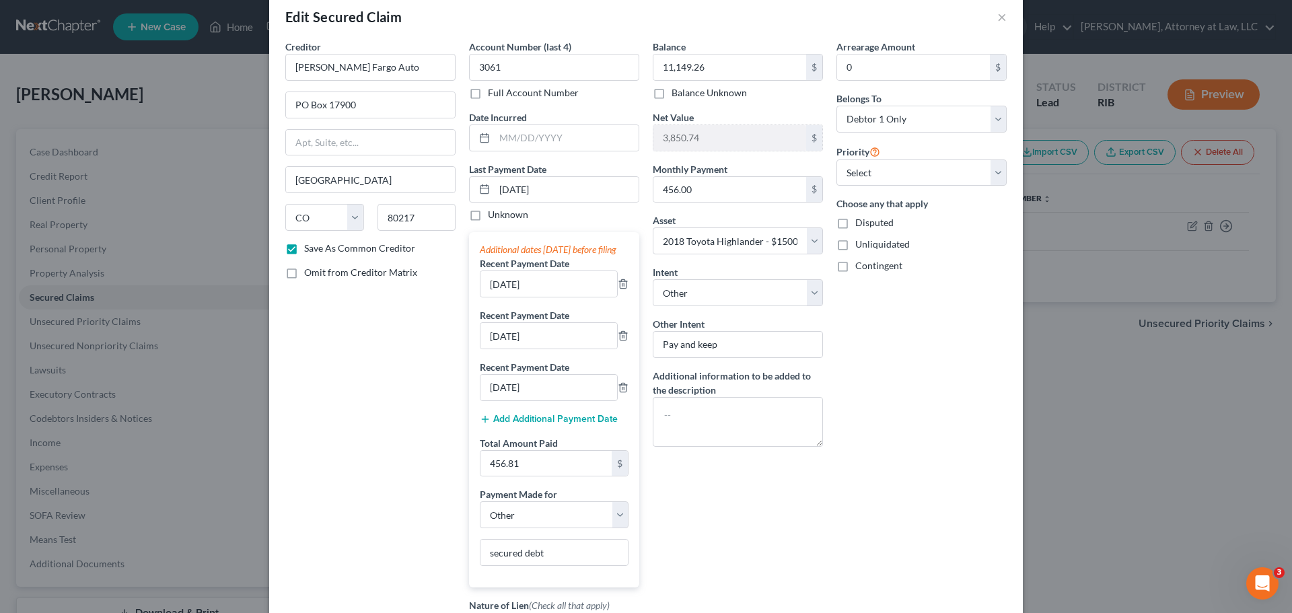
click at [961, 147] on div "Priority Select 1st 2nd 3rd 4th 5th 6th 7th 8th 9th 10th 11th 12th 13th 14th 15…" at bounding box center [922, 164] width 170 height 43
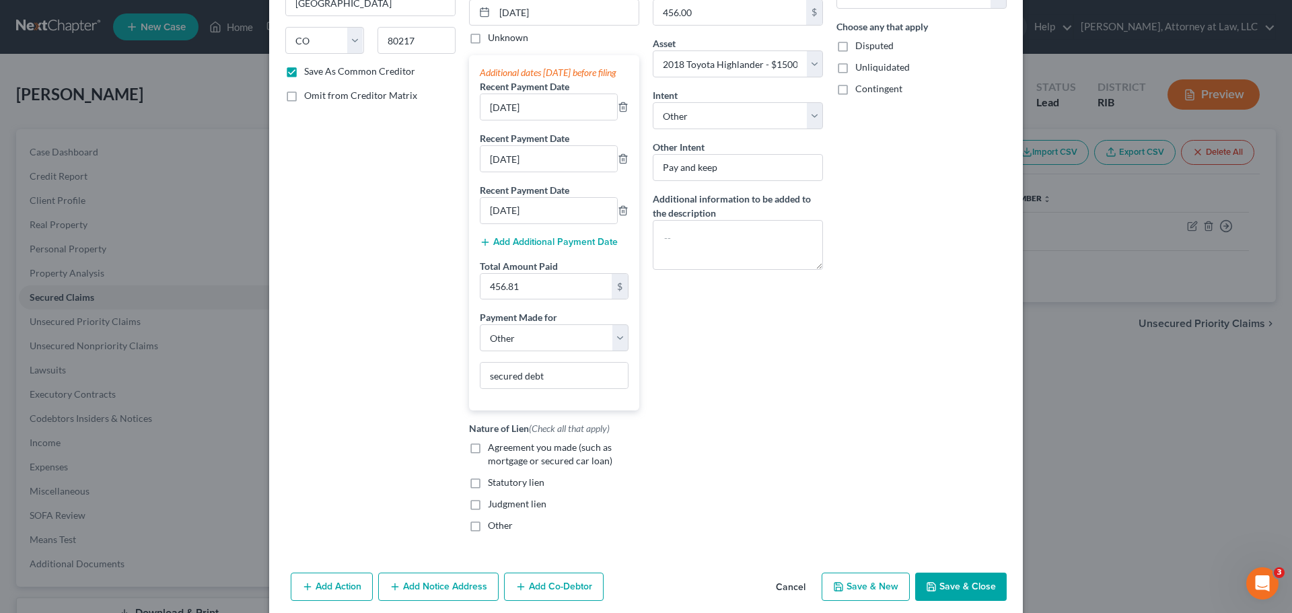
scroll to position [238, 0]
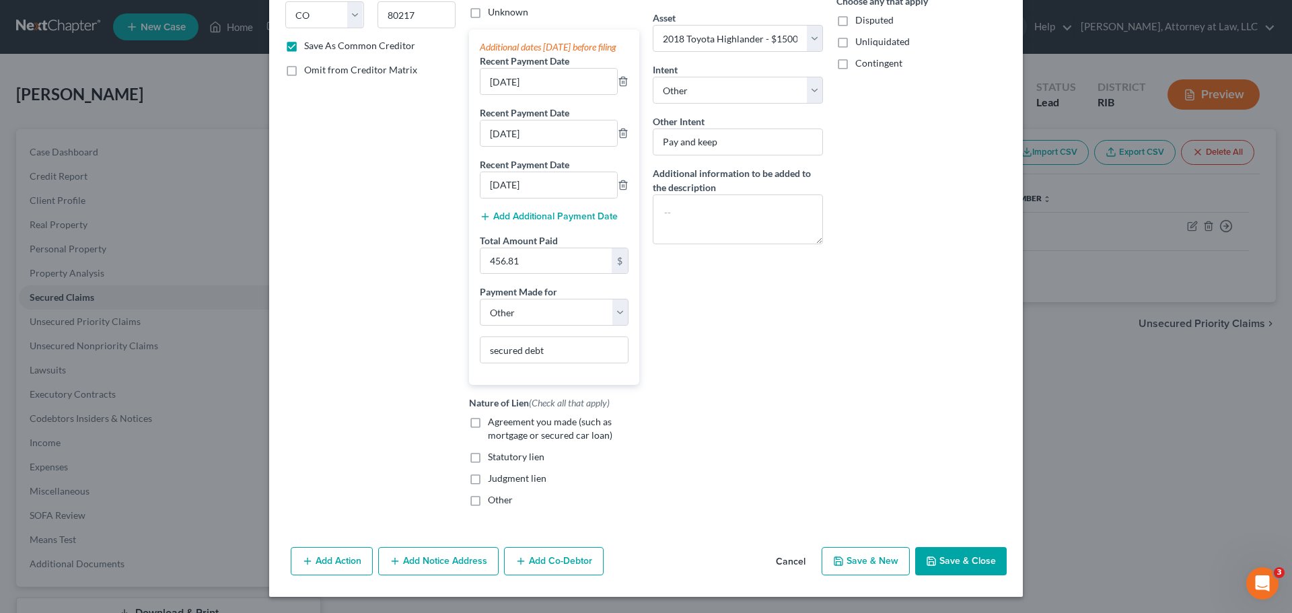
click at [488, 420] on label "Agreement you made (such as mortgage or secured car loan)" at bounding box center [563, 428] width 151 height 27
click at [493, 420] on input "Agreement you made (such as mortgage or secured car loan)" at bounding box center [497, 419] width 9 height 9
checkbox input "true"
click at [946, 565] on button "Save & Close" at bounding box center [961, 561] width 92 height 28
checkbox input "false"
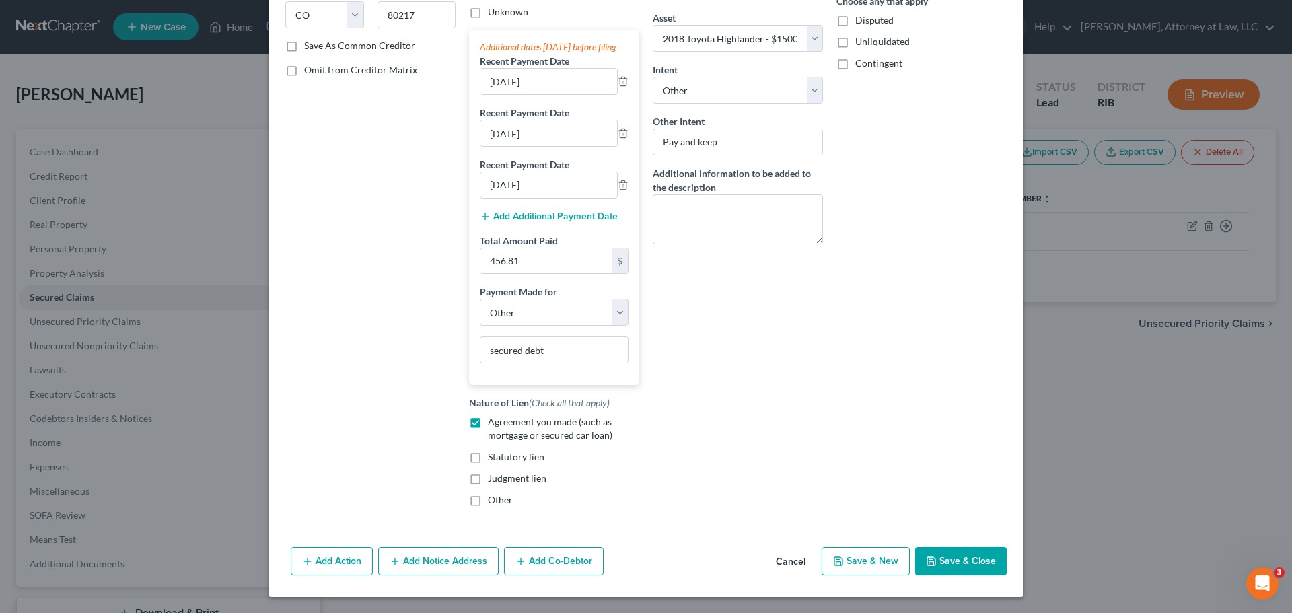
select select
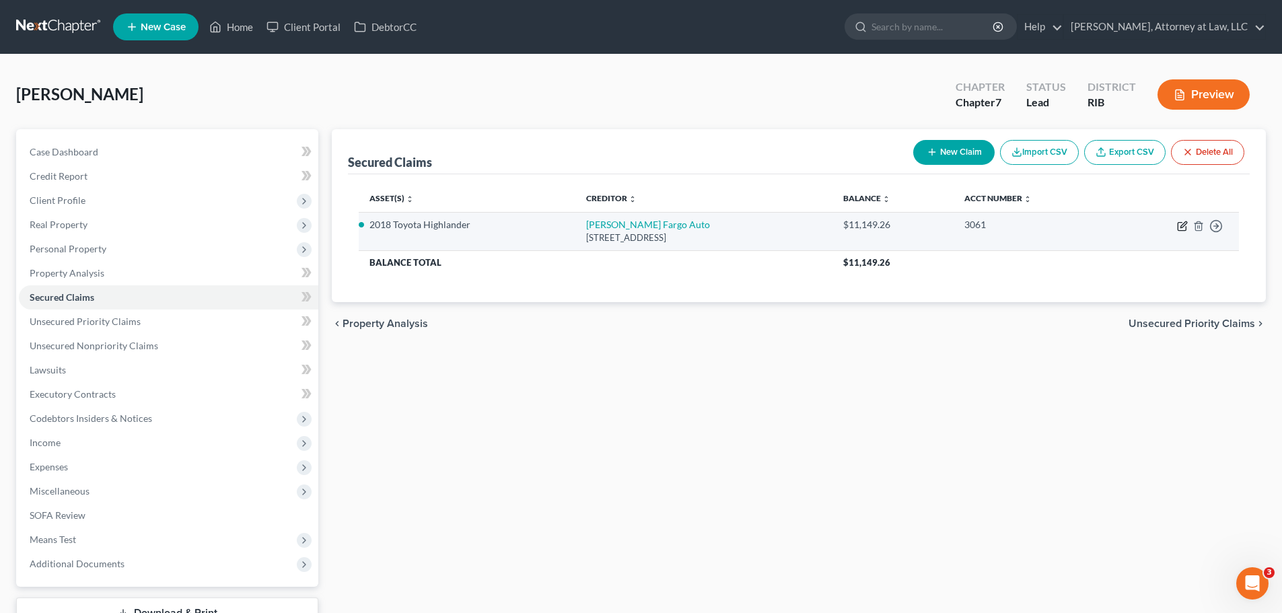
click at [1178, 226] on icon "button" at bounding box center [1182, 227] width 8 height 8
select select "5"
select select "4"
select select "9"
select select "4"
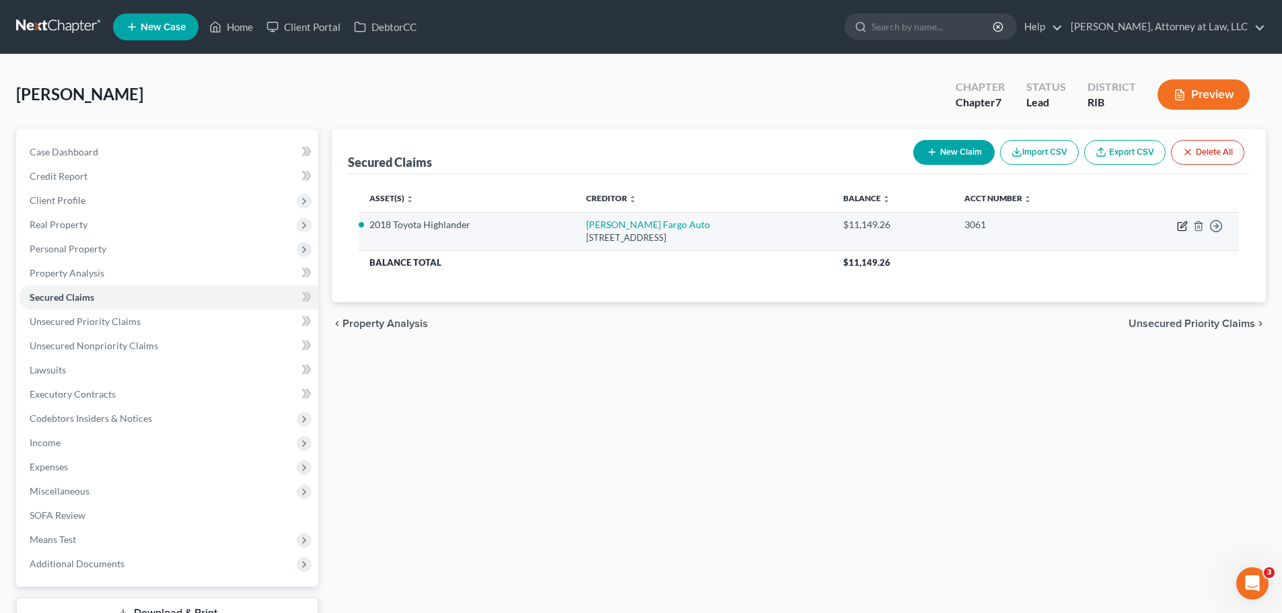
select select "0"
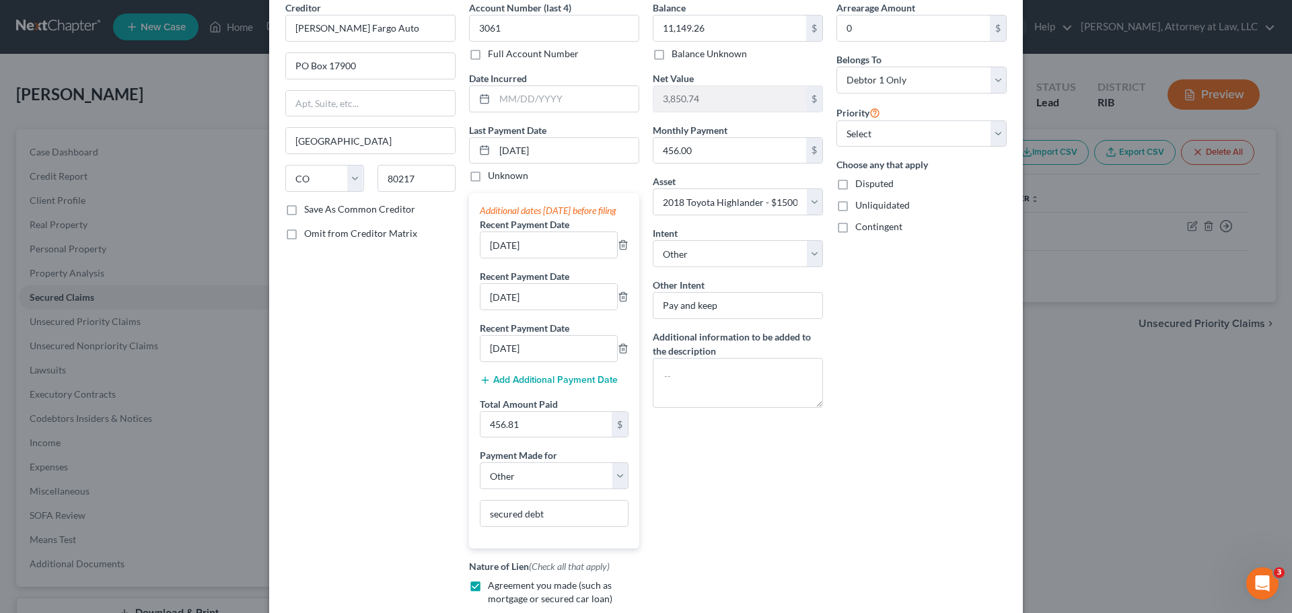
scroll to position [0, 0]
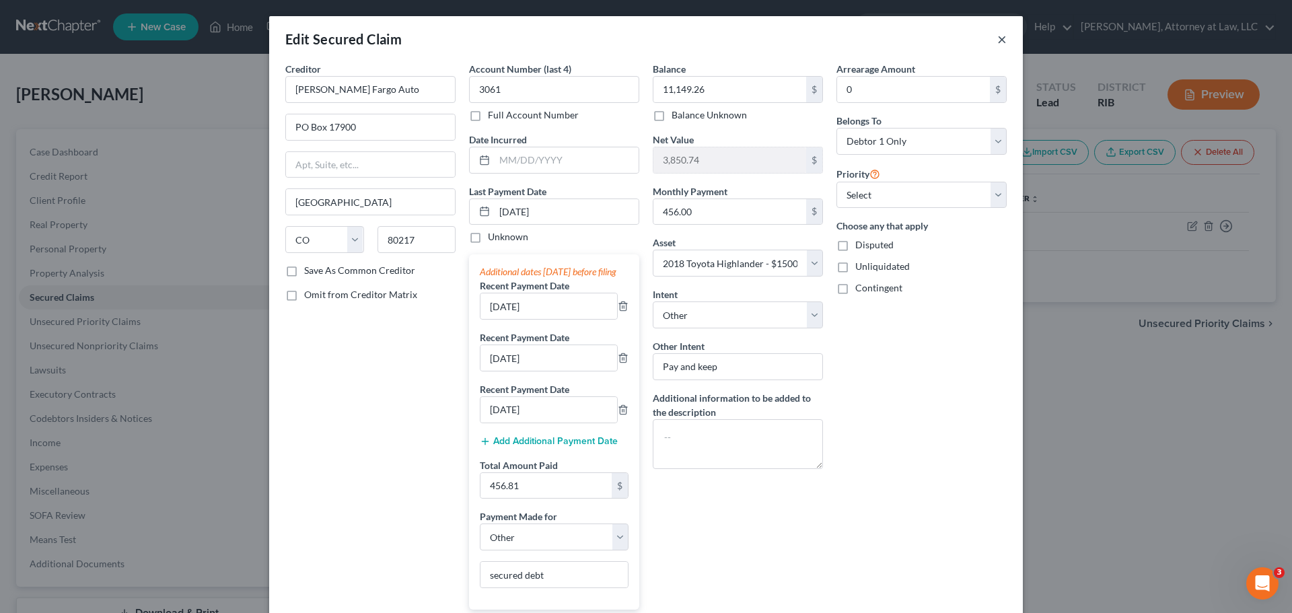
click at [998, 44] on button "×" at bounding box center [1002, 39] width 9 height 16
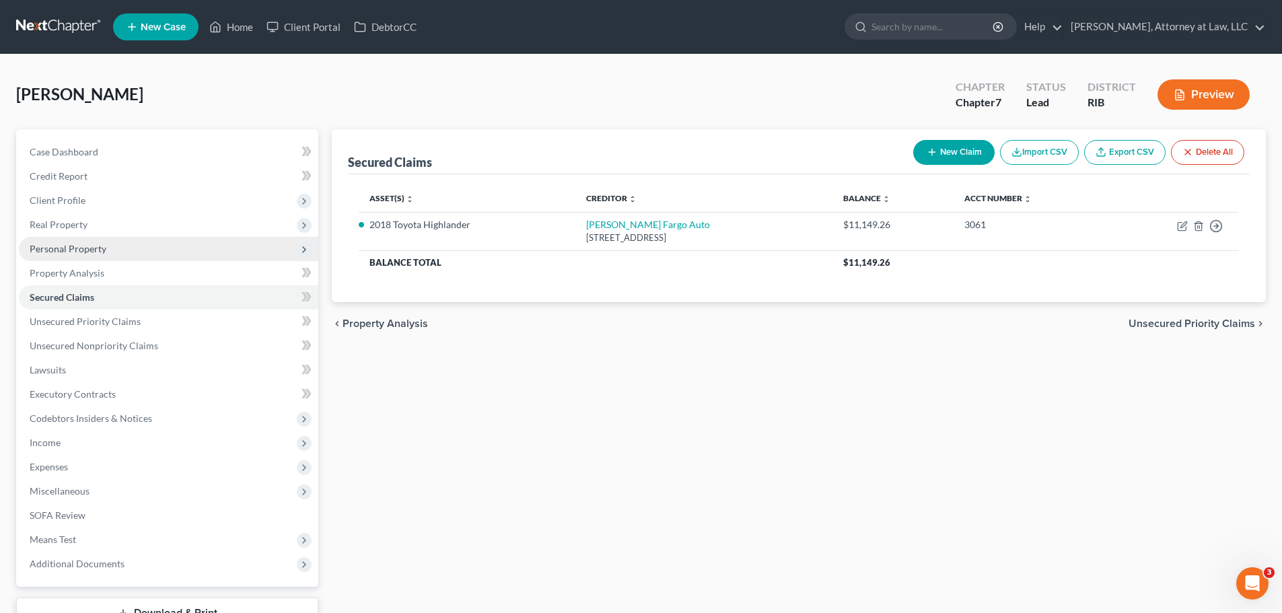
click at [136, 257] on span "Personal Property" at bounding box center [169, 249] width 300 height 24
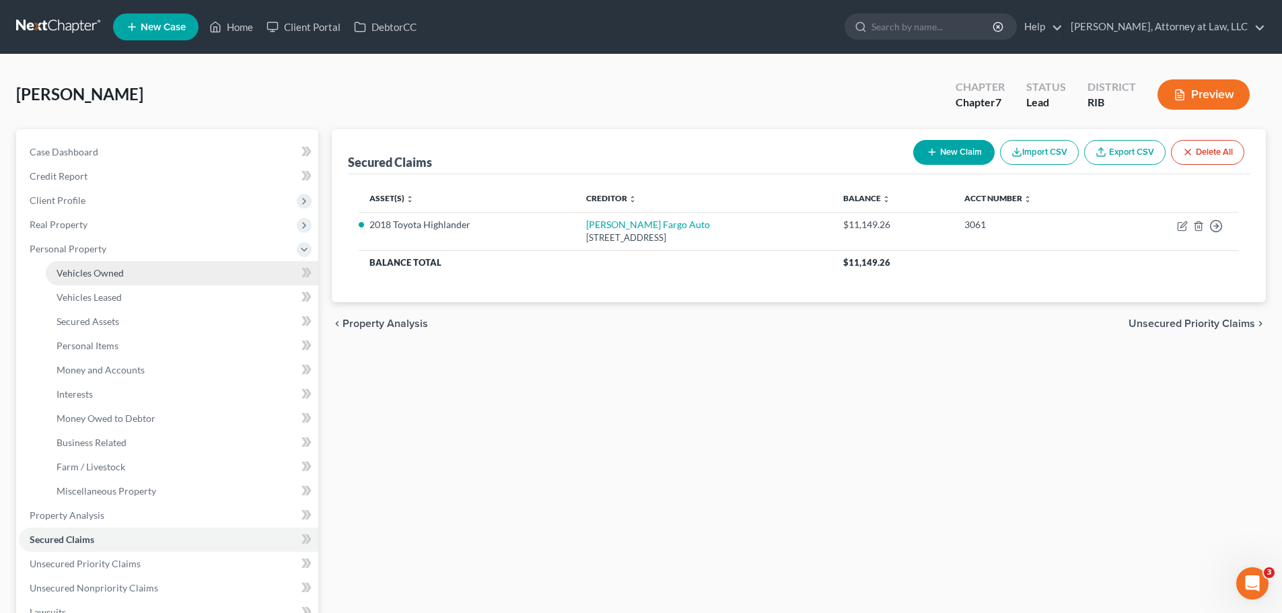
click at [137, 282] on link "Vehicles Owned" at bounding box center [182, 273] width 273 height 24
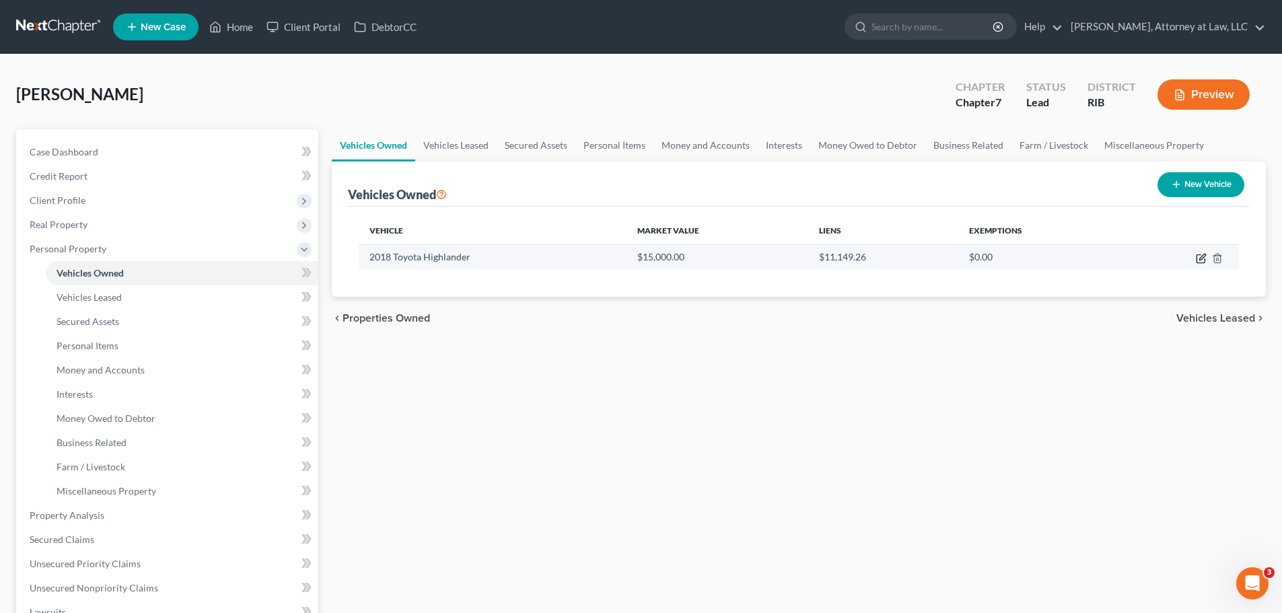
click at [1201, 258] on icon "button" at bounding box center [1201, 258] width 11 height 11
select select "0"
select select "8"
select select "2"
select select "0"
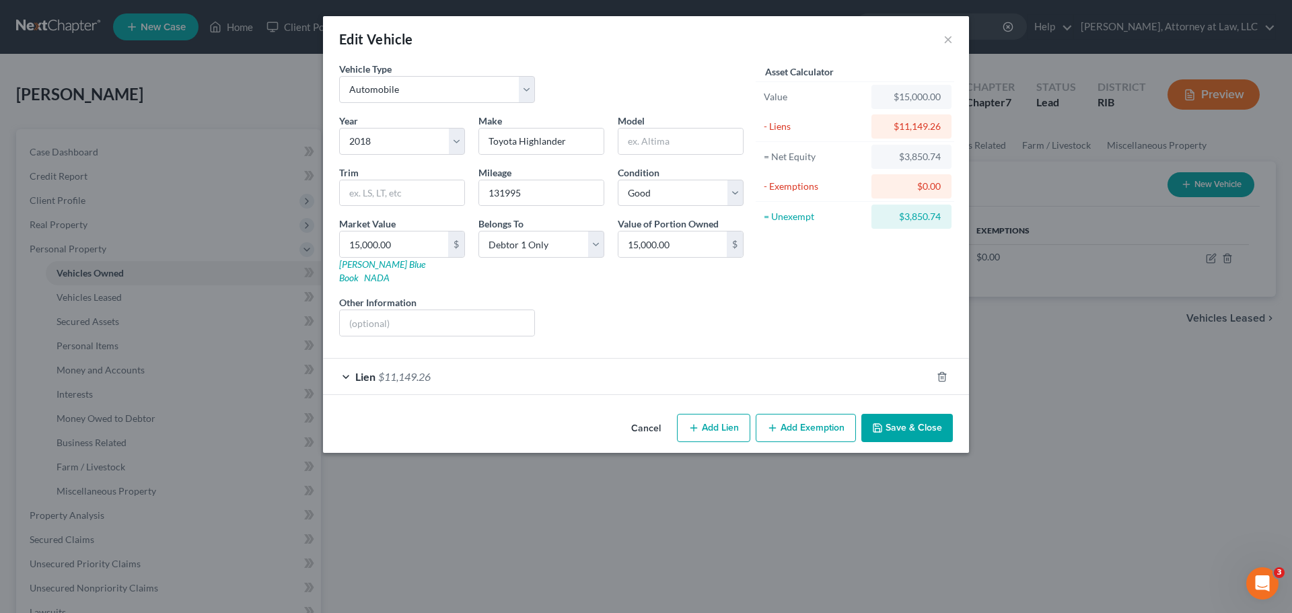
click at [815, 423] on button "Add Exemption" at bounding box center [806, 428] width 100 height 28
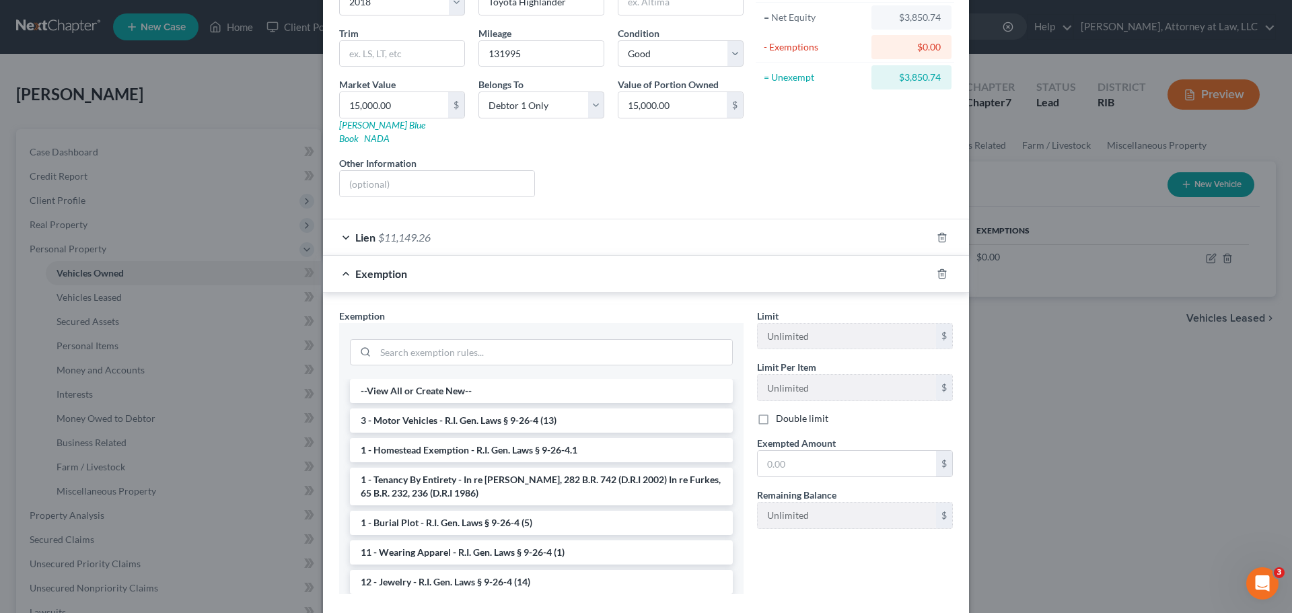
scroll to position [149, 0]
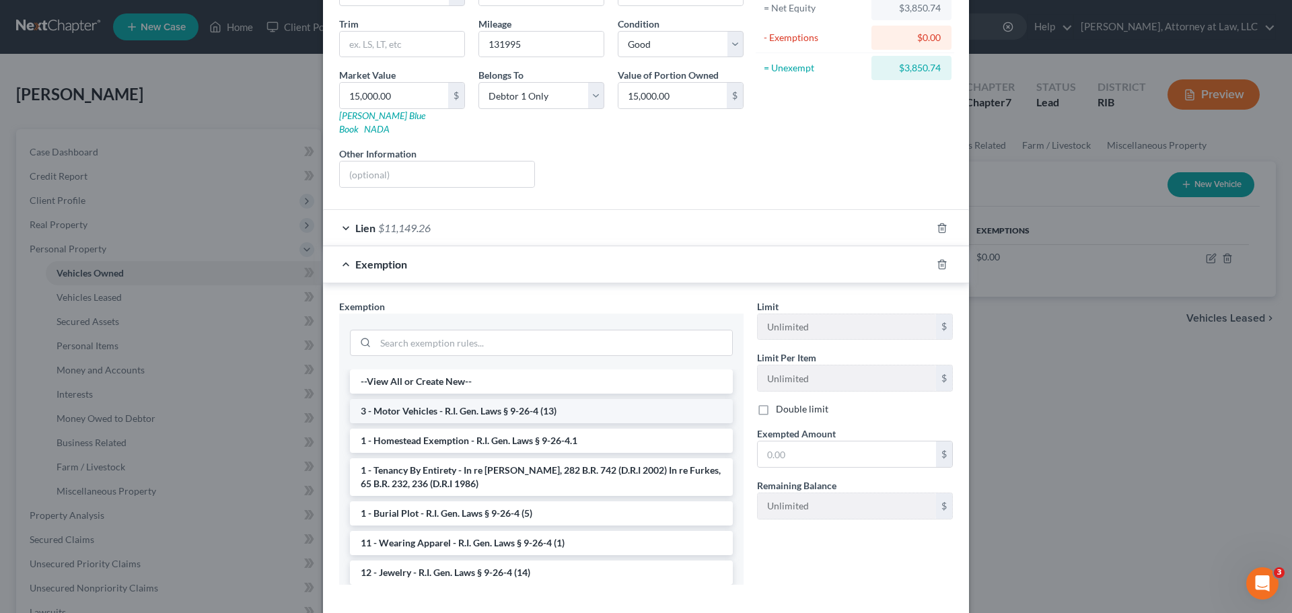
click at [600, 403] on li "3 - Motor Vehicles - R.I. Gen. Laws § 9-26-4 (13)" at bounding box center [541, 411] width 383 height 24
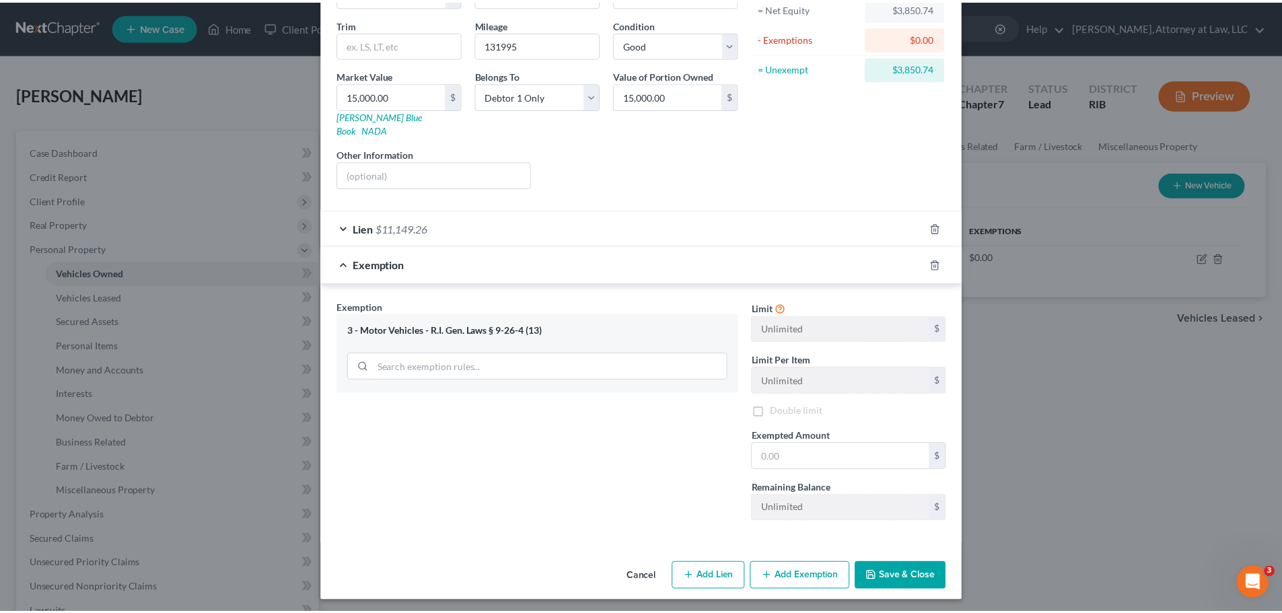
scroll to position [139, 0]
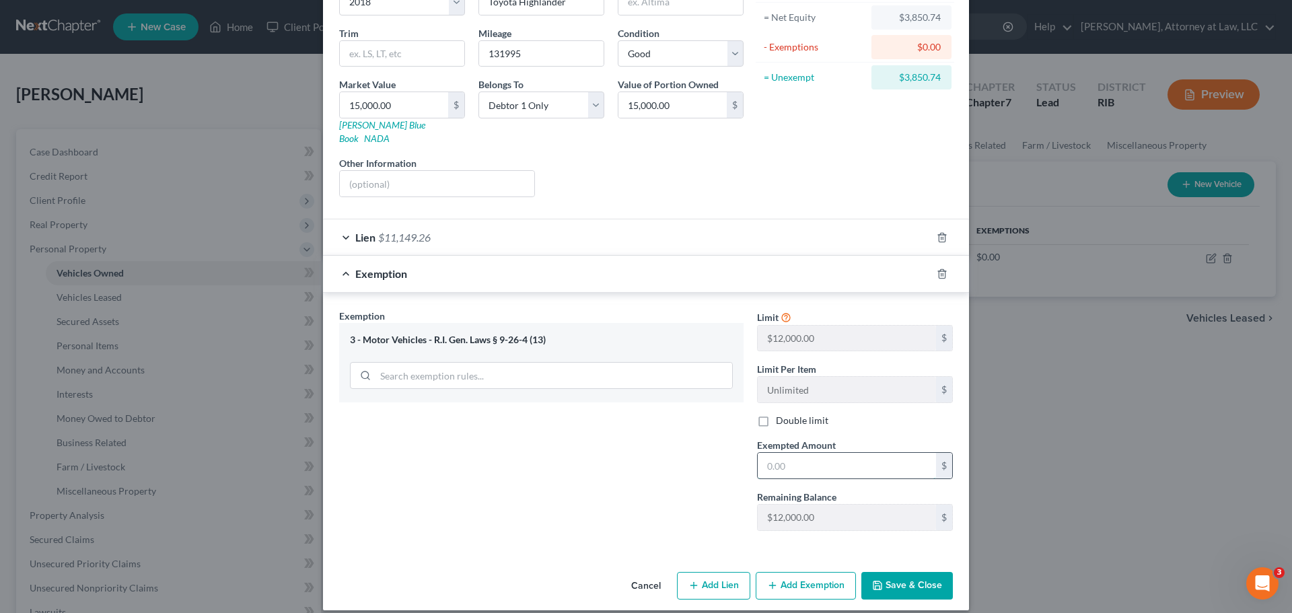
click at [813, 453] on input "text" at bounding box center [847, 466] width 178 height 26
type input "3,850"
click at [813, 454] on input "3,850" at bounding box center [847, 466] width 178 height 26
type input "3,850.74"
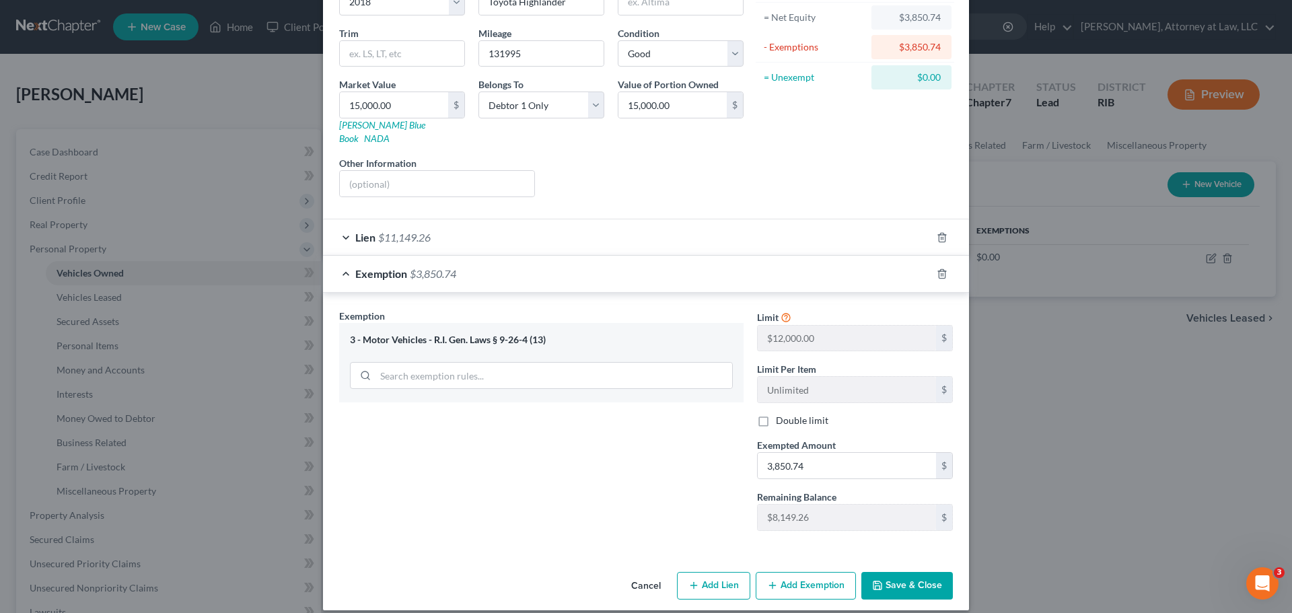
click at [889, 572] on button "Save & Close" at bounding box center [908, 586] width 92 height 28
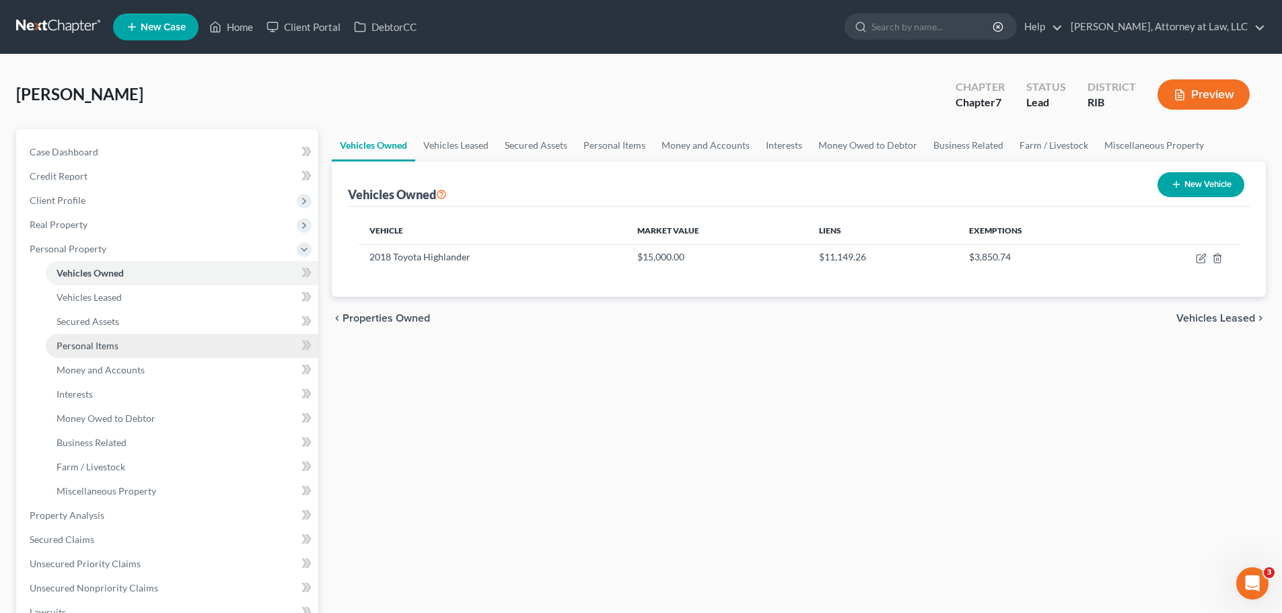
click at [258, 346] on link "Personal Items" at bounding box center [182, 346] width 273 height 24
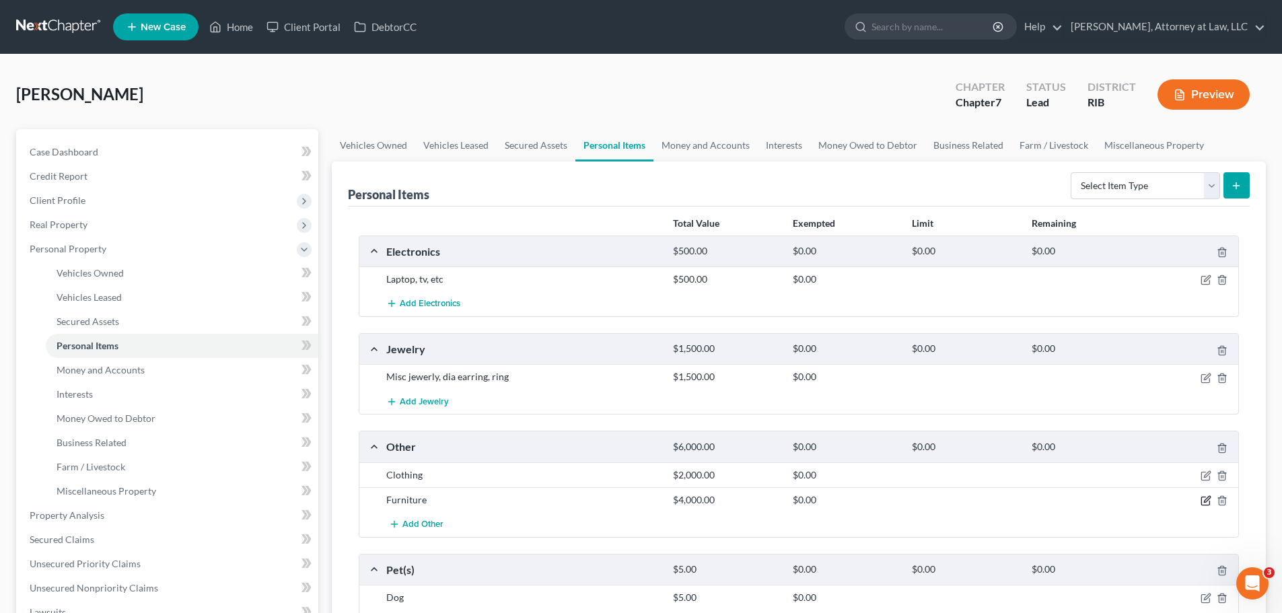
click at [1206, 501] on icon "button" at bounding box center [1206, 500] width 11 height 11
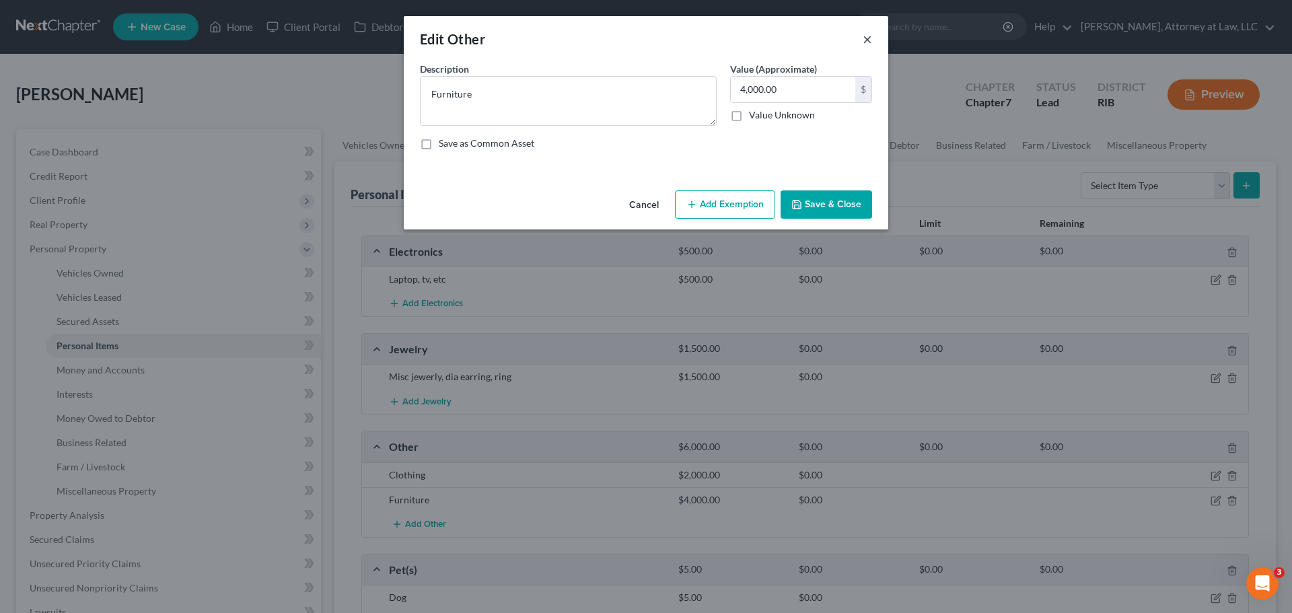
click at [868, 38] on button "×" at bounding box center [867, 39] width 9 height 16
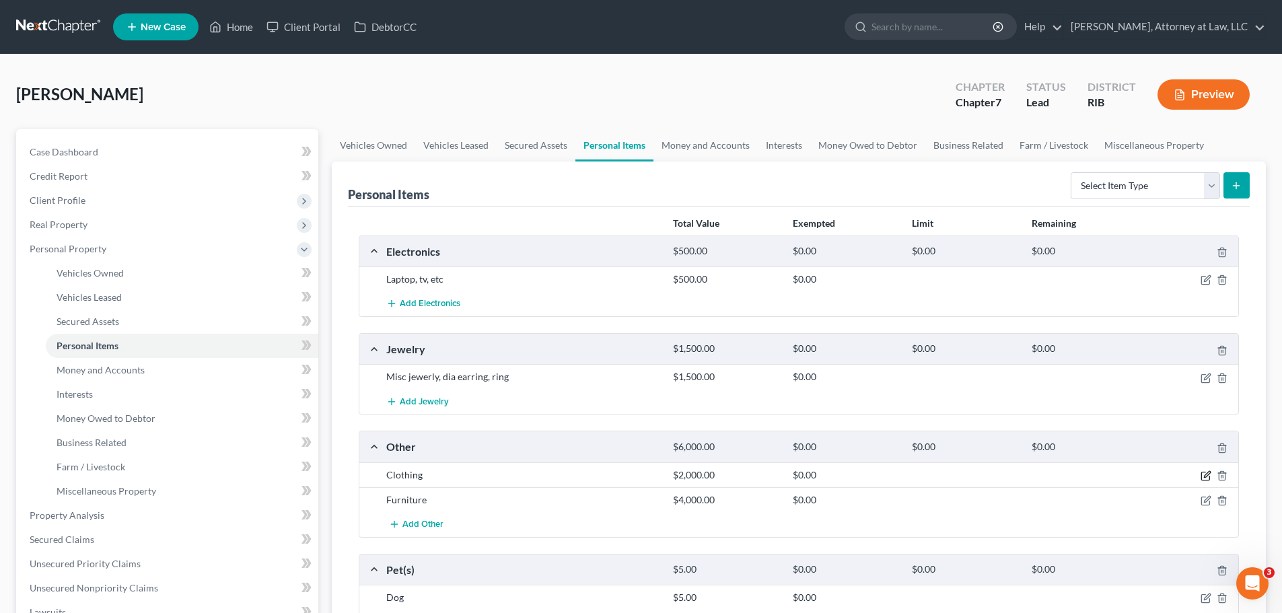
click at [1210, 473] on icon "button" at bounding box center [1206, 476] width 11 height 11
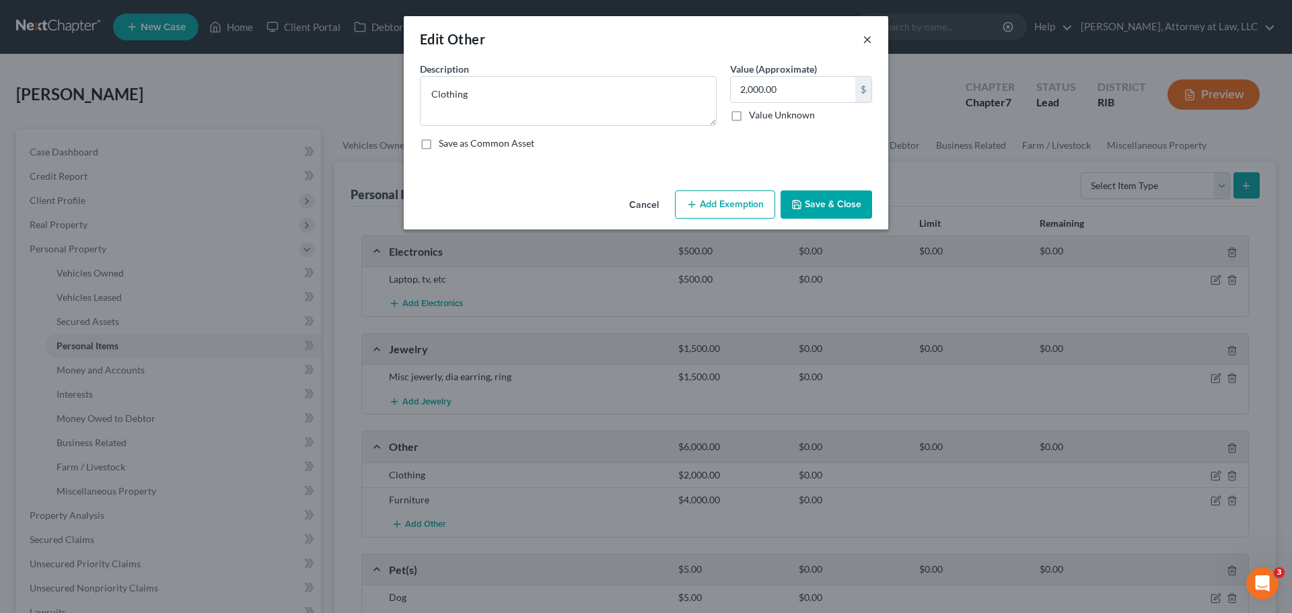
click at [864, 44] on button "×" at bounding box center [867, 39] width 9 height 16
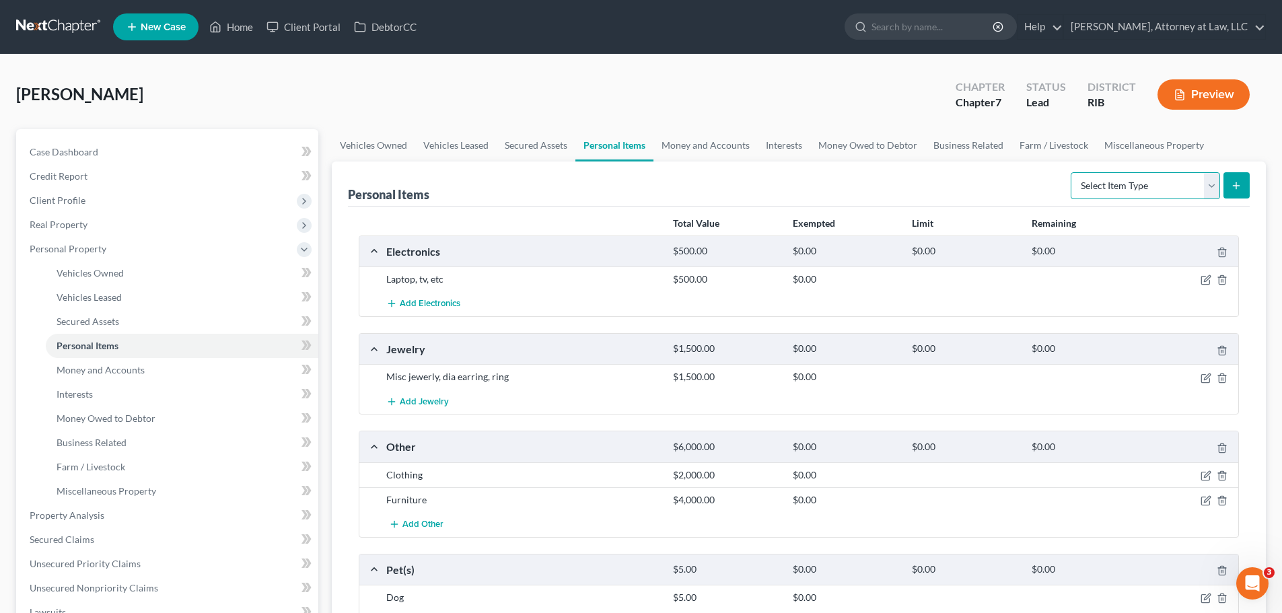
click at [1206, 184] on select "Select Item Type Clothing Collectibles Of Value Electronics Firearms Household …" at bounding box center [1145, 185] width 149 height 27
click at [1224, 477] on icon "button" at bounding box center [1222, 476] width 11 height 11
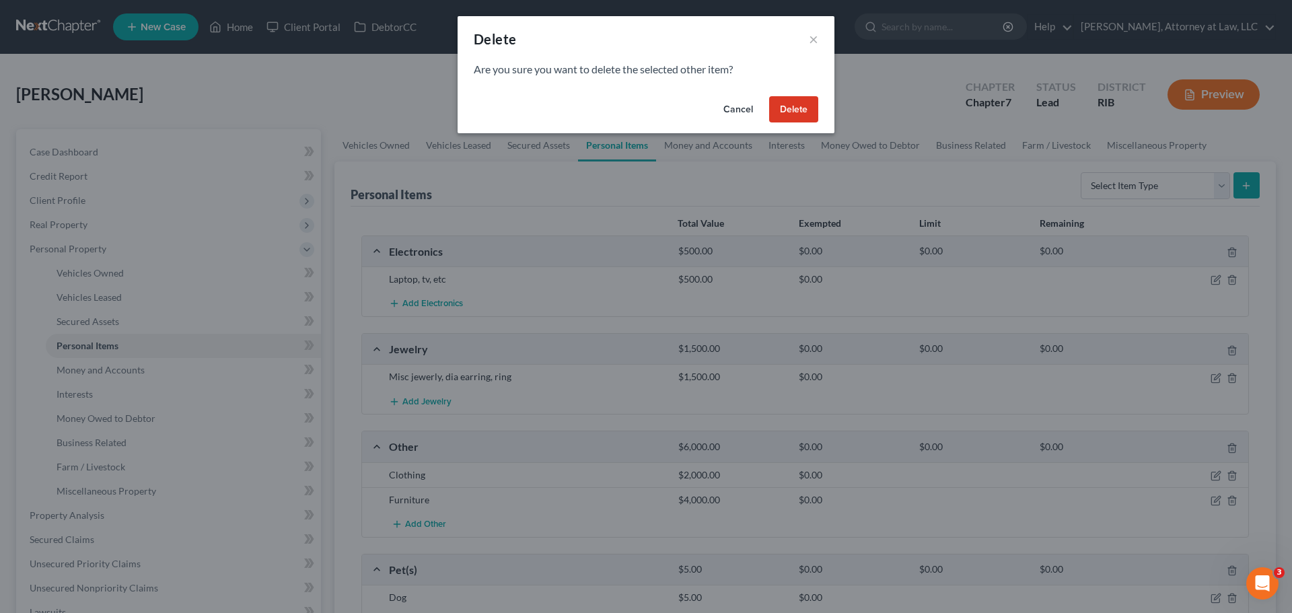
click at [790, 108] on button "Delete" at bounding box center [793, 109] width 49 height 27
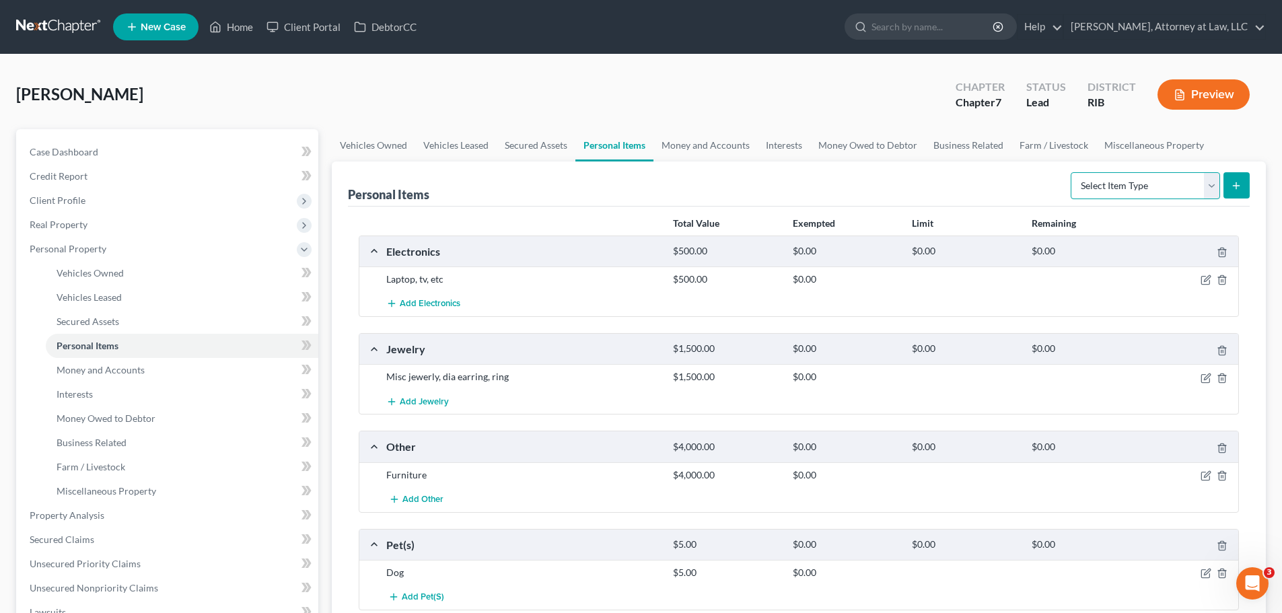
click at [1215, 188] on select "Select Item Type Clothing Collectibles Of Value Electronics Firearms Household …" at bounding box center [1145, 185] width 149 height 27
select select "clothing"
click at [1072, 172] on select "Select Item Type Clothing Collectibles Of Value Electronics Firearms Household …" at bounding box center [1145, 185] width 149 height 27
click at [1239, 191] on button "submit" at bounding box center [1237, 185] width 26 height 26
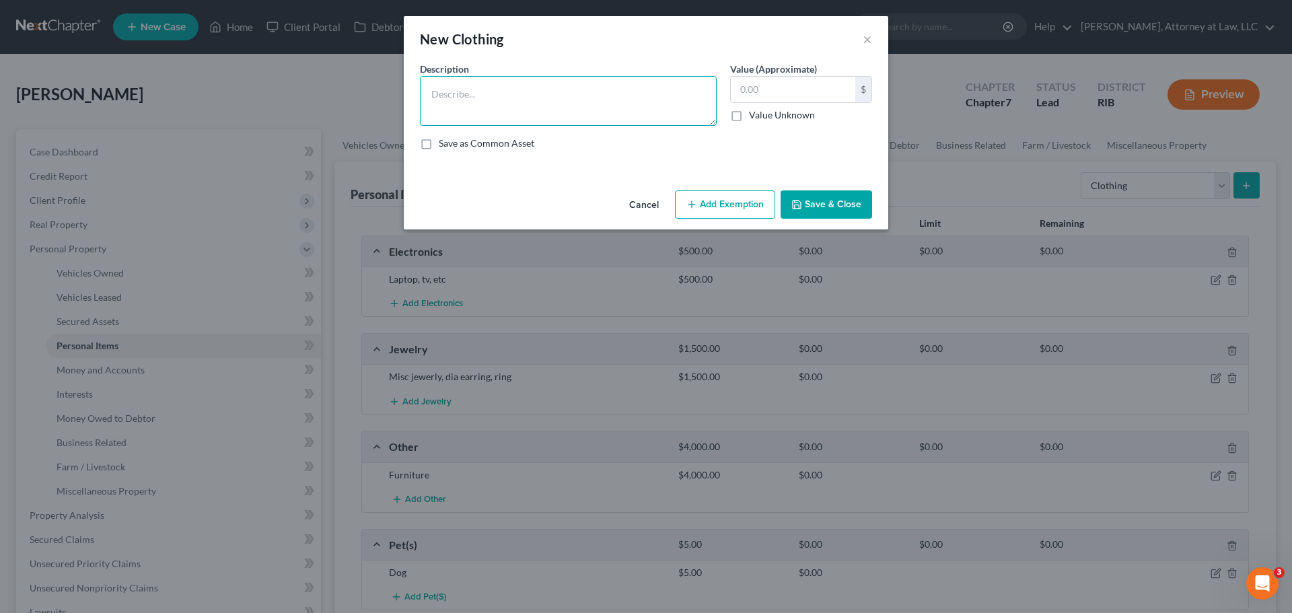
click at [547, 104] on textarea at bounding box center [568, 101] width 297 height 50
type textarea "Debtor and children"
type input "2,000"
click at [693, 199] on icon "button" at bounding box center [692, 204] width 11 height 11
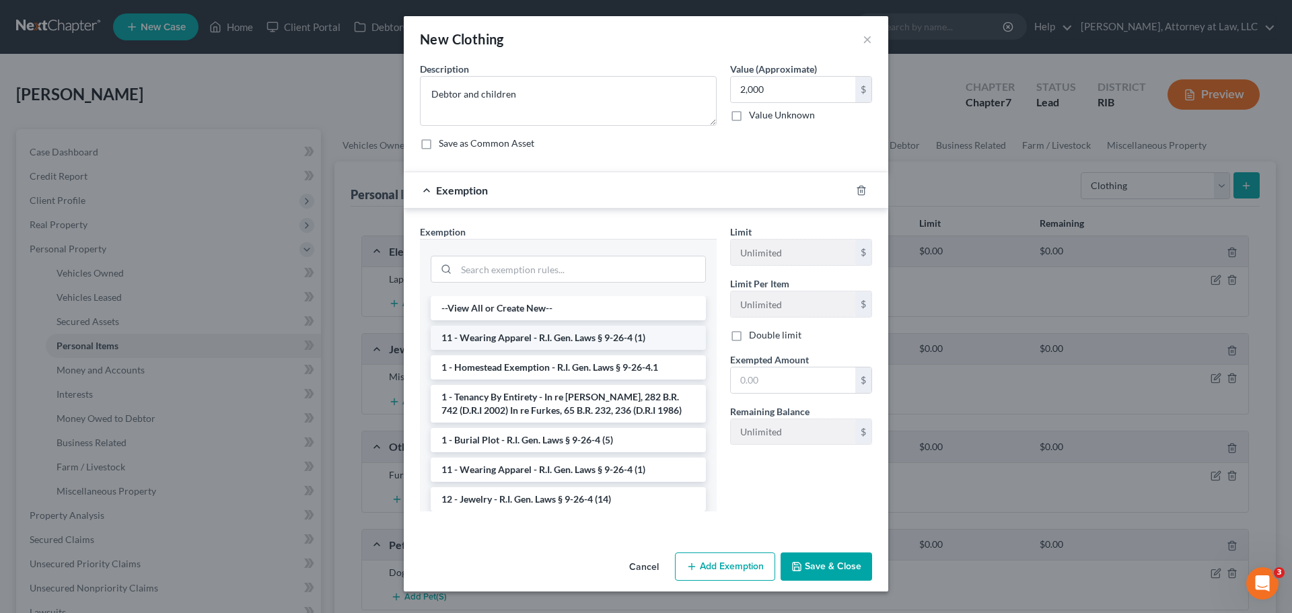
click at [650, 334] on li "11 - Wearing Apparel - R.I. Gen. Laws § 9-26-4 (1)" at bounding box center [568, 338] width 275 height 24
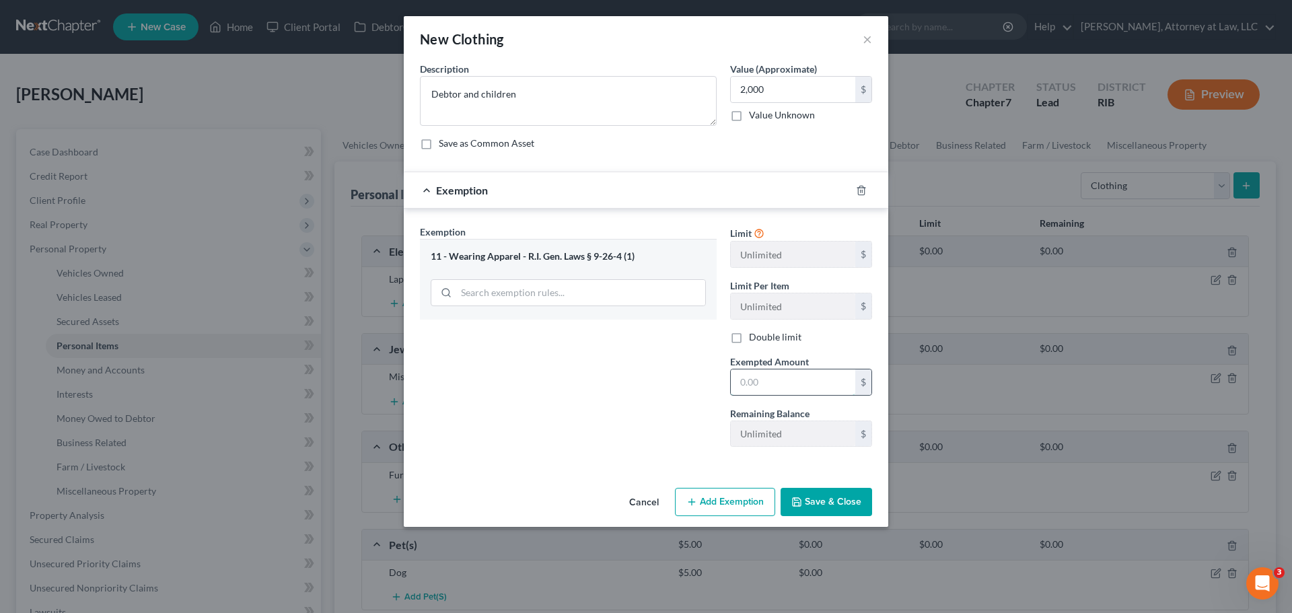
click at [772, 390] on input "text" at bounding box center [793, 383] width 125 height 26
type input "2,000"
click at [843, 499] on button "Save & Close" at bounding box center [827, 502] width 92 height 28
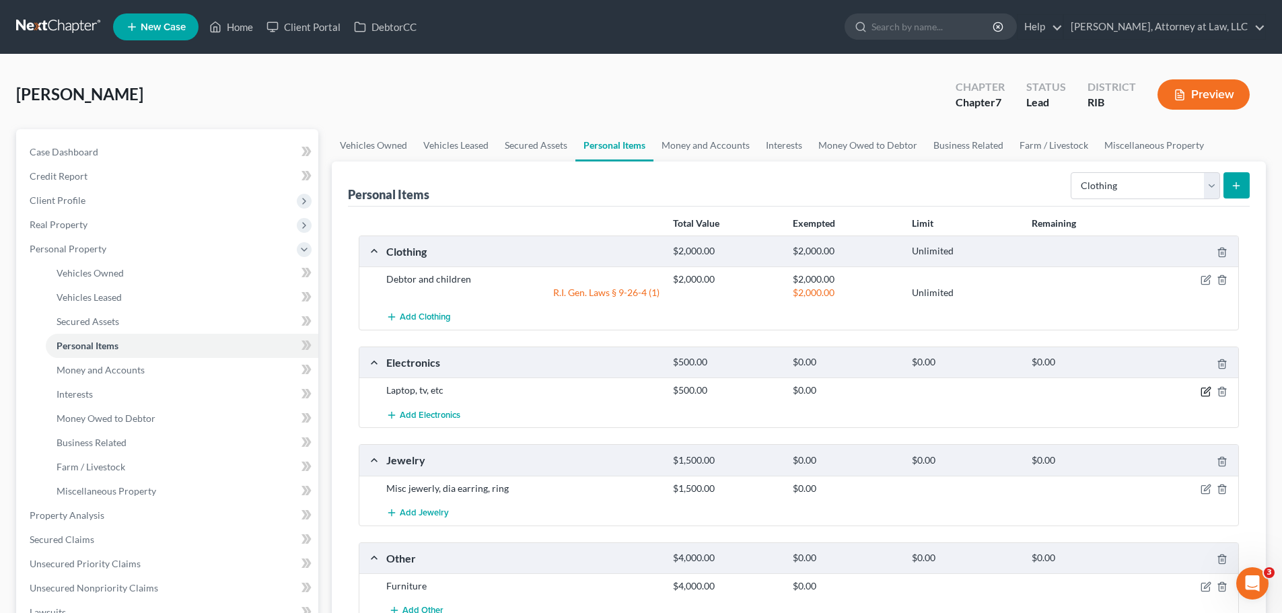
click at [1210, 389] on icon "button" at bounding box center [1207, 390] width 6 height 6
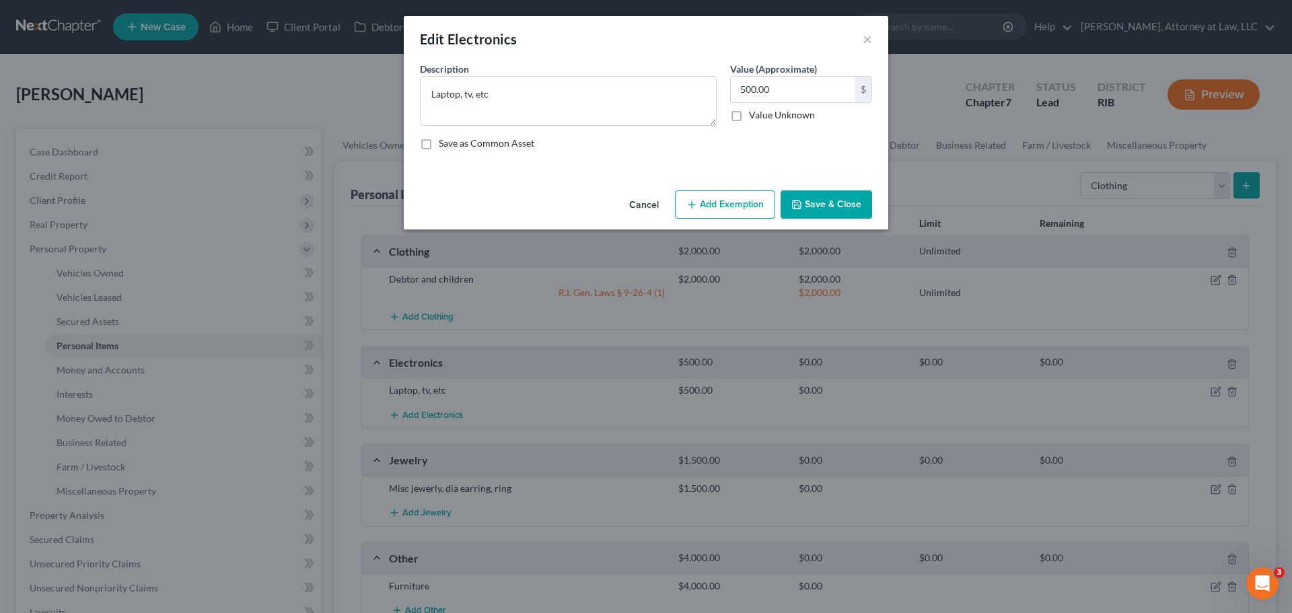
click at [753, 197] on button "Add Exemption" at bounding box center [725, 204] width 100 height 28
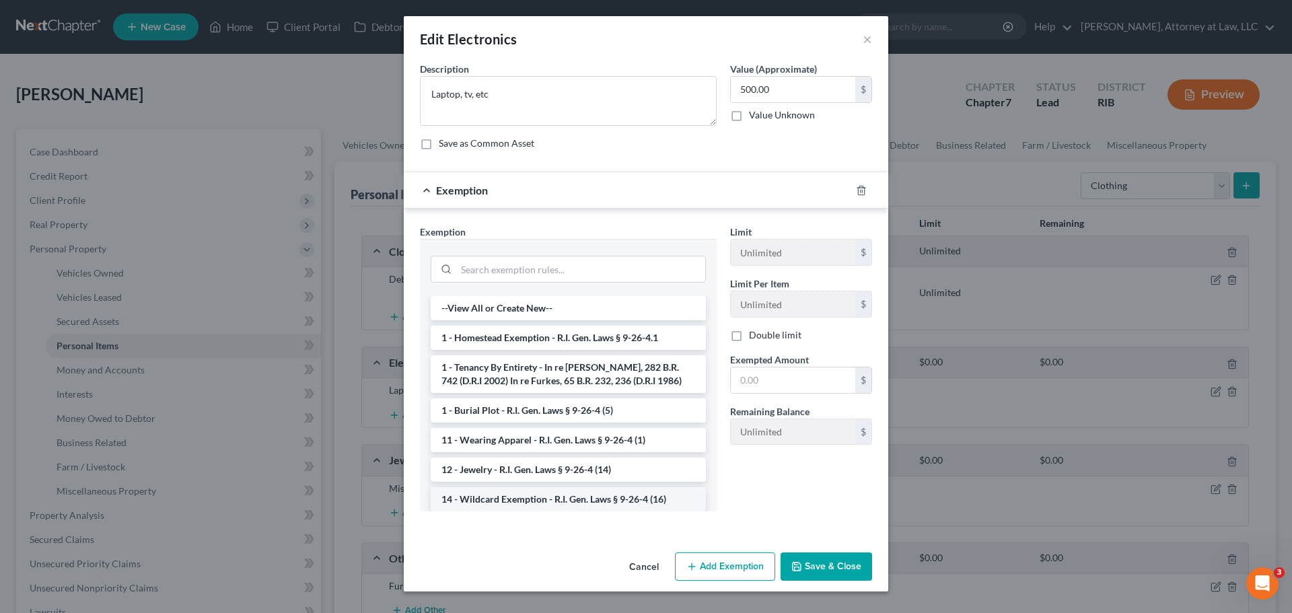
click at [619, 493] on li "14 - Wildcard Exemption - R.I. Gen. Laws § 9-26-4 (16)" at bounding box center [568, 499] width 275 height 24
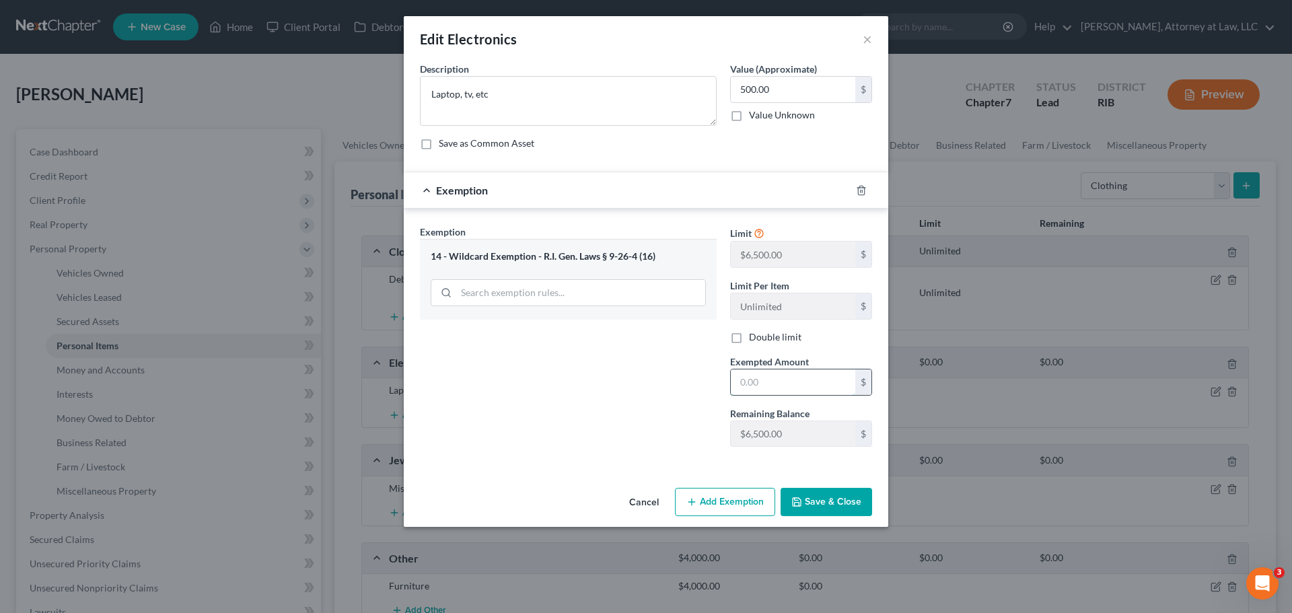
click at [779, 378] on input "text" at bounding box center [793, 383] width 125 height 26
click at [821, 497] on button "Save & Close" at bounding box center [827, 502] width 92 height 28
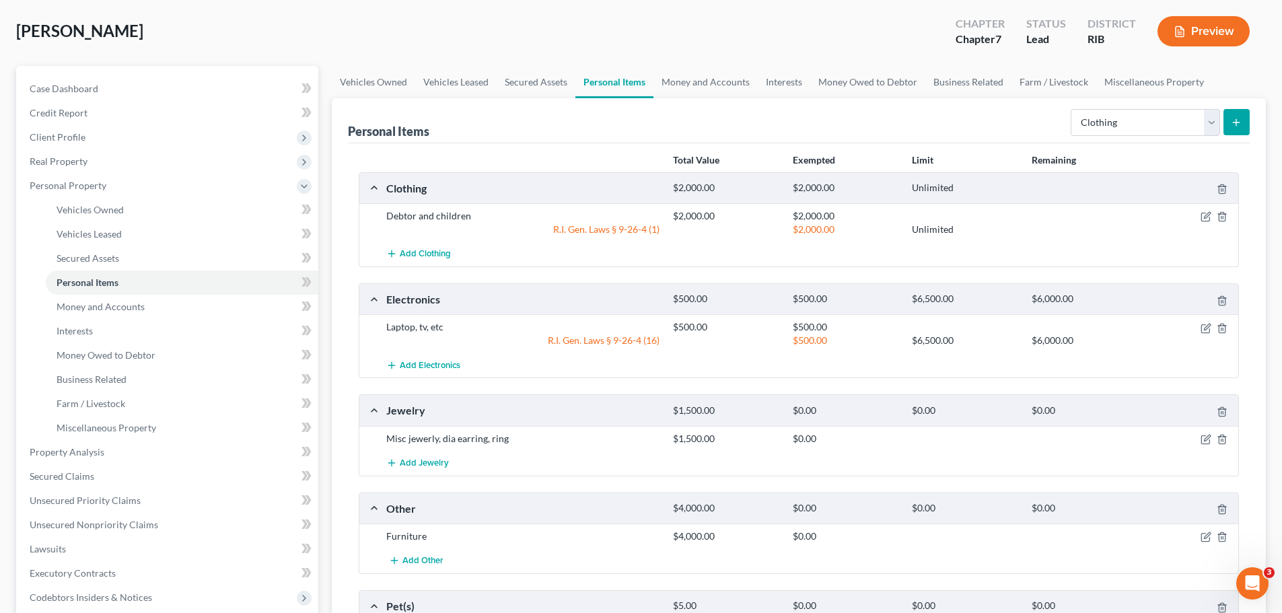
scroll to position [86, 0]
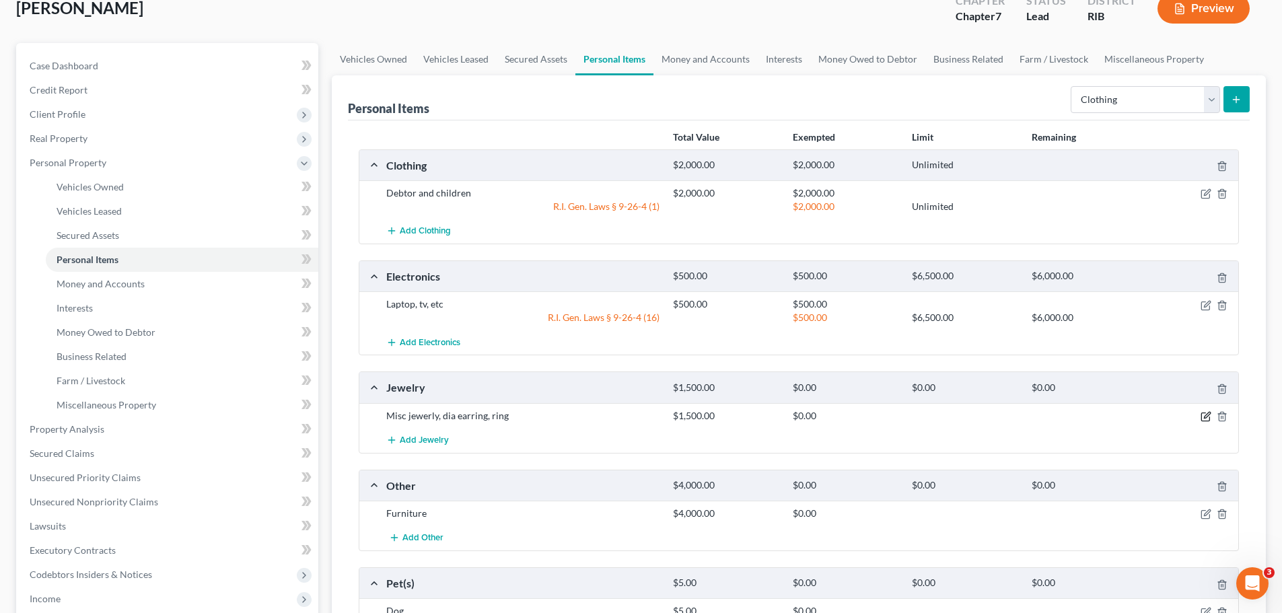
click at [1205, 413] on icon "button" at bounding box center [1206, 417] width 8 height 8
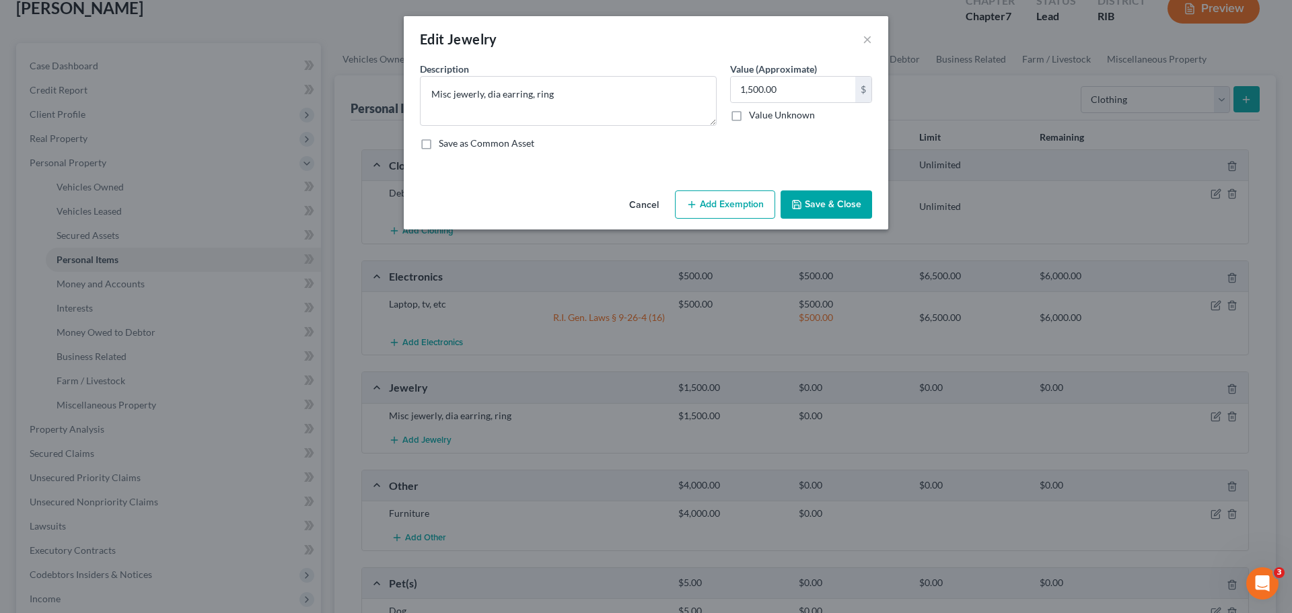
click at [744, 208] on button "Add Exemption" at bounding box center [725, 204] width 100 height 28
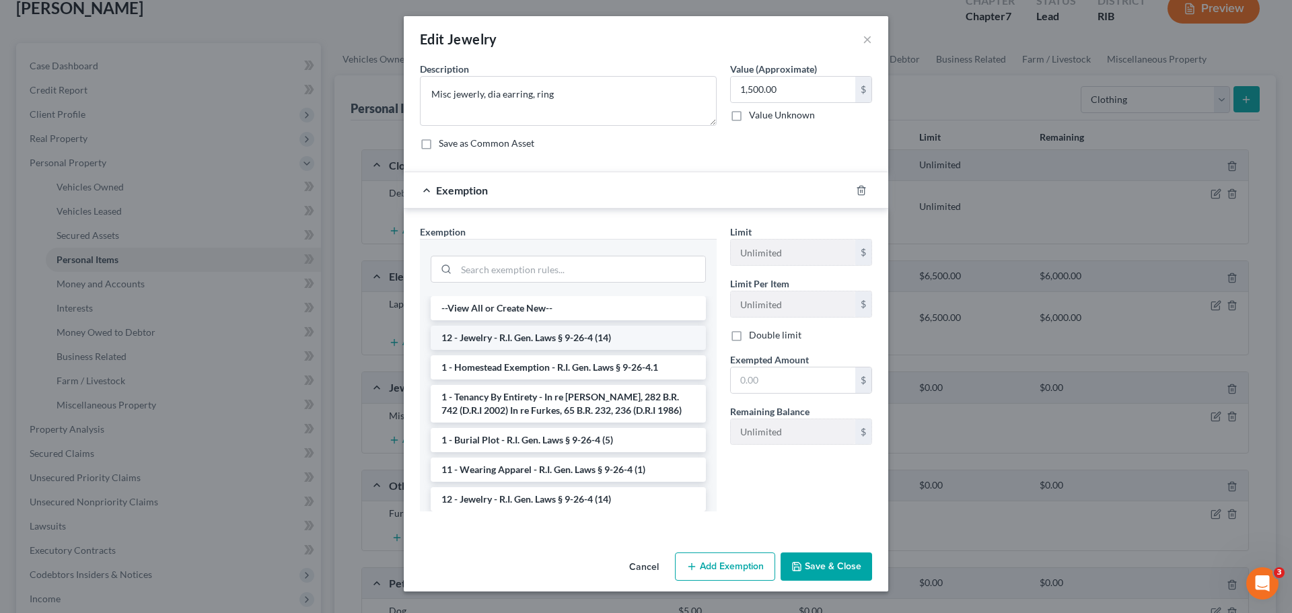
click at [594, 340] on li "12 - Jewelry - R.I. Gen. Laws § 9-26-4 (14)" at bounding box center [568, 338] width 275 height 24
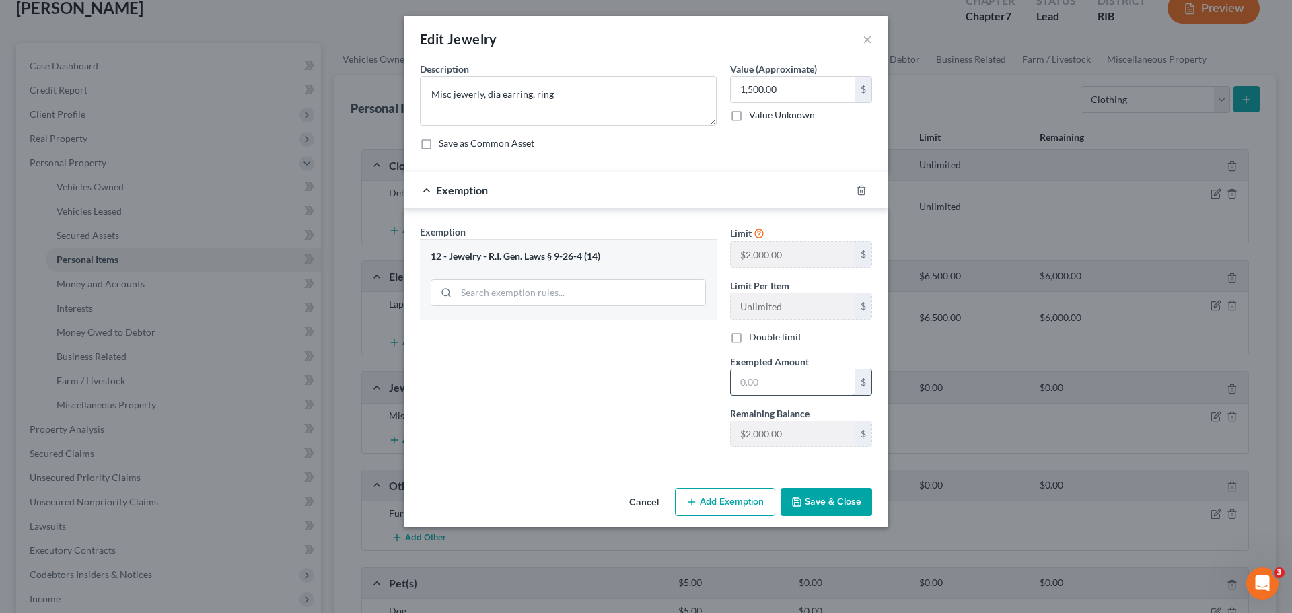
click at [742, 386] on input "text" at bounding box center [793, 383] width 125 height 26
click at [827, 504] on button "Save & Close" at bounding box center [827, 502] width 92 height 28
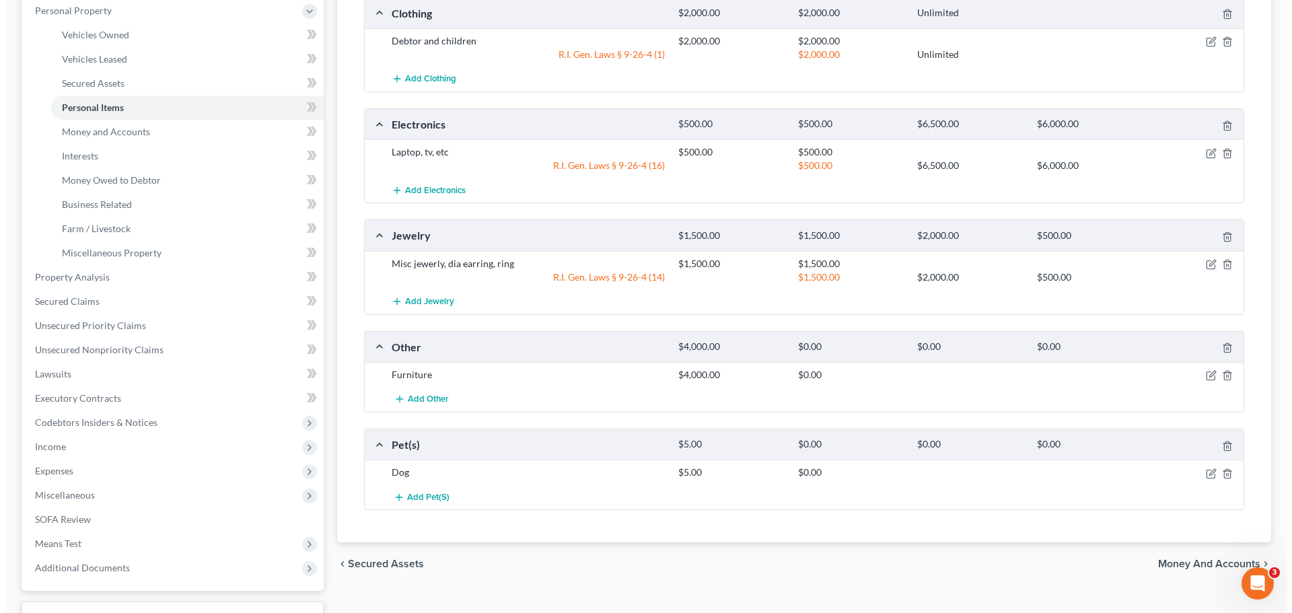
scroll to position [240, 0]
click at [1204, 378] on icon "button" at bounding box center [1206, 374] width 8 height 8
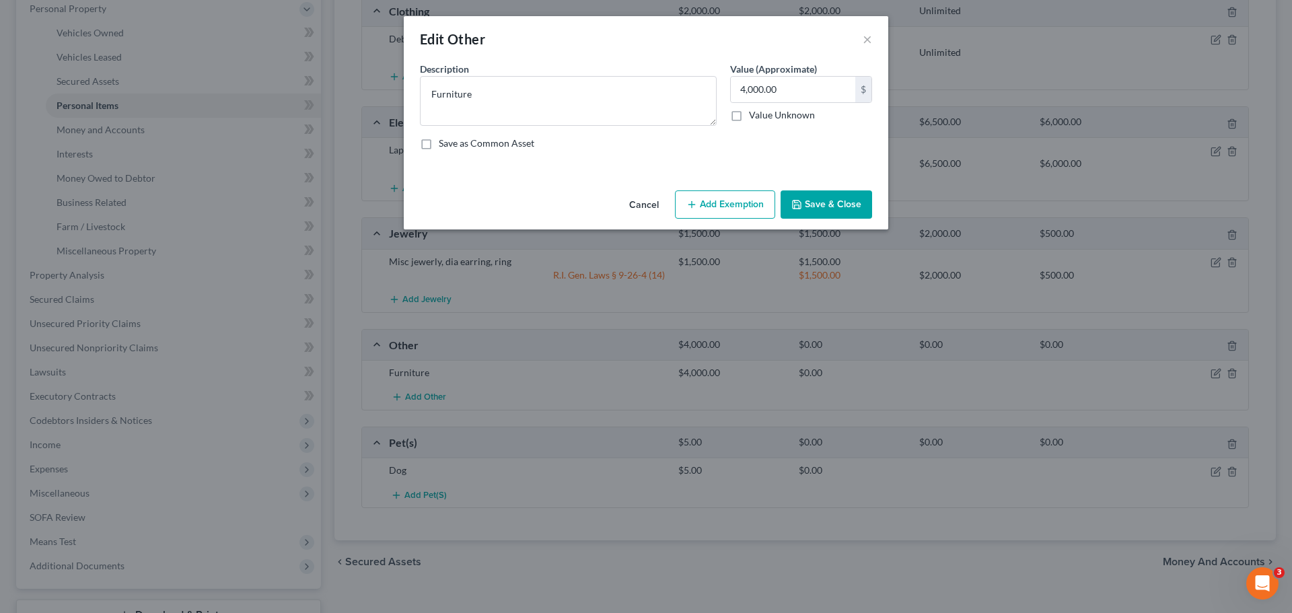
click at [750, 202] on button "Add Exemption" at bounding box center [725, 204] width 100 height 28
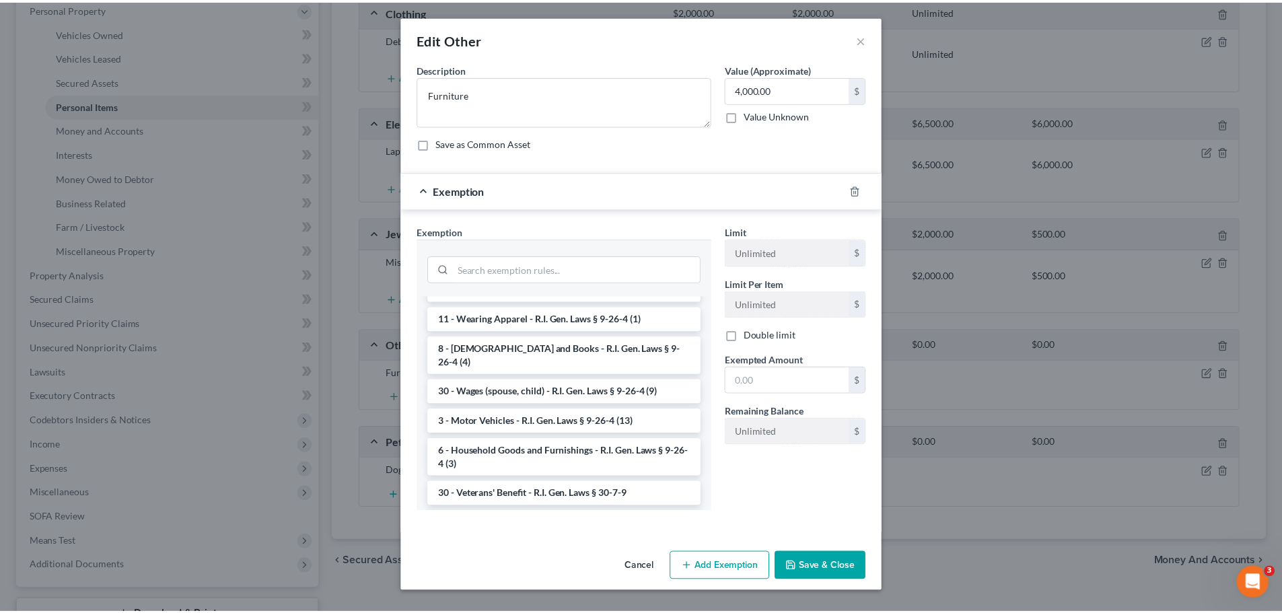
scroll to position [88, 0]
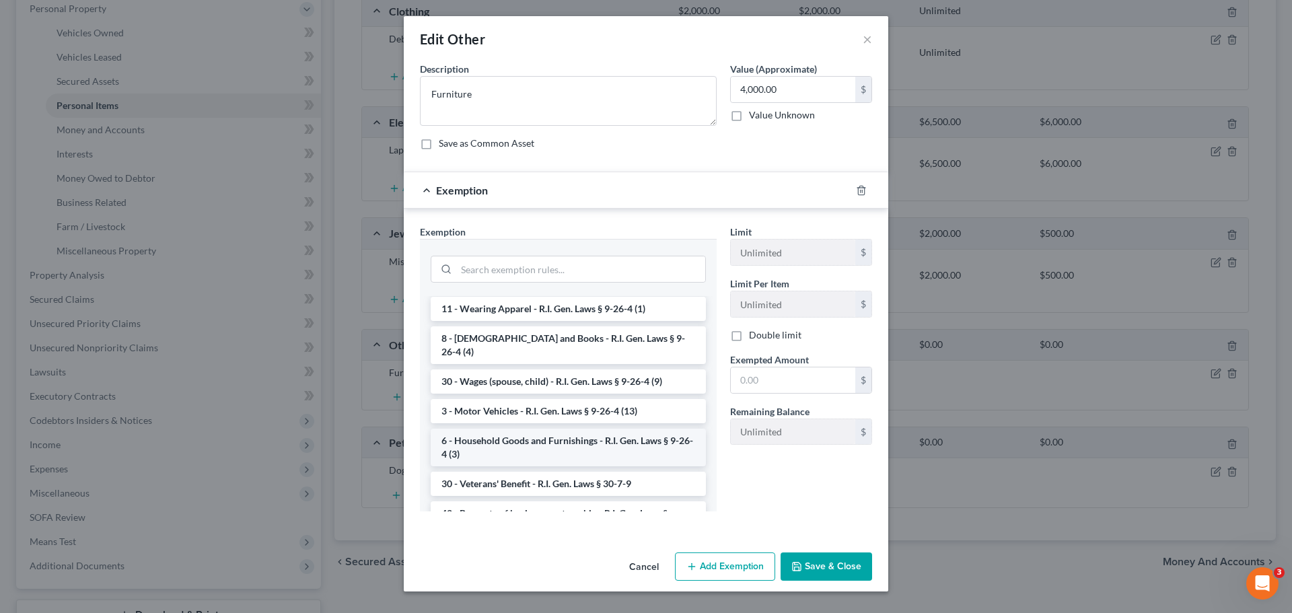
click at [630, 436] on li "6 - Household Goods and Furnishings - R.I. Gen. Laws § 9-26-4 (3)" at bounding box center [568, 448] width 275 height 38
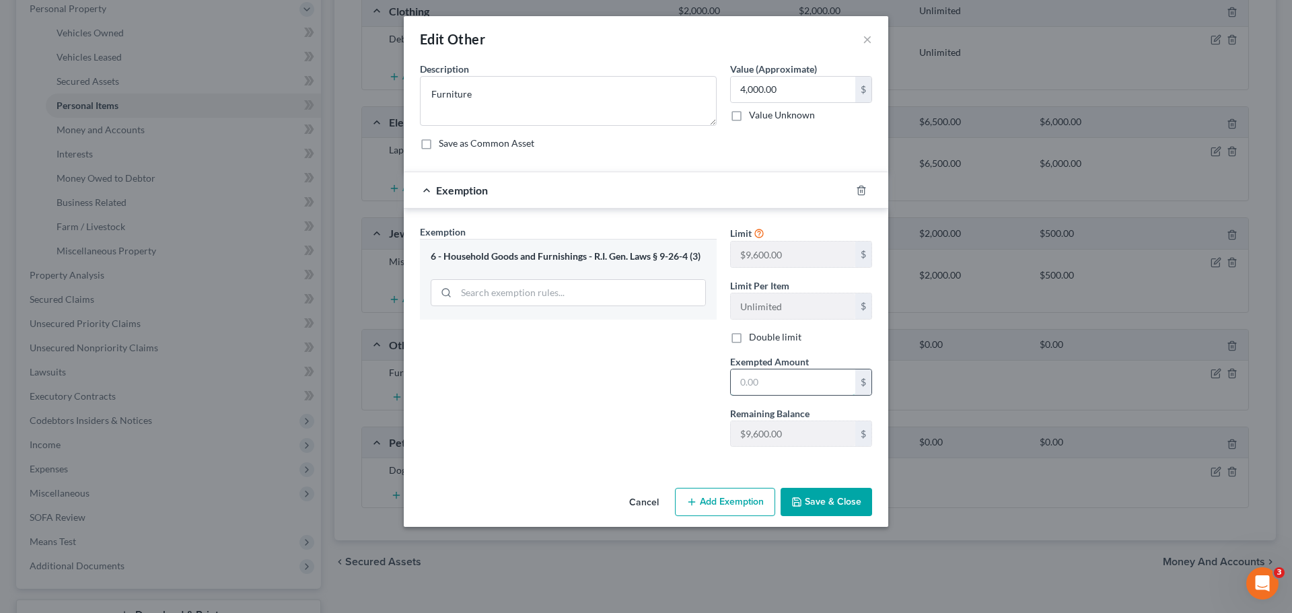
click at [784, 379] on input "text" at bounding box center [793, 383] width 125 height 26
click at [832, 508] on button "Save & Close" at bounding box center [827, 502] width 92 height 28
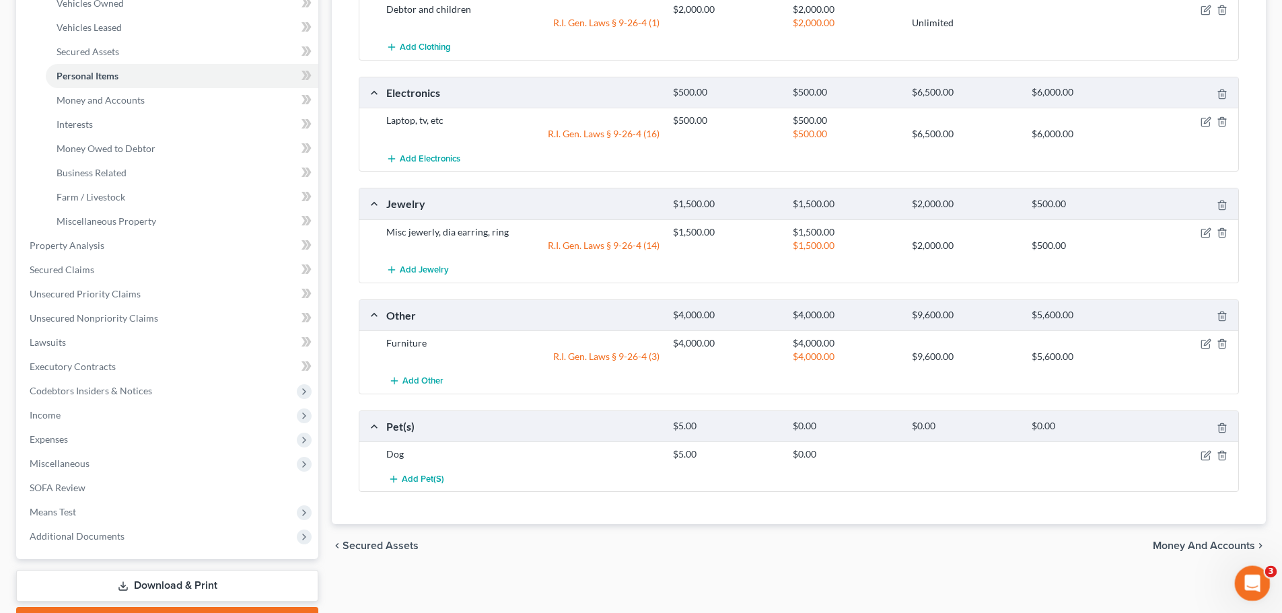
scroll to position [345, 0]
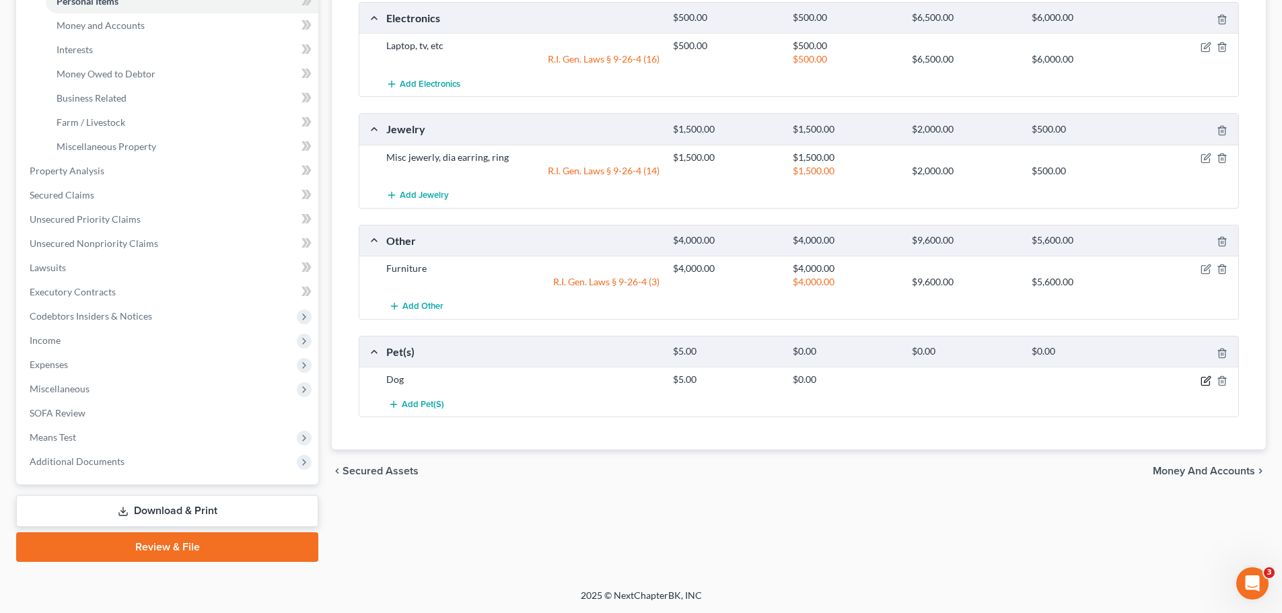
click at [1209, 382] on icon "button" at bounding box center [1206, 381] width 11 height 11
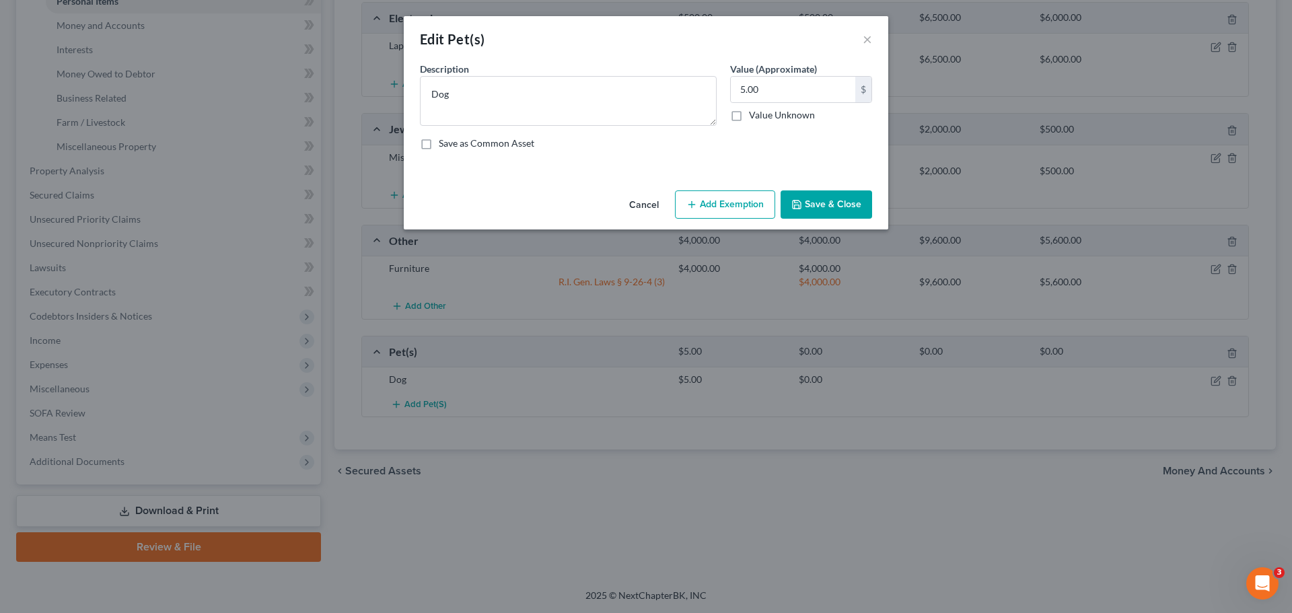
click at [728, 208] on button "Add Exemption" at bounding box center [725, 204] width 100 height 28
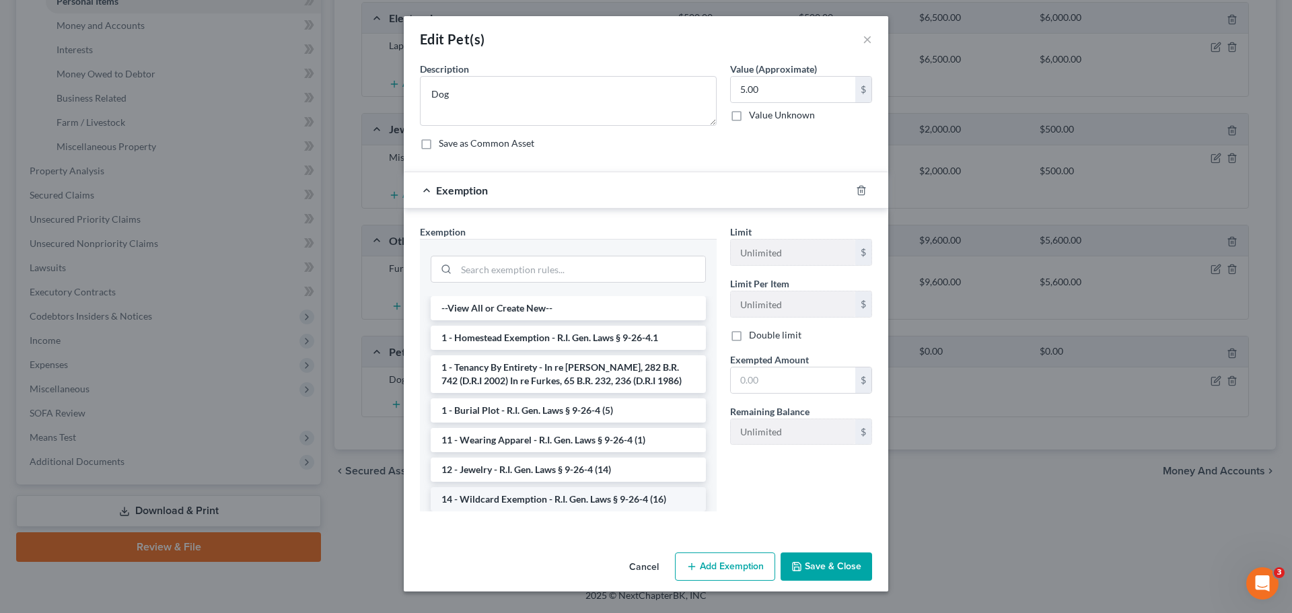
click at [627, 497] on li "14 - Wildcard Exemption - R.I. Gen. Laws § 9-26-4 (16)" at bounding box center [568, 499] width 275 height 24
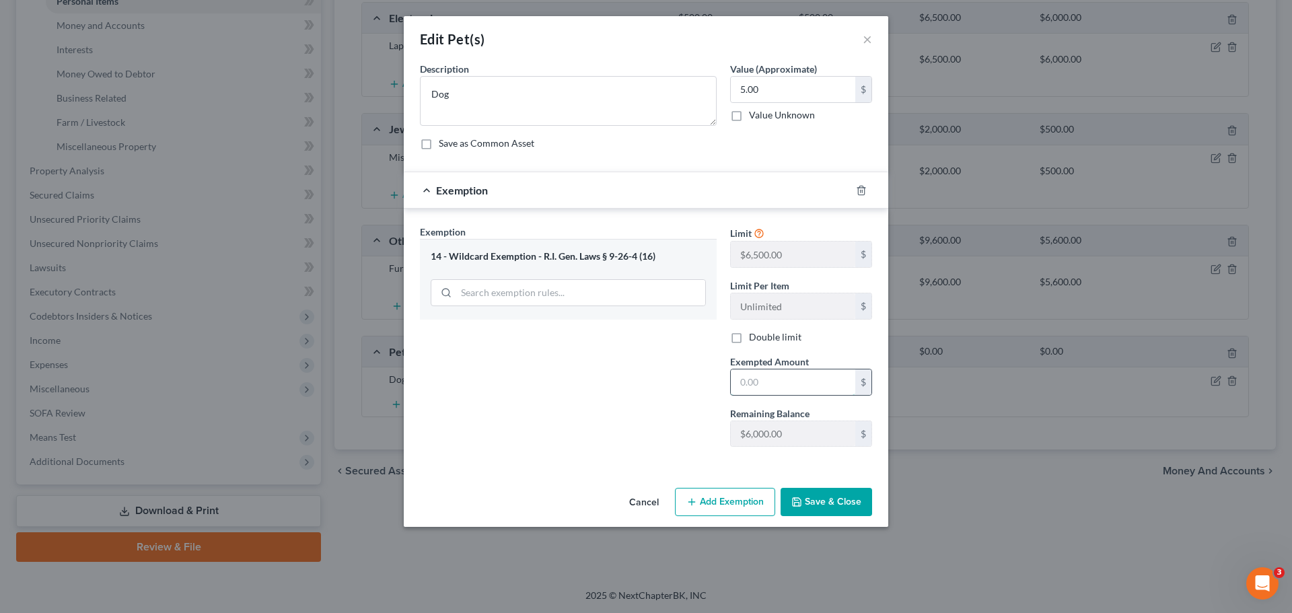
click at [749, 389] on input "text" at bounding box center [793, 383] width 125 height 26
click at [747, 483] on div "Cancel Add Exemption Save & Close" at bounding box center [646, 505] width 485 height 44
click at [805, 501] on button "Save & Close" at bounding box center [827, 502] width 92 height 28
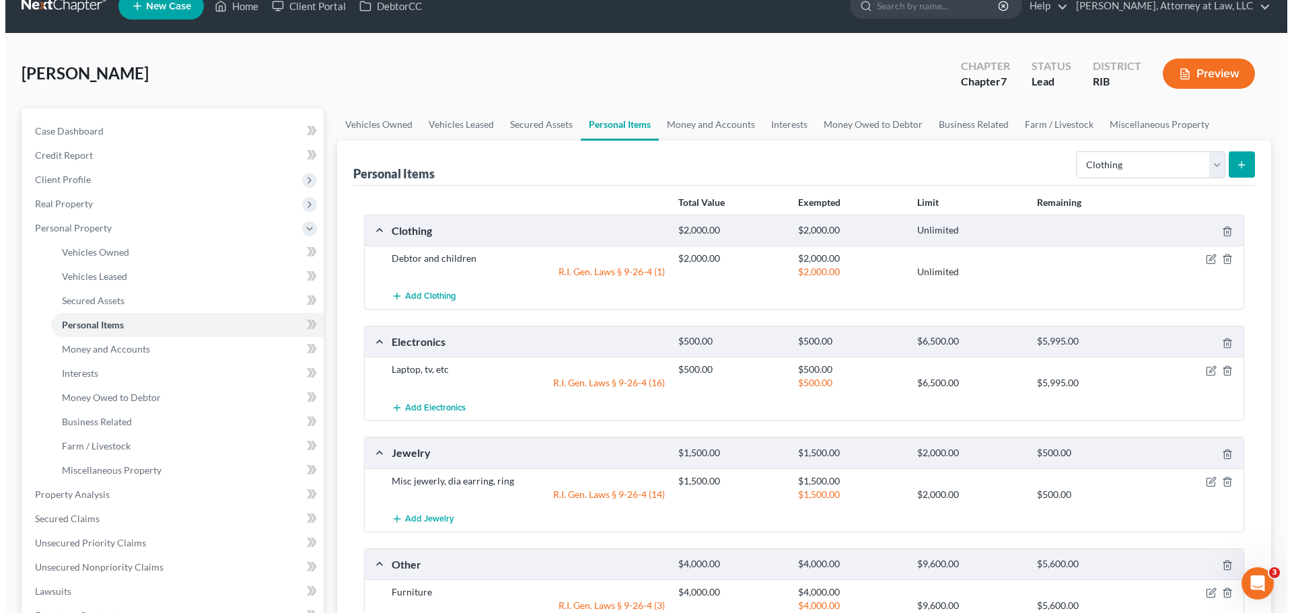
scroll to position [0, 0]
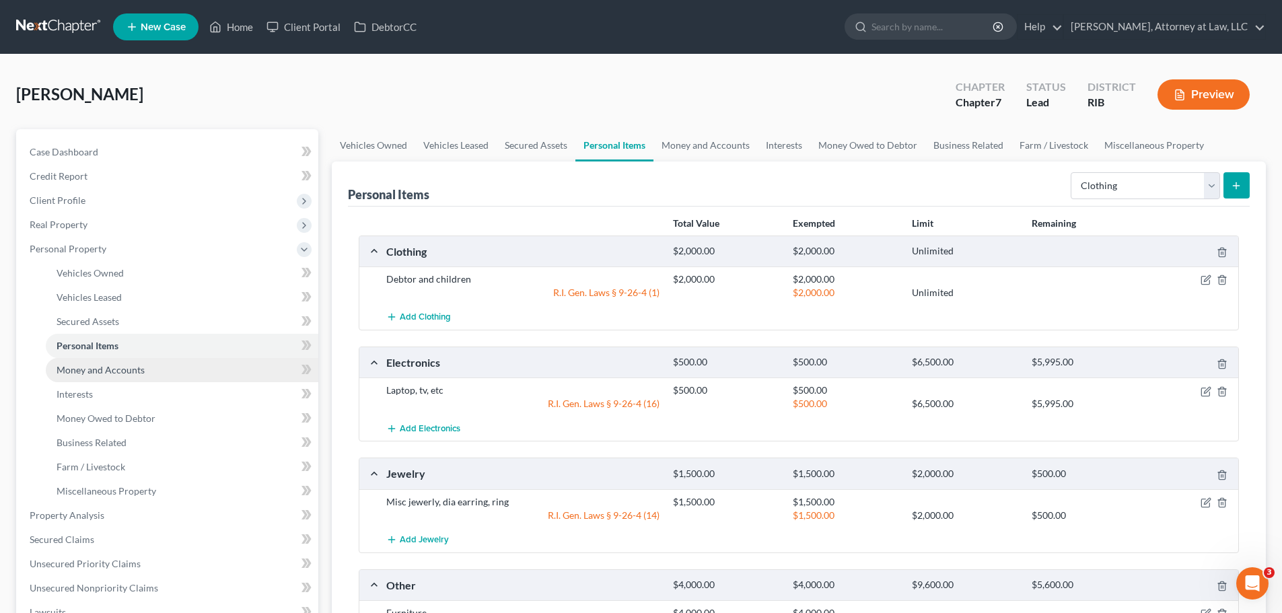
click at [240, 370] on link "Money and Accounts" at bounding box center [182, 370] width 273 height 24
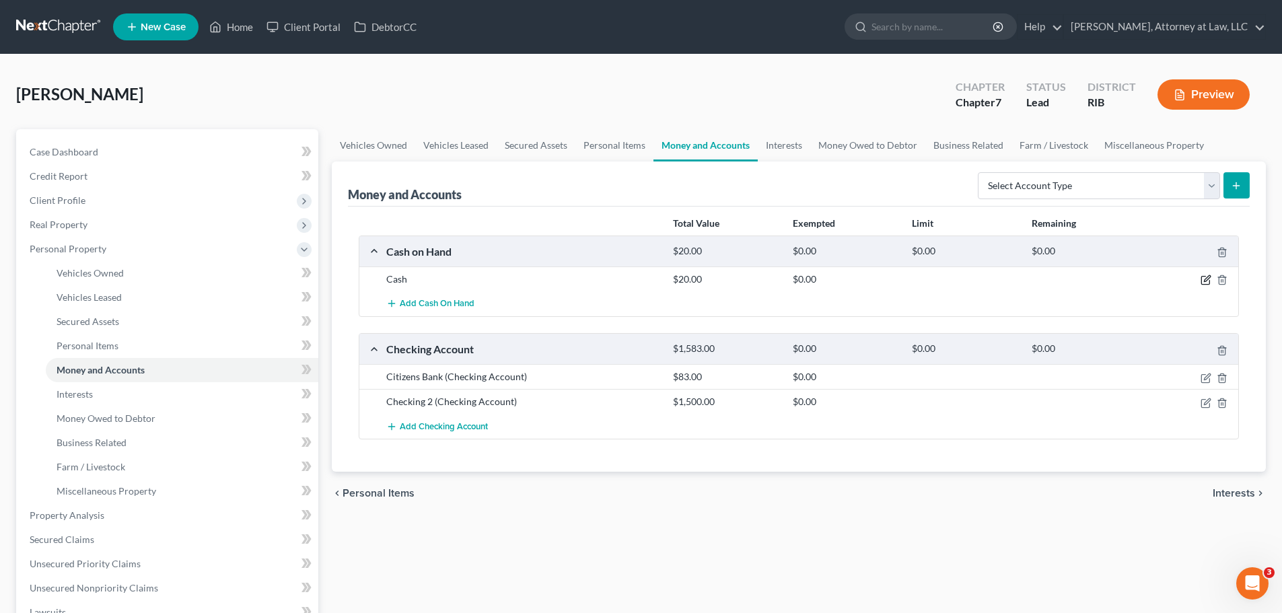
click at [1208, 277] on icon "button" at bounding box center [1206, 280] width 11 height 11
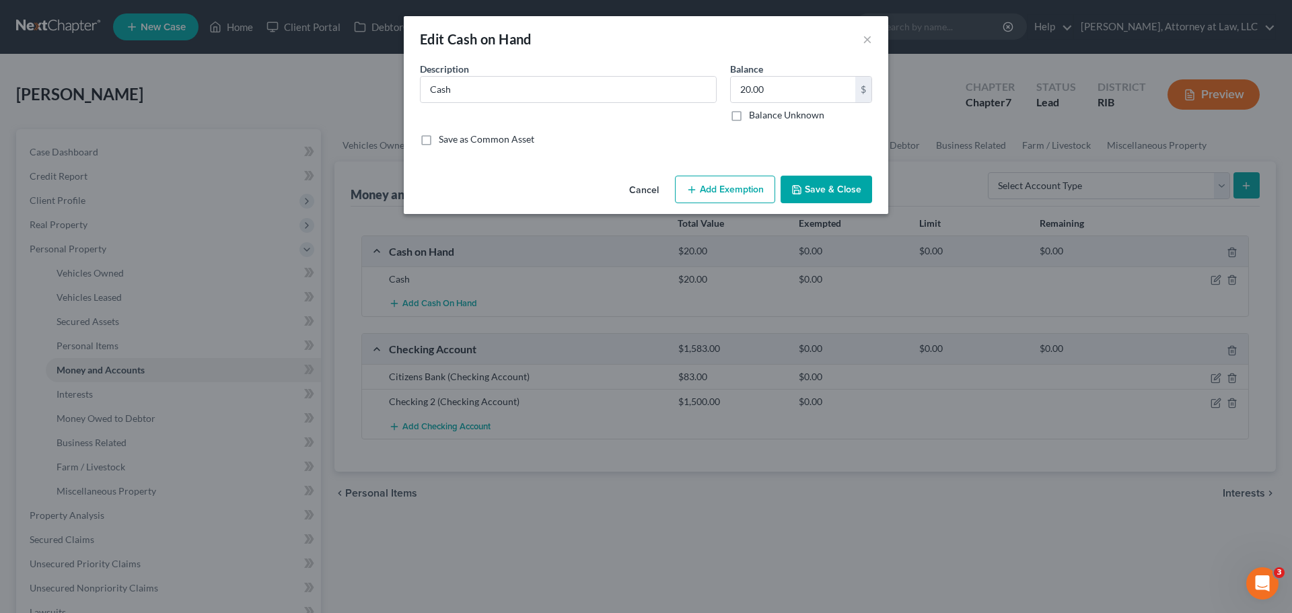
click at [730, 192] on button "Add Exemption" at bounding box center [725, 190] width 100 height 28
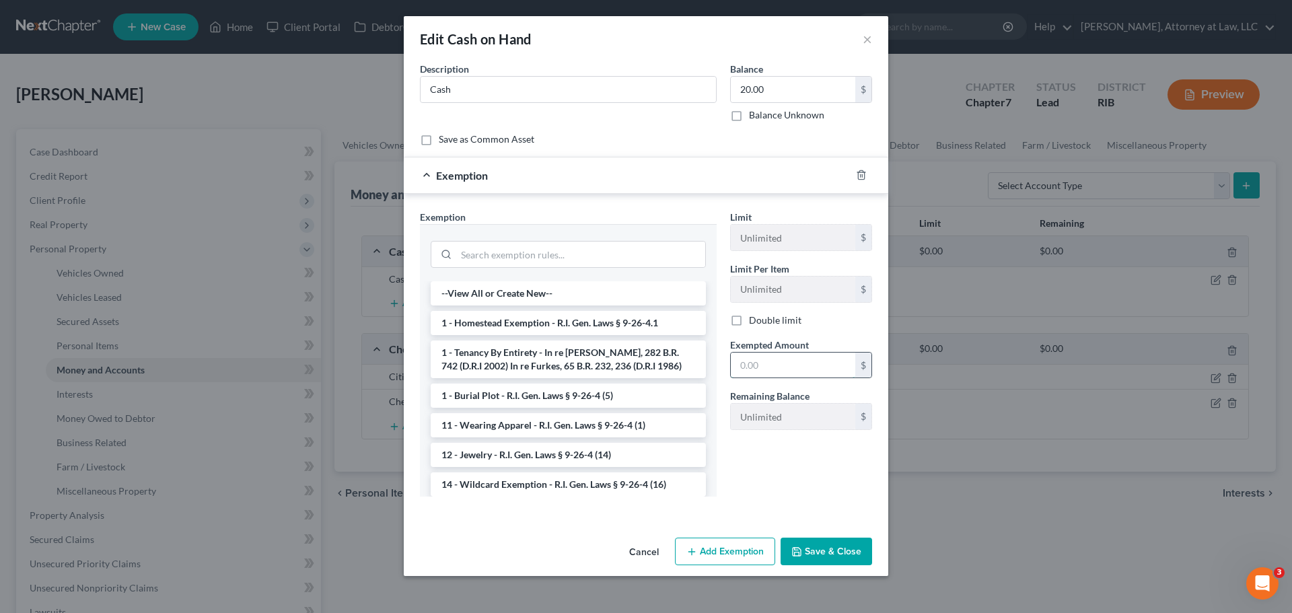
click at [751, 368] on input "text" at bounding box center [793, 366] width 125 height 26
click at [807, 554] on button "Save & Close" at bounding box center [827, 552] width 92 height 28
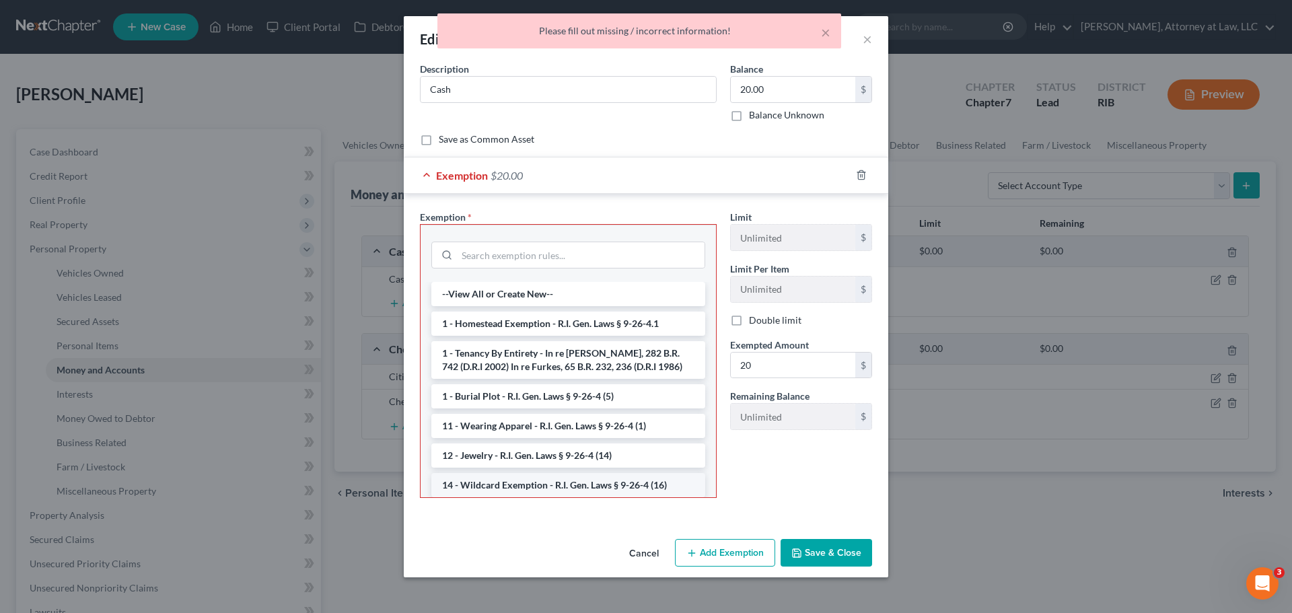
click at [598, 487] on li "14 - Wildcard Exemption - R.I. Gen. Laws § 9-26-4 (16)" at bounding box center [568, 485] width 274 height 24
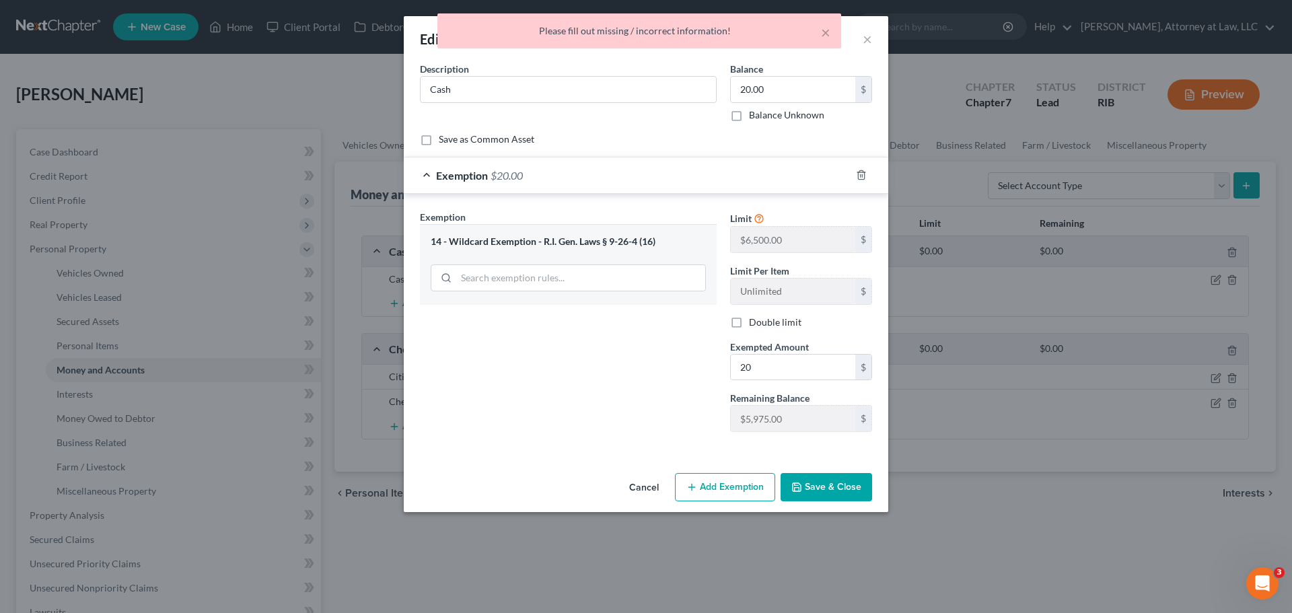
click at [801, 485] on icon "button" at bounding box center [797, 487] width 8 height 8
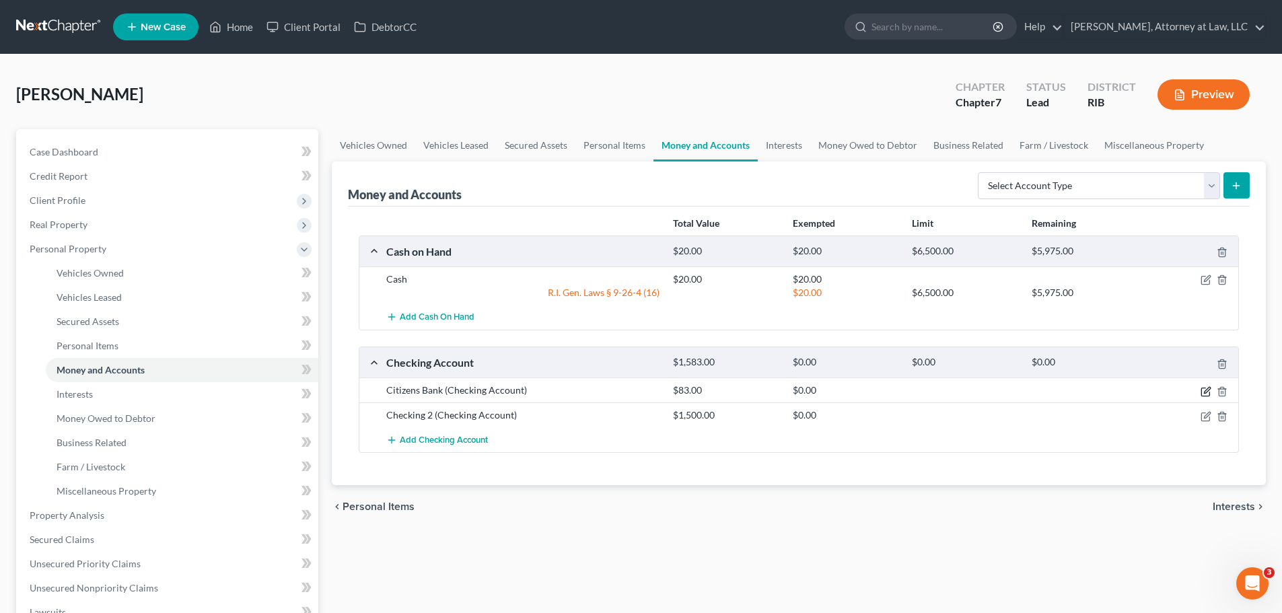
click at [1210, 391] on icon "button" at bounding box center [1206, 391] width 11 height 11
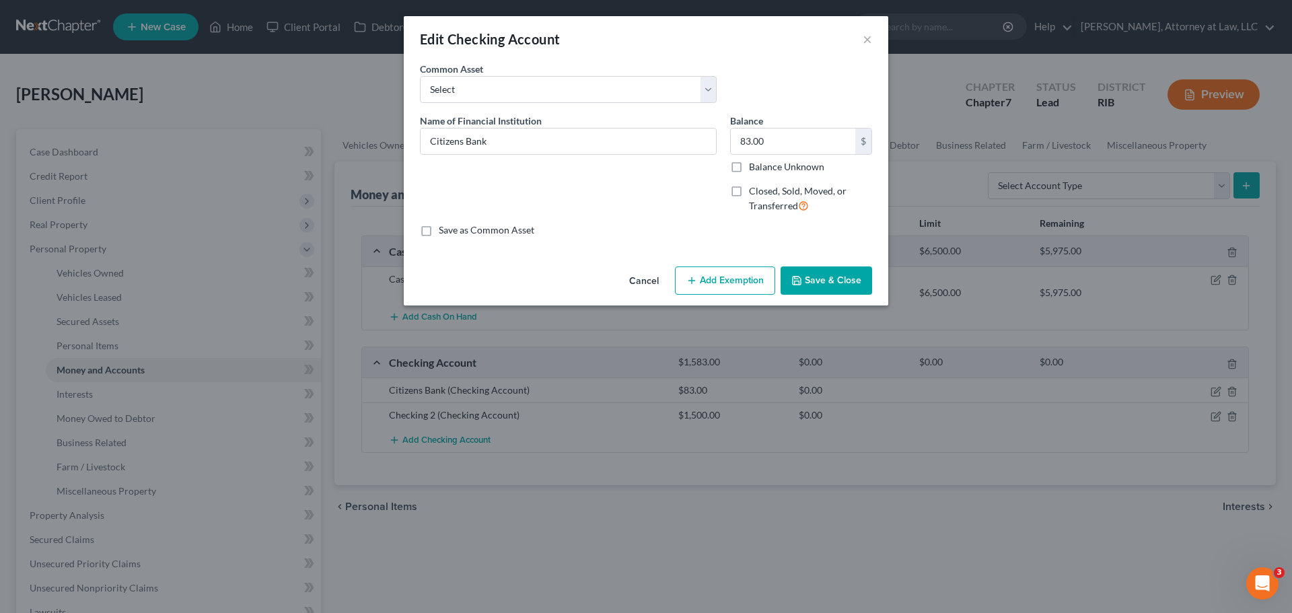
click at [730, 277] on button "Add Exemption" at bounding box center [725, 281] width 100 height 28
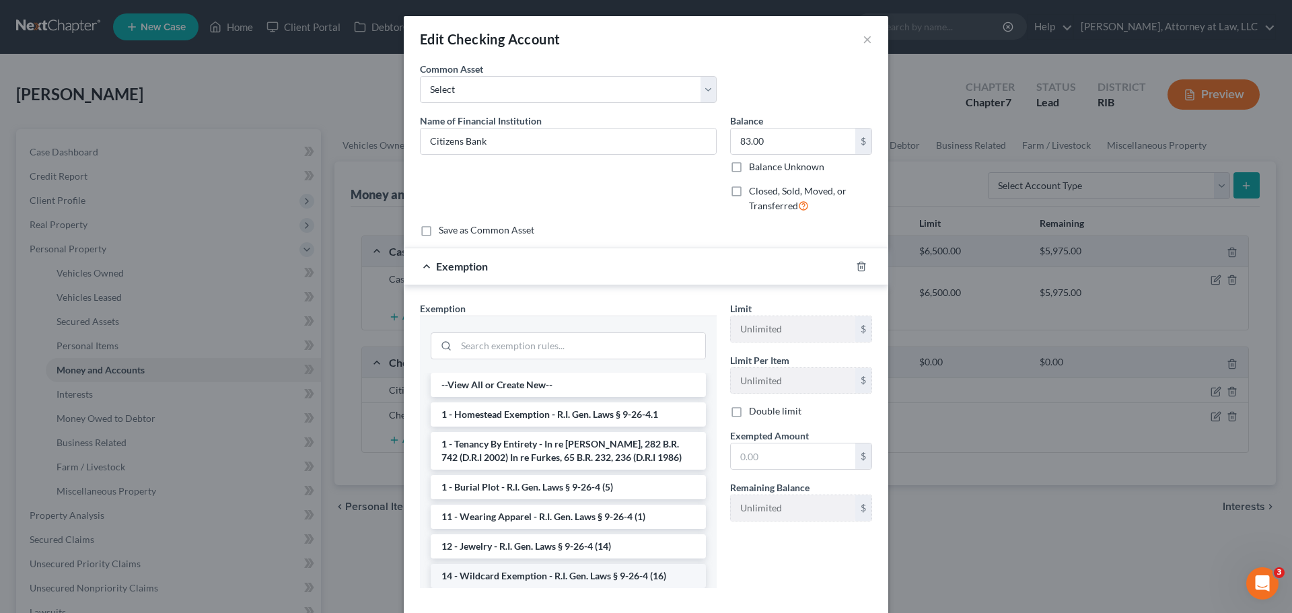
click at [580, 572] on li "14 - Wildcard Exemption - R.I. Gen. Laws § 9-26-4 (16)" at bounding box center [568, 576] width 275 height 24
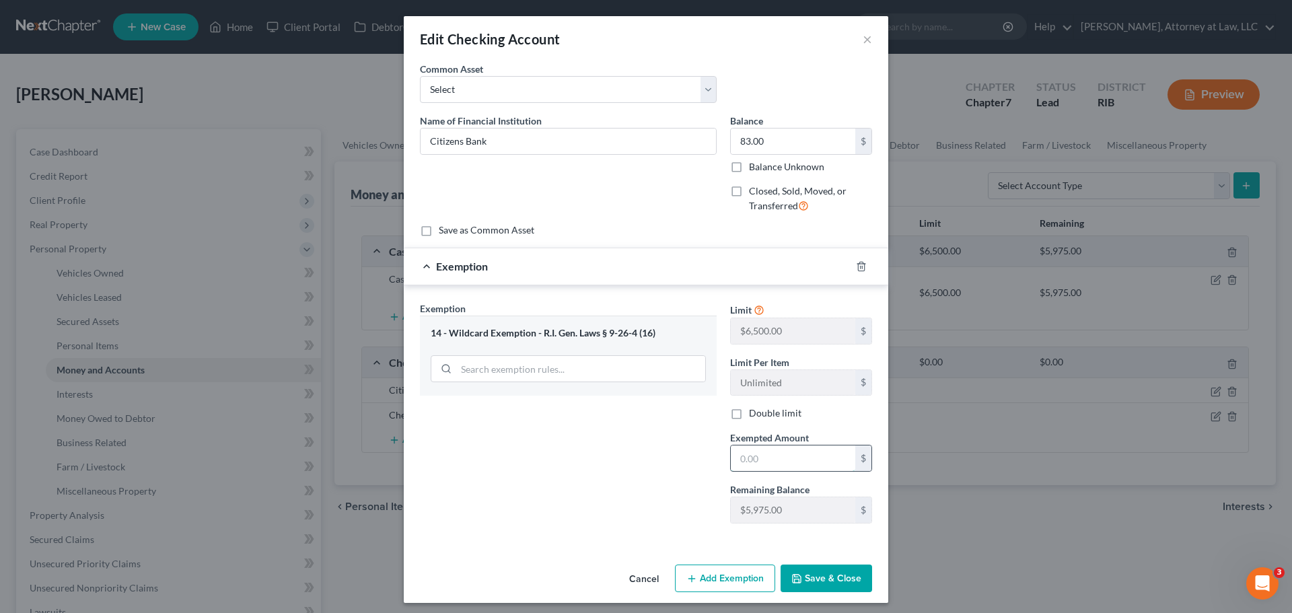
click at [763, 458] on input "text" at bounding box center [793, 459] width 125 height 26
click at [817, 583] on button "Save & Close" at bounding box center [827, 579] width 92 height 28
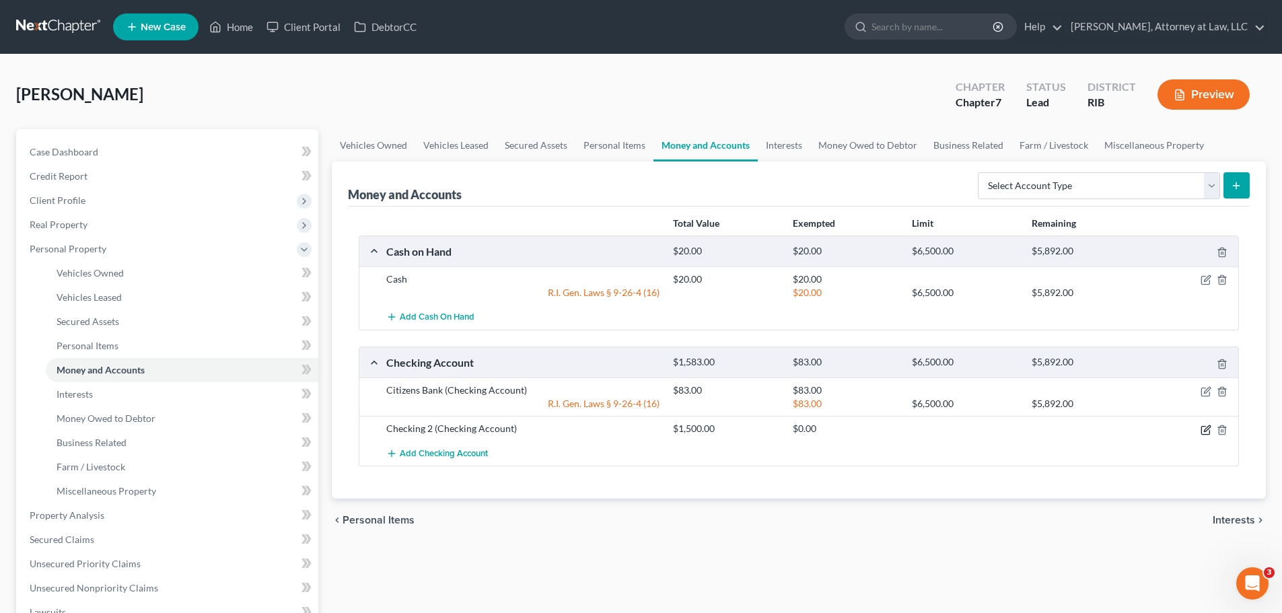
click at [1206, 429] on icon "button" at bounding box center [1207, 428] width 6 height 6
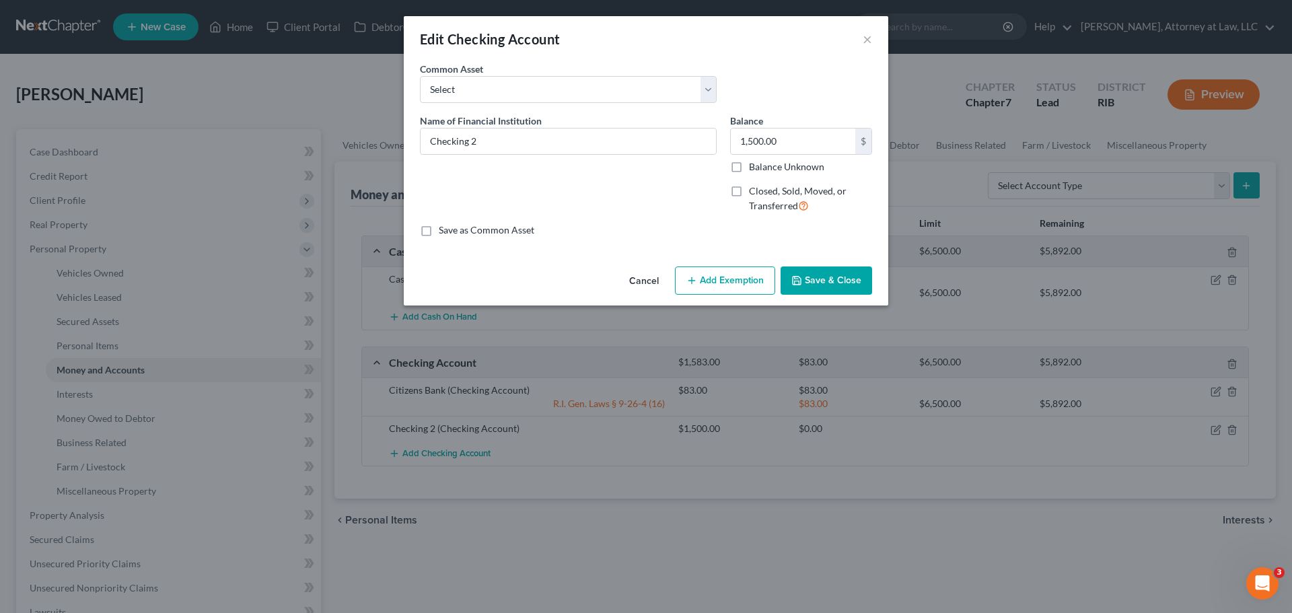
click at [726, 281] on button "Add Exemption" at bounding box center [725, 281] width 100 height 28
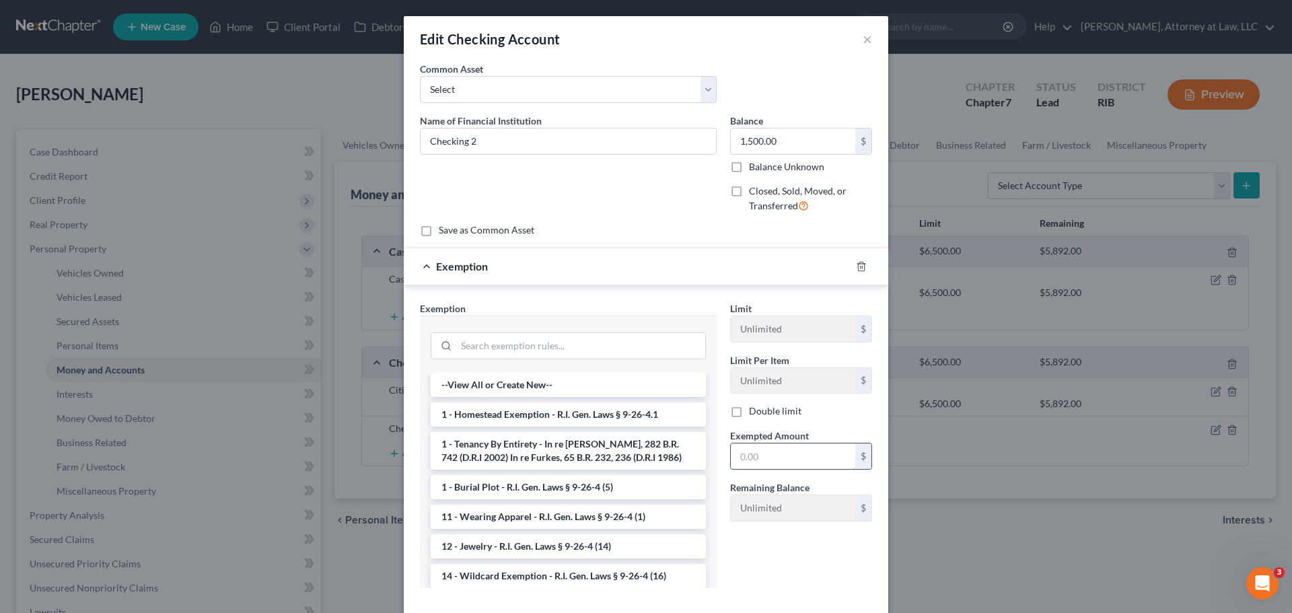
click at [762, 458] on input "text" at bounding box center [793, 457] width 125 height 26
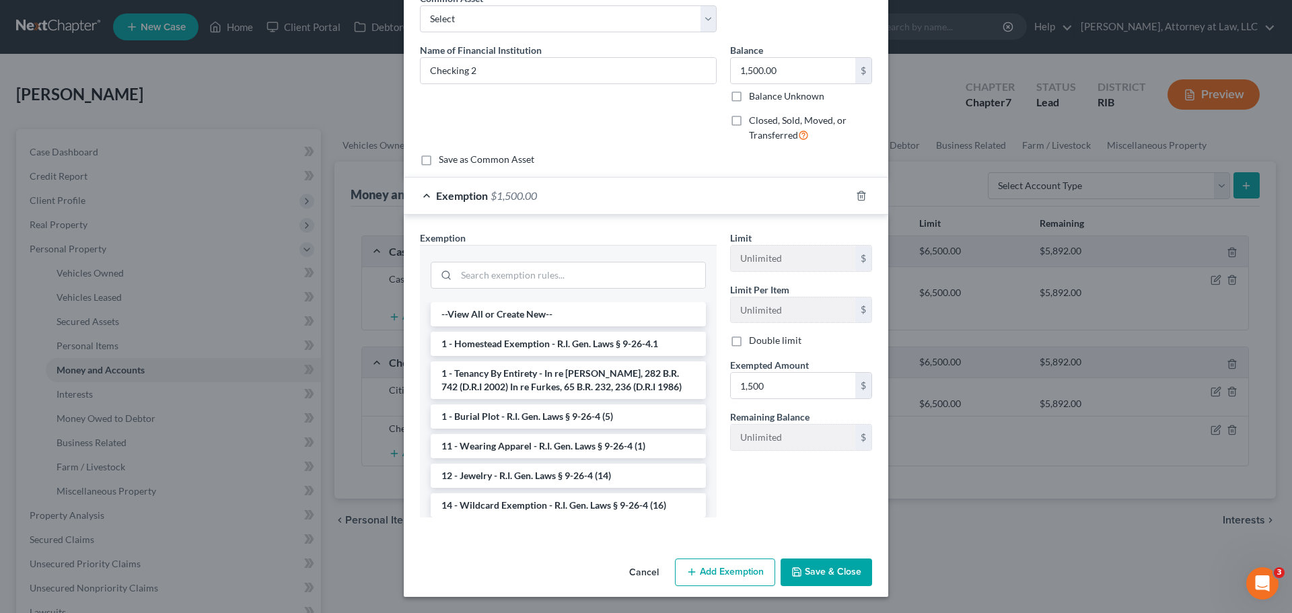
click at [825, 575] on button "Save & Close" at bounding box center [827, 573] width 92 height 28
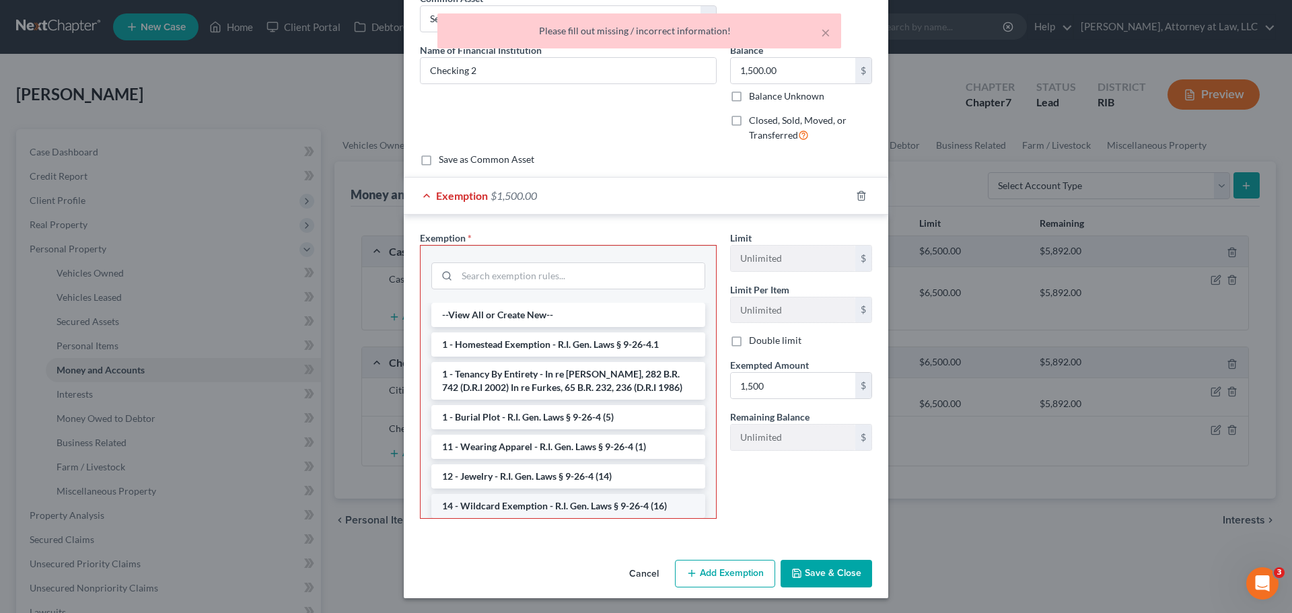
click at [649, 511] on li "14 - Wildcard Exemption - R.I. Gen. Laws § 9-26-4 (16)" at bounding box center [568, 506] width 274 height 24
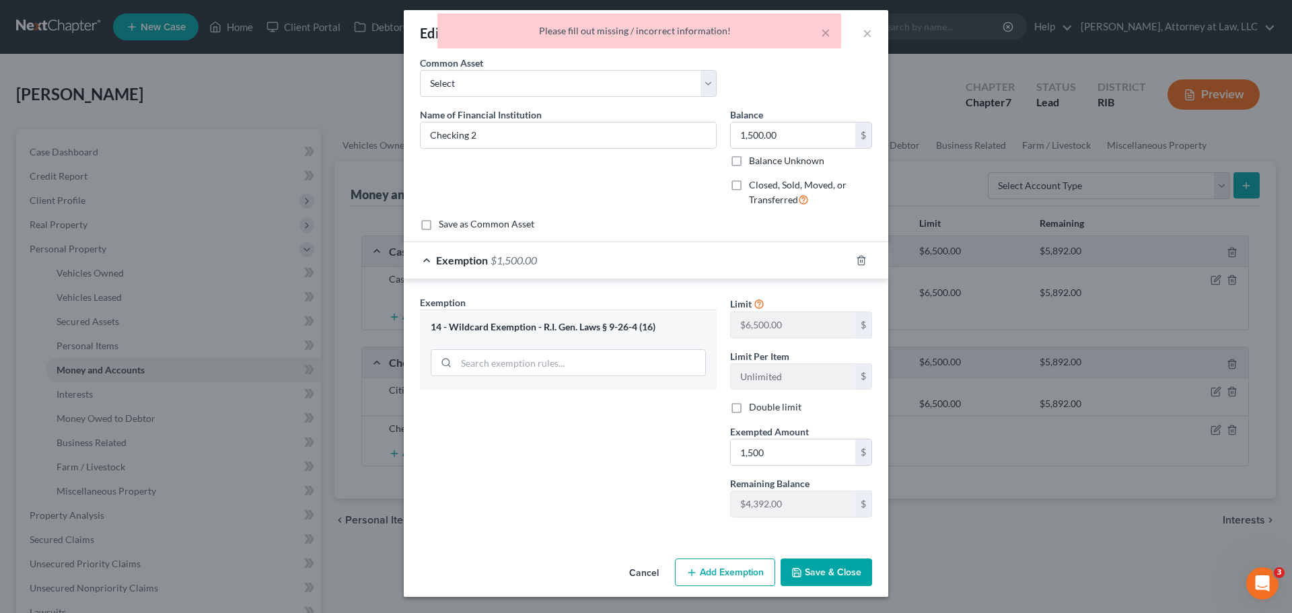
scroll to position [6, 0]
click at [798, 568] on icon "button" at bounding box center [797, 572] width 11 height 11
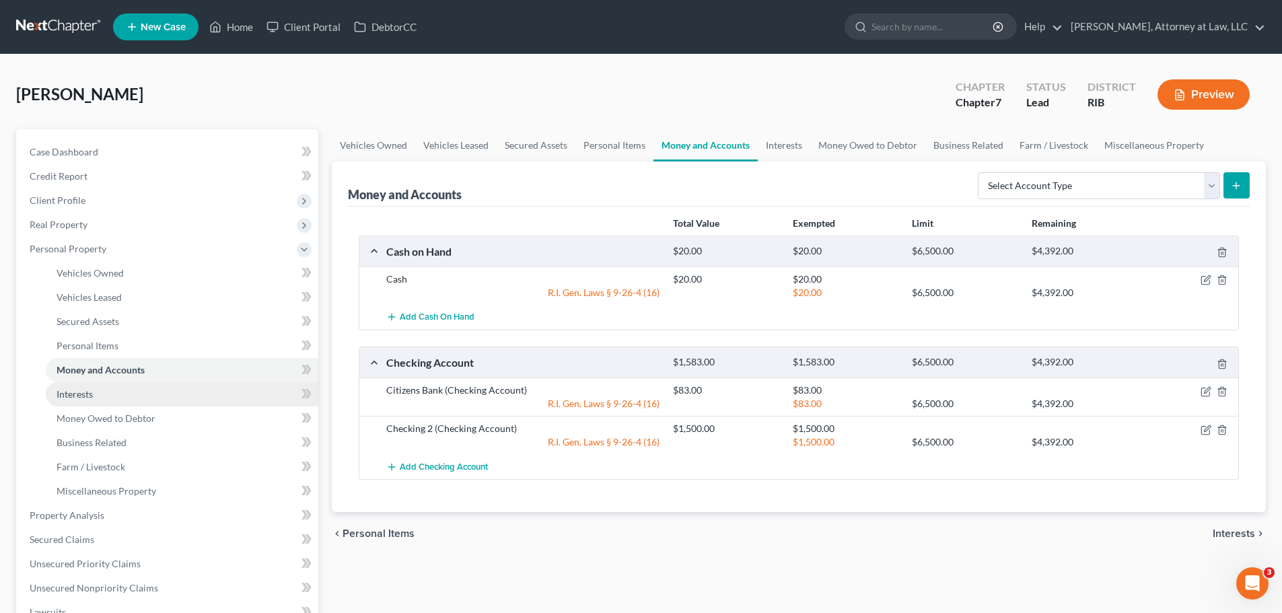
click at [121, 396] on link "Interests" at bounding box center [182, 394] width 273 height 24
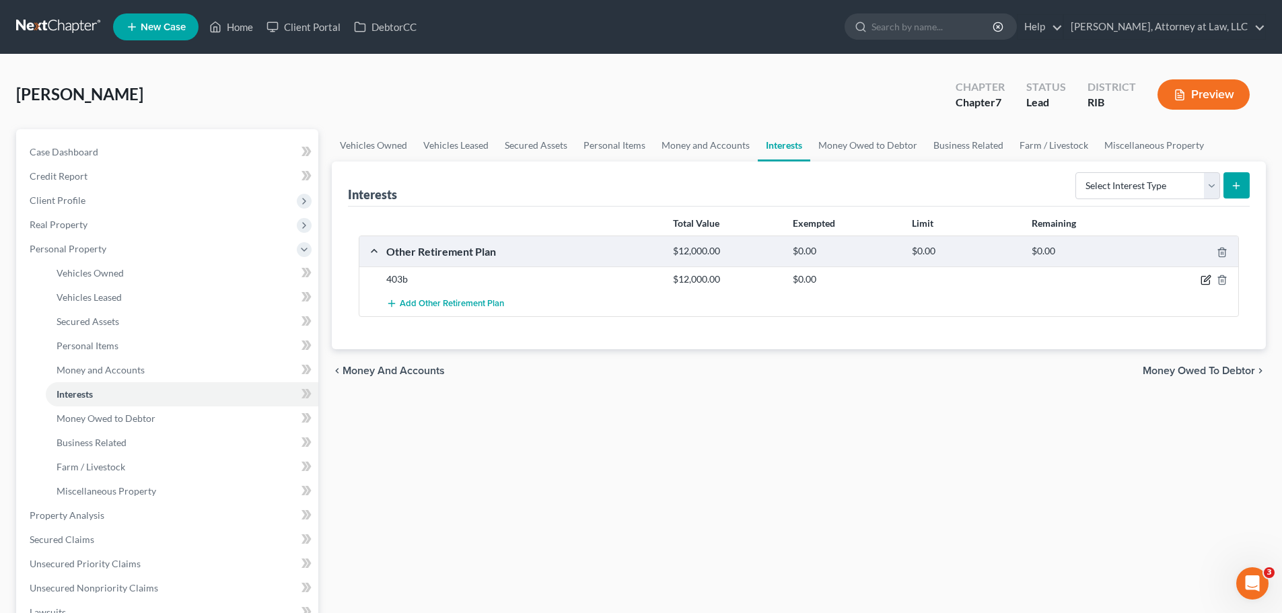
click at [1205, 279] on icon "button" at bounding box center [1206, 280] width 11 height 11
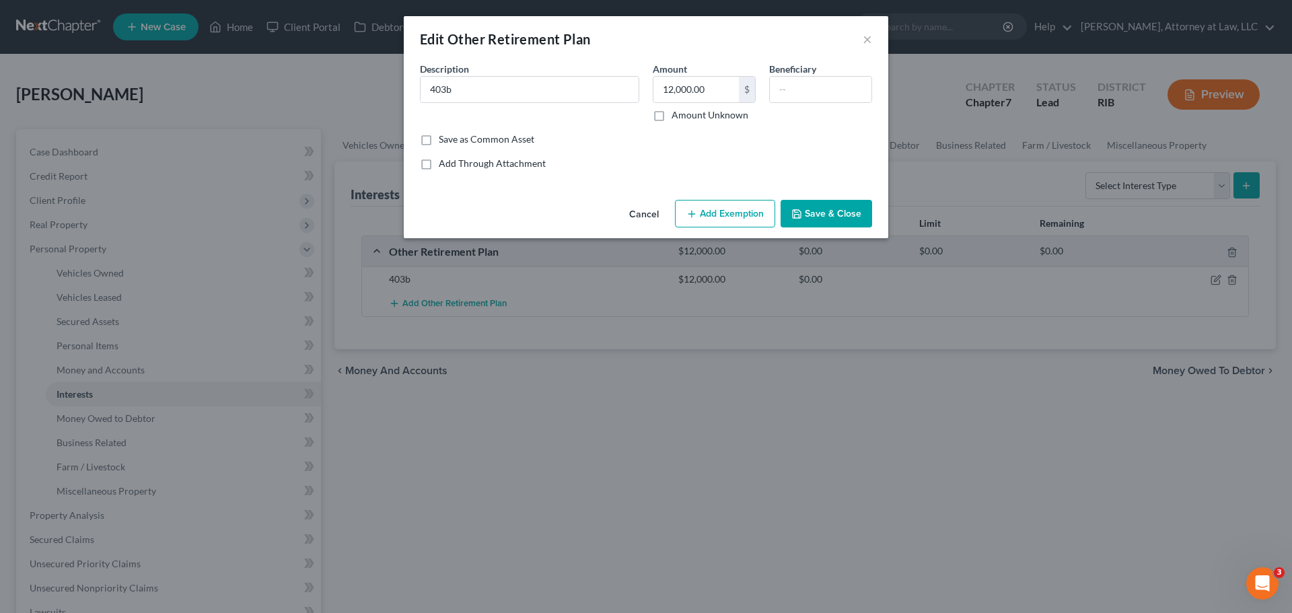
click at [716, 215] on button "Add Exemption" at bounding box center [725, 214] width 100 height 28
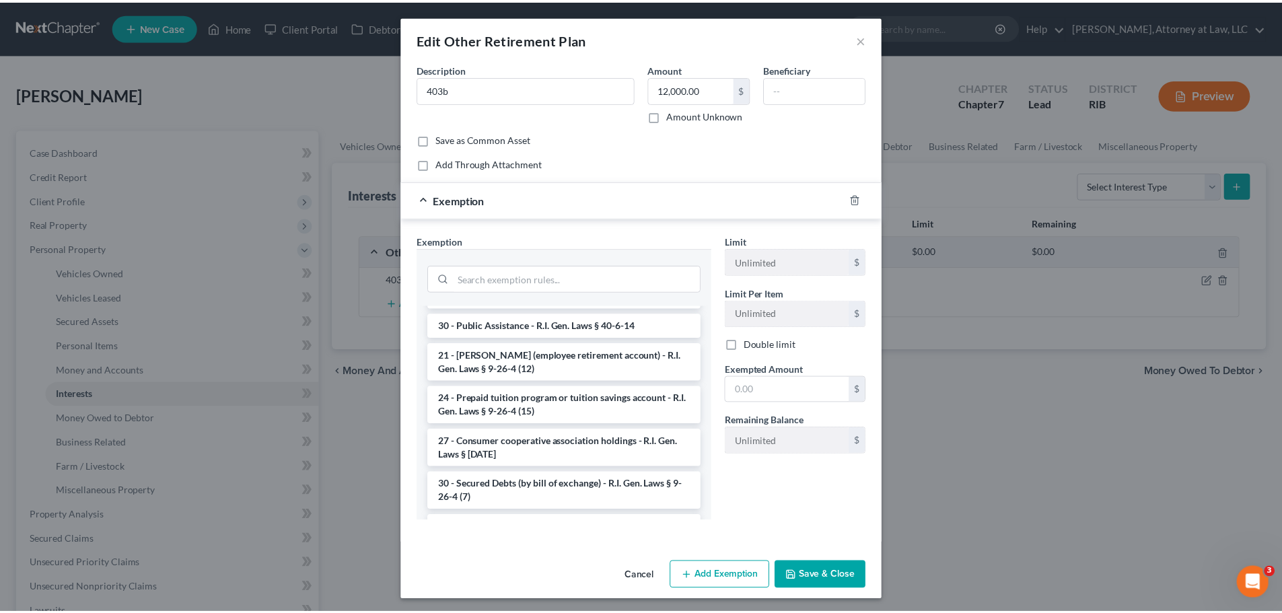
scroll to position [695, 0]
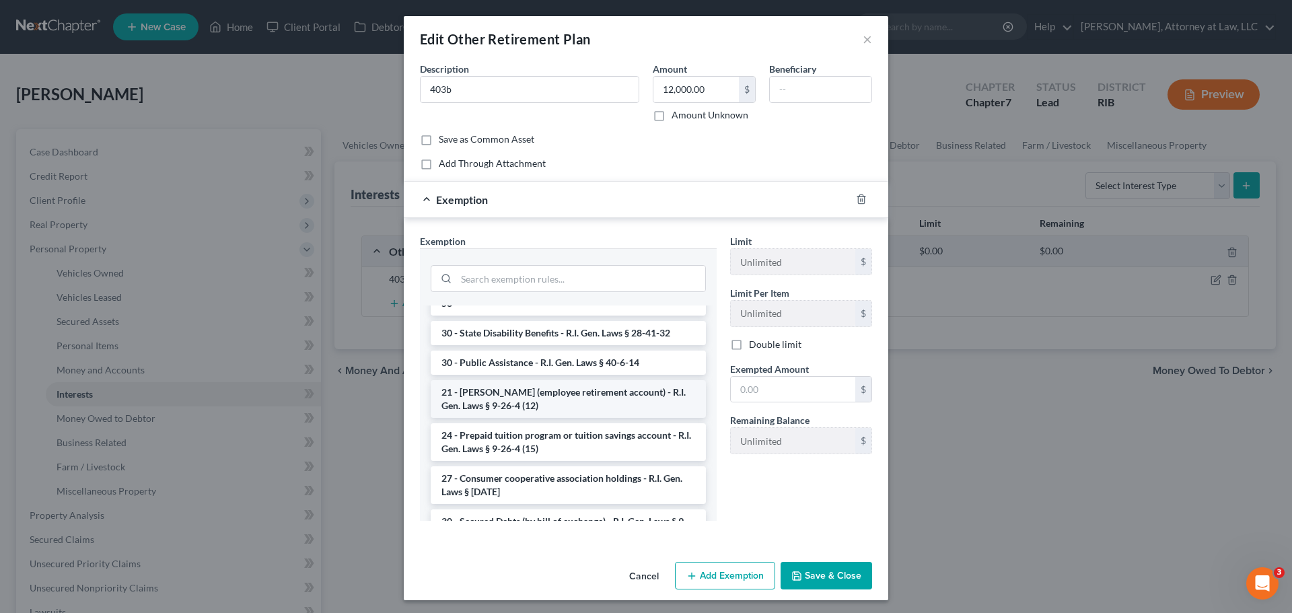
click at [631, 386] on li "21 - [PERSON_NAME] (employee retirement account) - R.I. Gen. Laws § 9-26-4 (12)" at bounding box center [568, 399] width 275 height 38
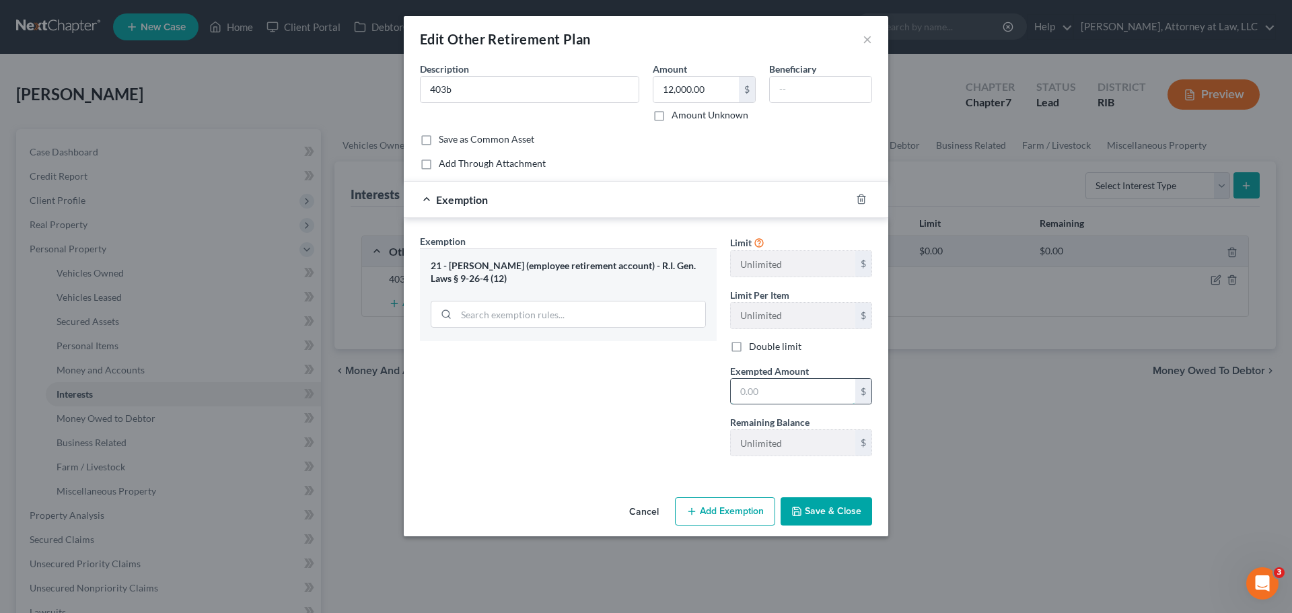
click at [765, 401] on input "text" at bounding box center [793, 392] width 125 height 26
click at [828, 520] on button "Save & Close" at bounding box center [827, 511] width 92 height 28
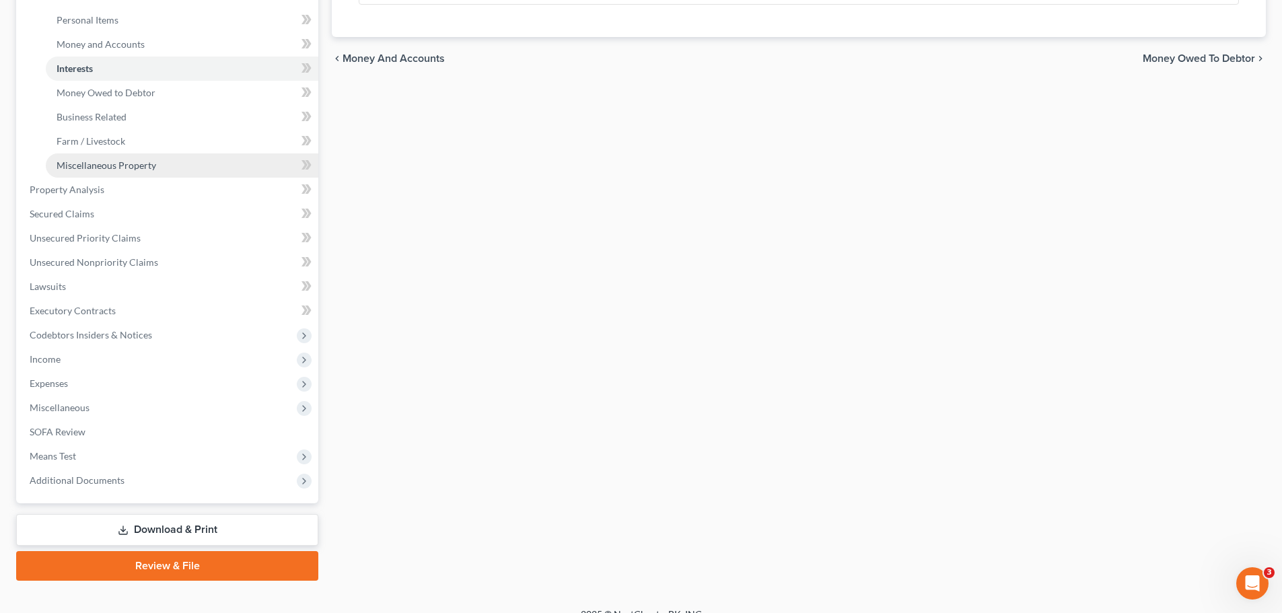
scroll to position [345, 0]
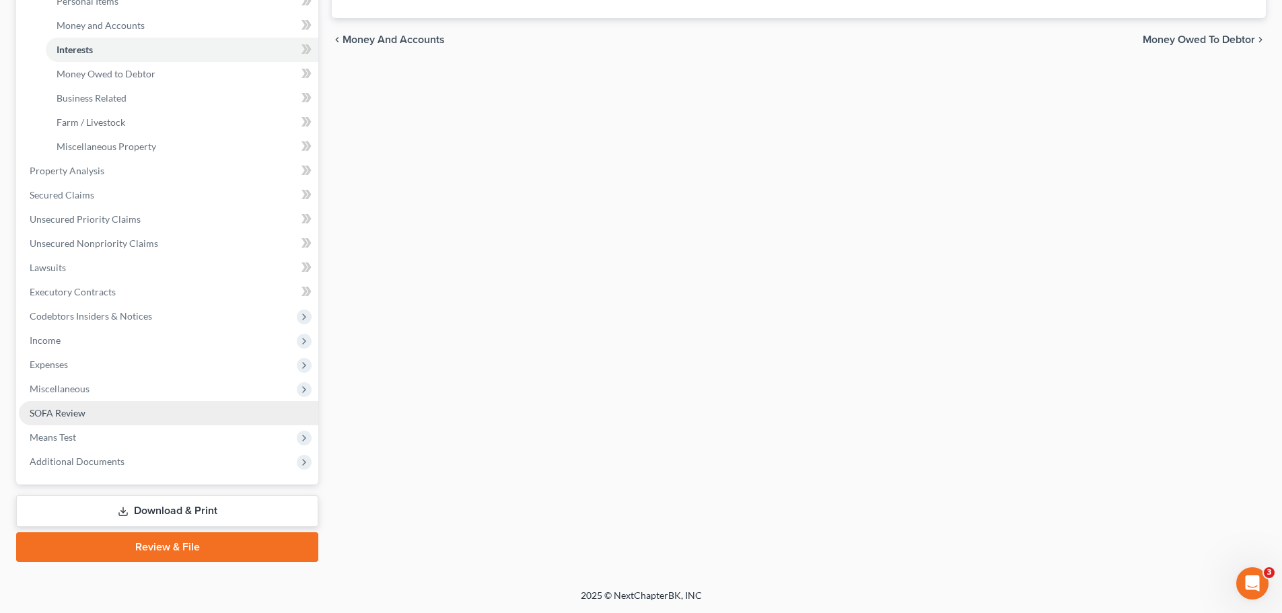
click at [174, 421] on link "SOFA Review" at bounding box center [169, 413] width 300 height 24
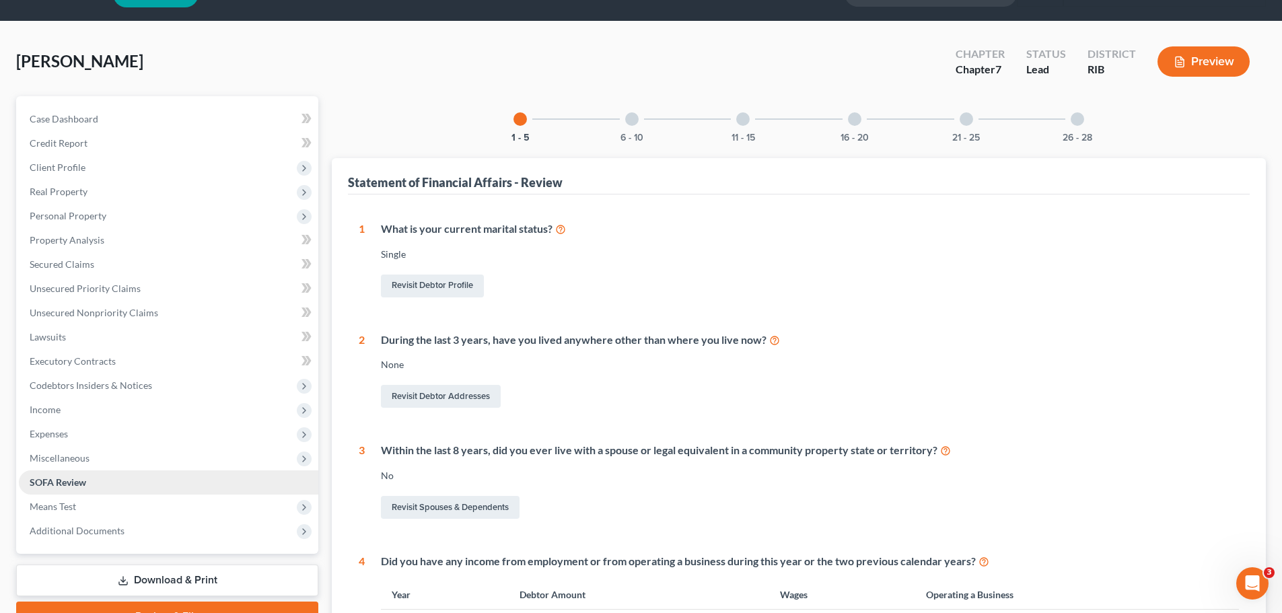
scroll to position [569, 0]
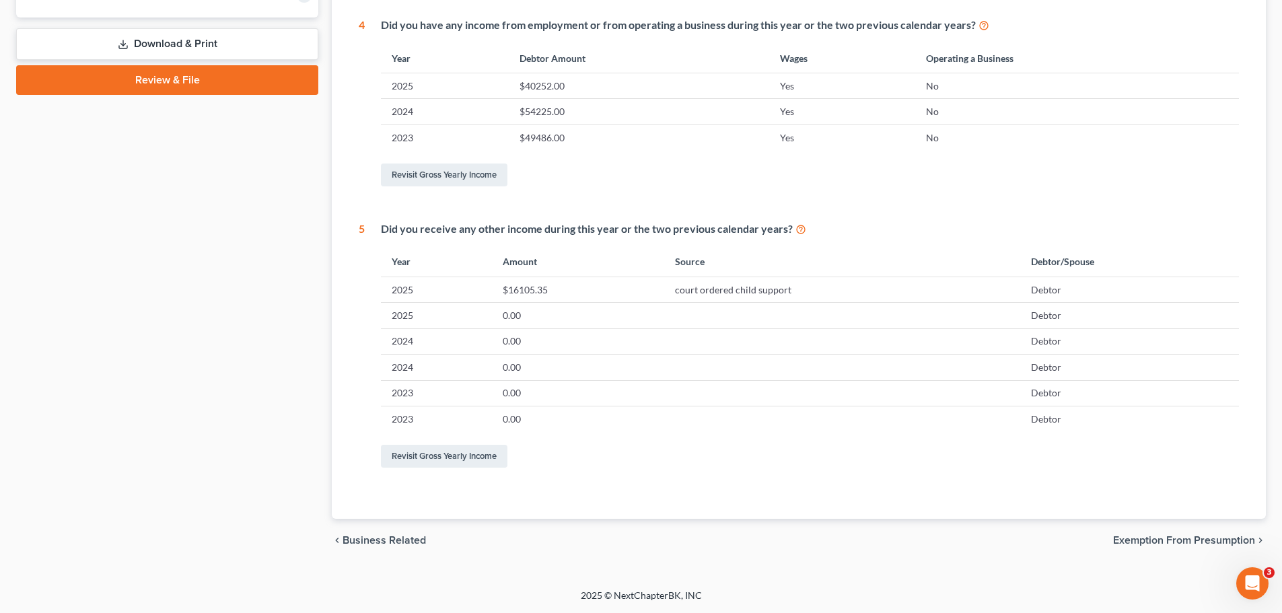
click at [202, 40] on link "Download & Print" at bounding box center [167, 44] width 302 height 32
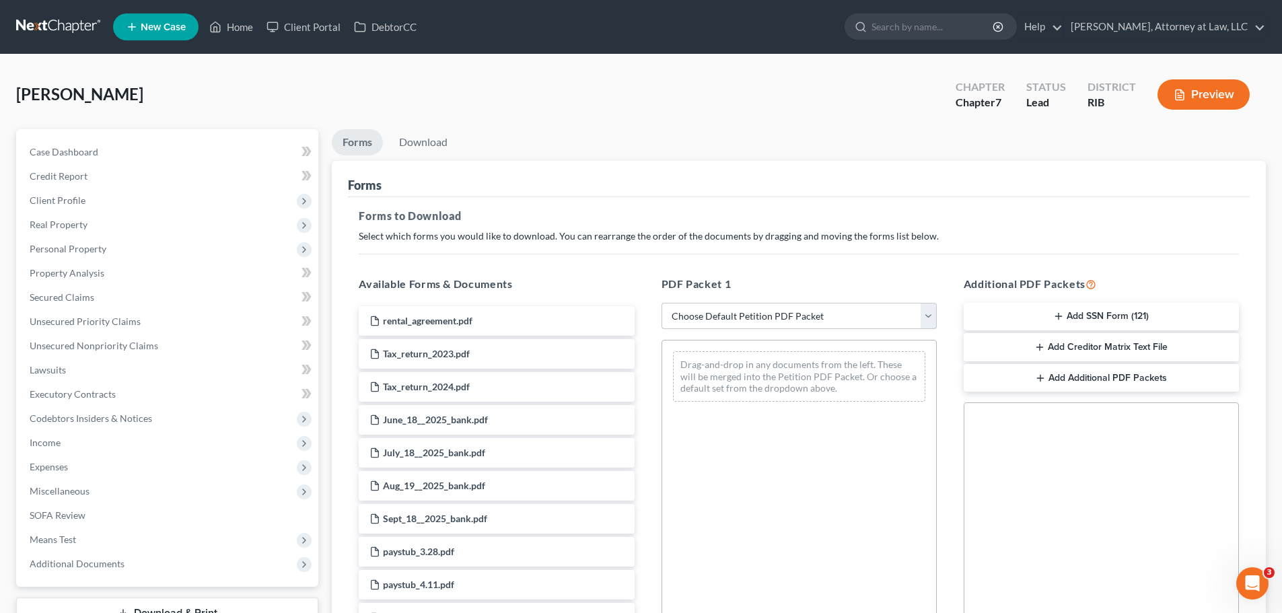
click at [930, 315] on select "Choose Default Petition PDF Packet Complete Bankruptcy Petition (all forms and …" at bounding box center [799, 316] width 275 height 27
click at [662, 303] on select "Choose Default Petition PDF Packet Complete Bankruptcy Petition (all forms and …" at bounding box center [799, 316] width 275 height 27
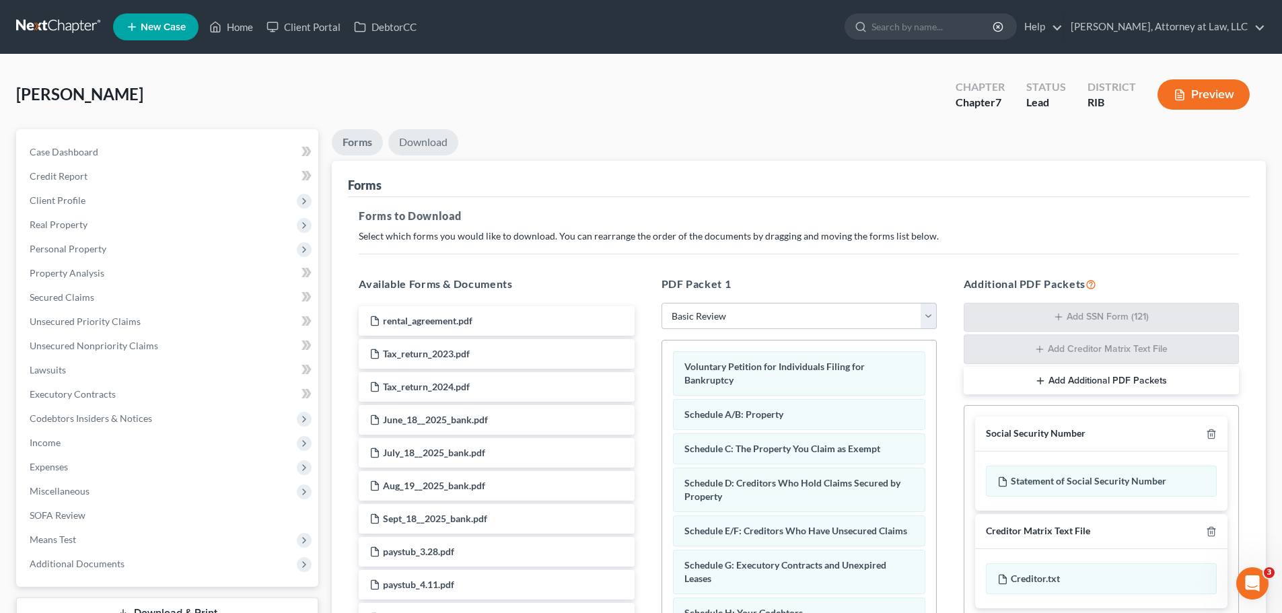
click at [413, 130] on link "Download" at bounding box center [423, 142] width 70 height 26
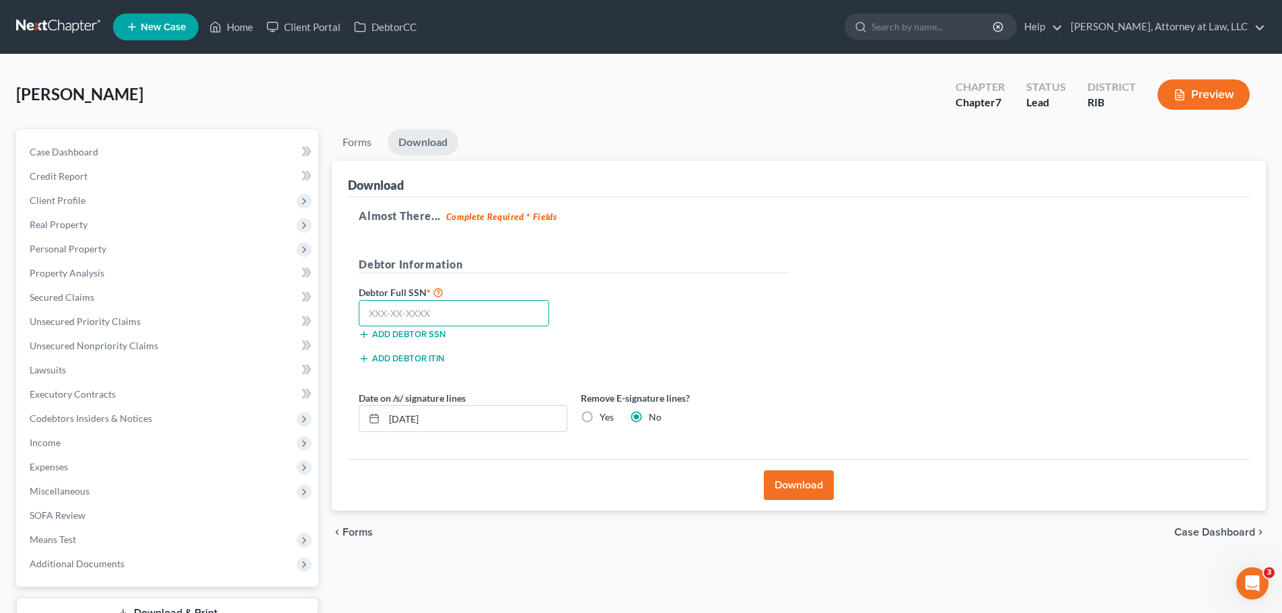
click at [404, 320] on input "text" at bounding box center [454, 313] width 190 height 27
click at [600, 418] on label "Yes" at bounding box center [607, 417] width 14 height 13
click at [605, 418] on input "Yes" at bounding box center [609, 415] width 9 height 9
click at [799, 487] on button "Download" at bounding box center [799, 486] width 70 height 30
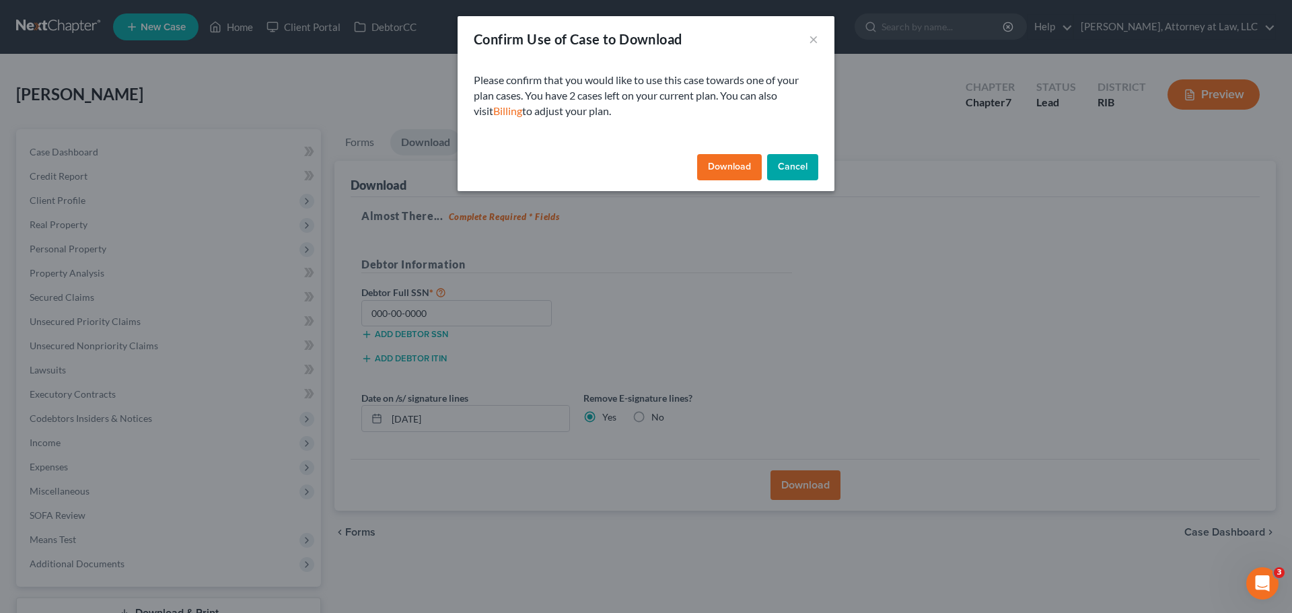
click at [723, 176] on button "Download" at bounding box center [729, 167] width 65 height 27
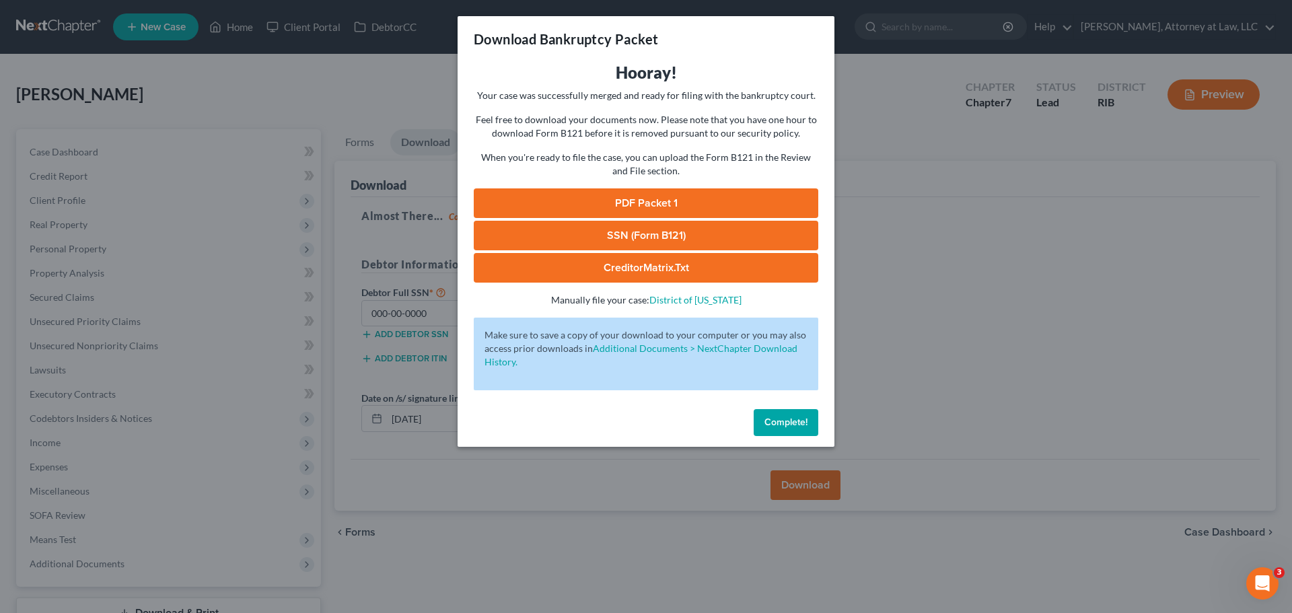
click at [683, 203] on link "PDF Packet 1" at bounding box center [646, 203] width 345 height 30
click at [875, 376] on div "Download Bankruptcy Packet Hooray! Your case was successfully merged and ready …" at bounding box center [646, 306] width 1292 height 613
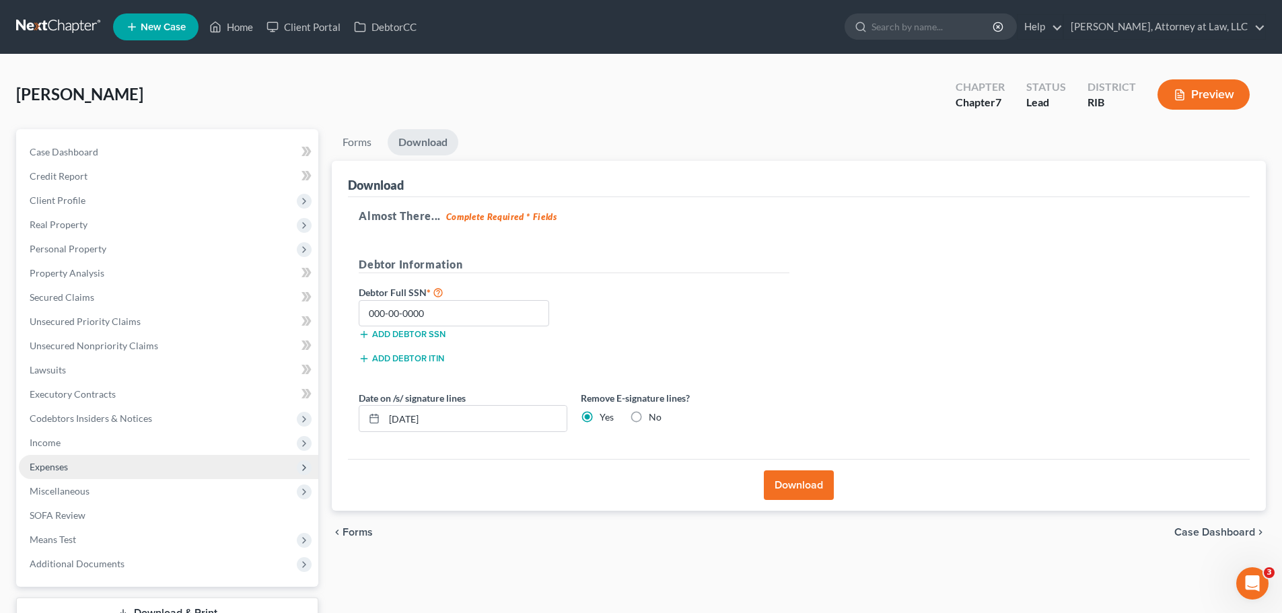
click at [188, 466] on span "Expenses" at bounding box center [169, 467] width 300 height 24
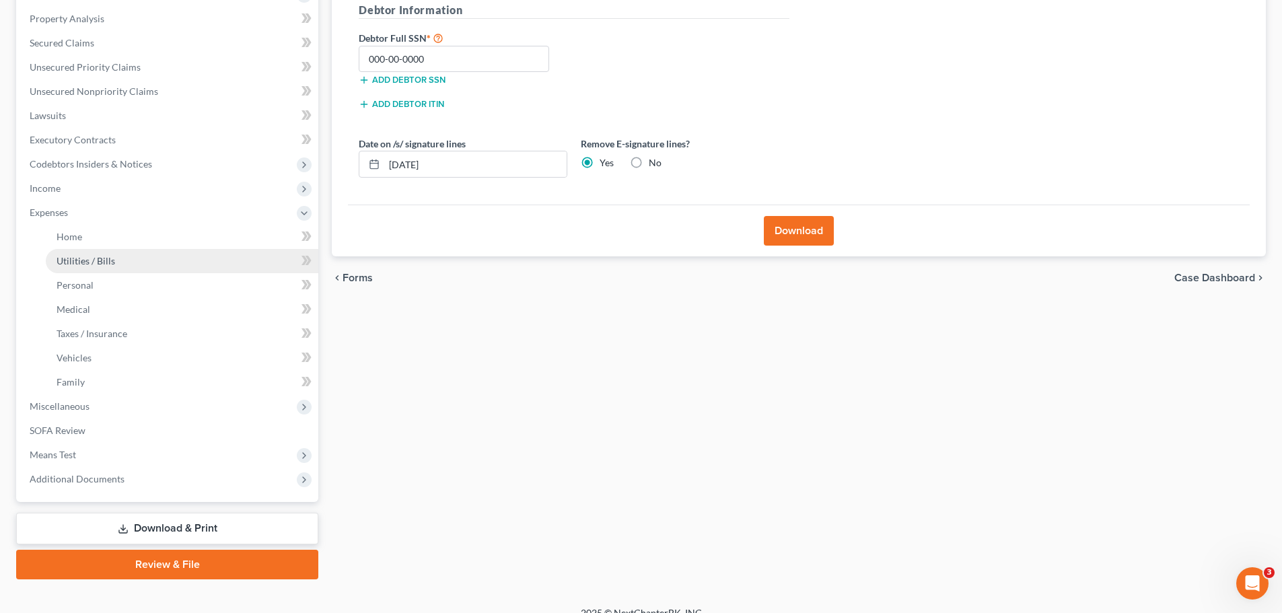
scroll to position [255, 0]
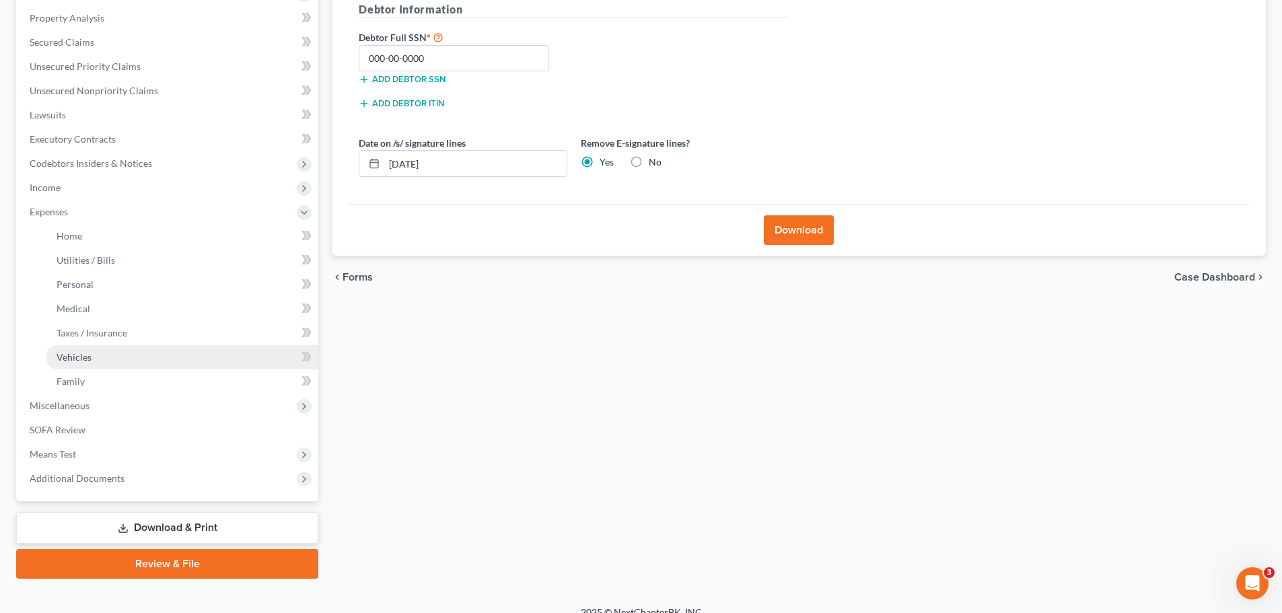
click at [120, 363] on link "Vehicles" at bounding box center [182, 357] width 273 height 24
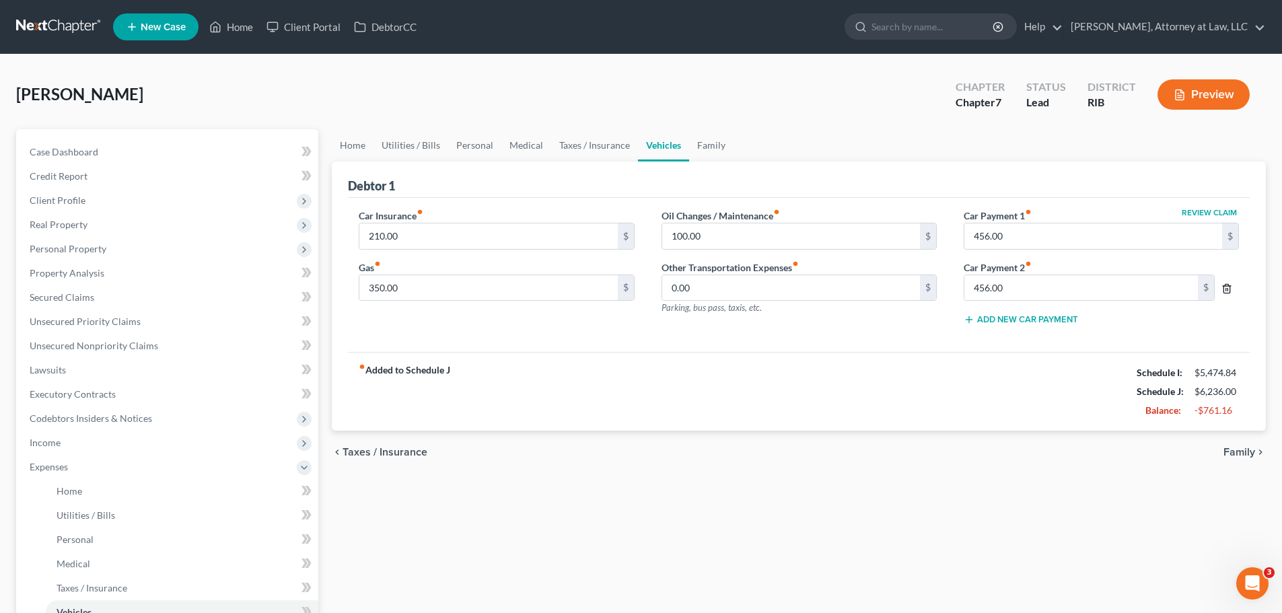
click at [1228, 288] on line "button" at bounding box center [1228, 289] width 0 height 3
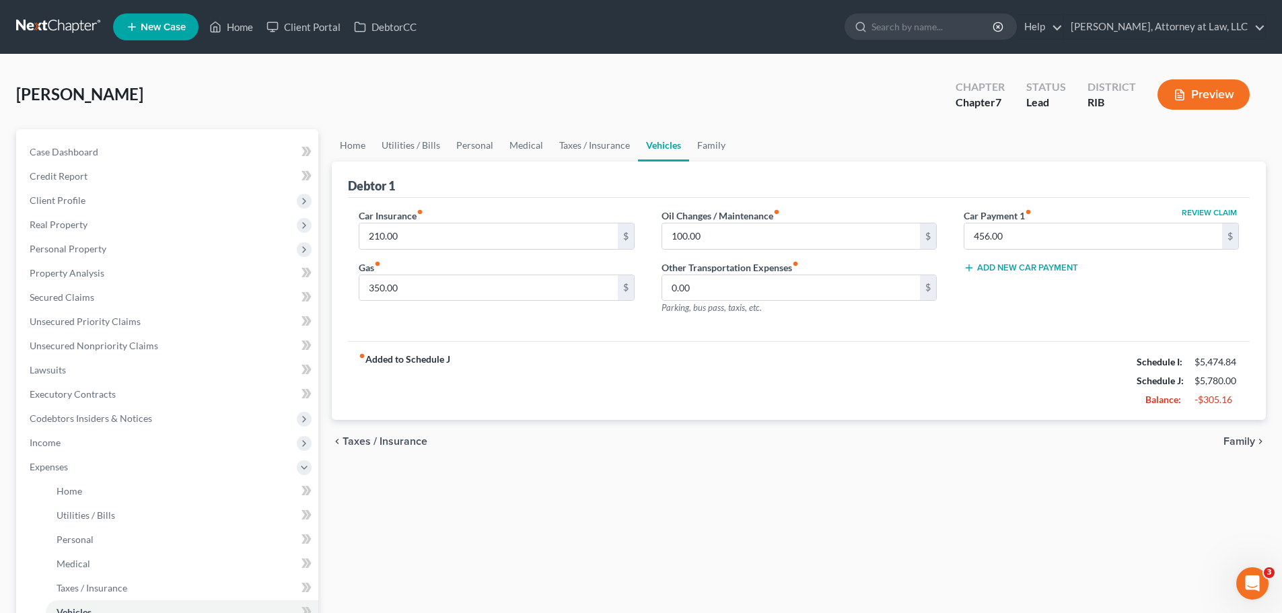
click at [895, 489] on div "Home Utilities / Bills Personal Medical Taxes / Insurance Vehicles Family Debto…" at bounding box center [799, 481] width 948 height 705
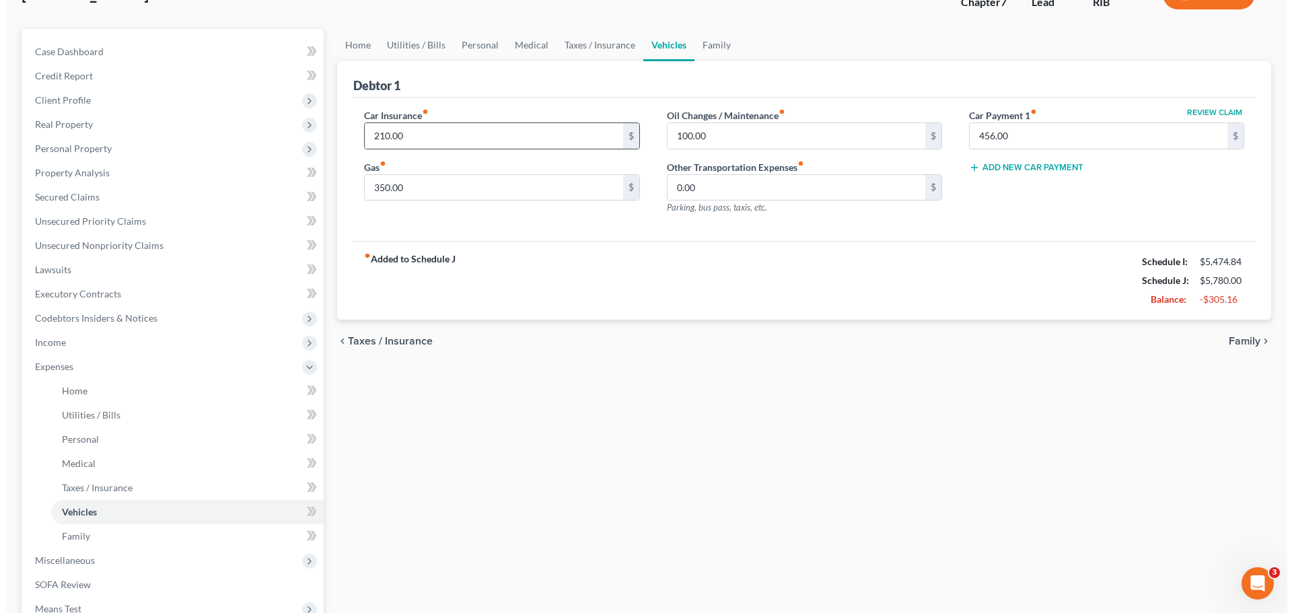
scroll to position [272, 0]
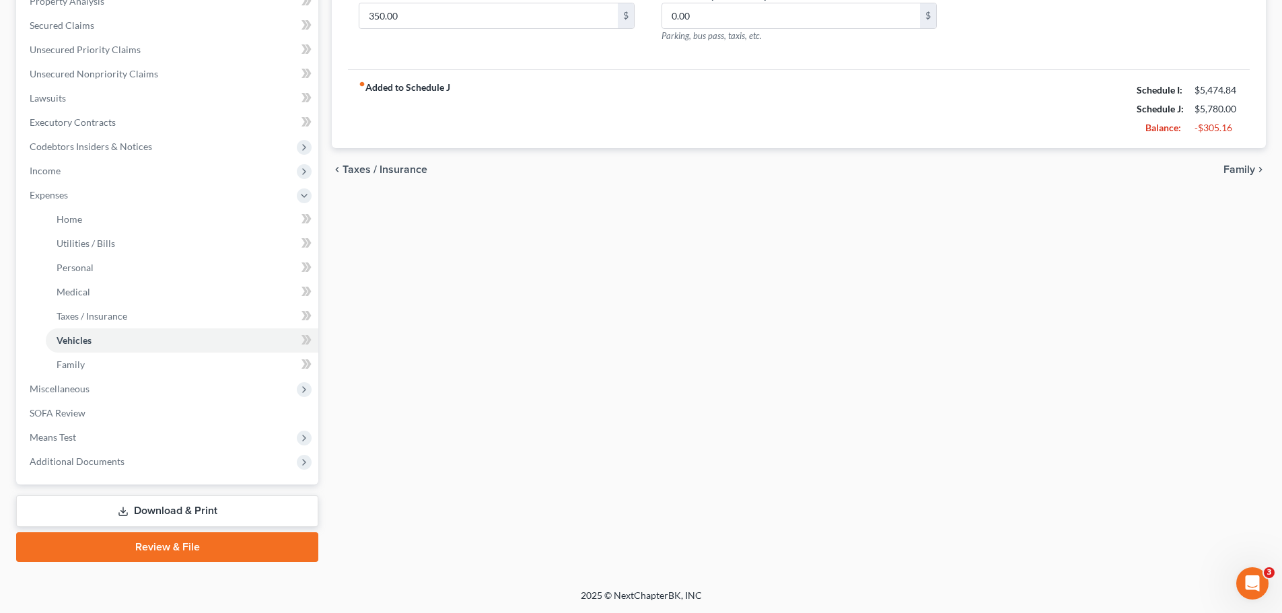
click at [156, 512] on link "Download & Print" at bounding box center [167, 511] width 302 height 32
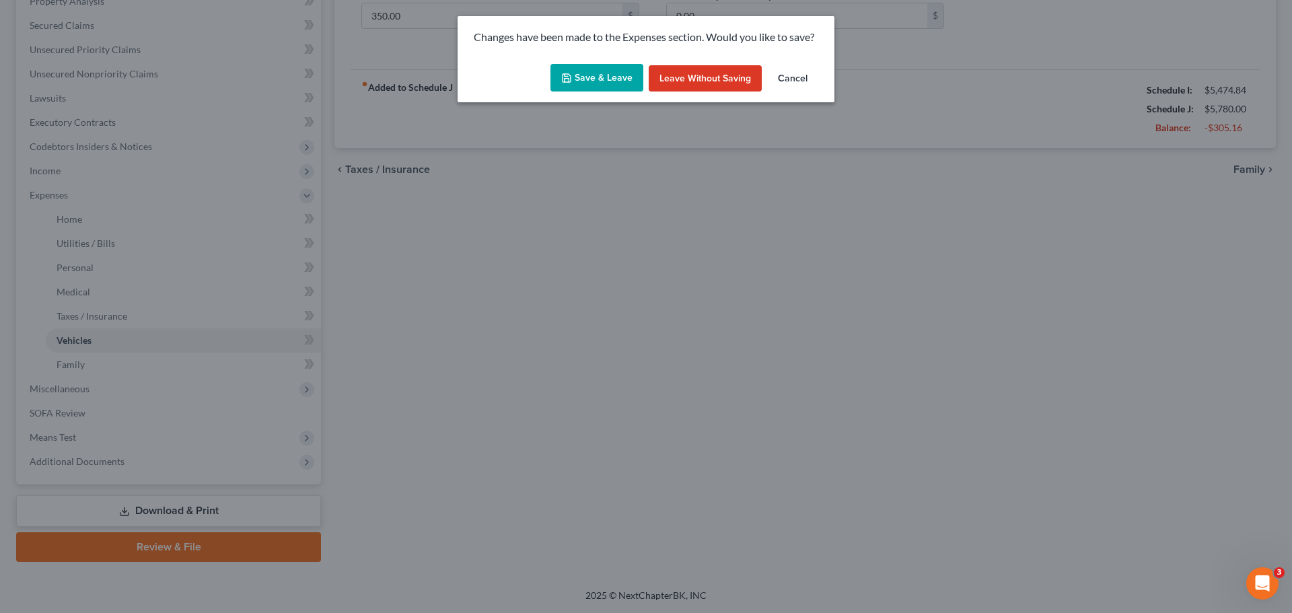
click at [598, 80] on button "Save & Leave" at bounding box center [597, 78] width 93 height 28
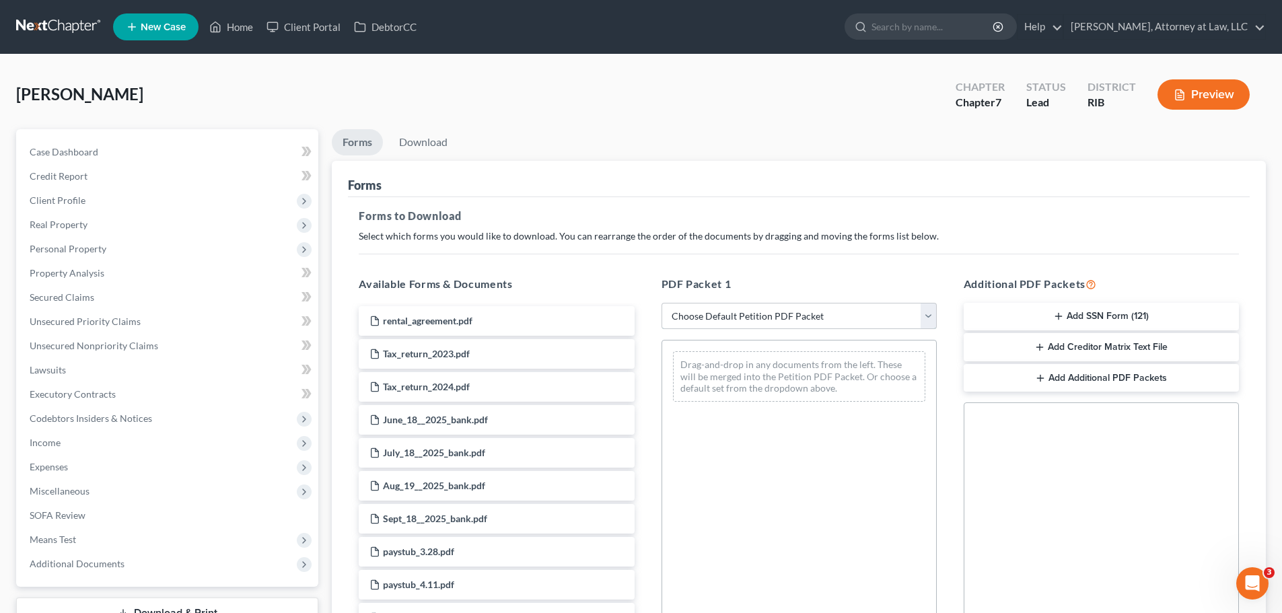
click at [842, 312] on select "Choose Default Petition PDF Packet Complete Bankruptcy Petition (all forms and …" at bounding box center [799, 316] width 275 height 27
click at [662, 303] on select "Choose Default Petition PDF Packet Complete Bankruptcy Petition (all forms and …" at bounding box center [799, 316] width 275 height 27
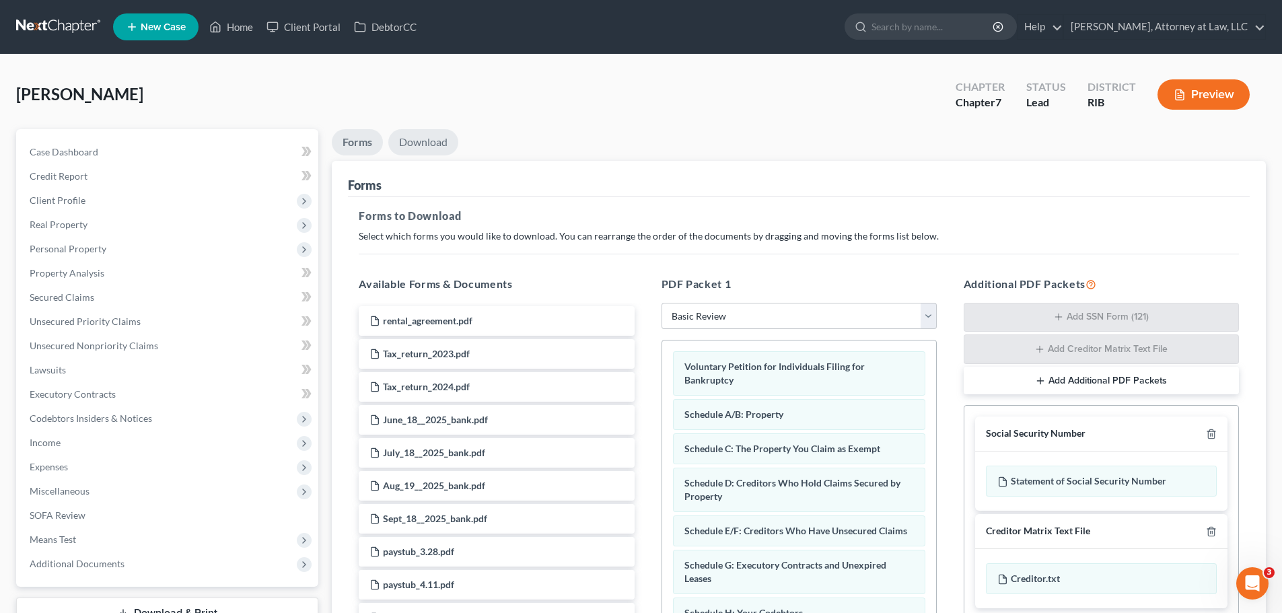
click at [431, 146] on link "Download" at bounding box center [423, 142] width 70 height 26
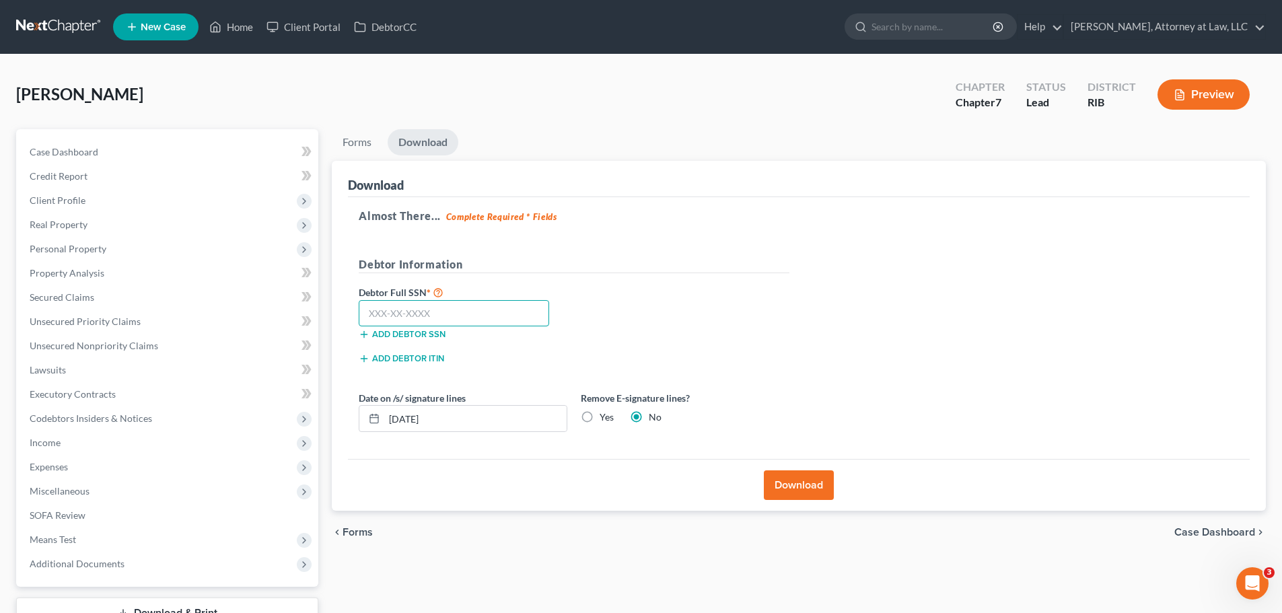
click at [431, 304] on input "text" at bounding box center [454, 313] width 190 height 27
click at [600, 419] on label "Yes" at bounding box center [607, 417] width 14 height 13
click at [605, 419] on input "Yes" at bounding box center [609, 415] width 9 height 9
click at [800, 489] on button "Download" at bounding box center [799, 486] width 70 height 30
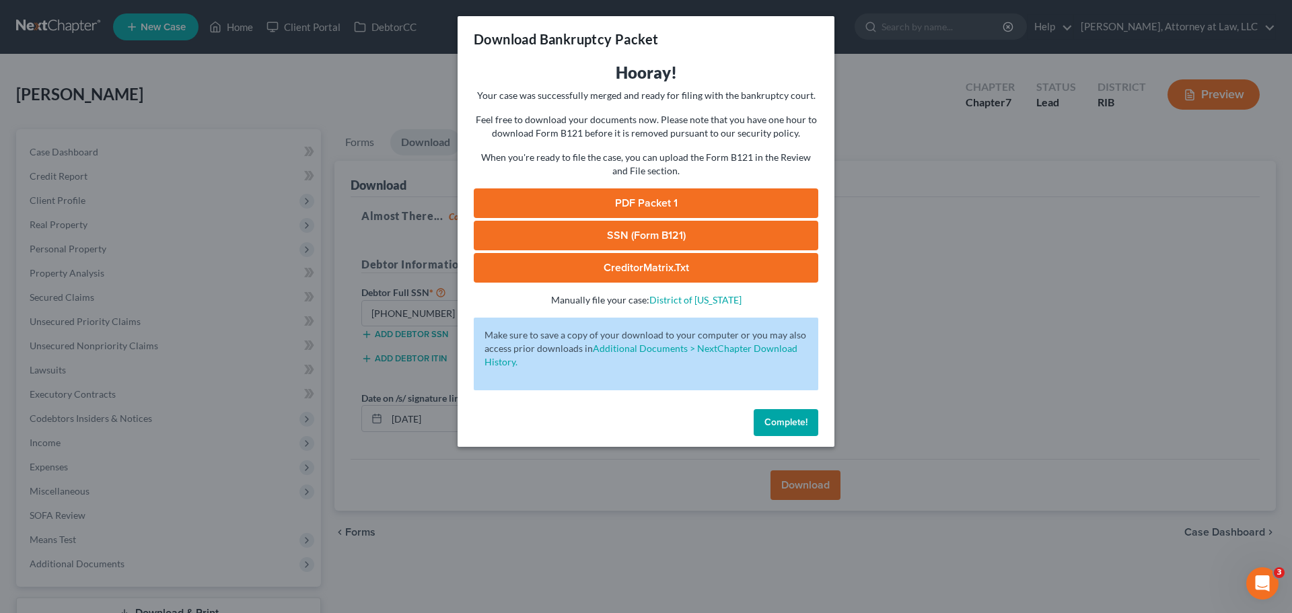
click at [618, 203] on link "PDF Packet 1" at bounding box center [646, 203] width 345 height 30
click at [913, 257] on div "Download Bankruptcy Packet Hooray! Your case was successfully merged and ready …" at bounding box center [646, 306] width 1292 height 613
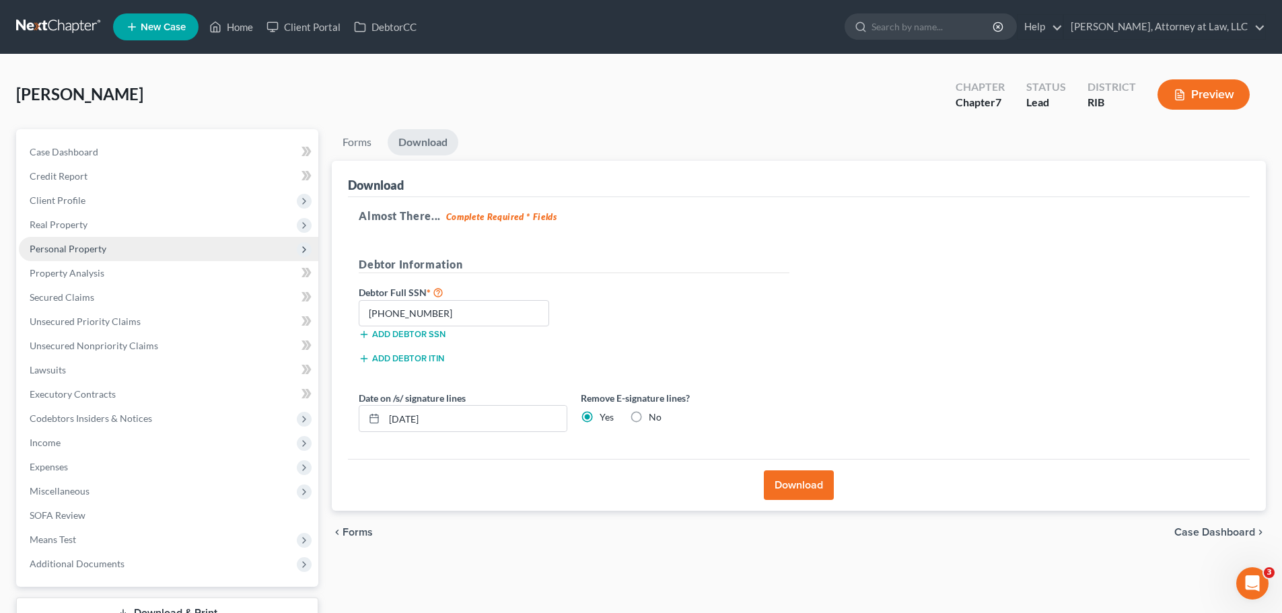
click at [120, 246] on span "Personal Property" at bounding box center [169, 249] width 300 height 24
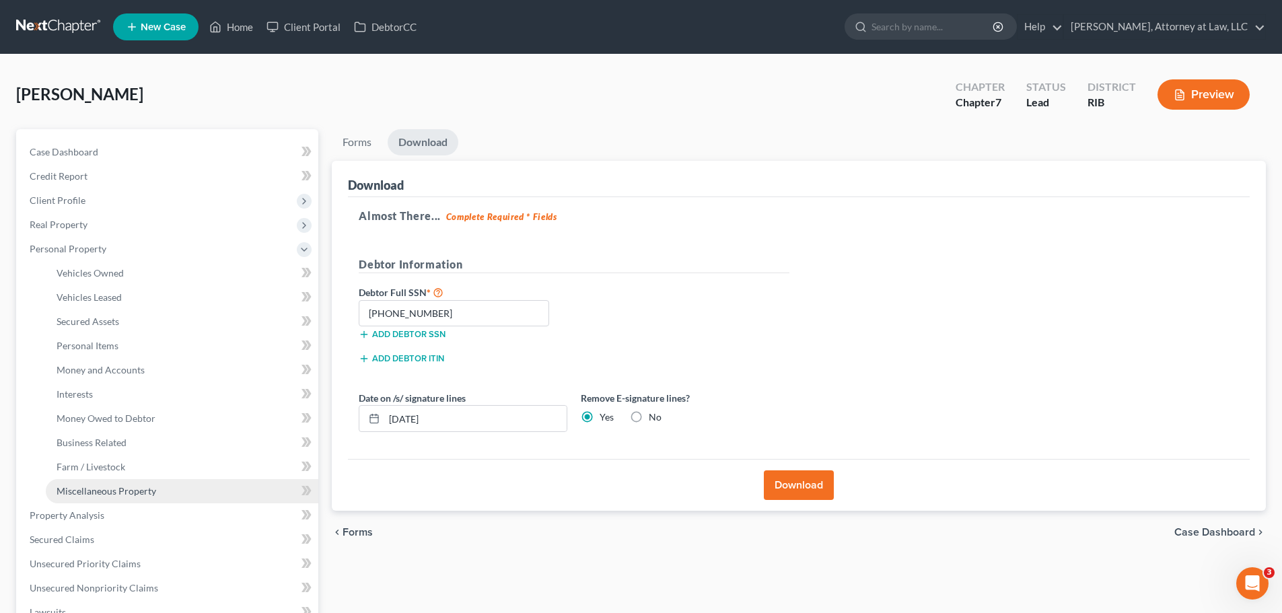
click at [186, 489] on link "Miscellaneous Property" at bounding box center [182, 491] width 273 height 24
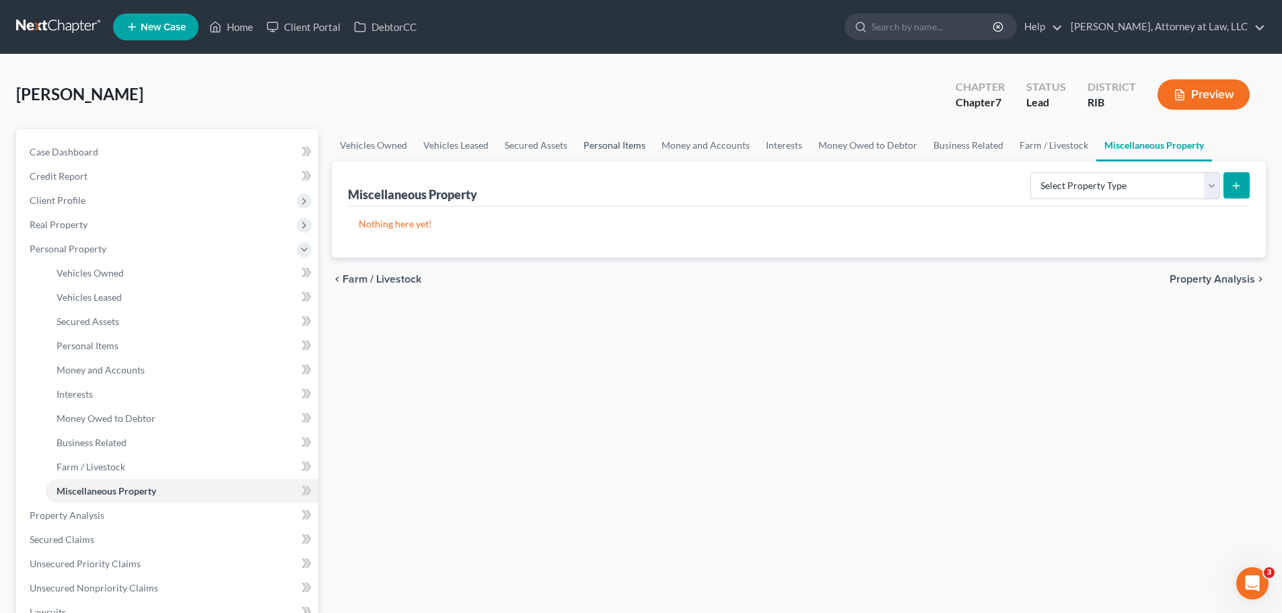
click at [625, 147] on link "Personal Items" at bounding box center [615, 145] width 78 height 32
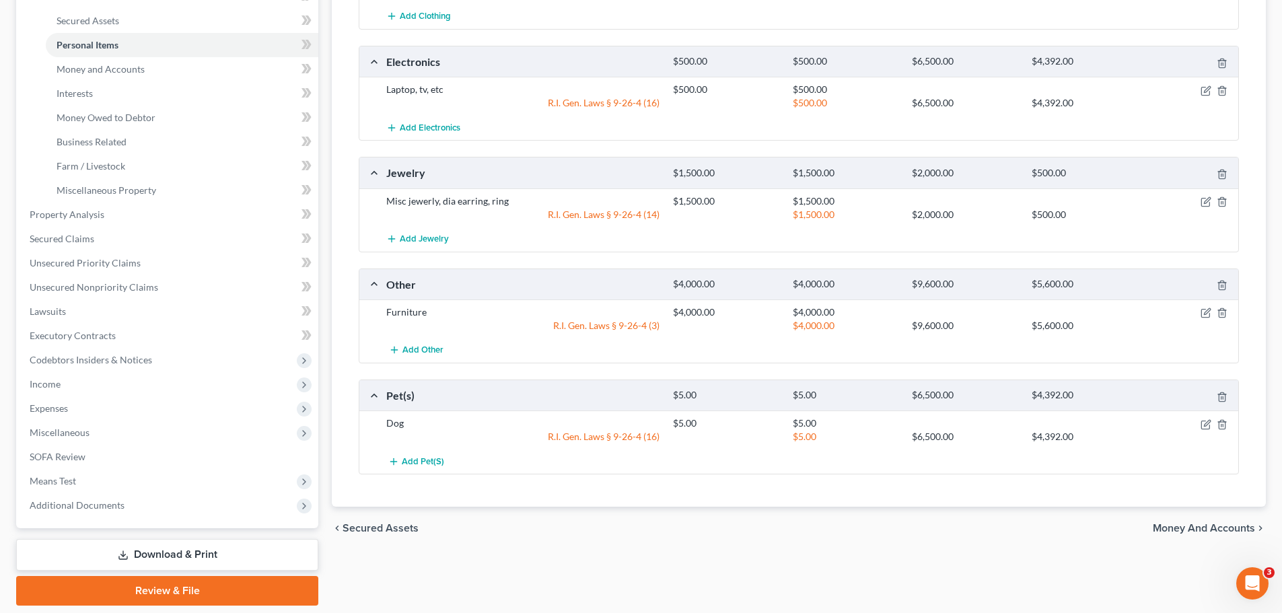
scroll to position [336, 0]
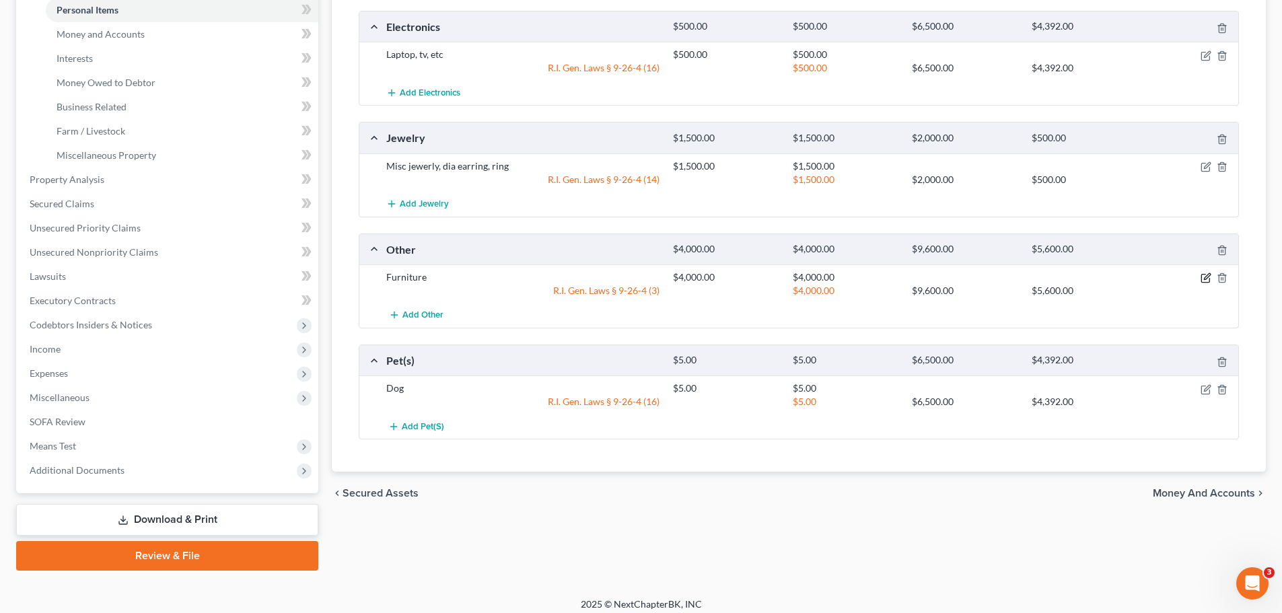
click at [1206, 279] on icon "button" at bounding box center [1207, 277] width 6 height 6
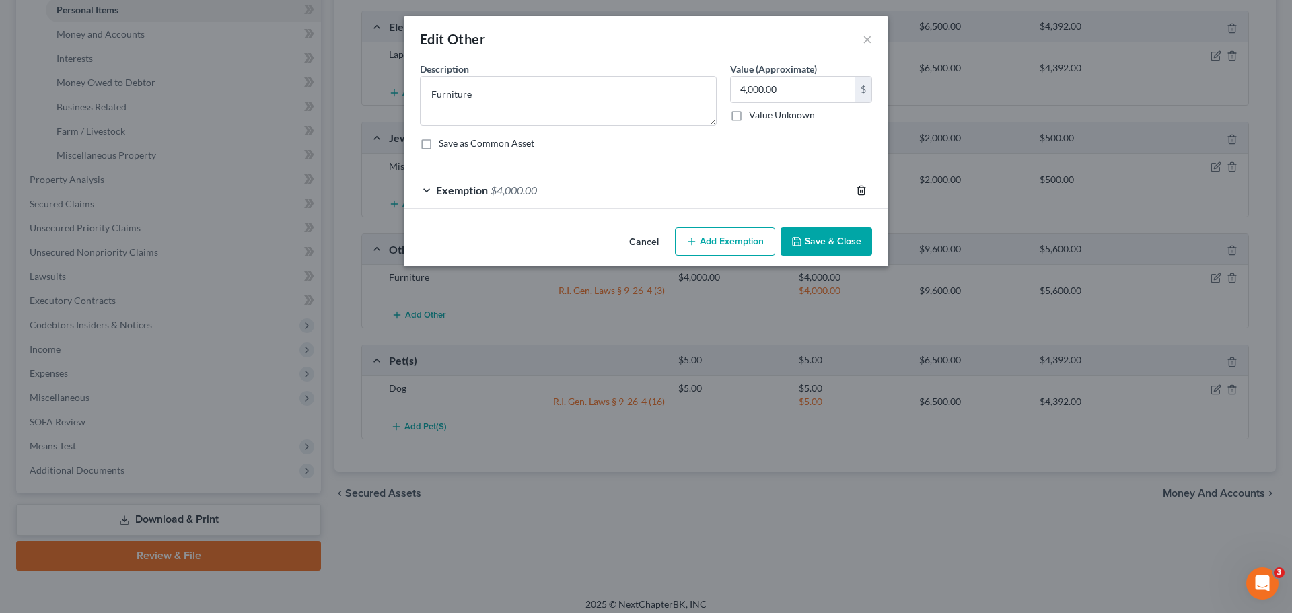
click at [860, 193] on icon "button" at bounding box center [861, 190] width 11 height 11
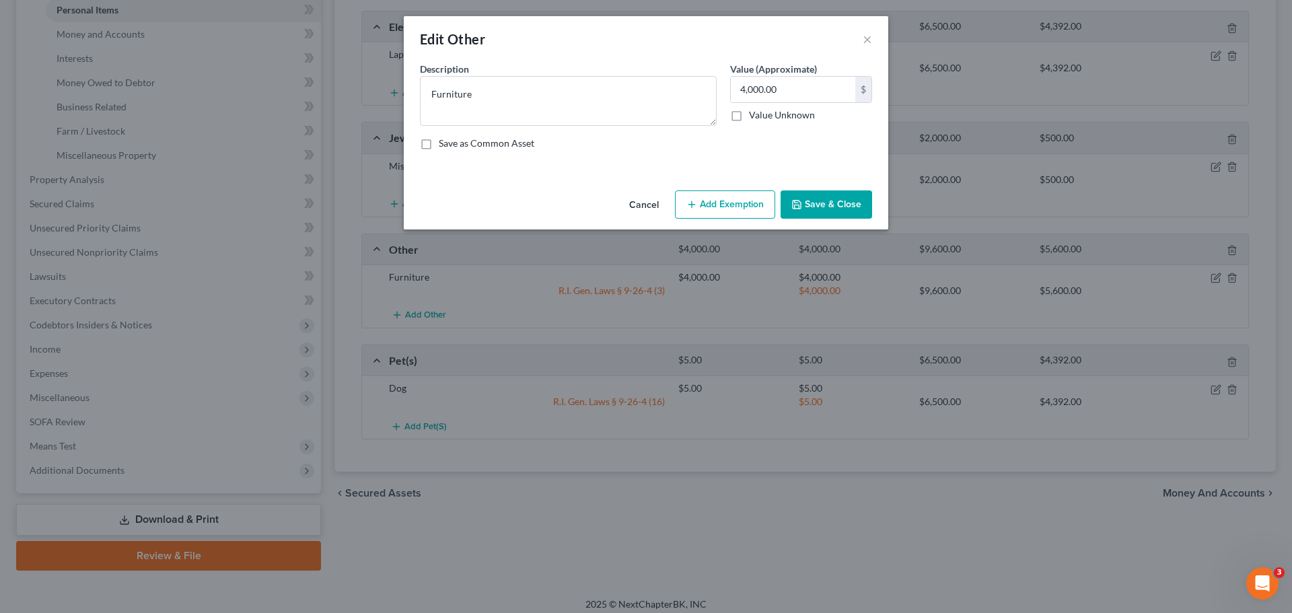
click at [861, 39] on div "Edit Other ×" at bounding box center [646, 39] width 485 height 46
click at [864, 39] on button "×" at bounding box center [867, 39] width 9 height 16
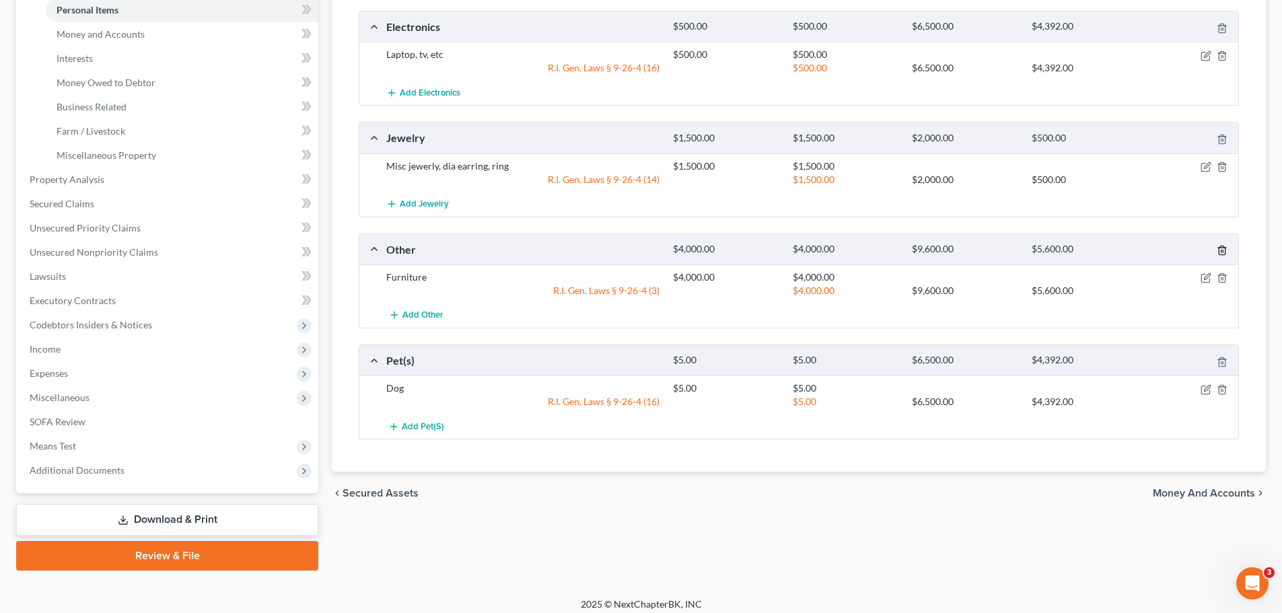
click at [1221, 250] on icon "button" at bounding box center [1222, 250] width 11 height 11
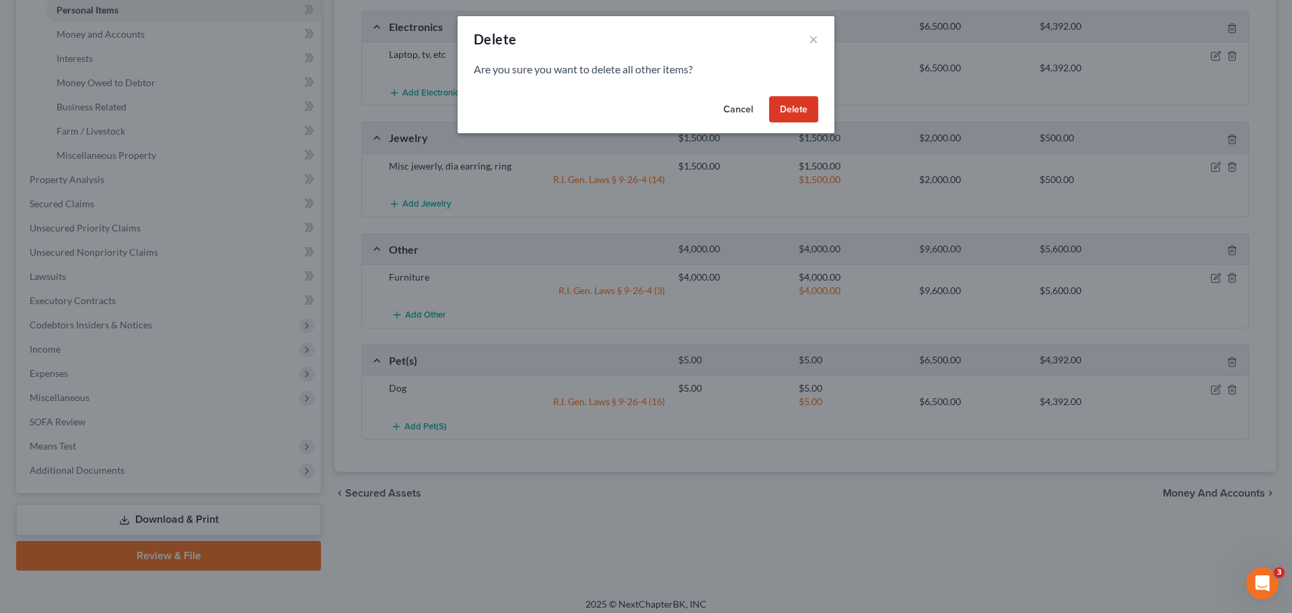
click at [805, 112] on button "Delete" at bounding box center [793, 109] width 49 height 27
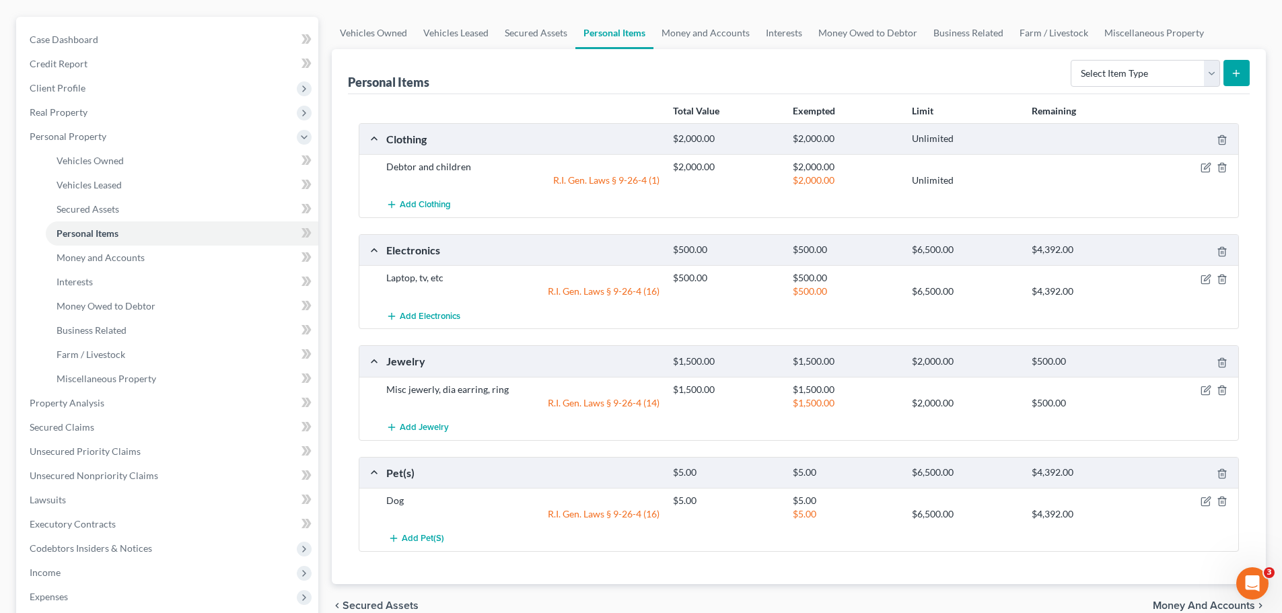
scroll to position [93, 0]
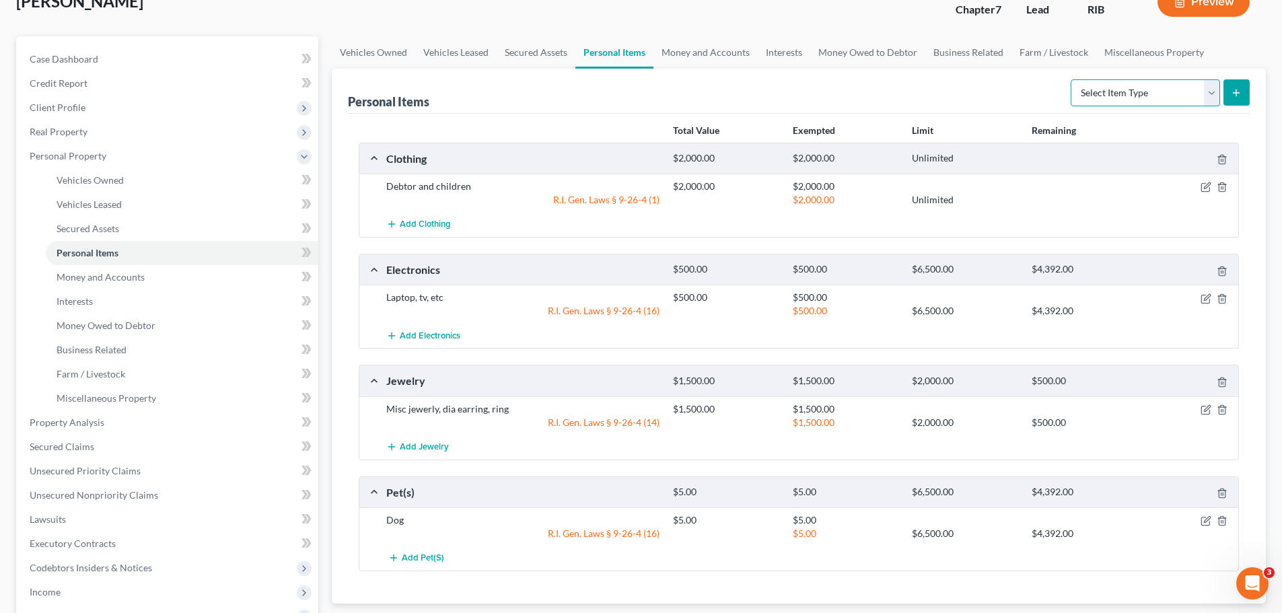
click at [1201, 96] on select "Select Item Type Clothing Collectibles Of Value Electronics Firearms Household …" at bounding box center [1145, 92] width 149 height 27
click at [1072, 79] on select "Select Item Type Clothing Collectibles Of Value Electronics Firearms Household …" at bounding box center [1145, 92] width 149 height 27
click at [1237, 94] on line "submit" at bounding box center [1237, 93] width 0 height 6
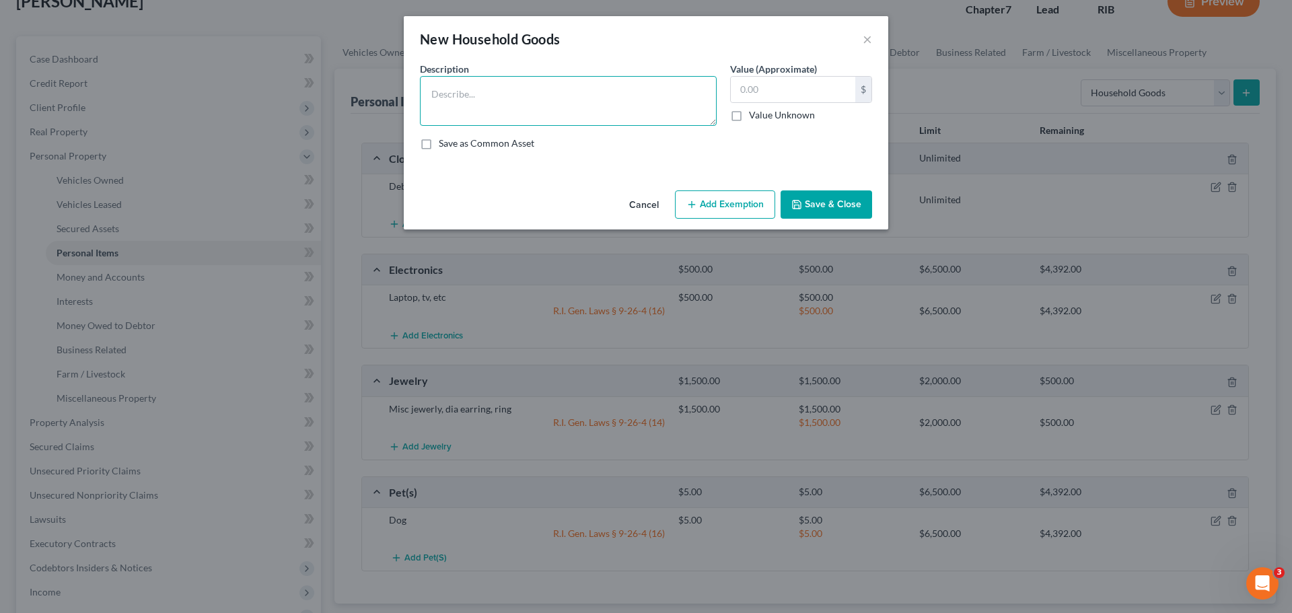
click at [559, 111] on textarea at bounding box center [568, 101] width 297 height 50
click at [742, 88] on input "text" at bounding box center [793, 90] width 125 height 26
click at [742, 209] on button "Add Exemption" at bounding box center [725, 204] width 100 height 28
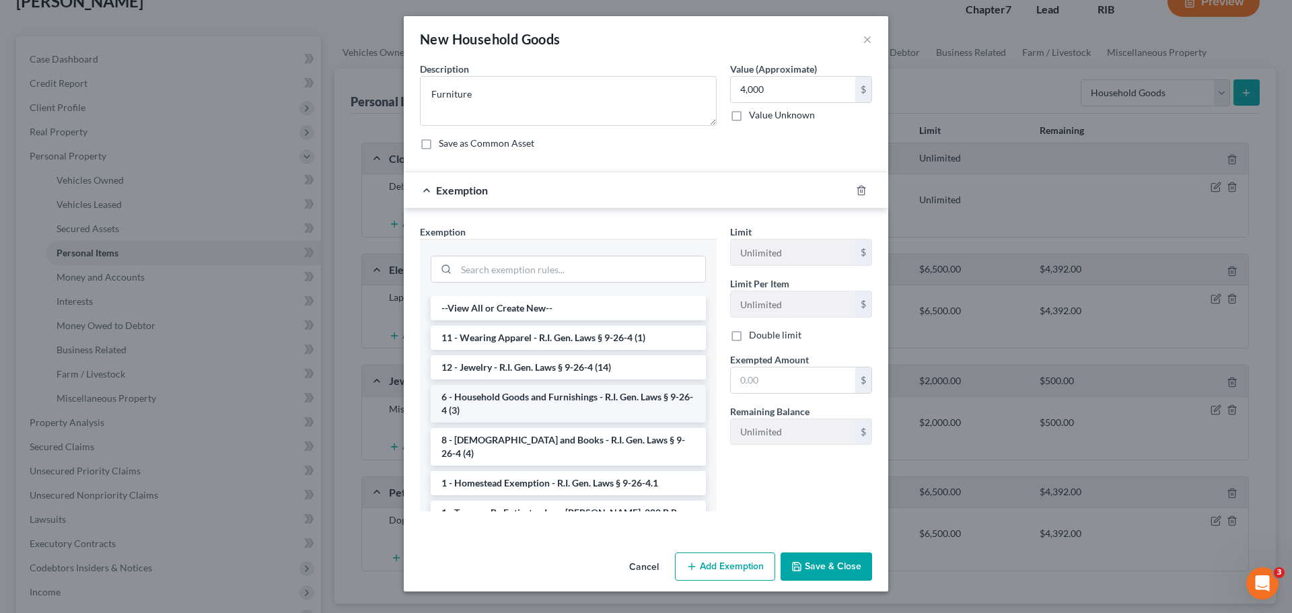
click at [621, 405] on li "6 - Household Goods and Furnishings - R.I. Gen. Laws § 9-26-4 (3)" at bounding box center [568, 404] width 275 height 38
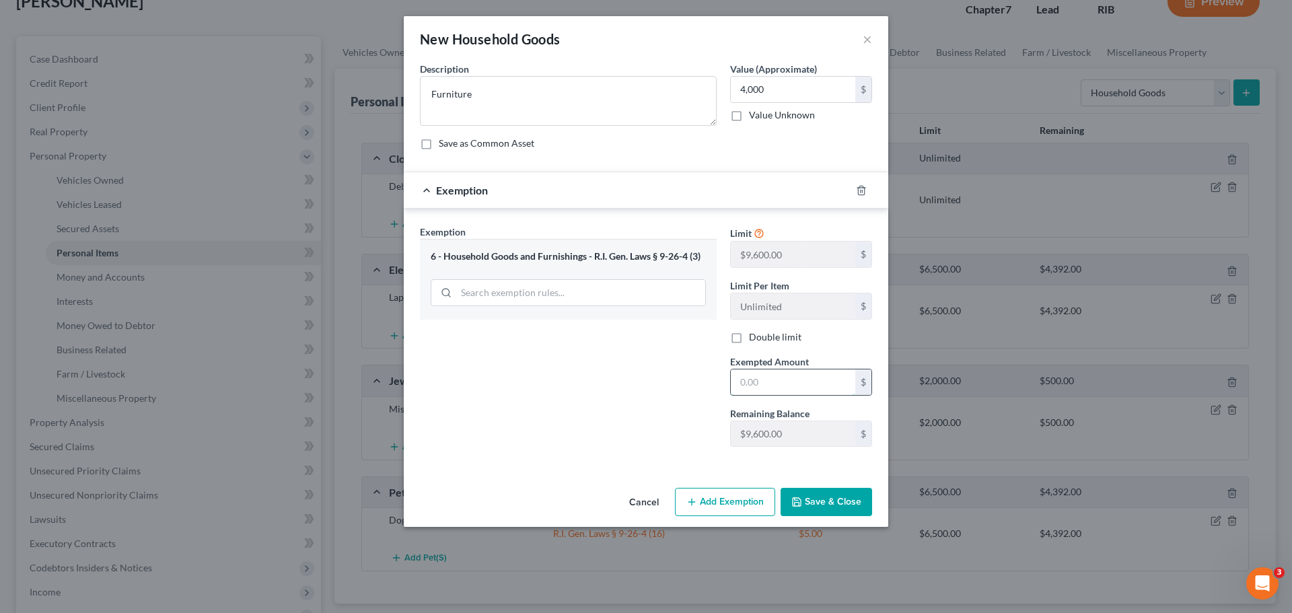
click at [747, 378] on input "text" at bounding box center [793, 383] width 125 height 26
click at [858, 497] on button "Save & Close" at bounding box center [827, 502] width 92 height 28
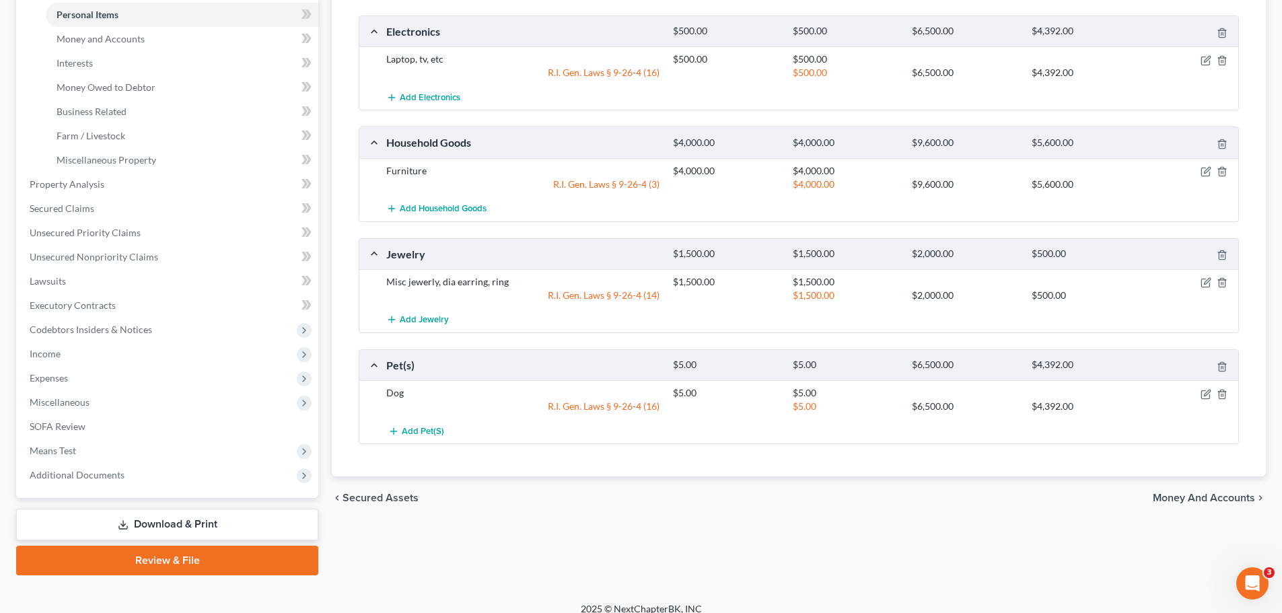
scroll to position [345, 0]
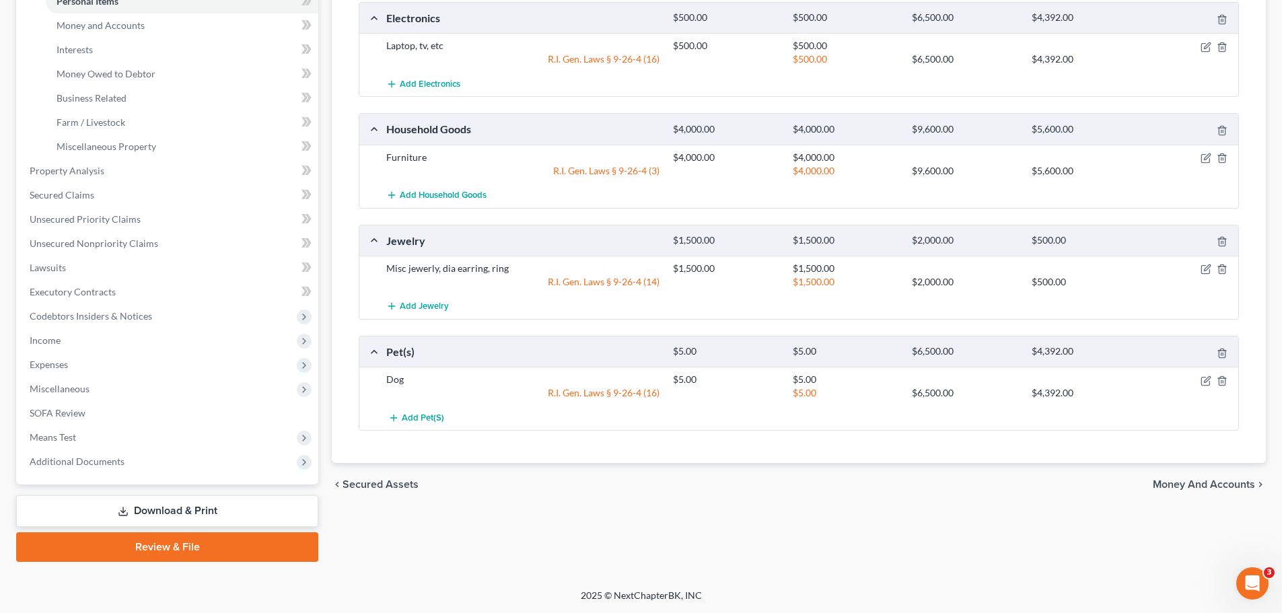
drag, startPoint x: 178, startPoint y: 510, endPoint x: 328, endPoint y: 445, distance: 163.4
click at [178, 510] on link "Download & Print" at bounding box center [167, 511] width 302 height 32
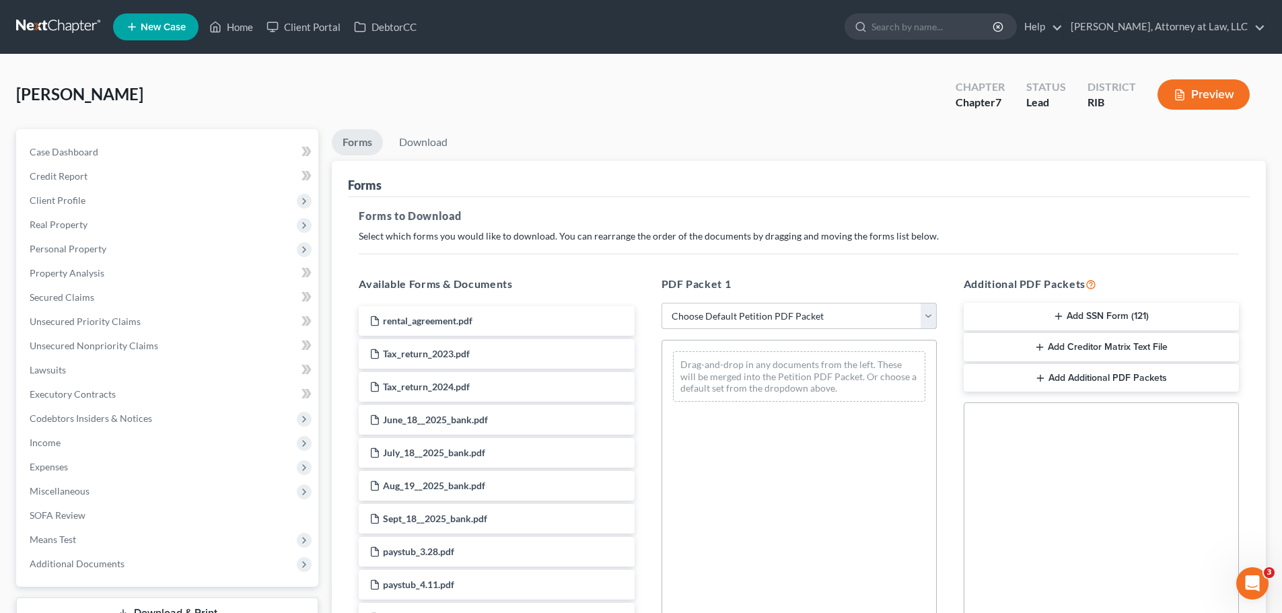
click at [780, 322] on select "Choose Default Petition PDF Packet Complete Bankruptcy Petition (all forms and …" at bounding box center [799, 316] width 275 height 27
click at [662, 303] on select "Choose Default Petition PDF Packet Complete Bankruptcy Petition (all forms and …" at bounding box center [799, 316] width 275 height 27
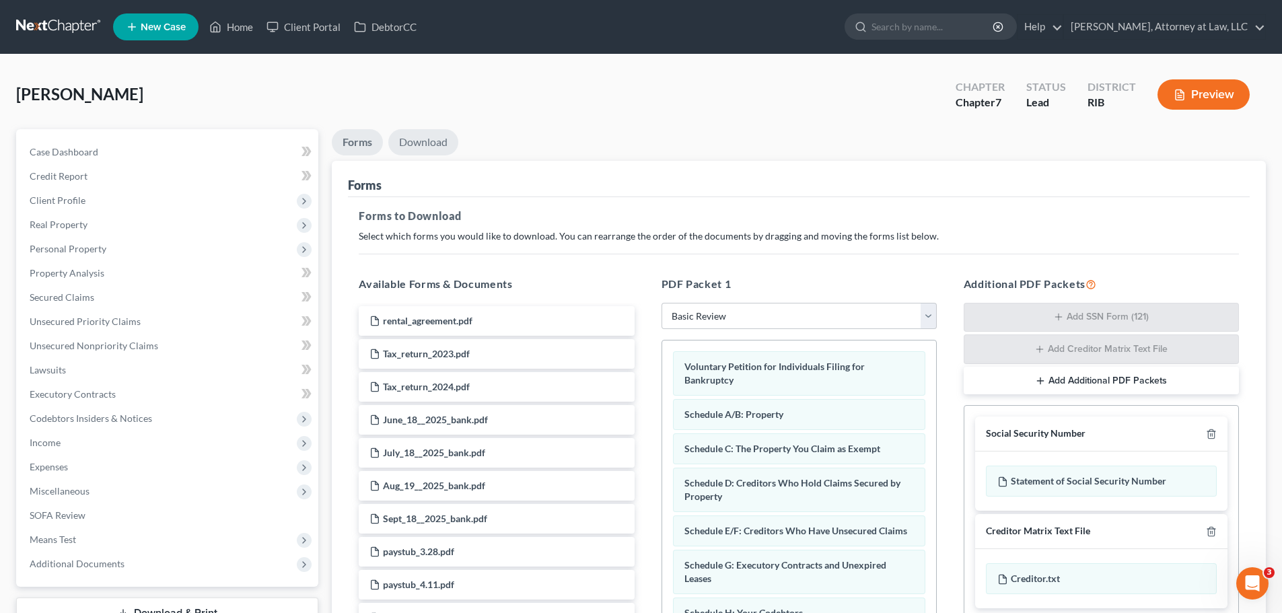
click at [413, 142] on link "Download" at bounding box center [423, 142] width 70 height 26
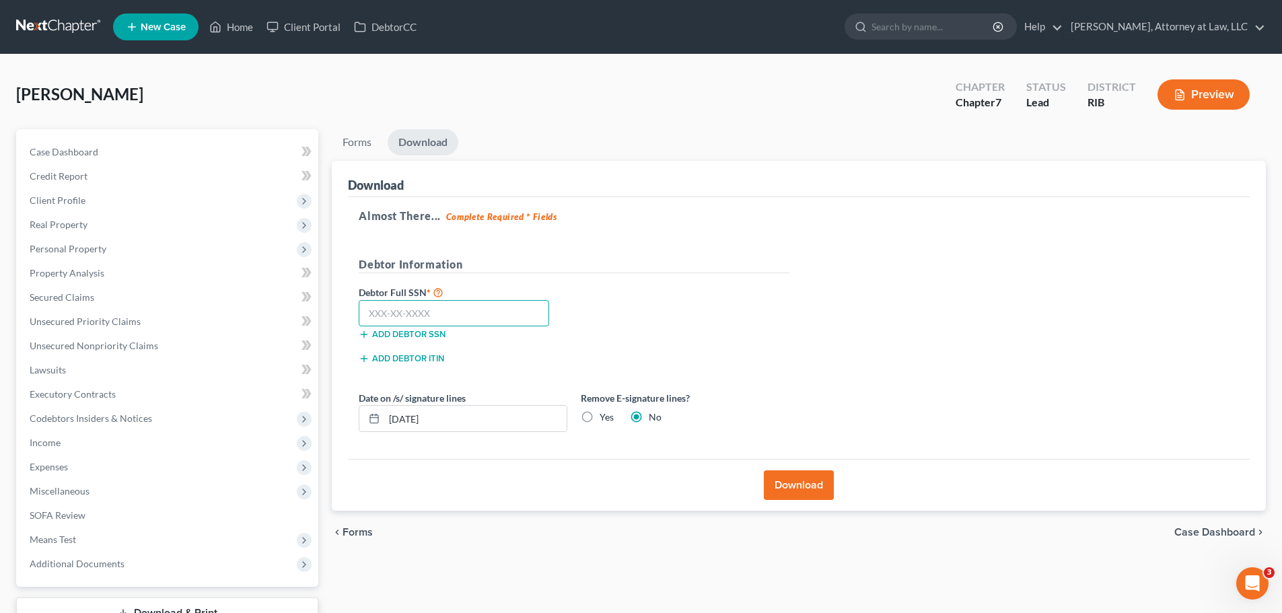
click at [403, 314] on input "text" at bounding box center [454, 313] width 190 height 27
click at [600, 417] on label "Yes" at bounding box center [607, 417] width 14 height 13
click at [605, 417] on input "Yes" at bounding box center [609, 415] width 9 height 9
click at [777, 472] on button "Download" at bounding box center [799, 486] width 70 height 30
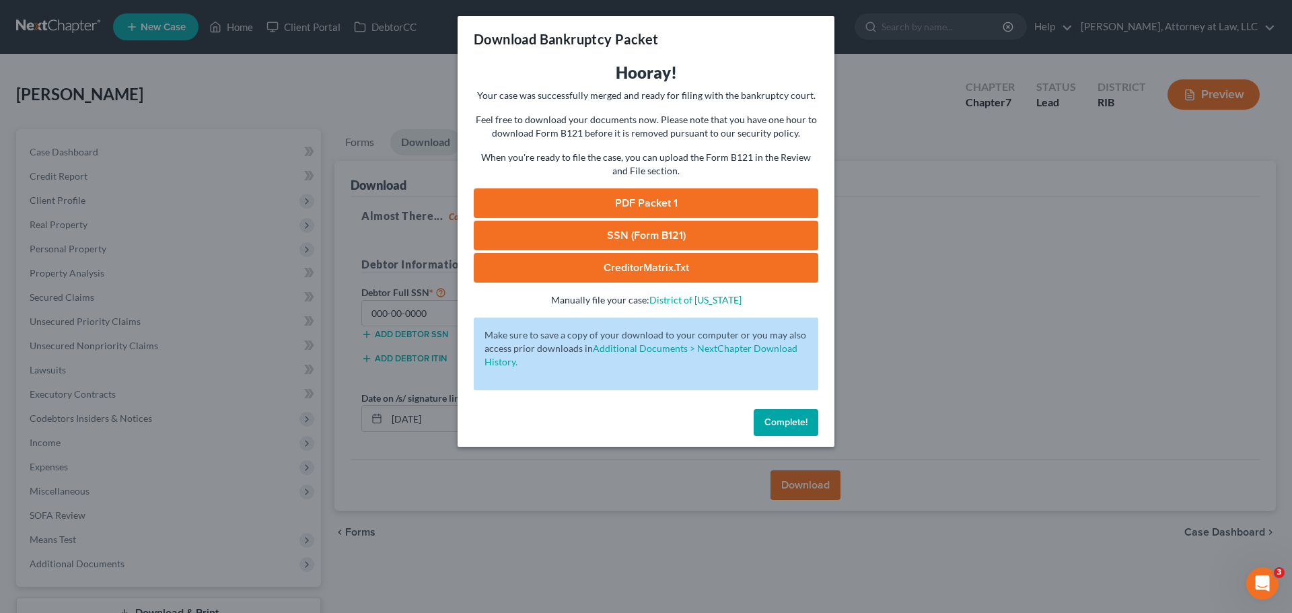
click at [677, 199] on link "PDF Packet 1" at bounding box center [646, 203] width 345 height 30
click at [693, 265] on link "CreditorMatrix.txt" at bounding box center [646, 268] width 345 height 30
